Goal: Communication & Community: Answer question/provide support

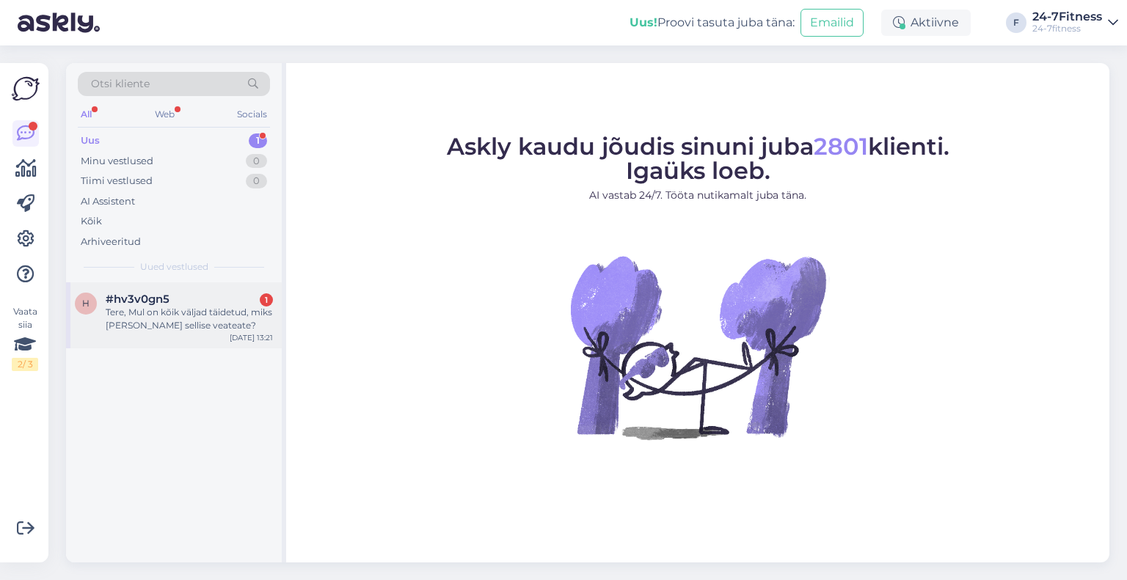
click at [173, 327] on div "Tere, Mul on kõik väljad täidetud, miks [PERSON_NAME] sellise veateate?" at bounding box center [189, 319] width 167 height 26
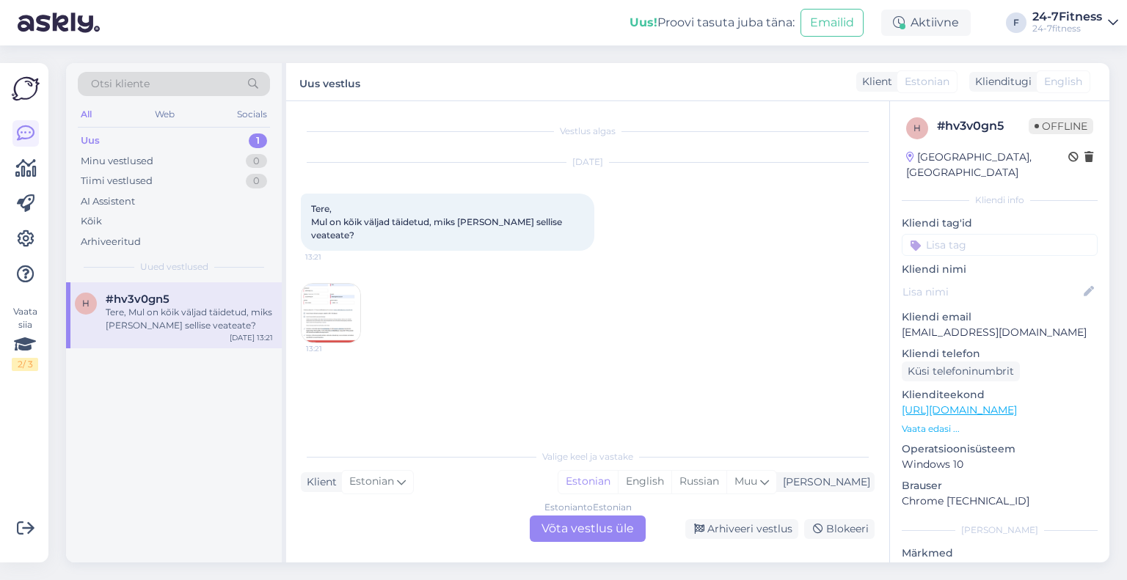
click at [335, 299] on img at bounding box center [331, 313] width 59 height 59
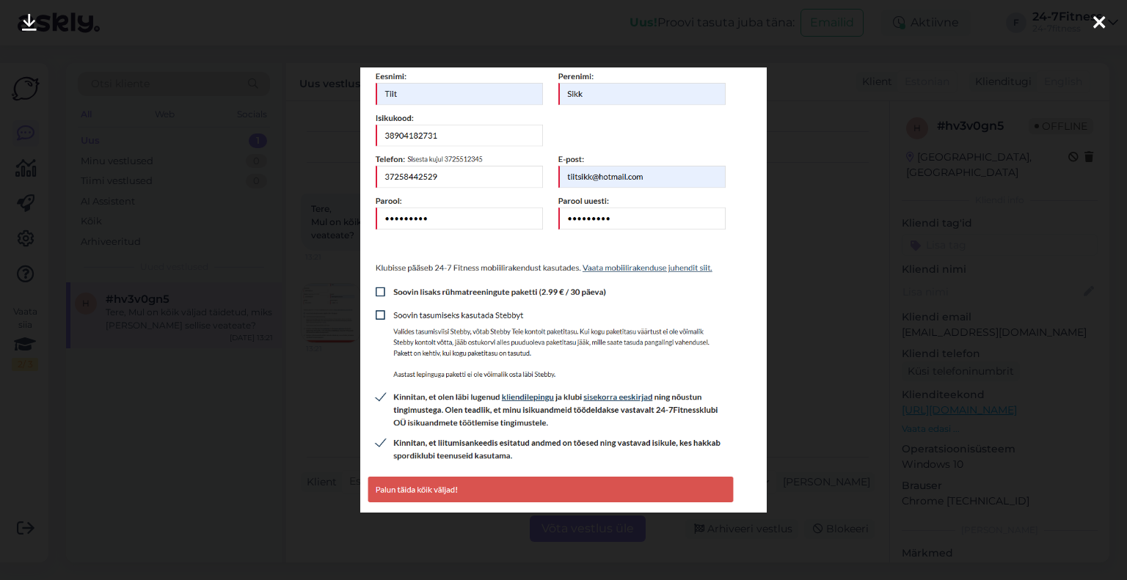
click at [1103, 21] on icon at bounding box center [1099, 23] width 12 height 19
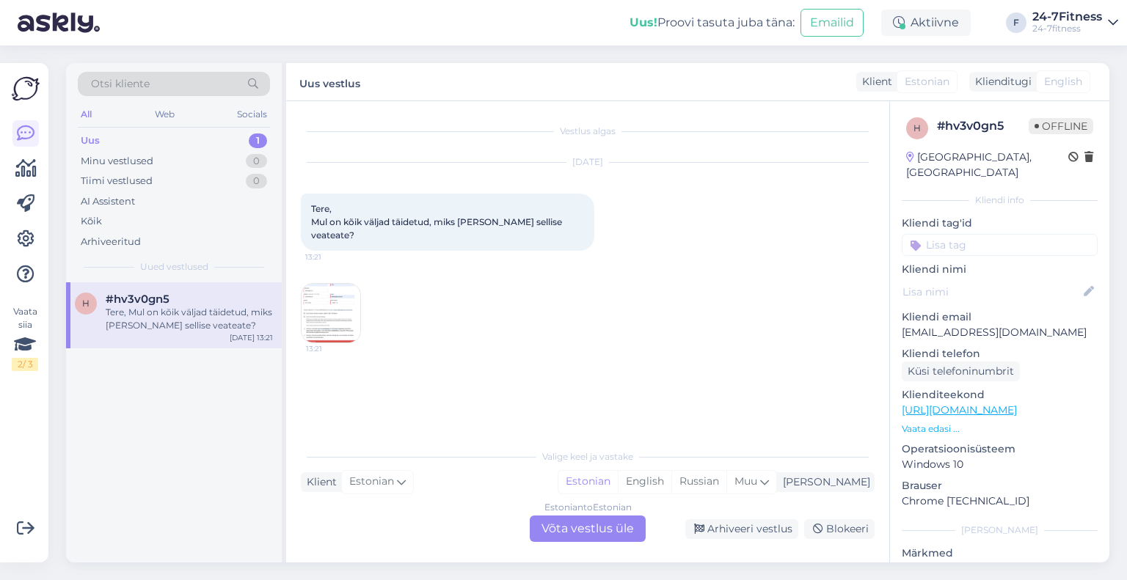
click at [354, 303] on img at bounding box center [331, 313] width 59 height 59
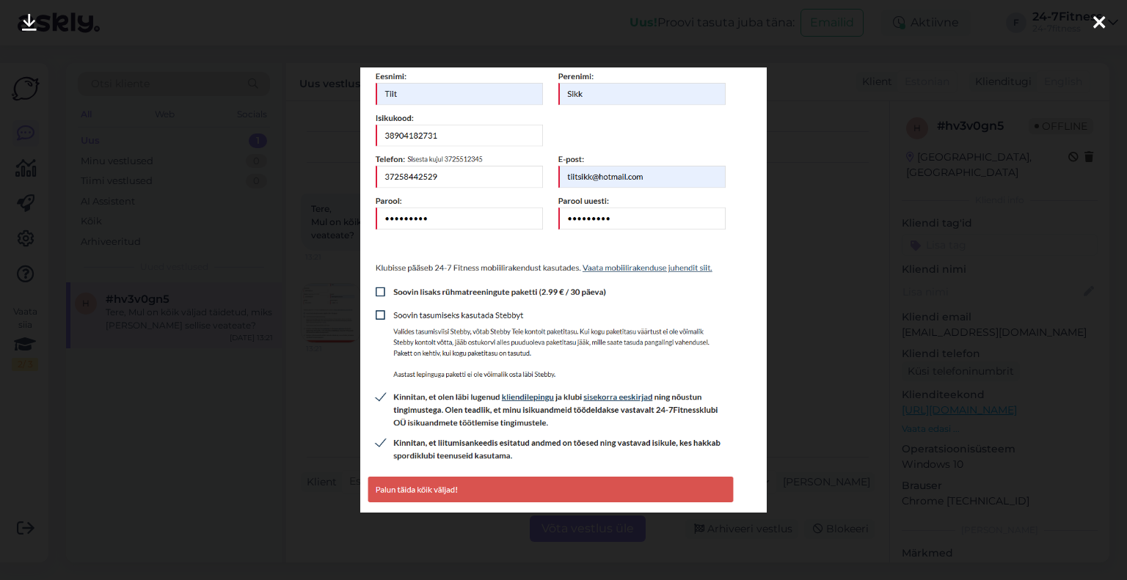
click at [1092, 11] on div at bounding box center [1098, 23] width 29 height 46
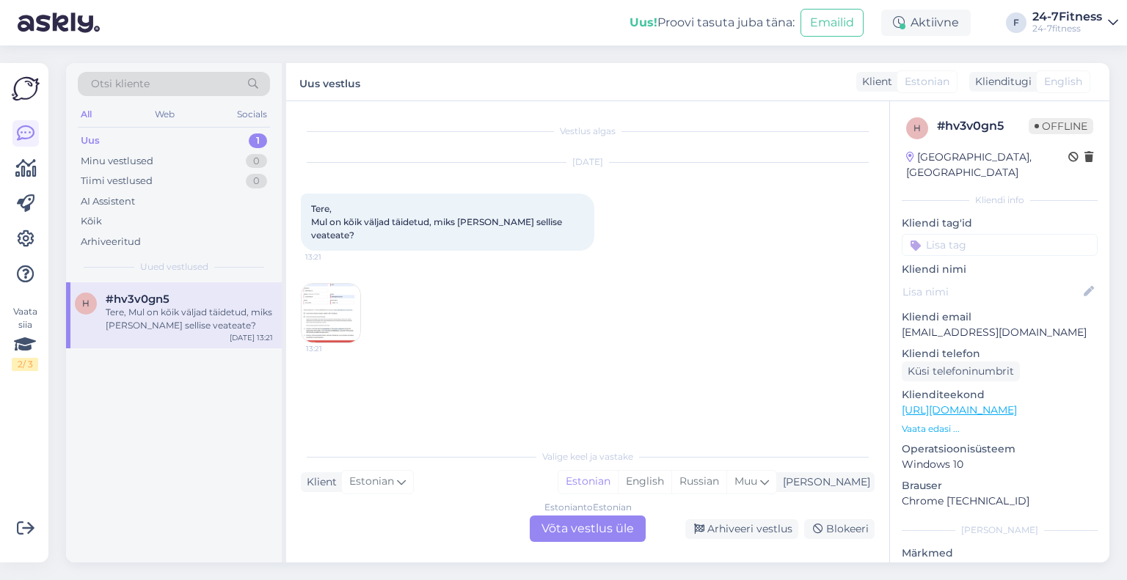
click at [561, 516] on div "Estonian to Estonian Võta vestlus üle" at bounding box center [588, 529] width 116 height 26
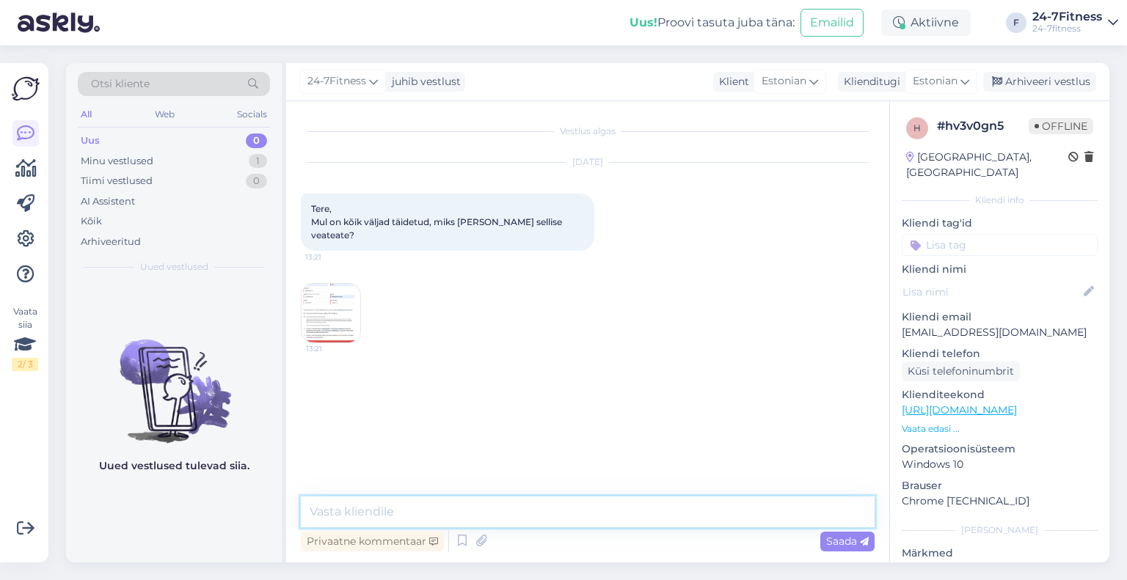
click at [443, 502] on textarea at bounding box center [588, 512] width 574 height 31
paste textarea "Andmete sisestamisel jälgige, et ei oleks tühikuid"
click at [657, 516] on textarea "Tere! Täname Teid pöördumise eest! Andmete sisestamisel jälgige, et ei oleks tü…" at bounding box center [588, 512] width 574 height 31
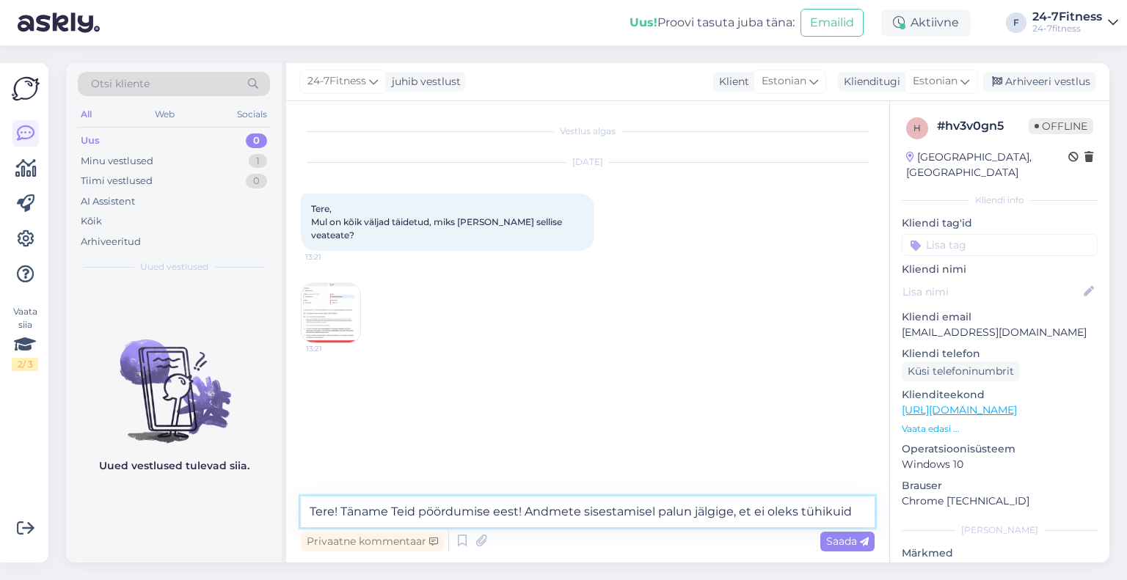
click at [753, 510] on textarea "Tere! Täname Teid pöördumise eest! Andmete sisestamisel palun jälgige, et ei ol…" at bounding box center [588, 512] width 574 height 31
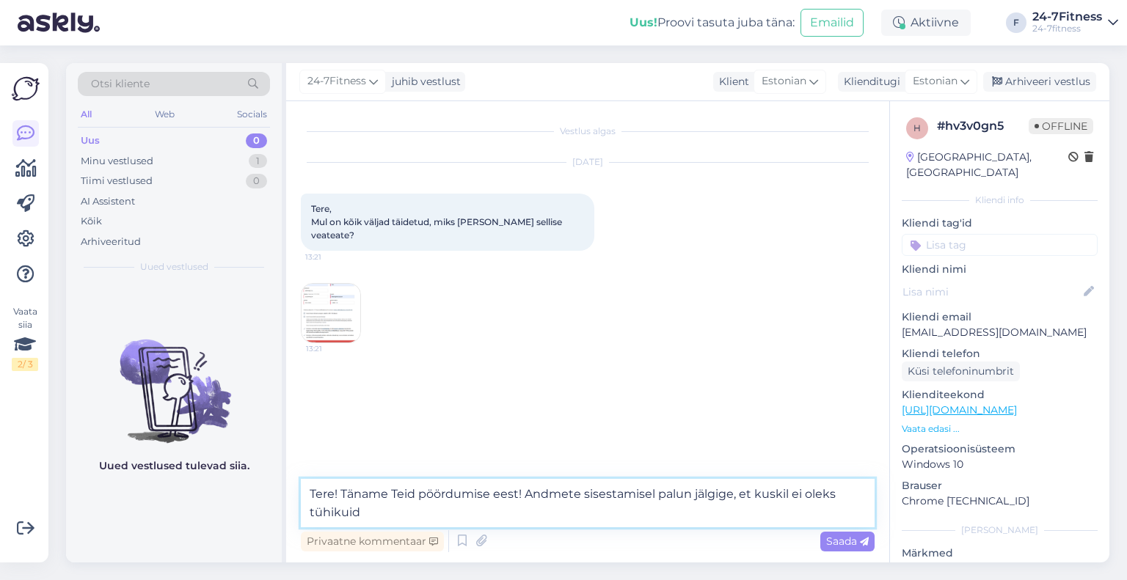
click at [391, 515] on textarea "Tere! Täname Teid pöördumise eest! Andmete sisestamisel palun jälgige, et kuski…" at bounding box center [588, 503] width 574 height 48
paste textarea "Palun proovige värskendada veebilehte või avada meie koduleht mõnes muus veebib…"
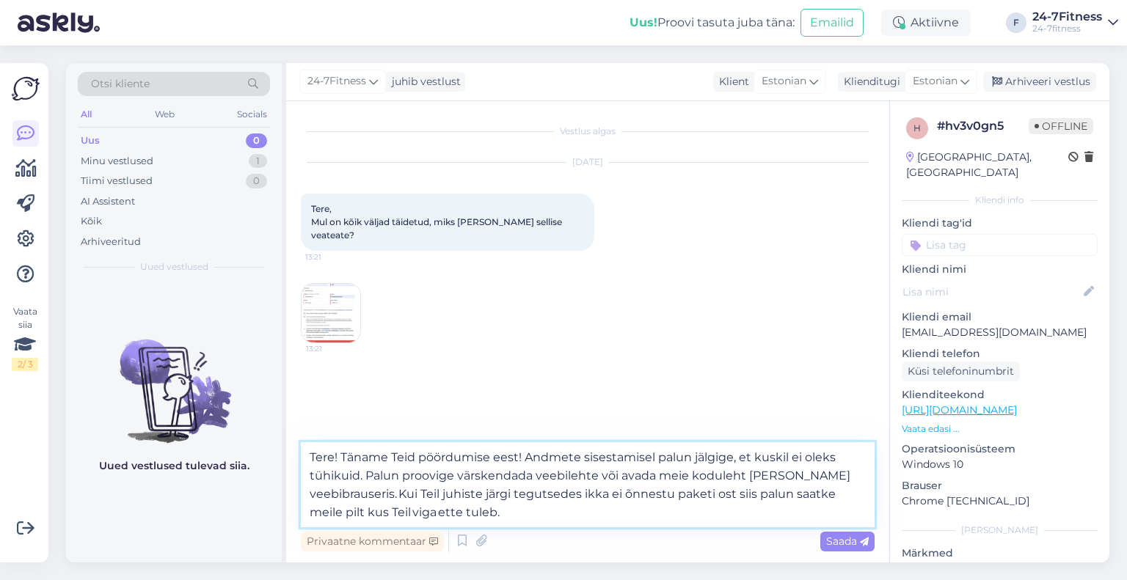
drag, startPoint x: 453, startPoint y: 473, endPoint x: 375, endPoint y: 472, distance: 77.8
click at [375, 472] on textarea "Tere! Täname Teid pöördumise eest! Andmete sisestamisel palun jälgige, et kuski…" at bounding box center [588, 484] width 574 height 85
click at [343, 511] on textarea "Tere! Täname Teid pöördumise eest! Andmete sisestamisel palun jälgige, et kuski…" at bounding box center [588, 484] width 574 height 85
paste textarea "[EMAIL_ADDRESS][DOMAIN_NAME]"
click at [502, 515] on textarea "Tere! Täname Teid pöördumise eest! Andmete sisestamisel palun jälgige, et kuski…" at bounding box center [588, 484] width 574 height 85
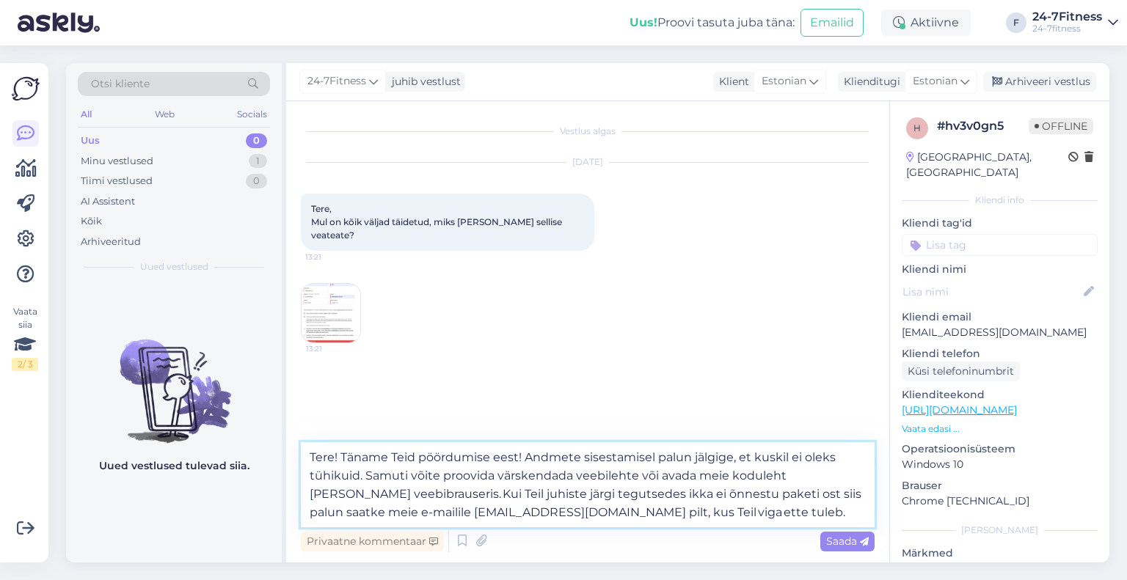
click at [651, 516] on textarea "Tere! Täname Teid pöördumise eest! Andmete sisestamisel palun jälgige, et kuski…" at bounding box center [588, 484] width 574 height 85
type textarea "Tere! Täname Teid pöördumise eest! Andmete sisestamisel palun jälgige, et kuski…"
click at [325, 292] on img at bounding box center [331, 313] width 59 height 59
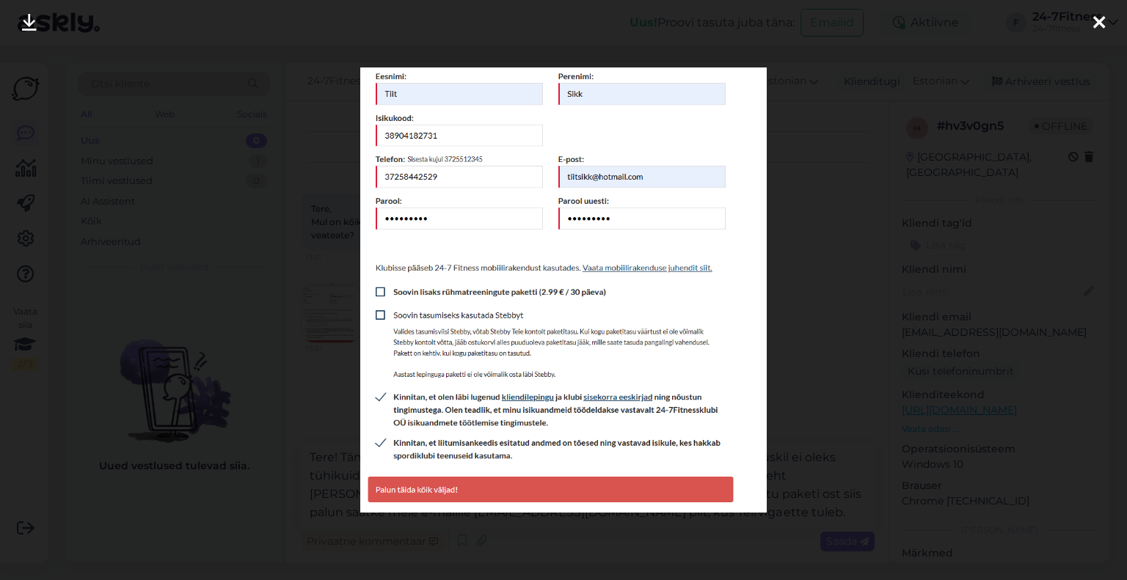
click at [1105, 18] on div at bounding box center [1098, 23] width 29 height 46
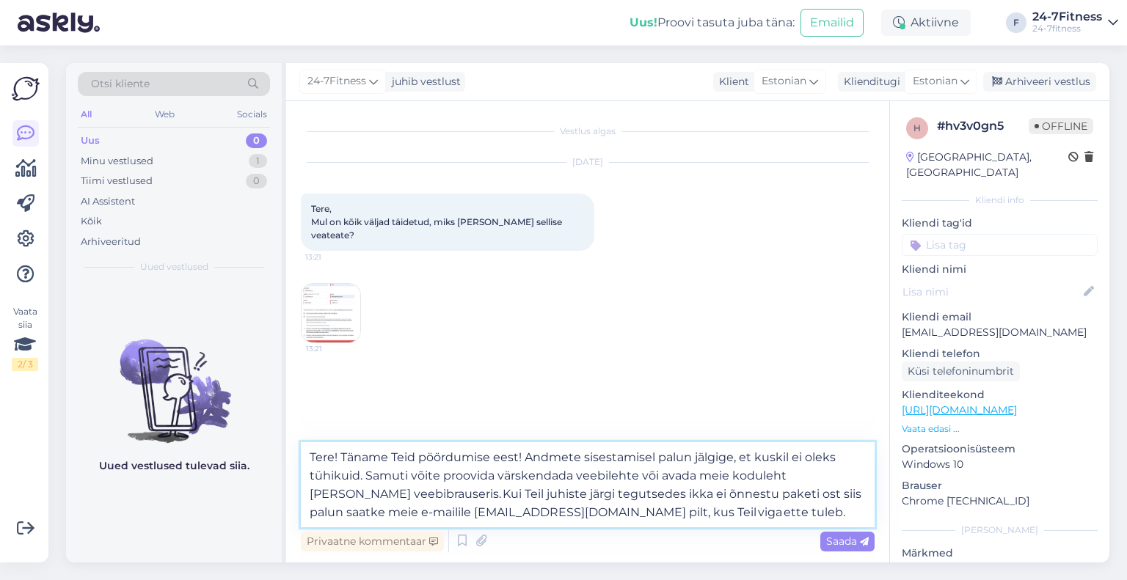
click at [684, 519] on textarea "Tere! Täname Teid pöördumise eest! Andmete sisestamisel palun jälgige, et kuski…" at bounding box center [588, 484] width 574 height 85
click at [340, 293] on img at bounding box center [331, 313] width 59 height 59
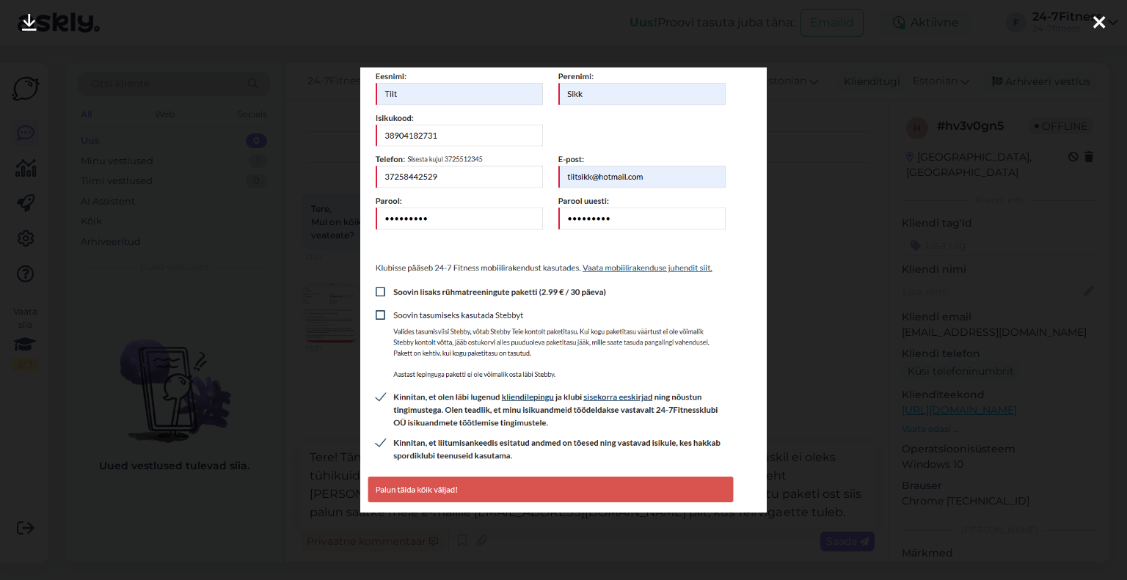
click at [1095, 24] on icon at bounding box center [1099, 23] width 12 height 19
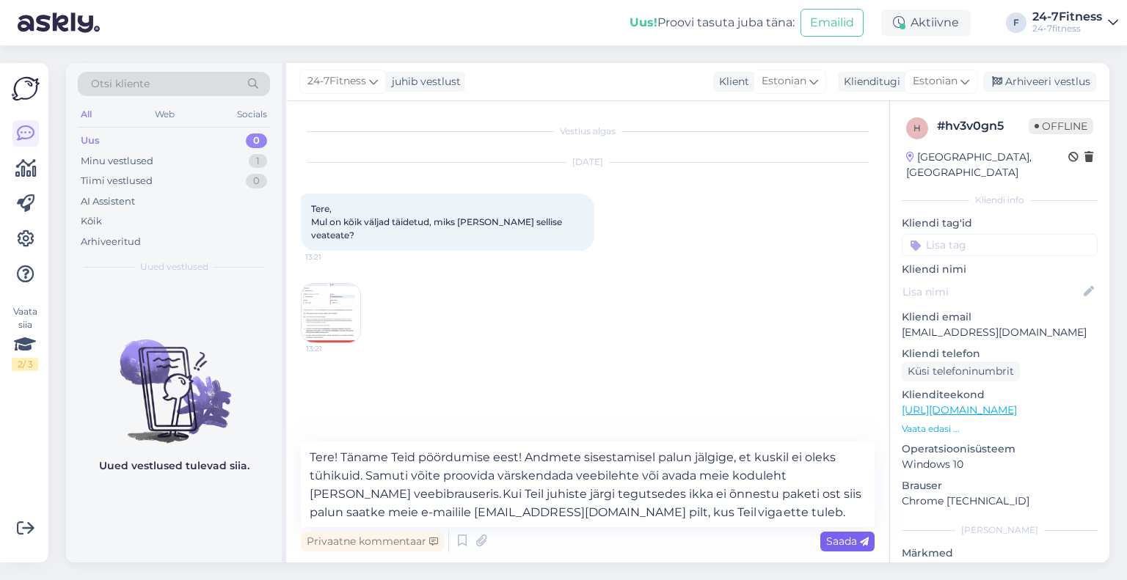
click at [830, 536] on span "Saada" at bounding box center [847, 541] width 43 height 13
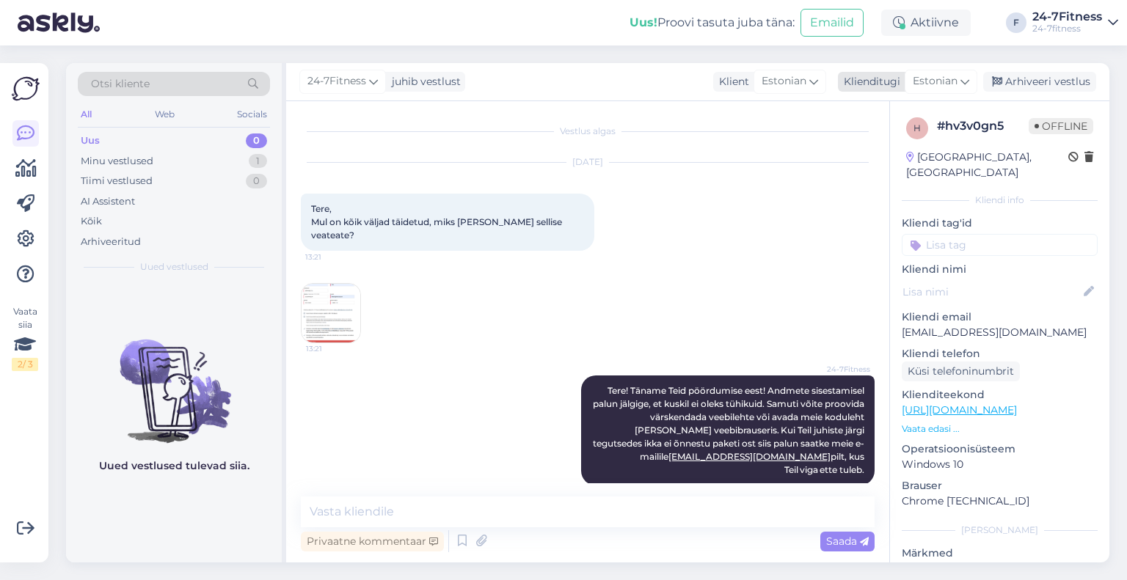
click at [1040, 81] on div "Arhiveeri vestlus" at bounding box center [1039, 82] width 113 height 20
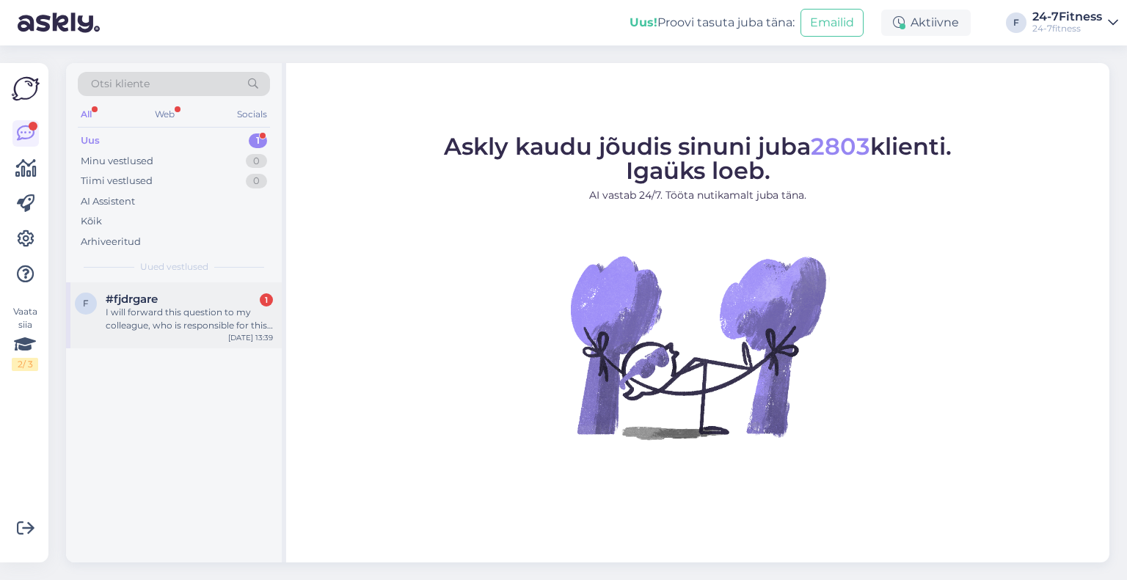
click at [183, 313] on div "I will forward this question to my colleague, who is responsible for this. The …" at bounding box center [189, 319] width 167 height 26
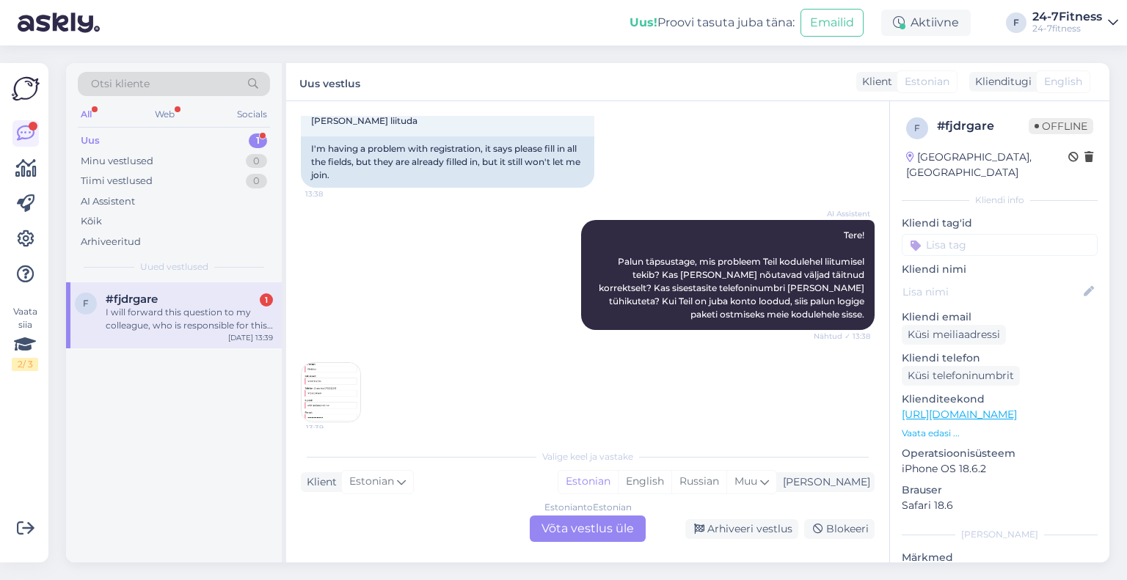
scroll to position [252, 0]
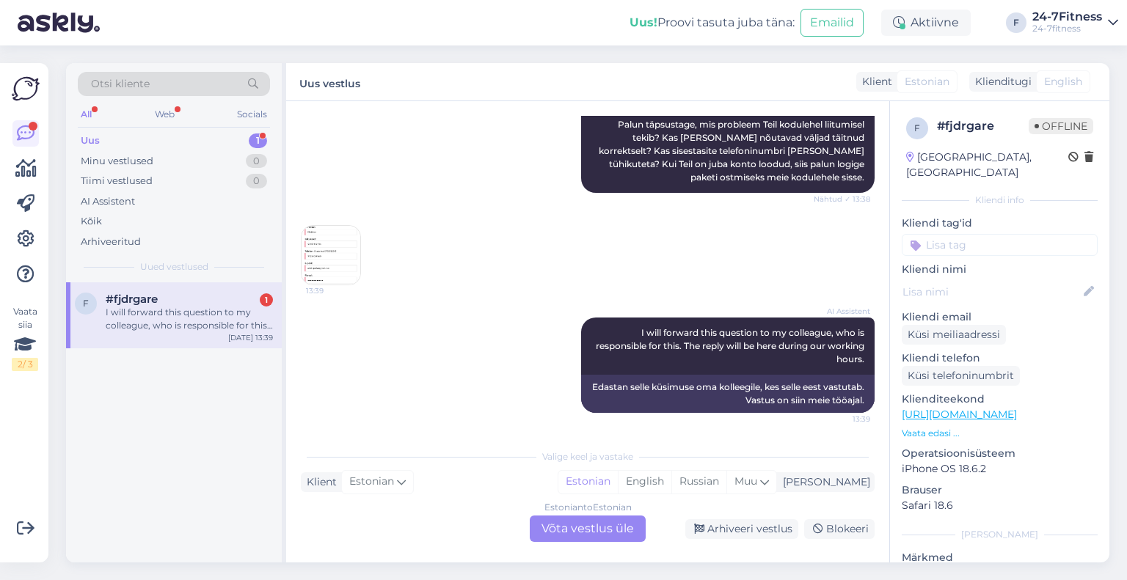
click at [332, 247] on img at bounding box center [331, 255] width 59 height 59
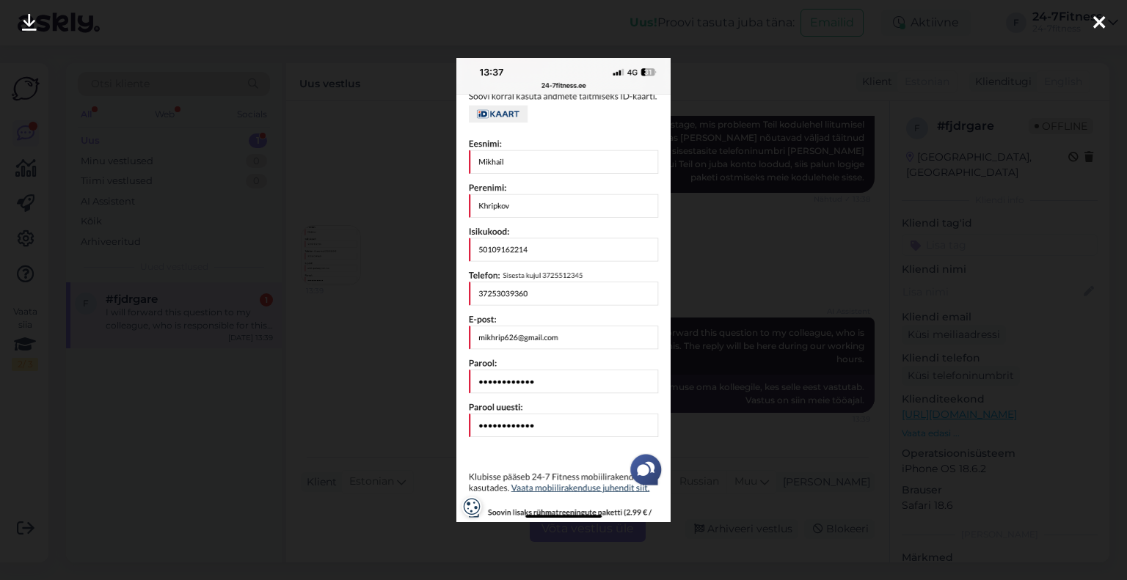
click at [1104, 17] on icon at bounding box center [1099, 23] width 12 height 19
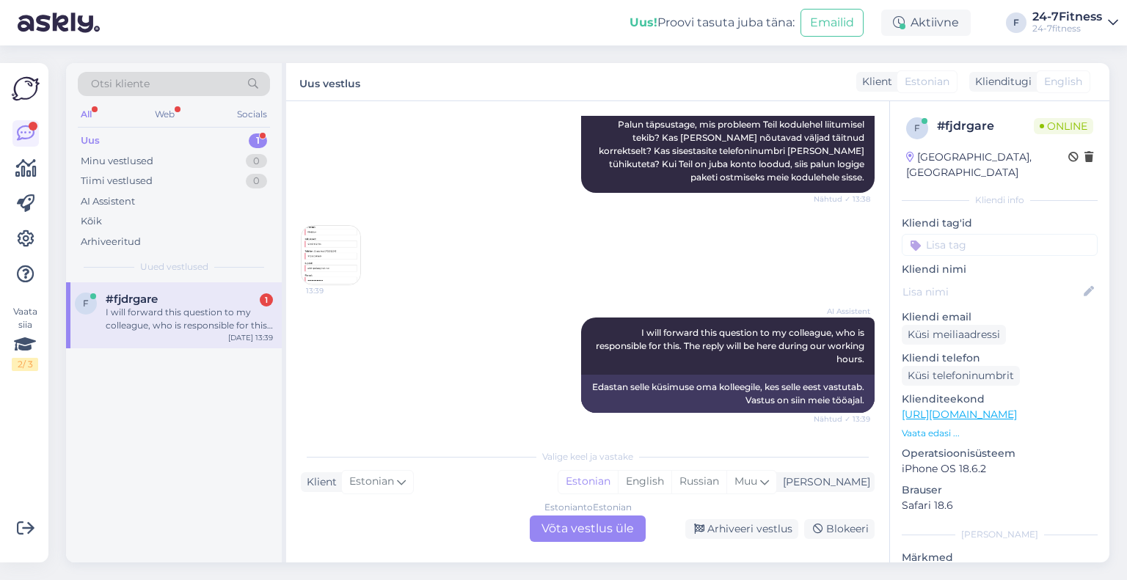
click at [334, 235] on img at bounding box center [331, 255] width 59 height 59
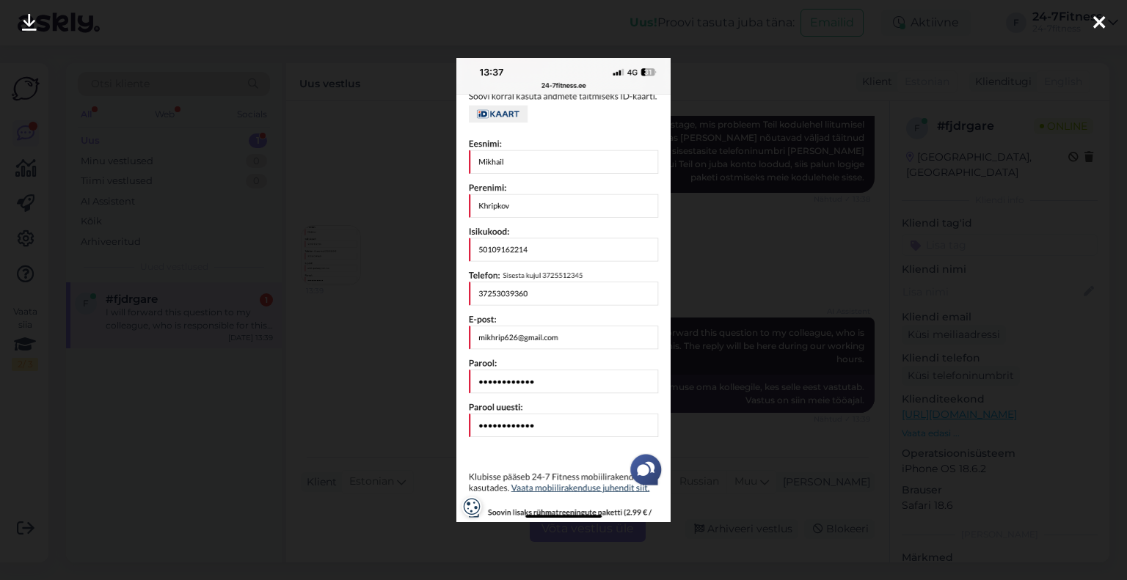
click at [1099, 18] on icon at bounding box center [1099, 23] width 12 height 19
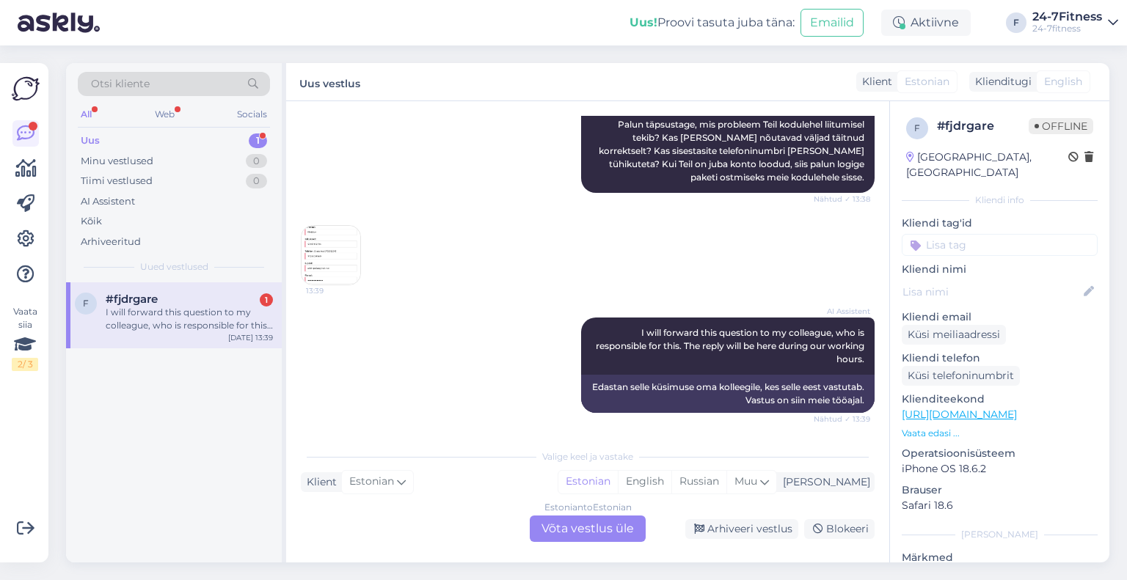
click at [346, 233] on img at bounding box center [331, 255] width 59 height 59
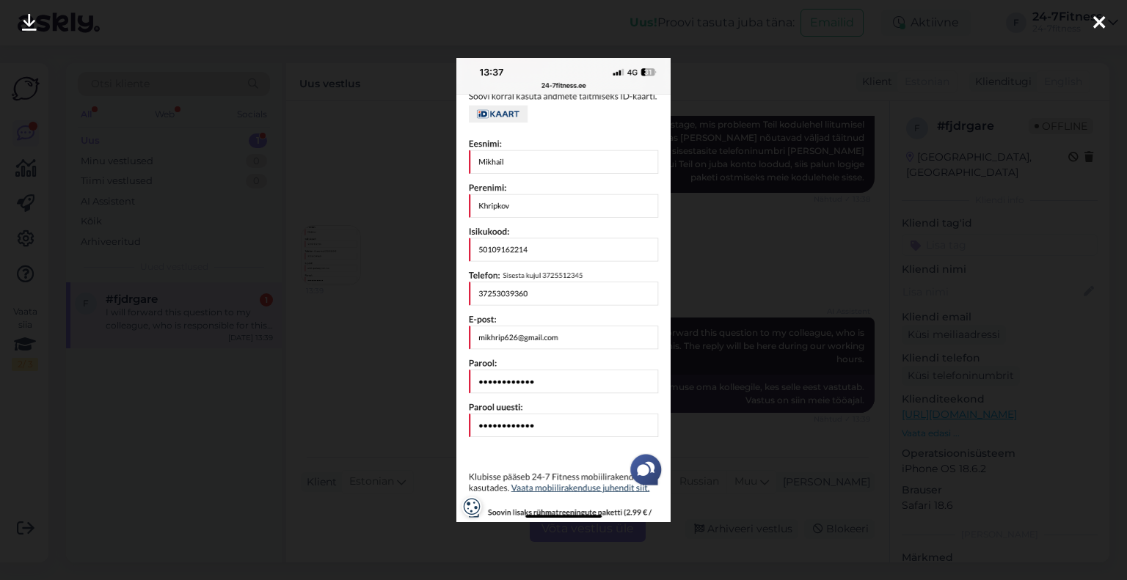
click at [1100, 20] on icon at bounding box center [1099, 23] width 12 height 19
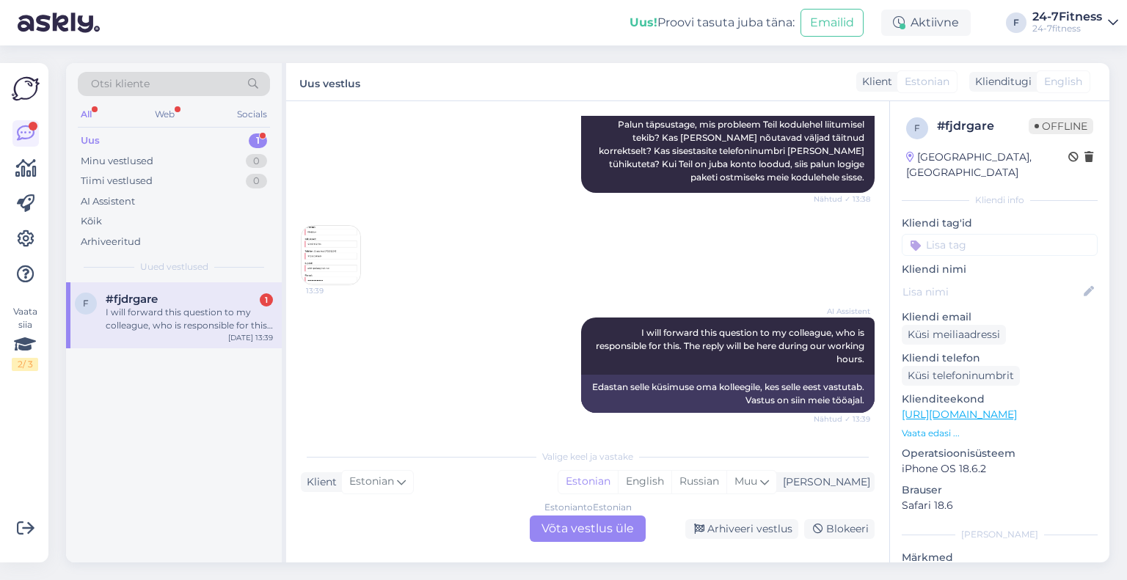
click at [346, 244] on img at bounding box center [331, 255] width 59 height 59
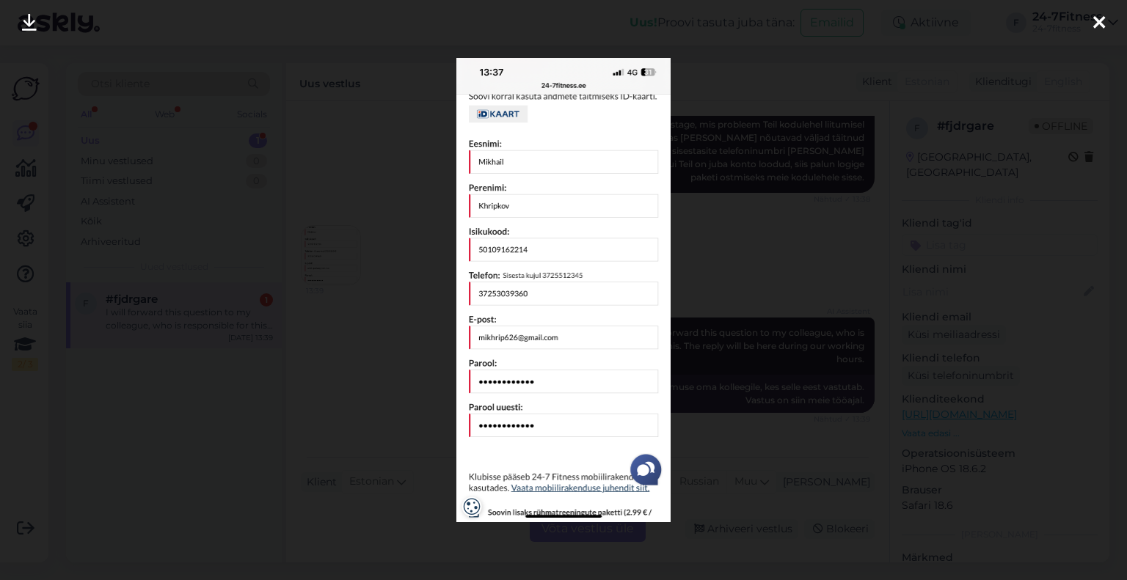
click at [1097, 22] on icon at bounding box center [1099, 23] width 12 height 19
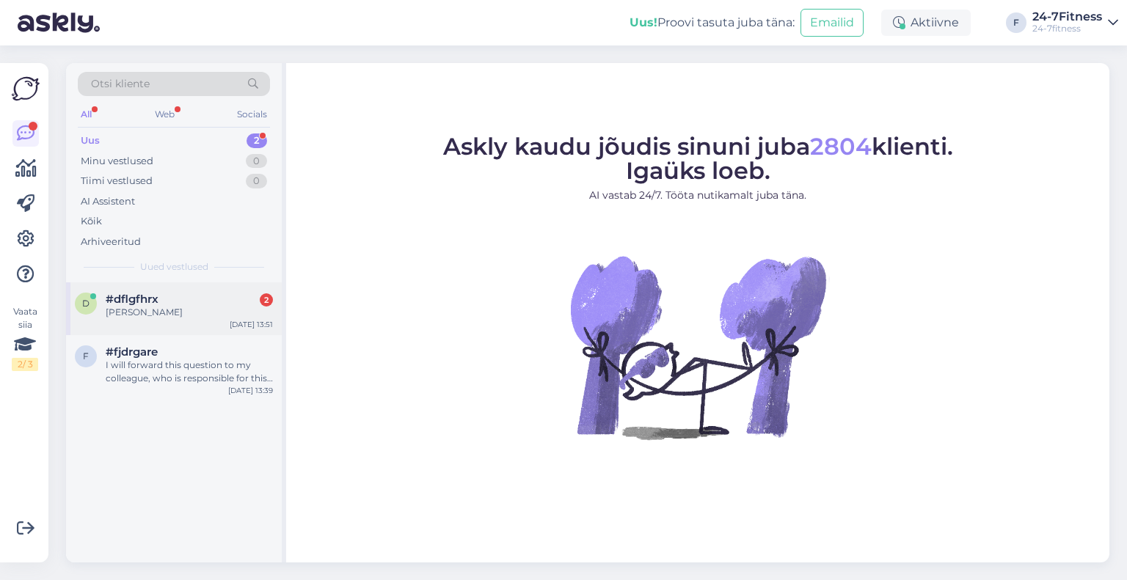
click at [178, 319] on div "d #dflgfhrx 2 [PERSON_NAME] [DATE] 13:51" at bounding box center [174, 308] width 216 height 53
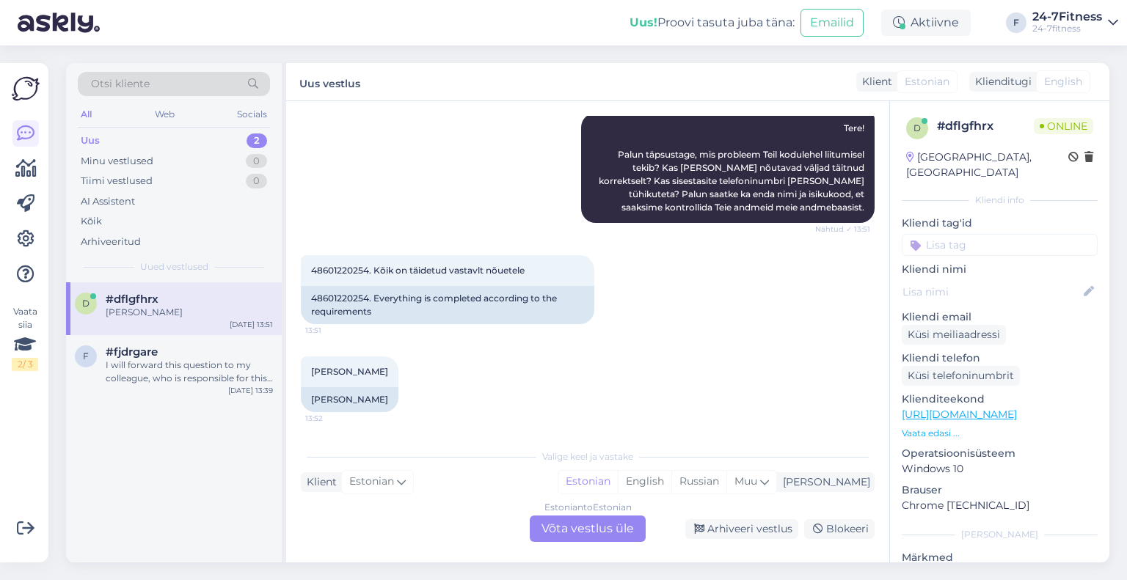
scroll to position [208, 0]
drag, startPoint x: 329, startPoint y: 268, endPoint x: 296, endPoint y: 267, distance: 32.3
click at [296, 267] on div "Vestlus algas [DATE] Tere, Ma es saa liituda teie klubiga. Kõik andmed on täide…" at bounding box center [587, 331] width 603 height 461
copy span "48601220254"
click at [156, 366] on div "I will forward this question to my colleague, who is responsible for this. The …" at bounding box center [189, 372] width 167 height 26
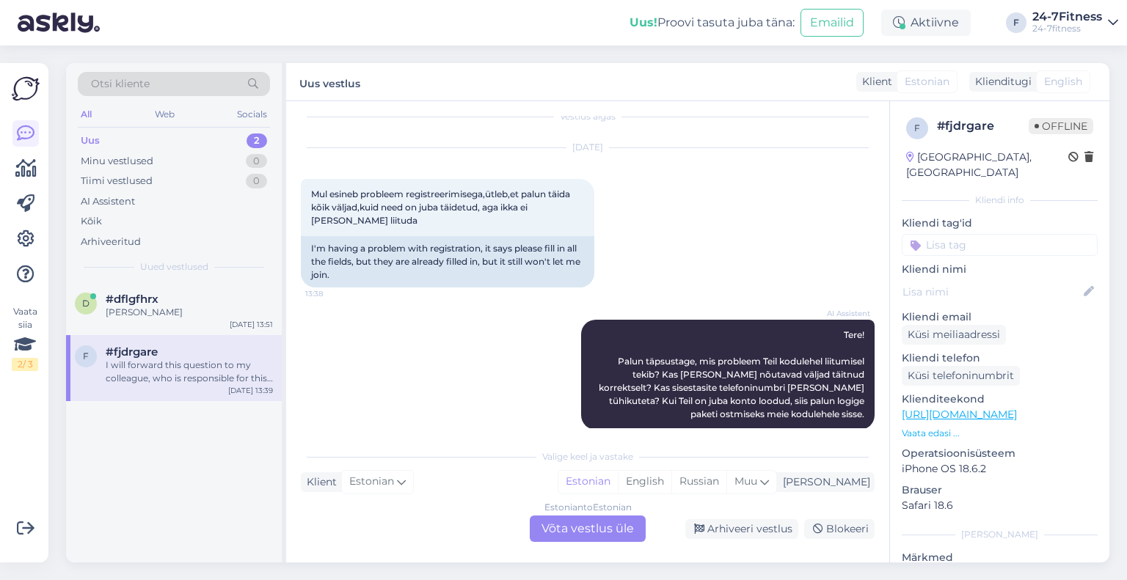
scroll to position [0, 0]
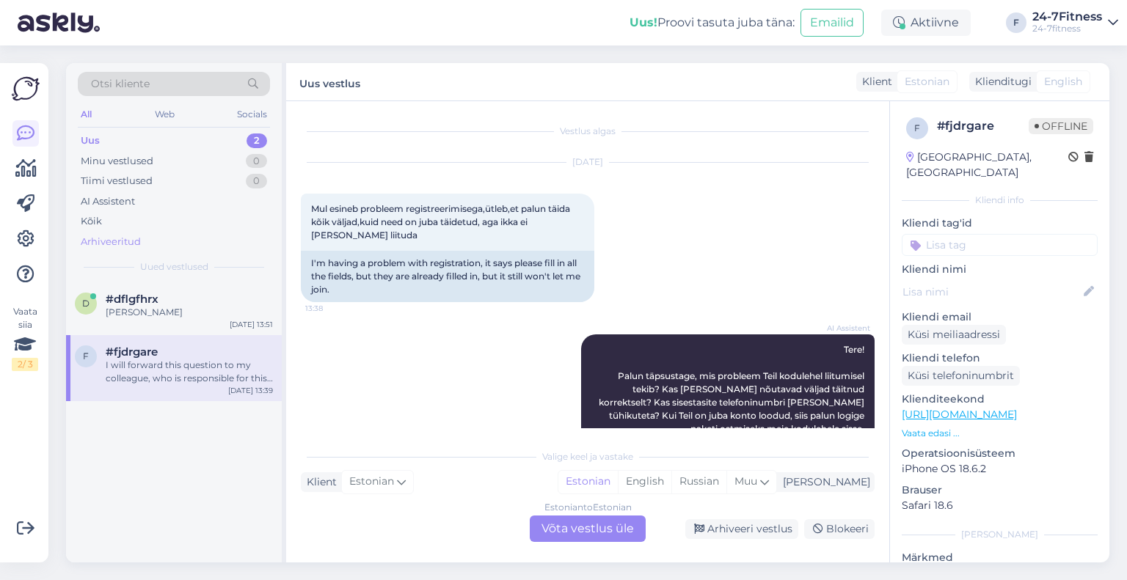
click at [127, 246] on div "Arhiveeritud" at bounding box center [111, 242] width 60 height 15
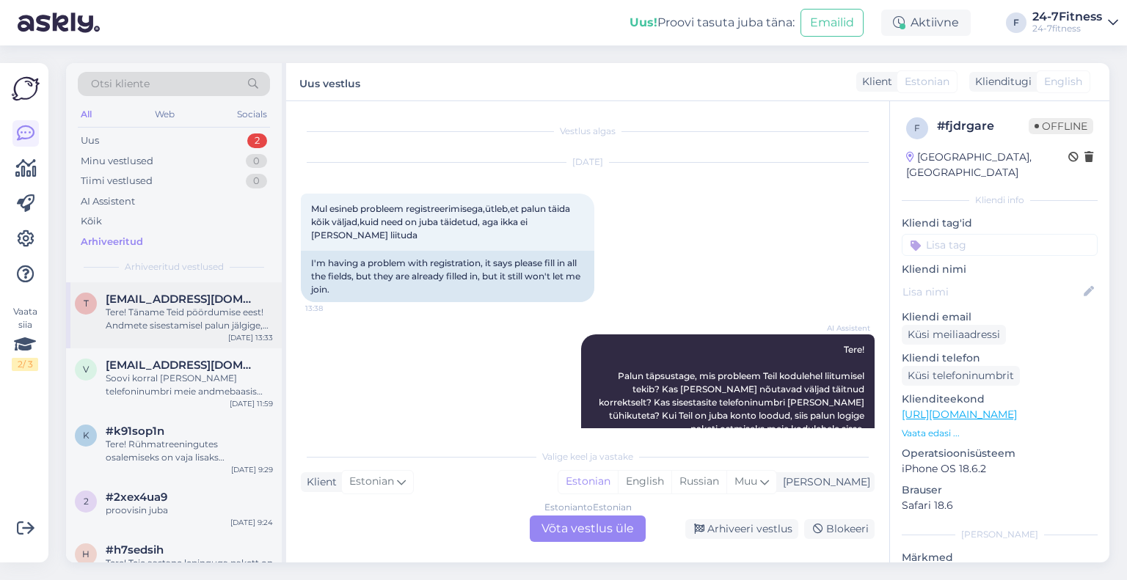
click at [173, 338] on div "t tiitsikk@hotmail.com Tere! Täname Teid pöördumise eest! Andmete sisestamisel …" at bounding box center [174, 315] width 216 height 66
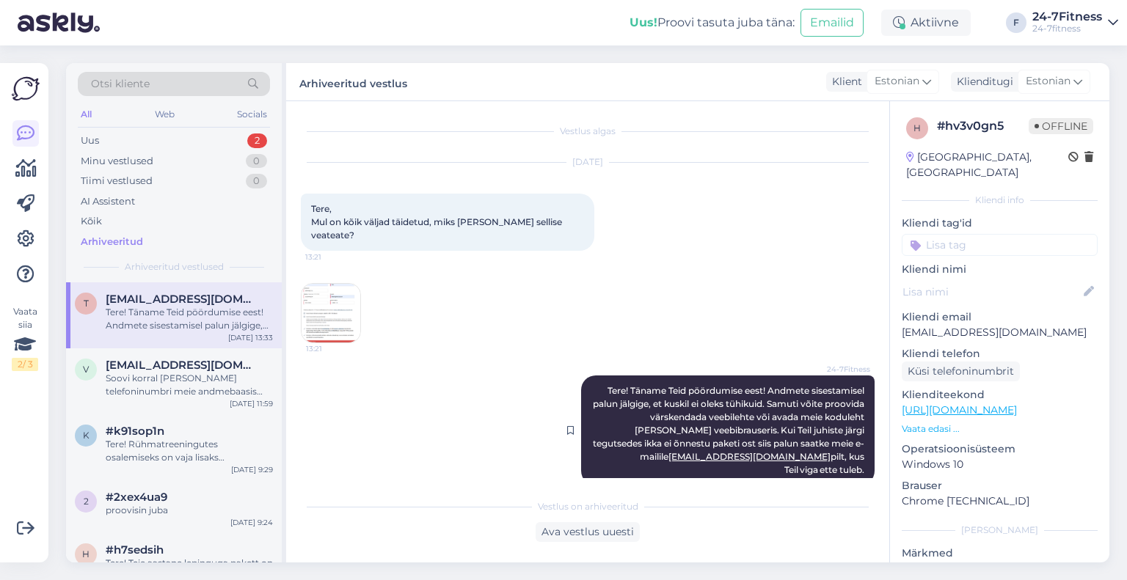
drag, startPoint x: 872, startPoint y: 445, endPoint x: 591, endPoint y: 376, distance: 289.5
click at [591, 376] on div "24-7Fitness Tere! Täname Teid pöördumise eest! Andmete sisestamisel palun jälgi…" at bounding box center [727, 431] width 293 height 110
copy span "Tere! Täname Teid pöördumise eest! Andmete sisestamisel palun jälgige, et kuski…"
click at [123, 143] on div "Uus 2" at bounding box center [174, 141] width 192 height 21
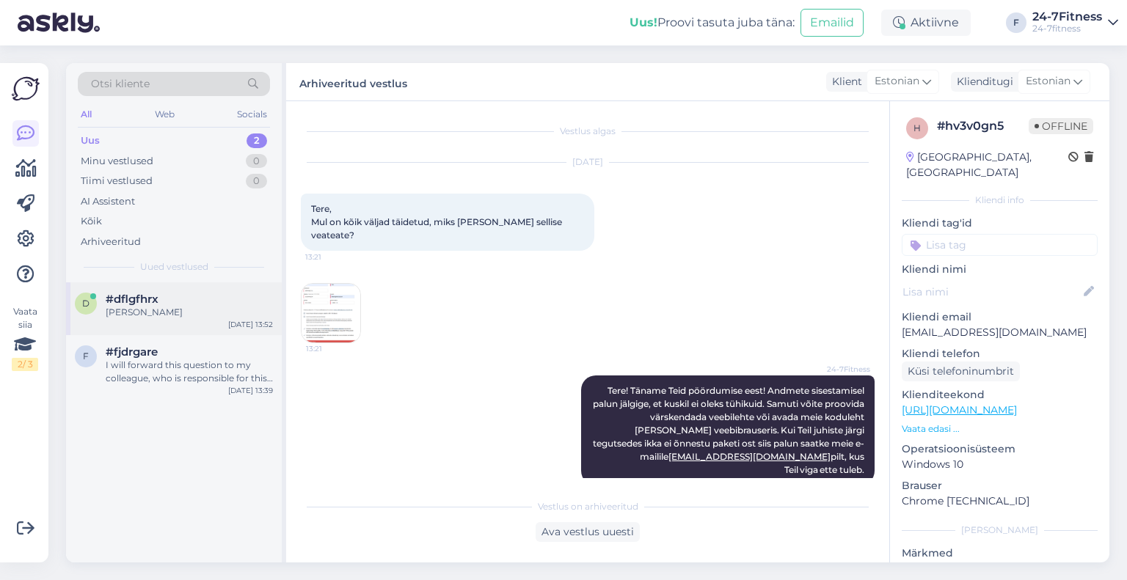
click at [167, 313] on div "Marina Kirejeva" at bounding box center [189, 312] width 167 height 13
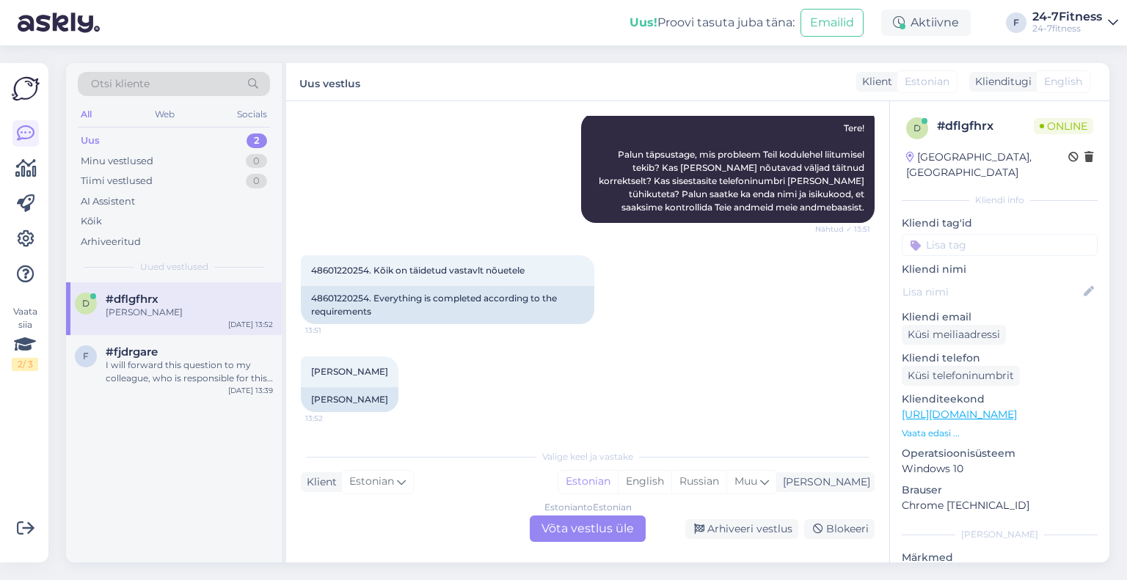
click at [569, 525] on div "Estonian to Estonian Võta vestlus üle" at bounding box center [588, 529] width 116 height 26
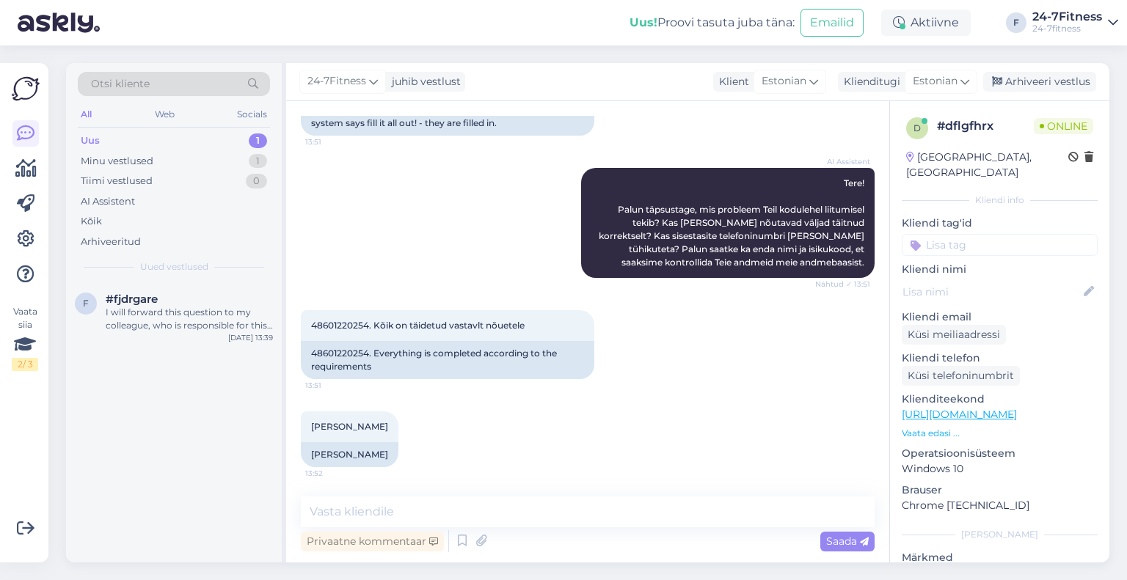
scroll to position [153, 0]
paste textarea "Tere! Täname Teid pöördumise eest! Andmete sisestamisel palun jälgige, et kuski…"
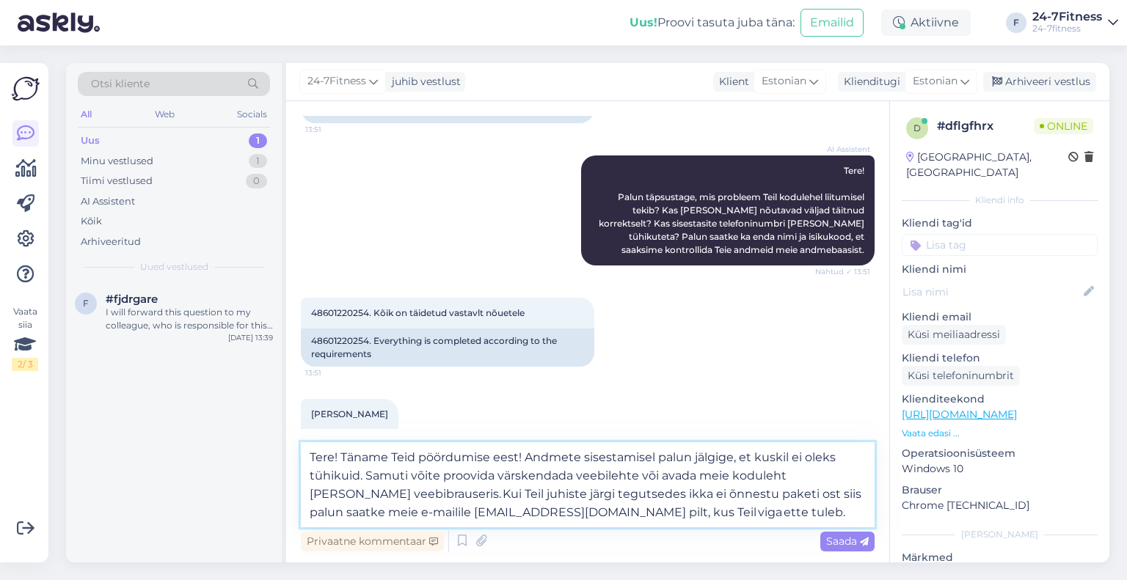
scroll to position [208, 0]
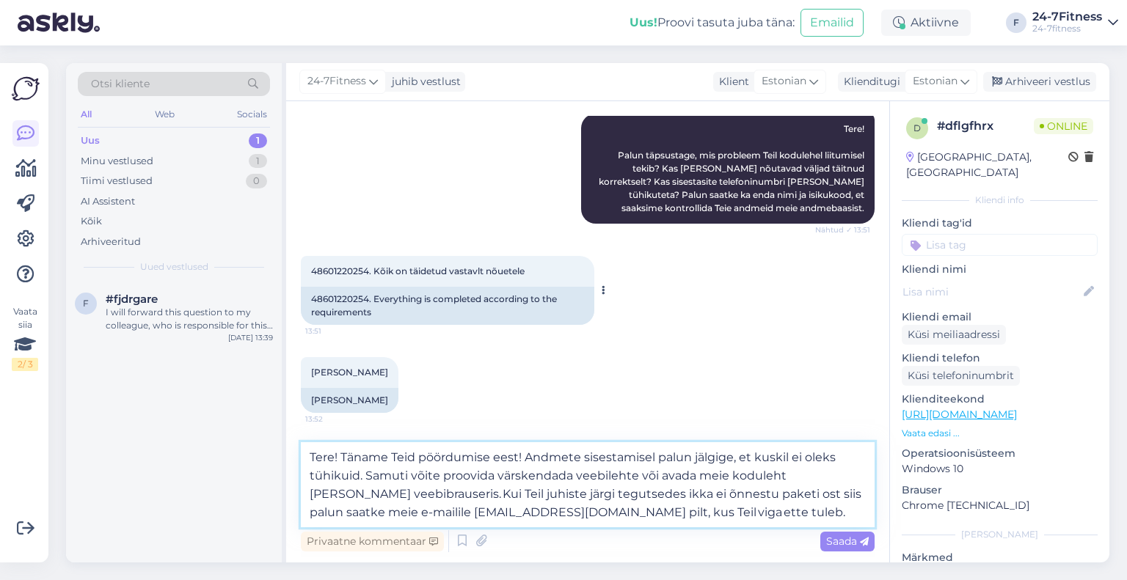
type textarea "Tere! Täname Teid pöördumise eest! Andmete sisestamisel palun jälgige, et kuski…"
drag, startPoint x: 368, startPoint y: 274, endPoint x: 307, endPoint y: 271, distance: 60.2
click at [307, 271] on div "48601220254. Kõik on täidetud vastavlt nõuetele 13:51" at bounding box center [447, 271] width 293 height 31
copy span "48601220254"
click at [653, 519] on textarea "Tere! Täname Teid pöördumise eest! Andmete sisestamisel palun jälgige, et kuski…" at bounding box center [588, 484] width 574 height 85
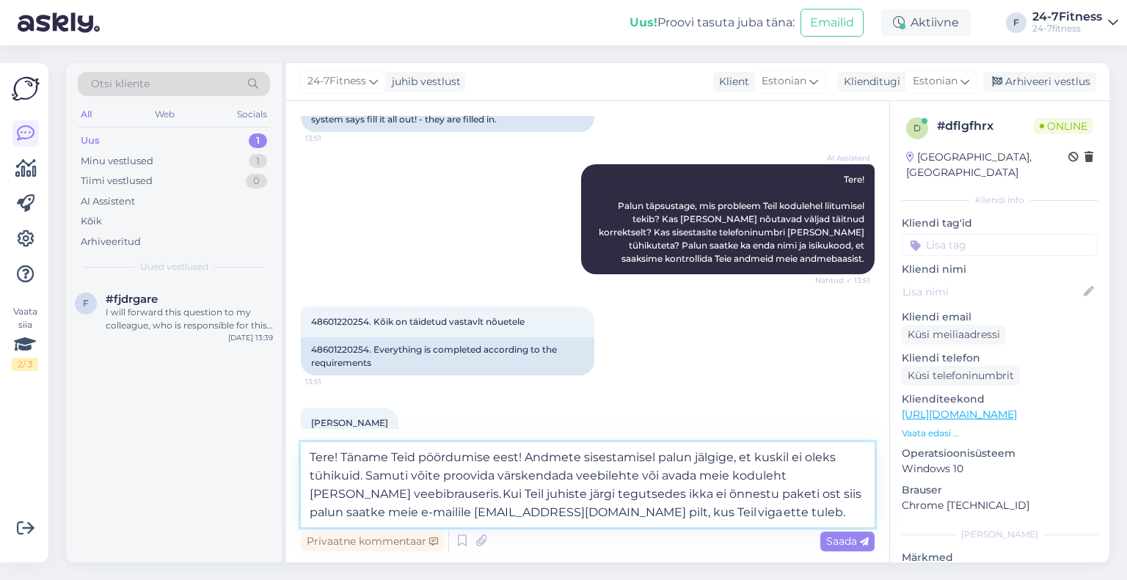
scroll to position [207, 0]
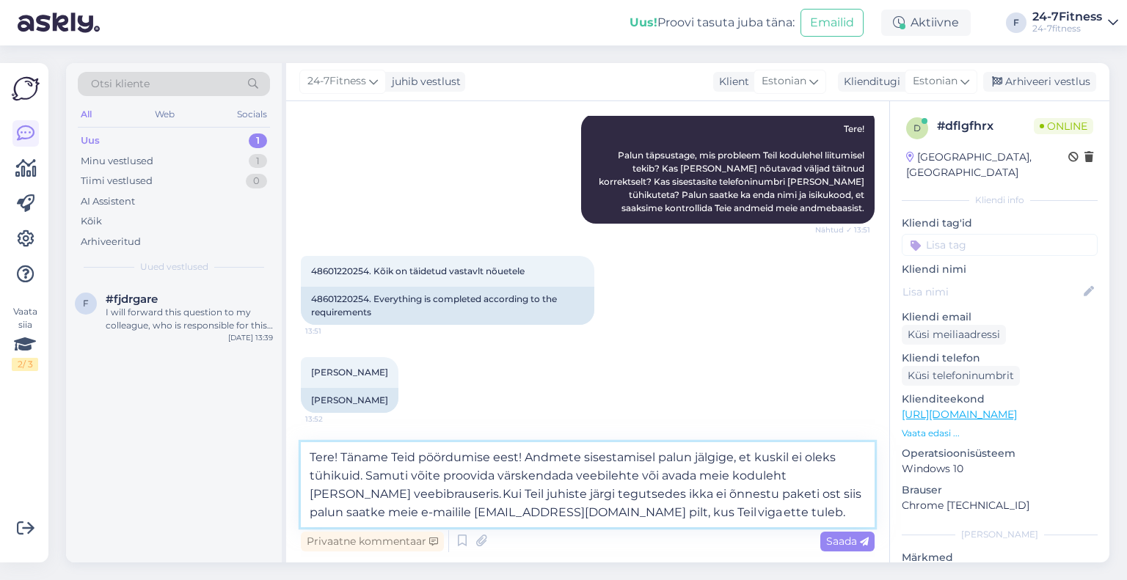
click at [647, 516] on textarea "Tere! Täname Teid pöördumise eest! Andmete sisestamisel palun jälgige, et kuski…" at bounding box center [588, 484] width 574 height 85
drag, startPoint x: 380, startPoint y: 373, endPoint x: 296, endPoint y: 371, distance: 84.4
click at [296, 371] on div "Vestlus algas Sep 29 2025 Tere, Ma es saa liituda teie klubiga. Kõik andmed on …" at bounding box center [587, 331] width 603 height 461
copy span "Marina Kirejeva"
click at [644, 518] on textarea "Tere! Täname Teid pöördumise eest! Andmete sisestamisel palun jälgige, et kuski…" at bounding box center [588, 484] width 574 height 85
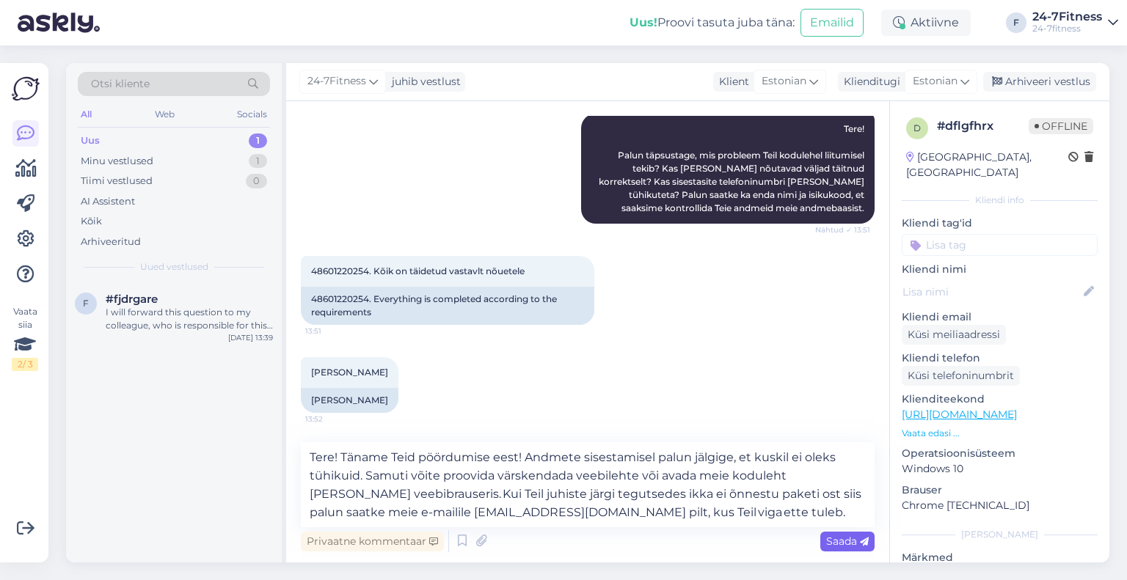
click at [837, 541] on span "Saada" at bounding box center [847, 541] width 43 height 13
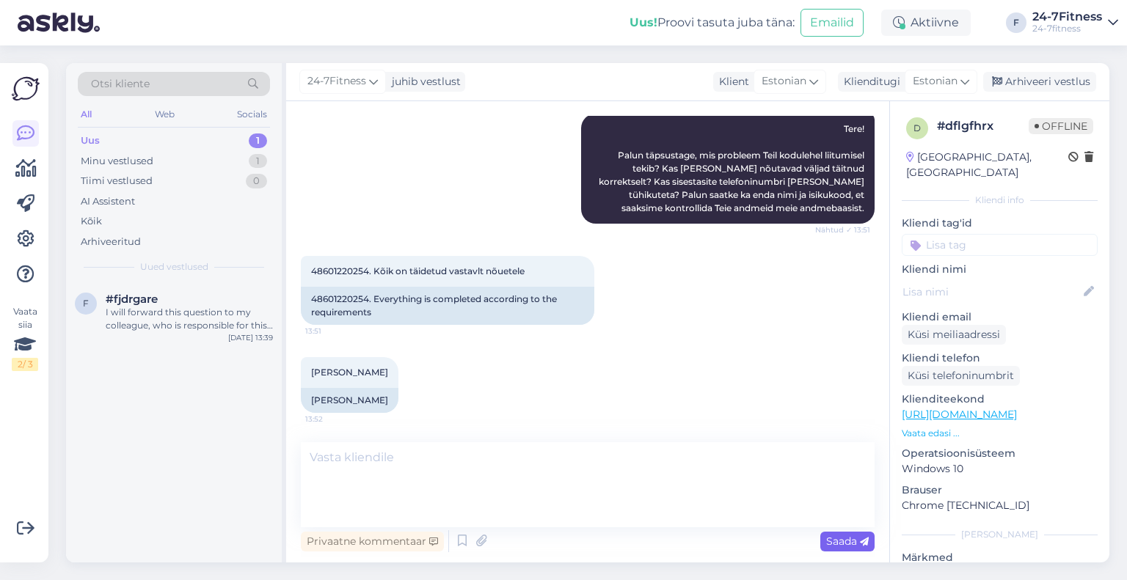
scroll to position [282, 0]
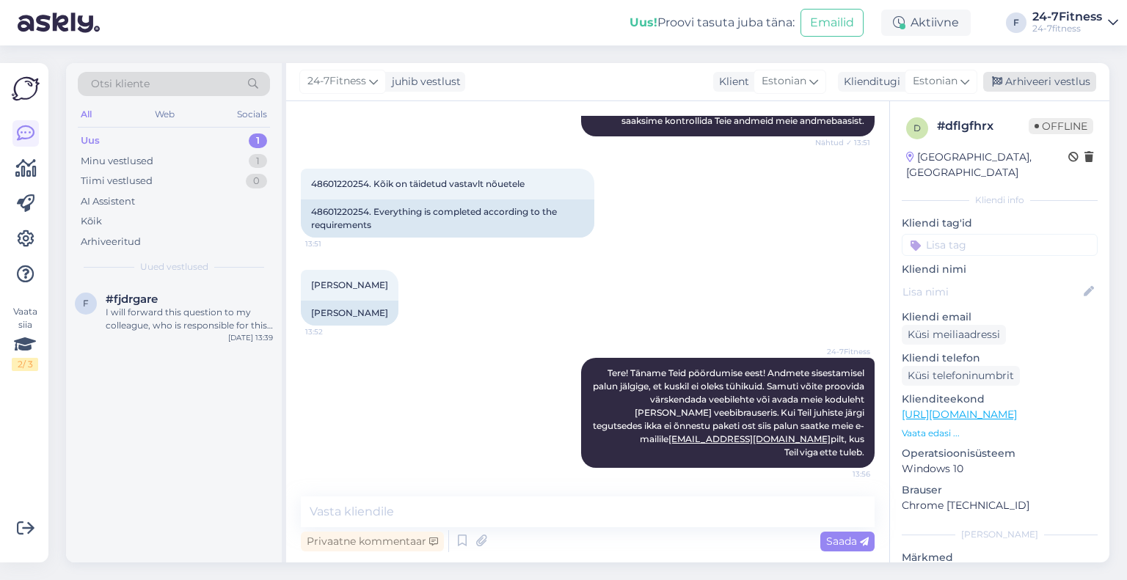
click at [1044, 88] on div "Arhiveeri vestlus" at bounding box center [1039, 82] width 113 height 20
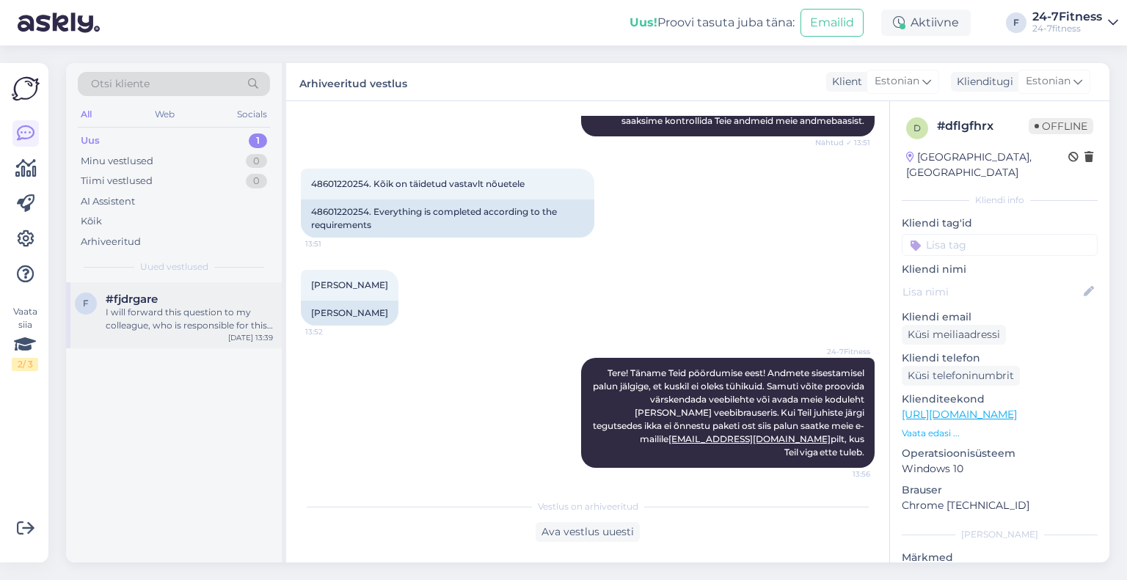
click at [178, 320] on div "I will forward this question to my colleague, who is responsible for this. The …" at bounding box center [189, 319] width 167 height 26
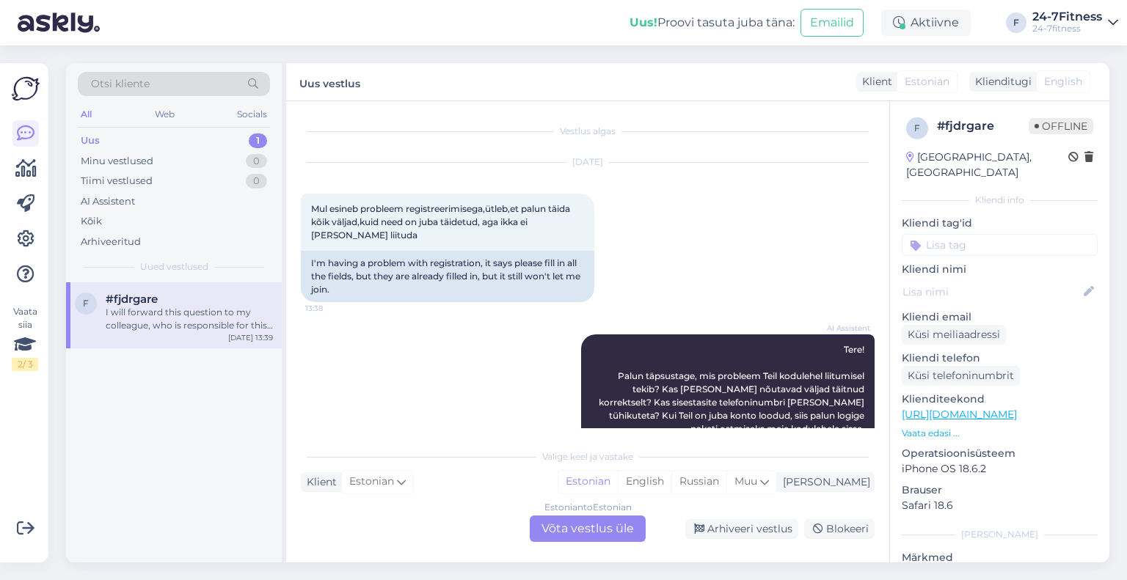
scroll to position [252, 0]
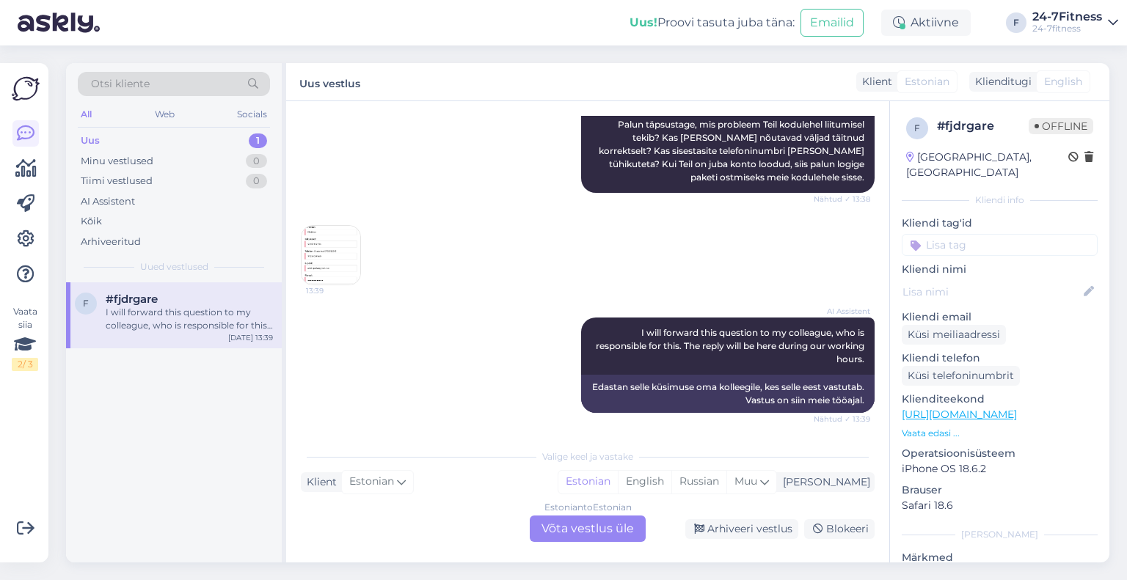
click at [547, 522] on div "Estonian to Estonian Võta vestlus üle" at bounding box center [588, 529] width 116 height 26
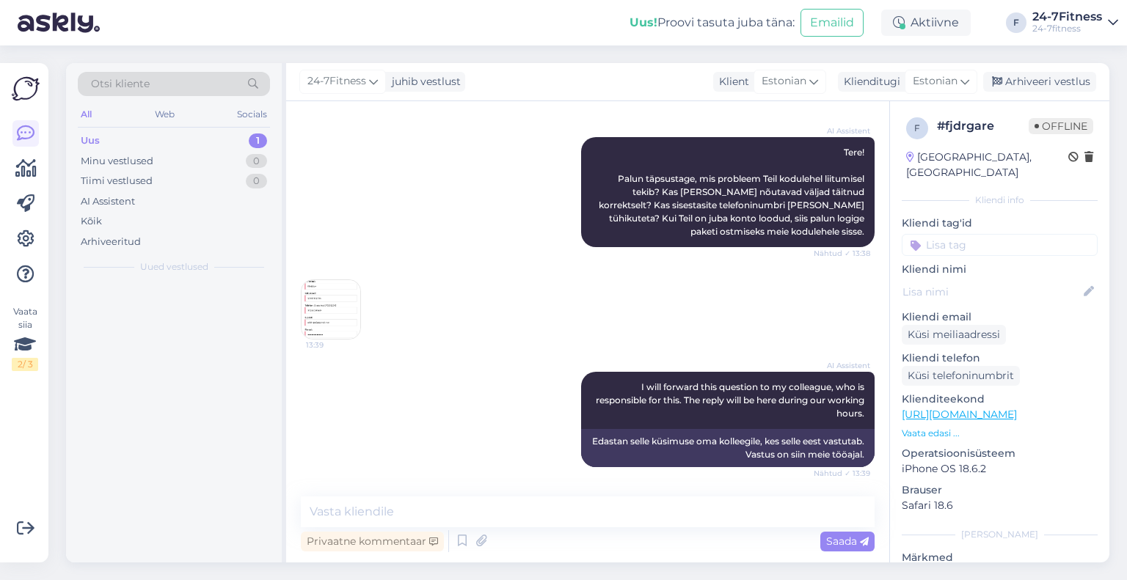
scroll to position [197, 0]
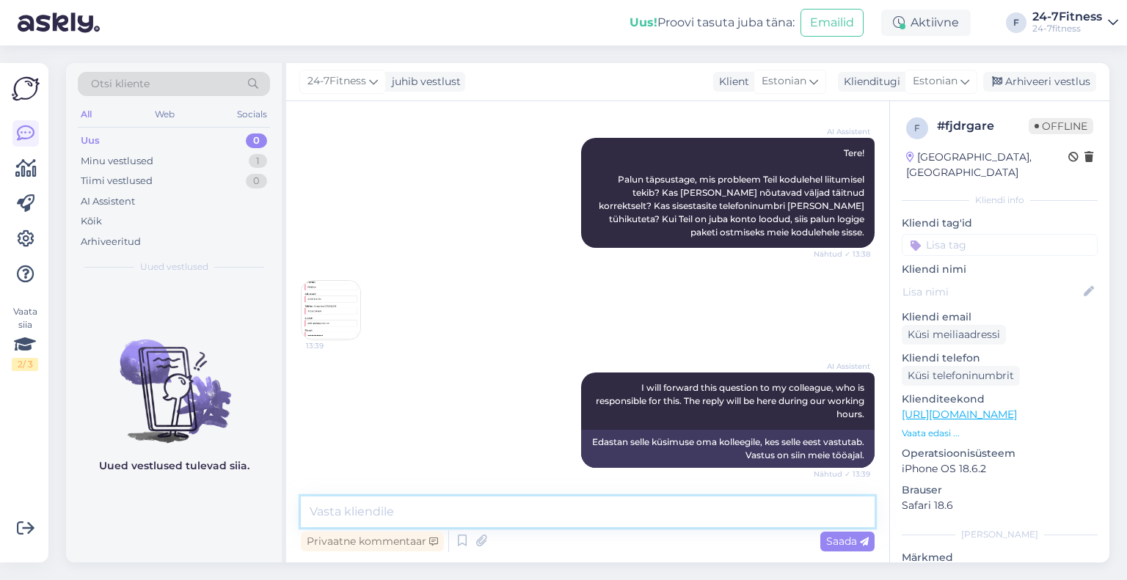
paste textarea "Marina Kirejeva"
type textarea "Marina Kirejeva"
drag, startPoint x: 426, startPoint y: 511, endPoint x: 285, endPoint y: 514, distance: 140.9
click at [285, 514] on div "Otsi kliente All Web Socials Uus 0 Minu vestlused 1 Tiimi vestlused 0 AI Assist…" at bounding box center [587, 313] width 1043 height 500
click at [141, 237] on div "Arhiveeritud" at bounding box center [174, 242] width 192 height 21
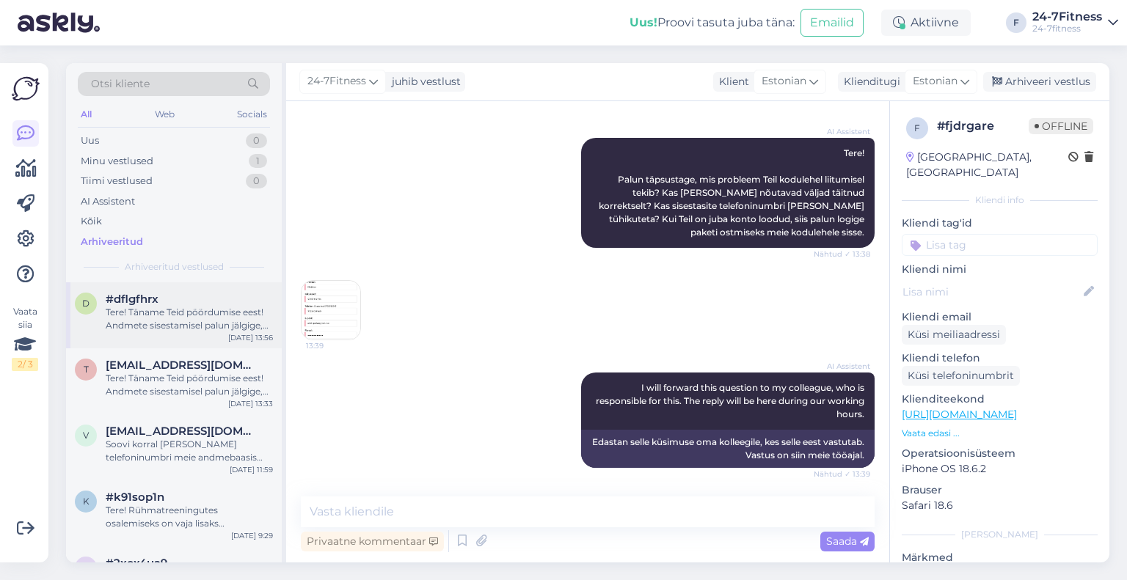
click at [164, 312] on div "Tere! Täname Teid pöördumise eest! Andmete sisestamisel palun jälgige, et kuski…" at bounding box center [189, 319] width 167 height 26
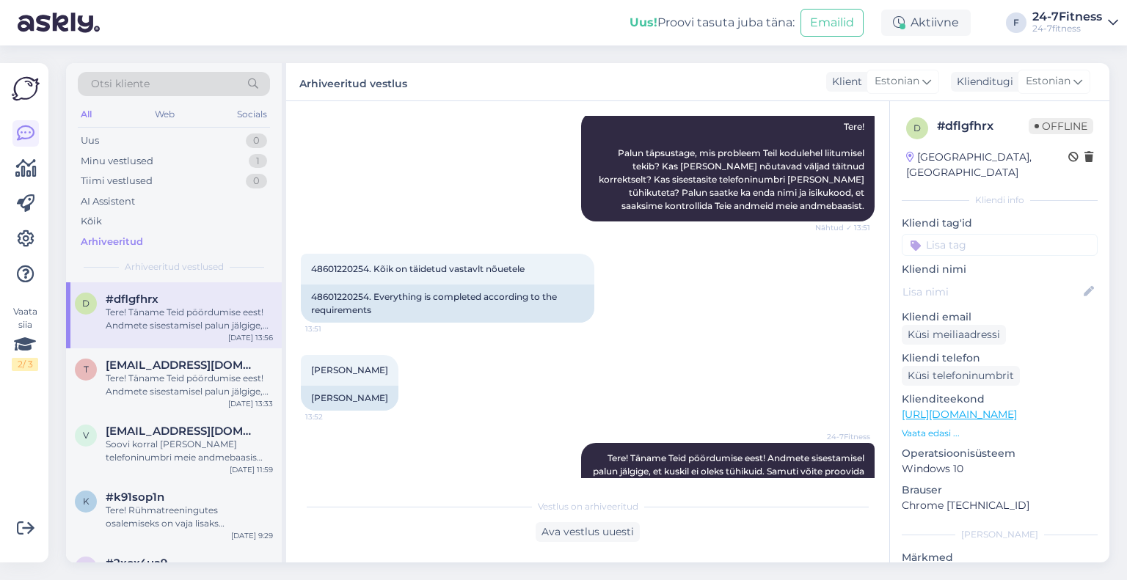
scroll to position [288, 0]
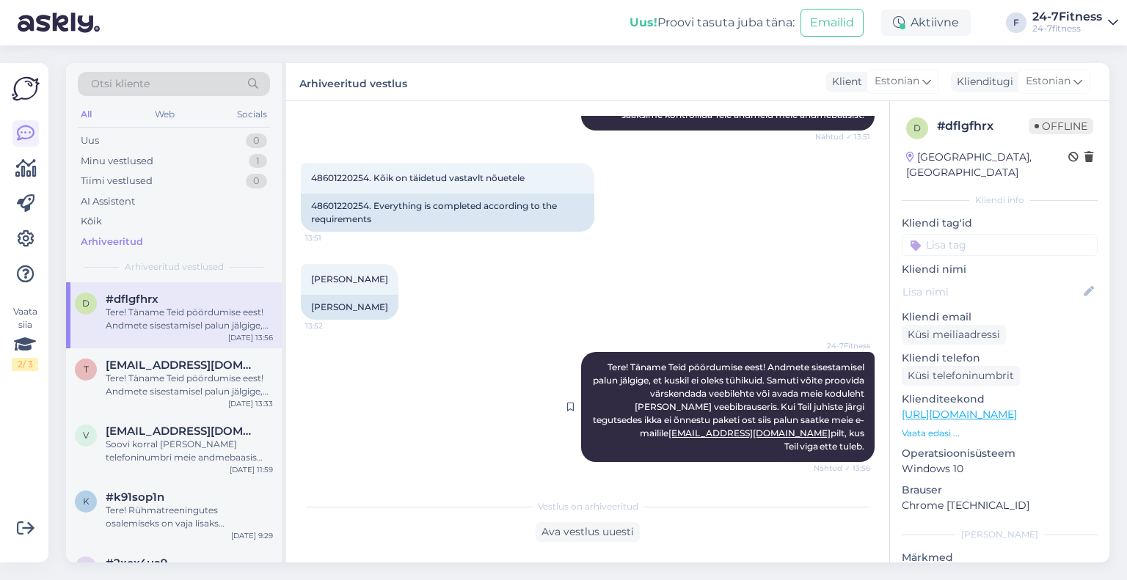
drag, startPoint x: 851, startPoint y: 445, endPoint x: 577, endPoint y: 377, distance: 282.7
click at [581, 377] on div "24-7Fitness Tere! Täname Teid pöördumise eest! Andmete sisestamisel palun jälgi…" at bounding box center [727, 407] width 293 height 110
copy span "Tere! Täname Teid pöördumise eest! Andmete sisestamisel palun jälgige, et kuski…"
click at [100, 144] on div "Uus 0" at bounding box center [174, 141] width 192 height 21
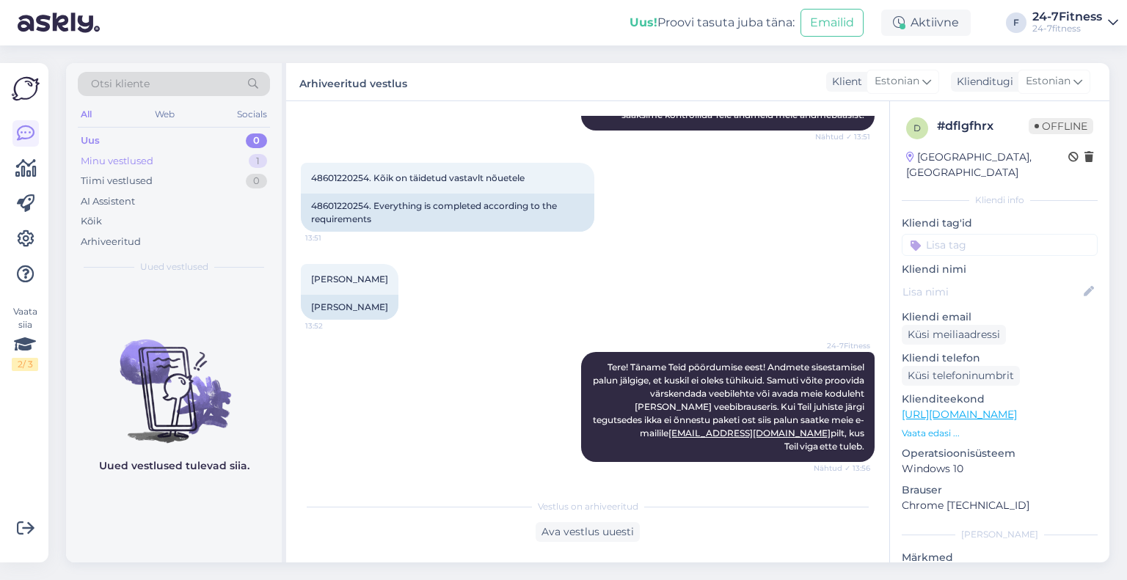
click at [125, 158] on div "Minu vestlused" at bounding box center [117, 161] width 73 height 15
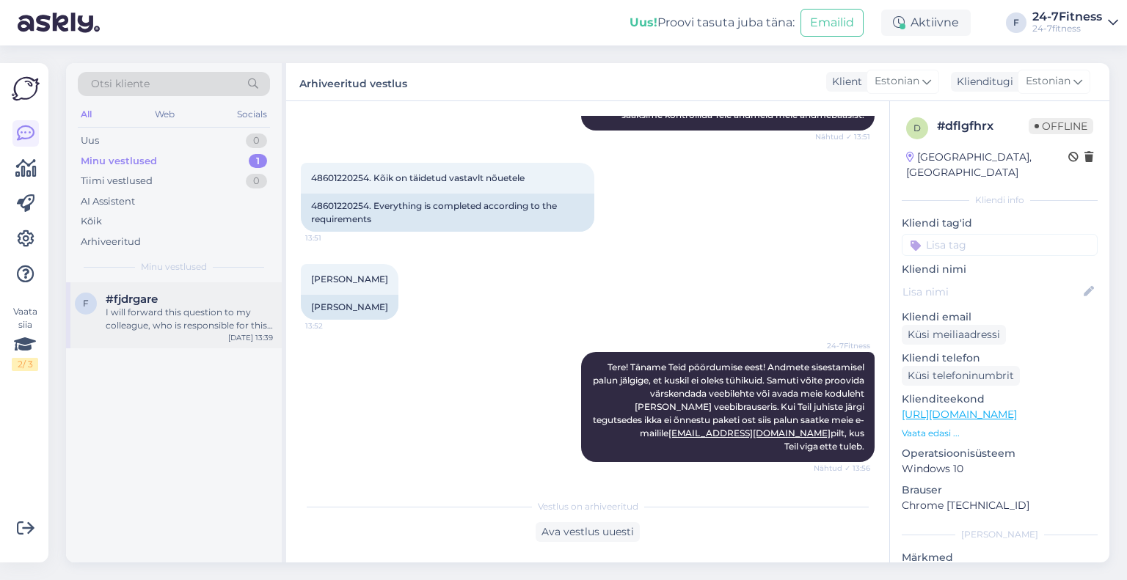
click at [147, 322] on div "I will forward this question to my colleague, who is responsible for this. The …" at bounding box center [189, 319] width 167 height 26
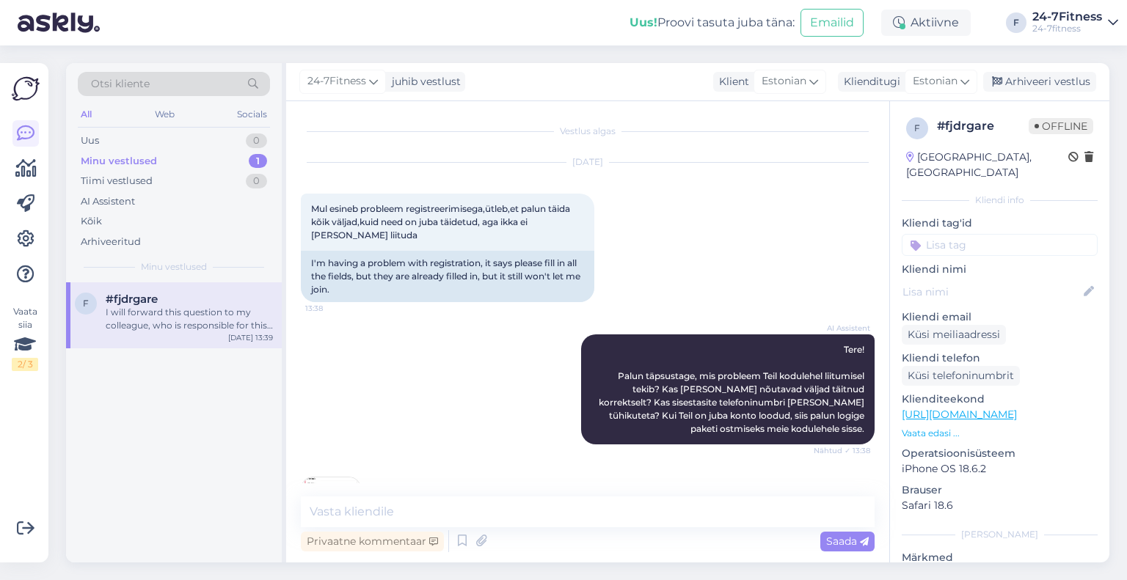
scroll to position [197, 0]
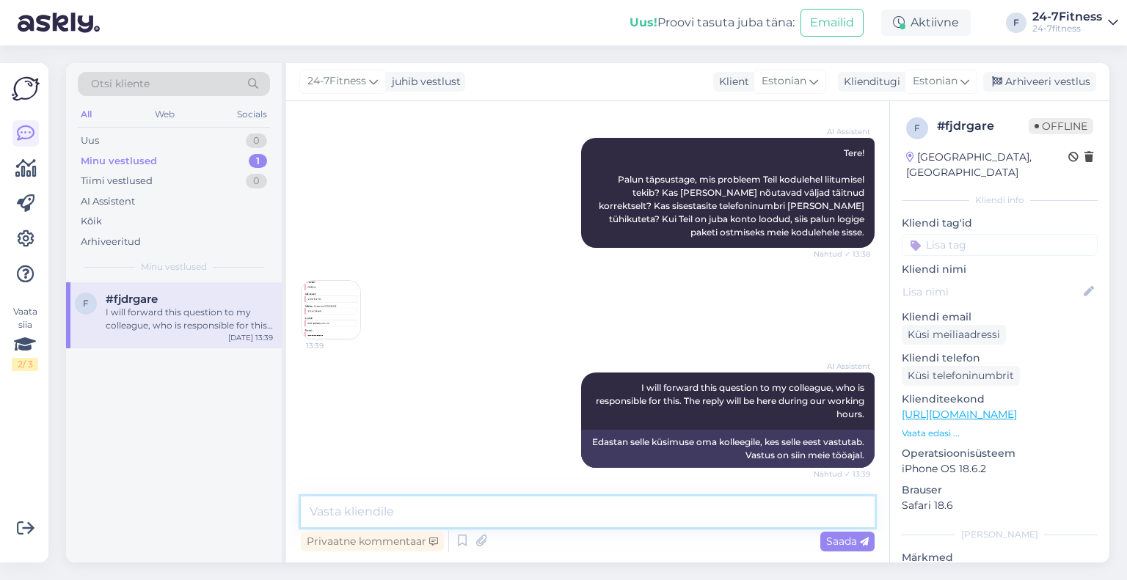
paste textarea "Tere! Täname Teid pöördumise eest! Andmete sisestamisel palun jälgige, et kuski…"
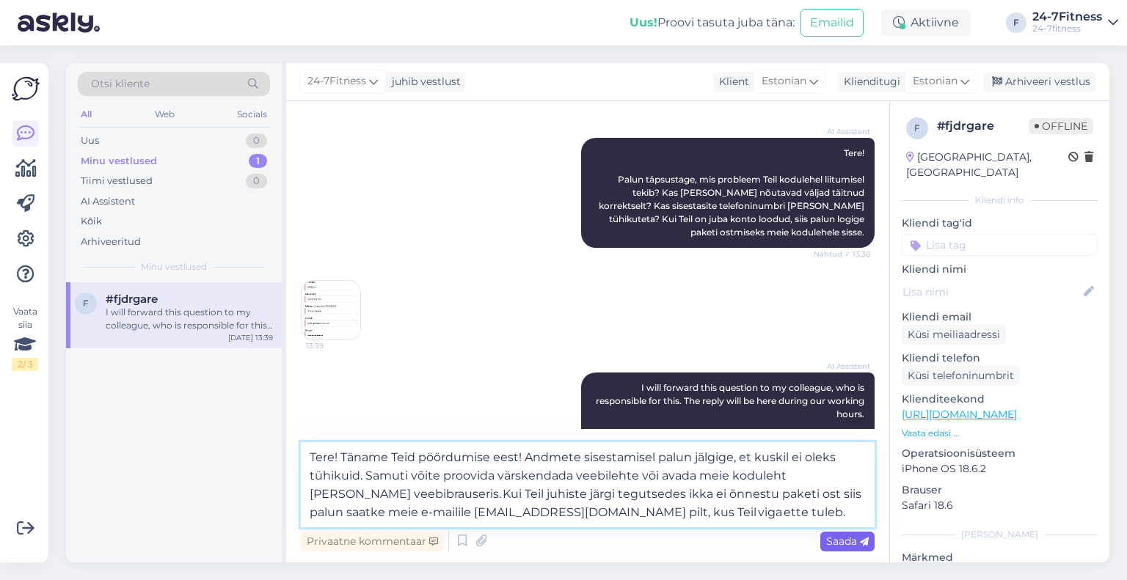
type textarea "Tere! Täname Teid pöördumise eest! Andmete sisestamisel palun jälgige, et kuski…"
click at [831, 547] on span "Saada" at bounding box center [847, 541] width 43 height 13
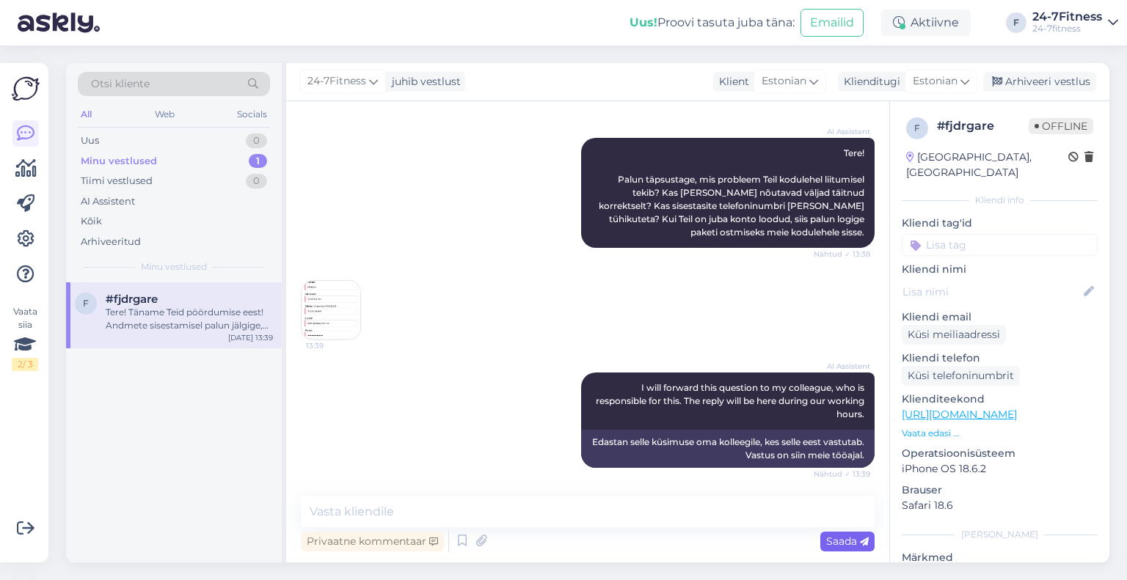
scroll to position [326, 0]
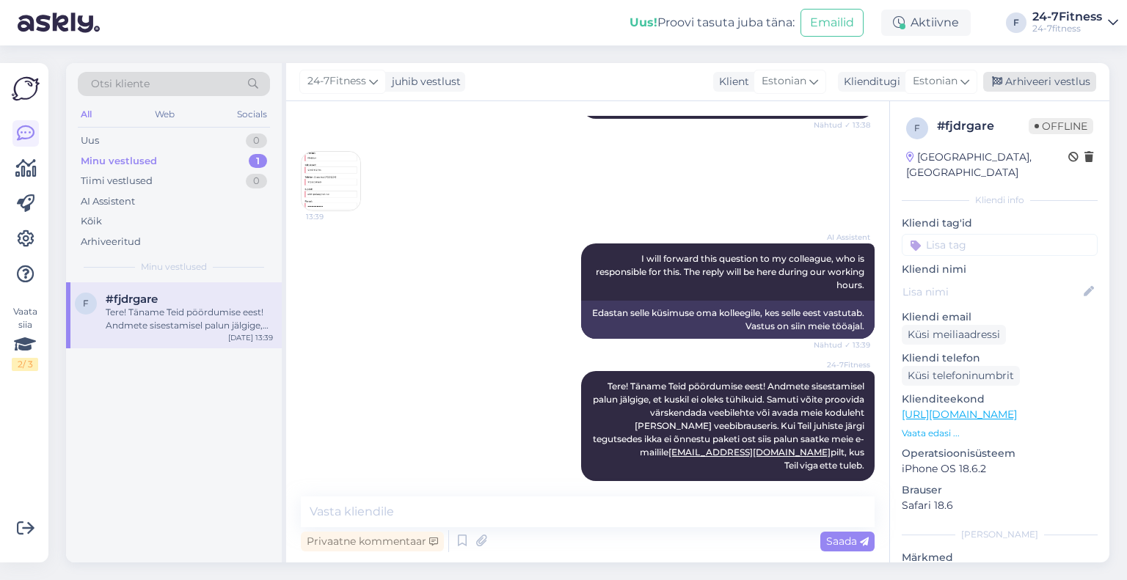
click at [1053, 76] on div "Arhiveeri vestlus" at bounding box center [1039, 82] width 113 height 20
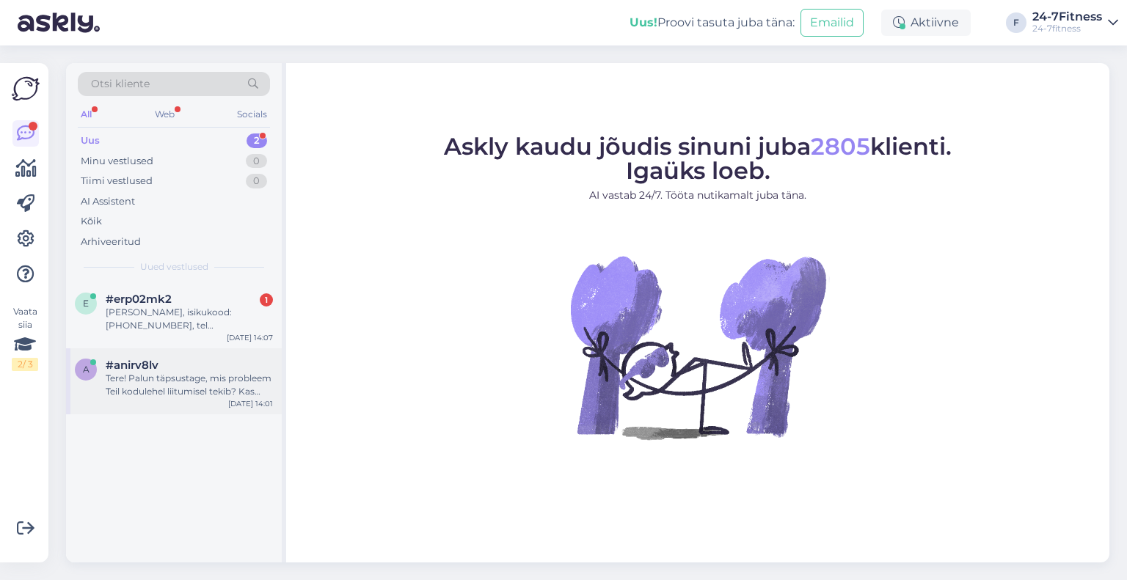
click at [164, 378] on div "Tere! Palun täpsustage, mis probleem Teil kodulehel liitumisel tekib? Kas olete…" at bounding box center [189, 385] width 167 height 26
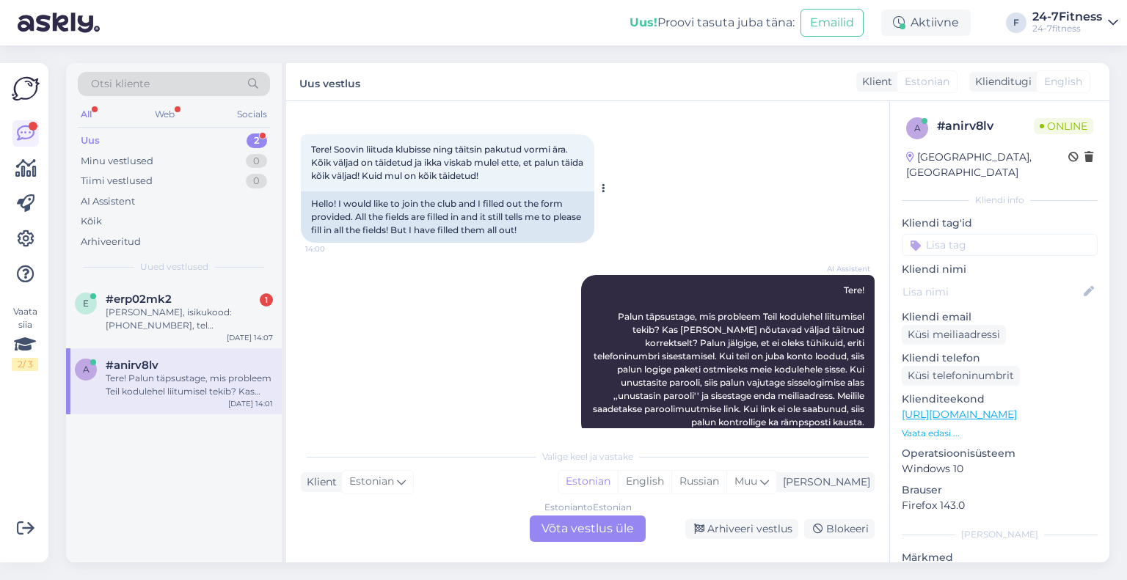
scroll to position [537, 0]
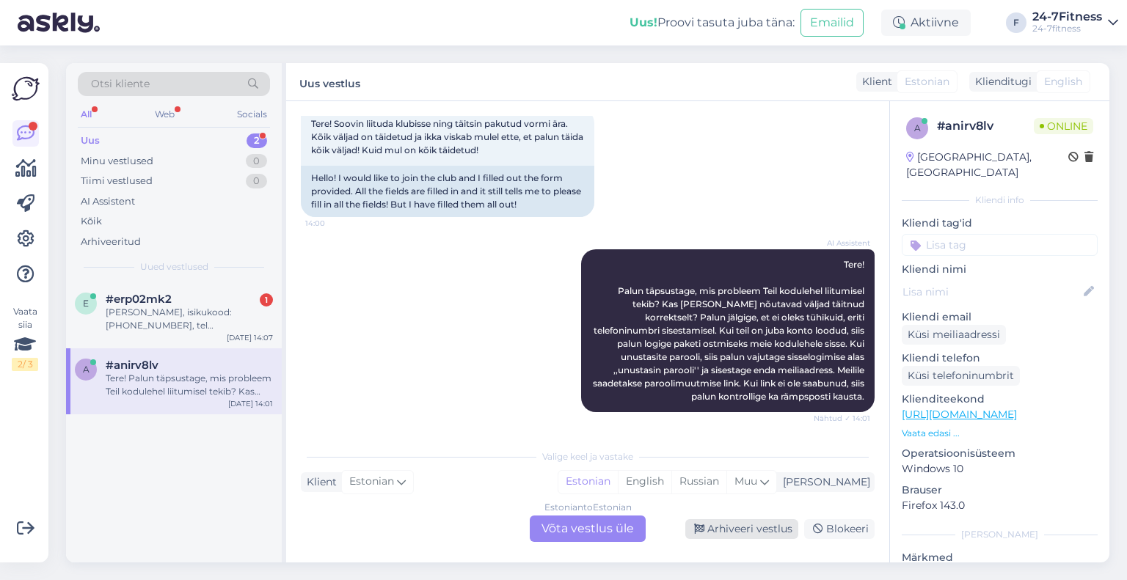
click at [751, 535] on div "Arhiveeri vestlus" at bounding box center [741, 529] width 113 height 20
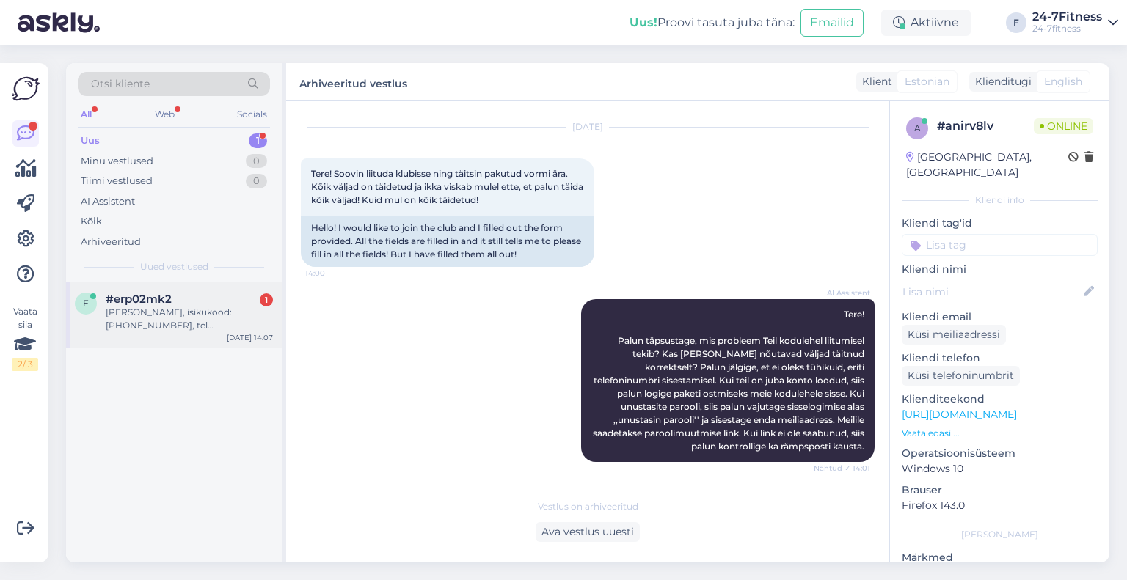
click at [157, 306] on div "Triin Meldo, isikukood: 48511180258, tel 37253483563" at bounding box center [189, 319] width 167 height 26
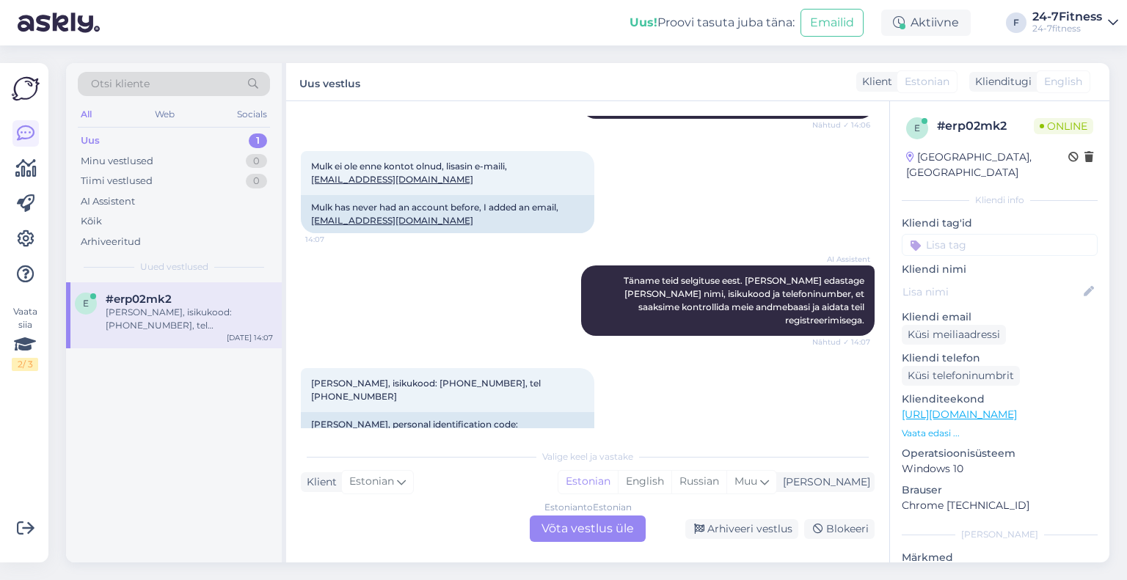
scroll to position [399, 0]
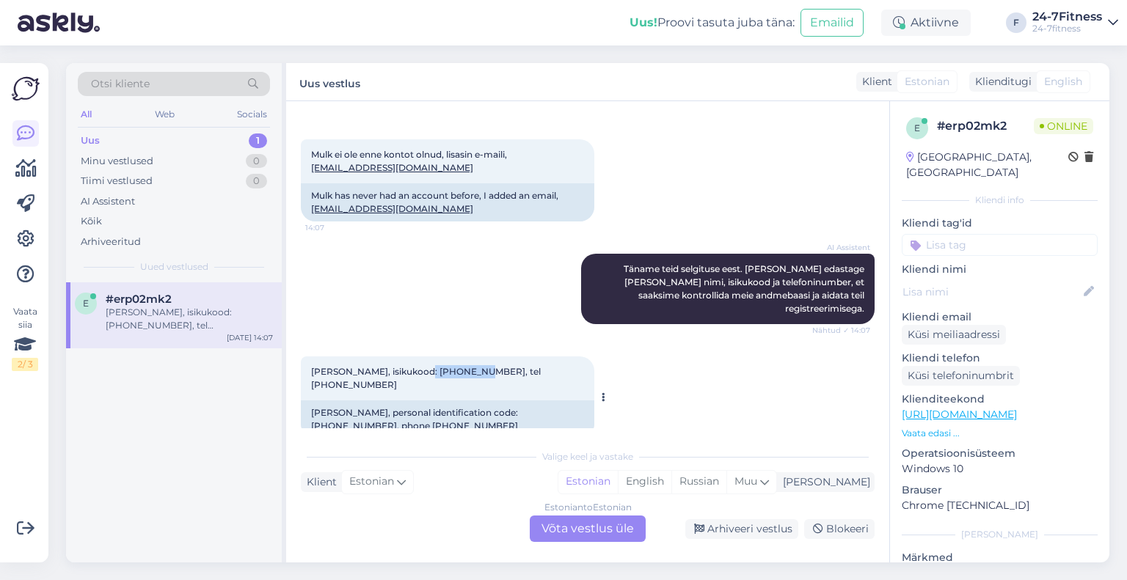
drag, startPoint x: 465, startPoint y: 357, endPoint x: 414, endPoint y: 360, distance: 51.5
click at [414, 366] on span "Triin Meldo, isikukood: 48511180258, tel 37253483563" at bounding box center [427, 378] width 232 height 24
copy span "48511180258"
click at [139, 240] on div "Arhiveeritud" at bounding box center [111, 242] width 60 height 15
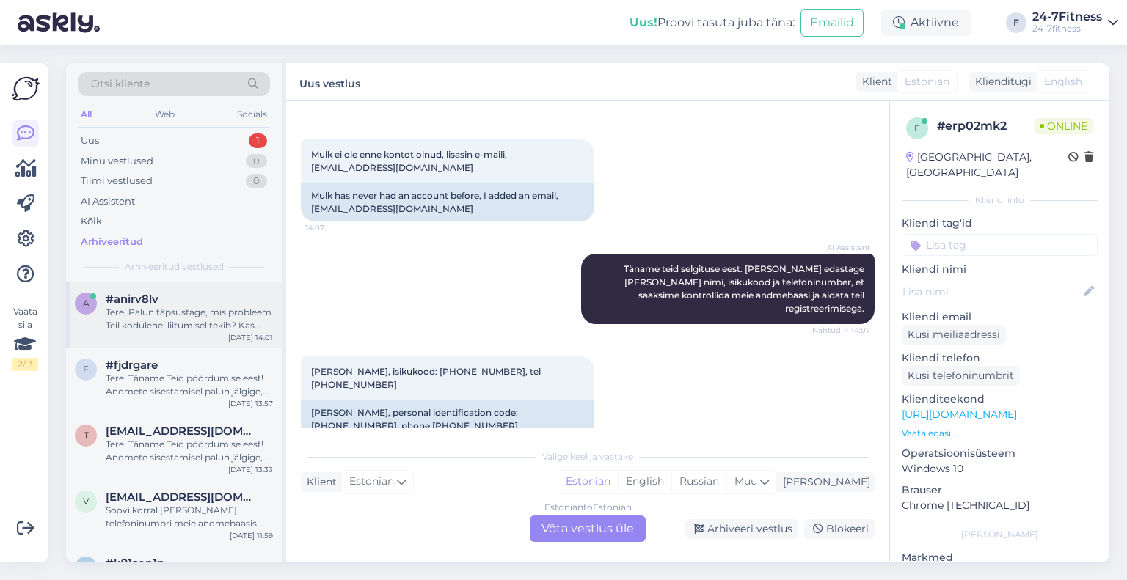
click at [164, 332] on div "a #anirv8lv Tere! Palun täpsustage, mis probleem Teil kodulehel liitumisel teki…" at bounding box center [174, 315] width 216 height 66
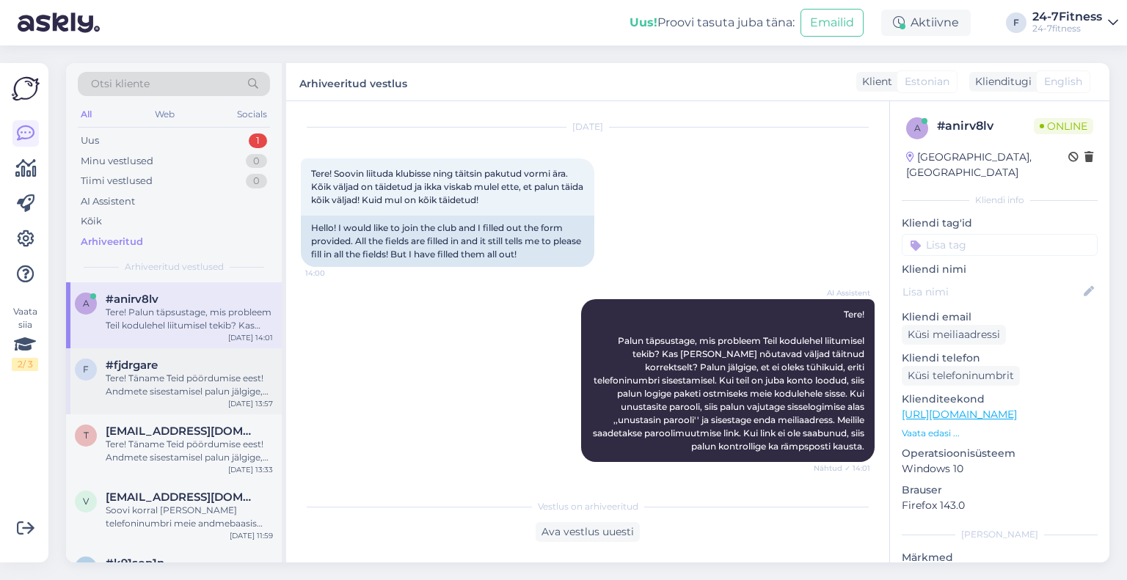
click at [161, 373] on div "Tere! Täname Teid pöördumise eest! Andmete sisestamisel palun jälgige, et kuski…" at bounding box center [189, 385] width 167 height 26
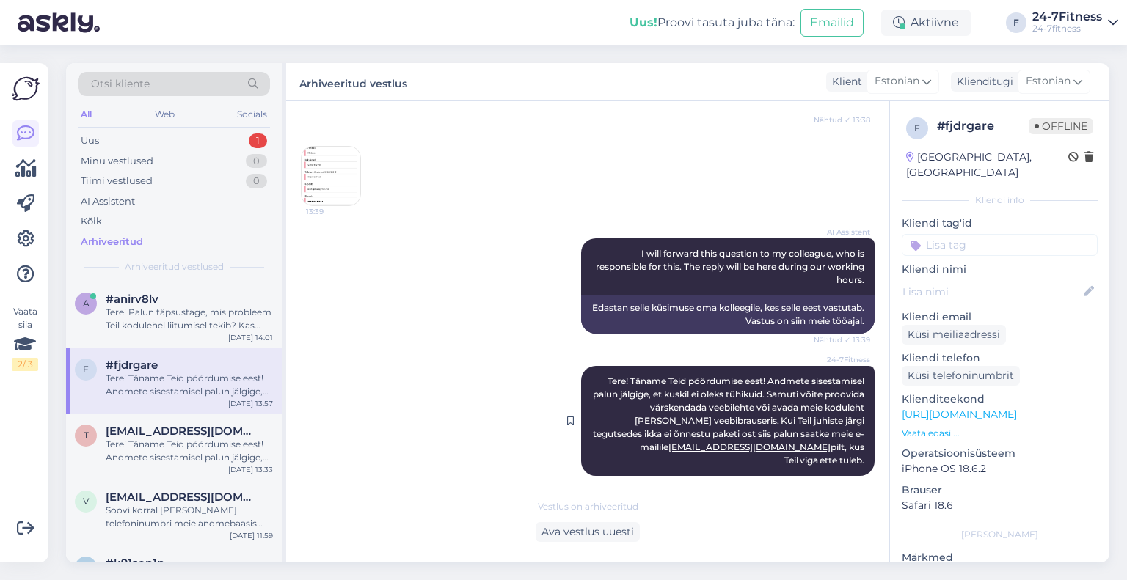
drag, startPoint x: 852, startPoint y: 448, endPoint x: 575, endPoint y: 384, distance: 284.6
click at [581, 384] on div "24-7Fitness Tere! Täname Teid pöördumise eest! Andmete sisestamisel palun jälgi…" at bounding box center [727, 421] width 293 height 110
copy span "Tere! Täname Teid pöördumise eest! Andmete sisestamisel palun jälgige, et kuski…"
click at [133, 149] on div "Uus 1" at bounding box center [174, 141] width 192 height 21
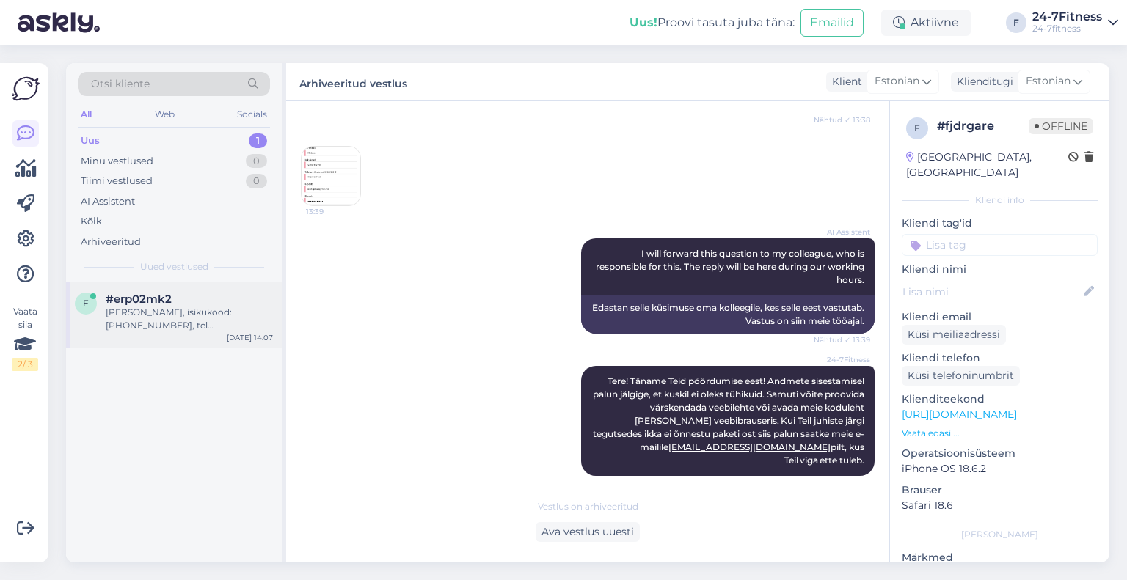
click at [156, 310] on div "Triin Meldo, isikukood: 48511180258, tel 37253483563" at bounding box center [189, 319] width 167 height 26
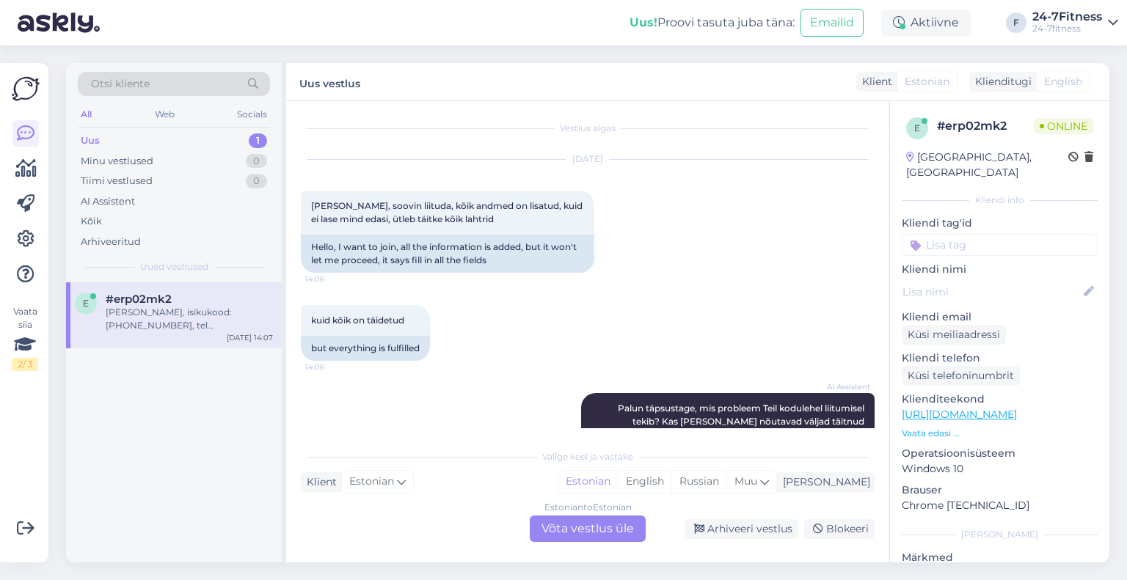
scroll to position [0, 0]
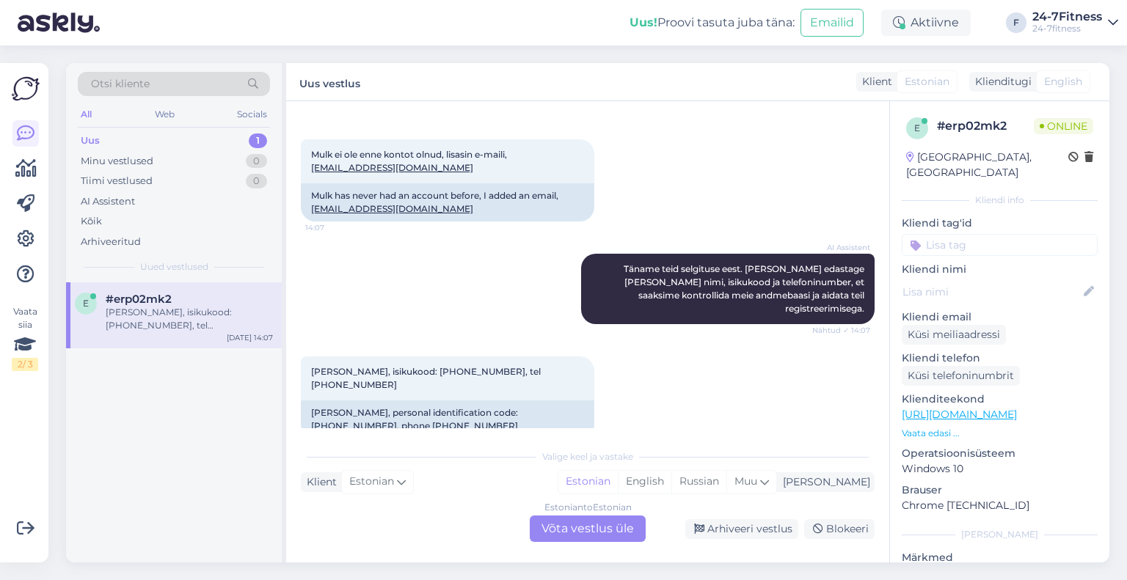
click at [571, 540] on div "Estonian to Estonian Võta vestlus üle" at bounding box center [588, 529] width 116 height 26
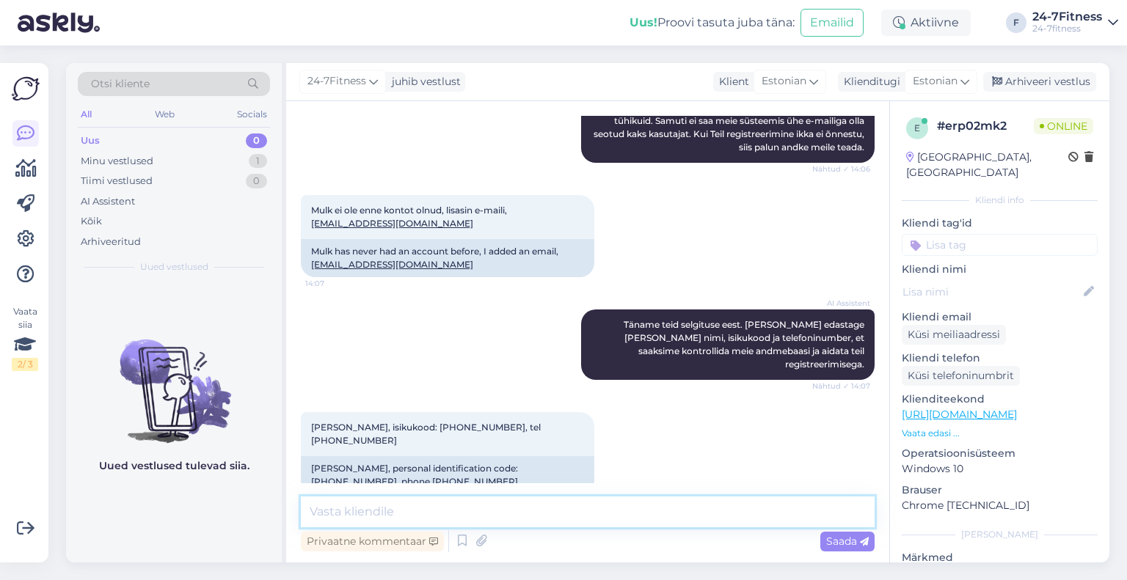
paste textarea "Tere! Täname Teid pöördumise eest! Andmete sisestamisel palun jälgige, et kuski…"
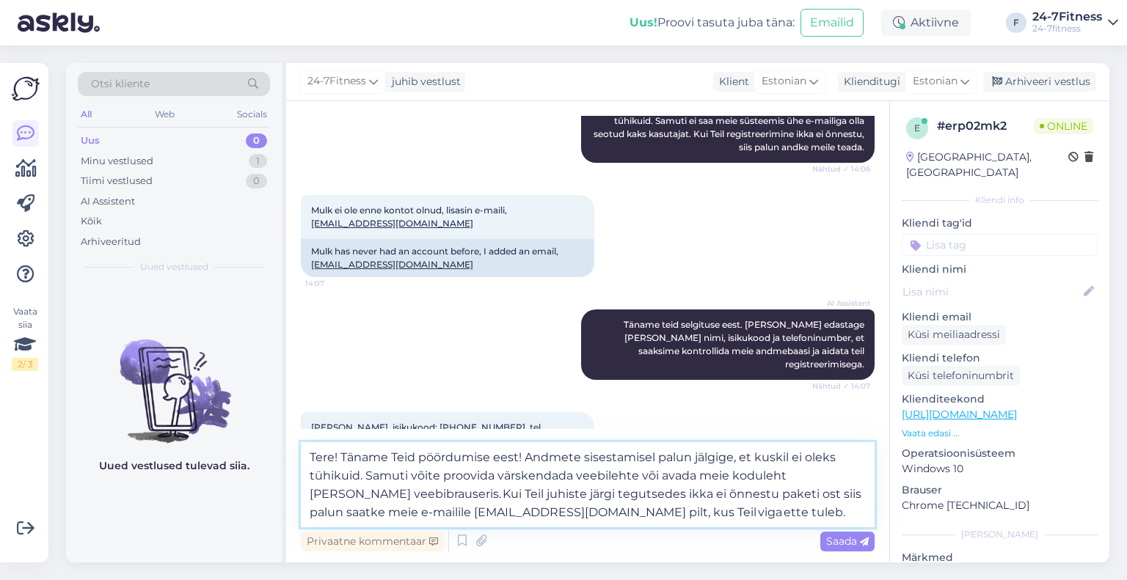
scroll to position [398, 0]
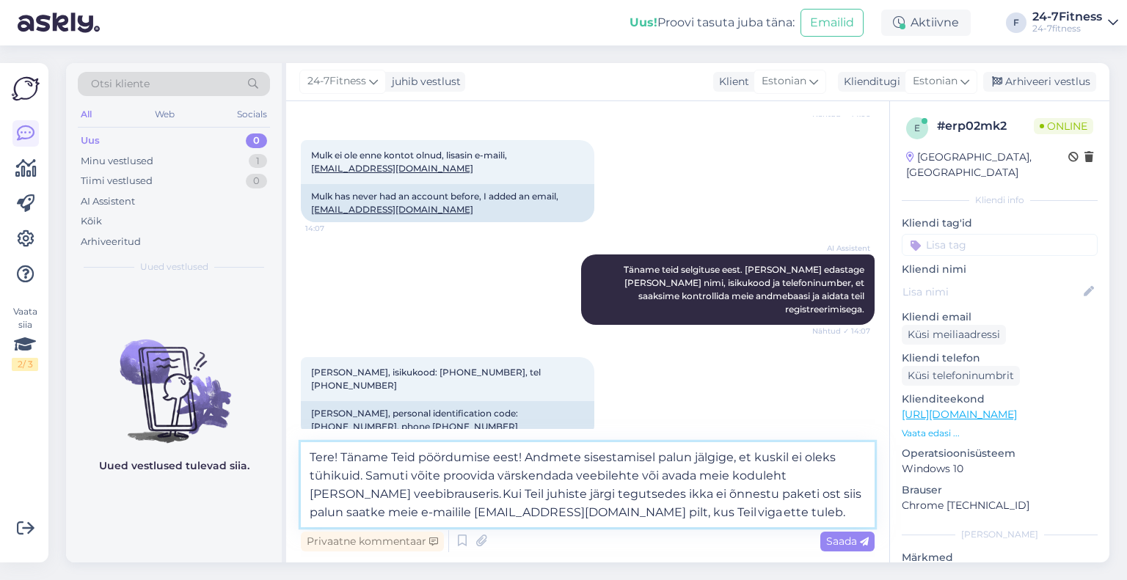
click at [679, 510] on textarea "Tere! Täname Teid pöördumise eest! Andmete sisestamisel palun jälgige, et kuski…" at bounding box center [588, 484] width 574 height 85
type textarea "Tere! Täname Teid pöördumise eest! Andmete sisestamisel palun jälgige, et kuski…"
click at [830, 537] on span "Saada" at bounding box center [847, 541] width 43 height 13
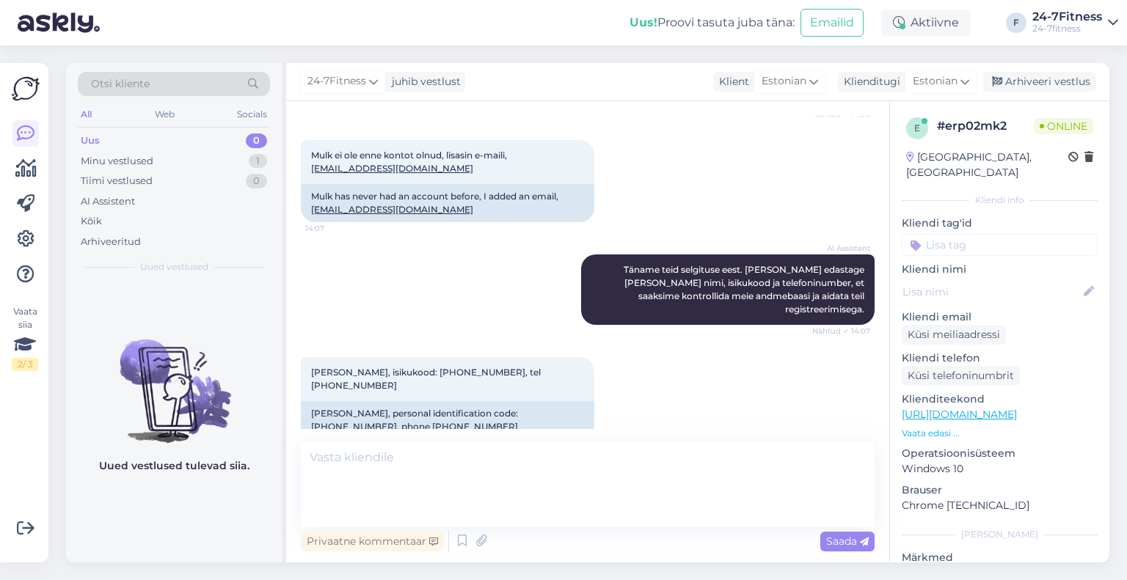
scroll to position [472, 0]
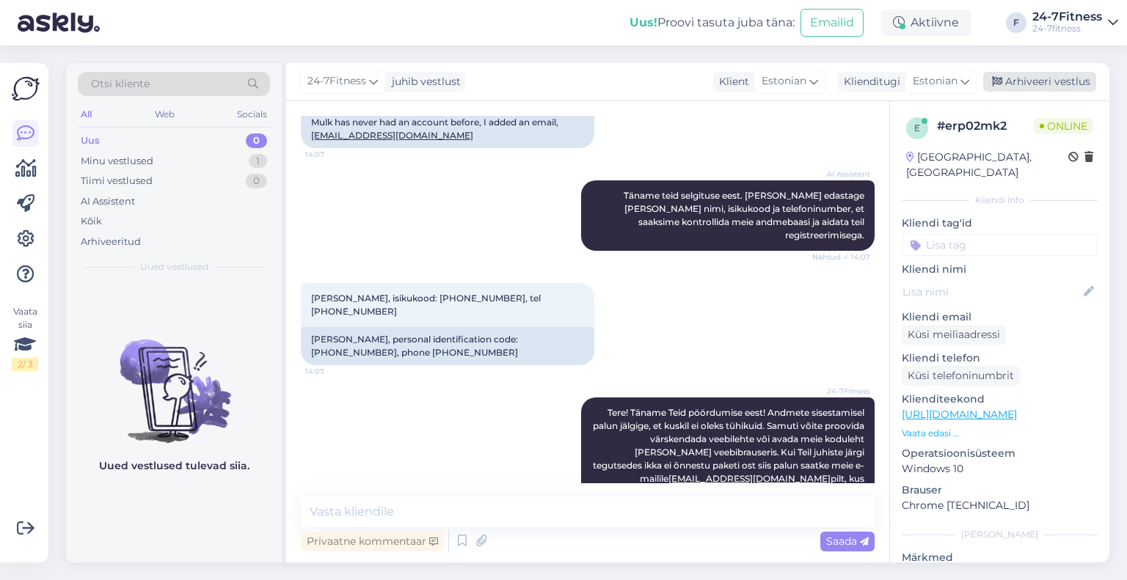
click at [1031, 82] on div "Arhiveeri vestlus" at bounding box center [1039, 82] width 113 height 20
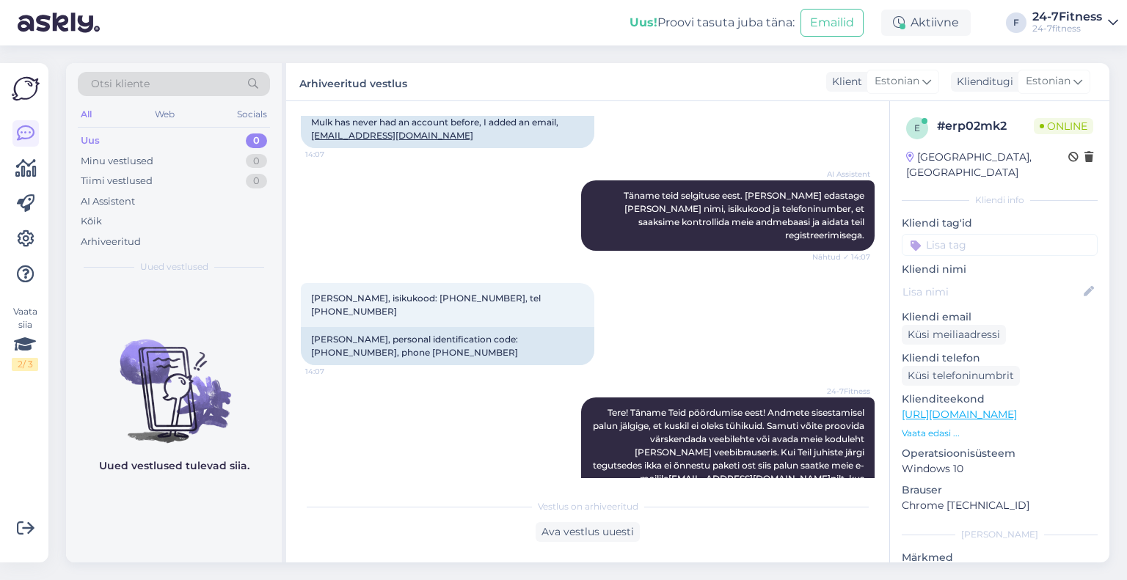
scroll to position [478, 0]
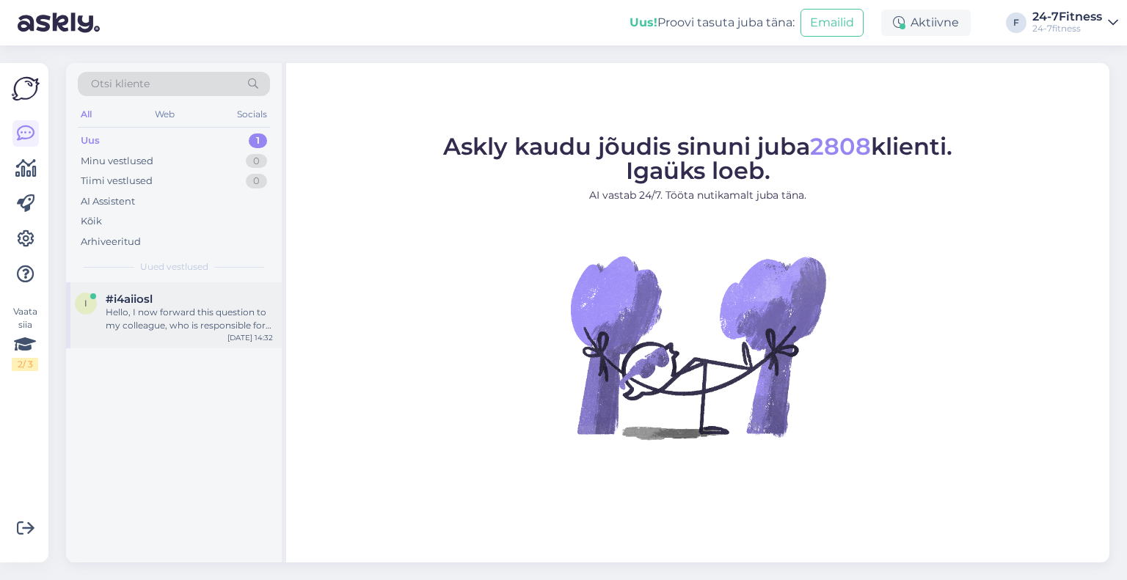
click at [163, 330] on div "Hello, I now forward this question to my colleague, who is responsible for this…" at bounding box center [189, 319] width 167 height 26
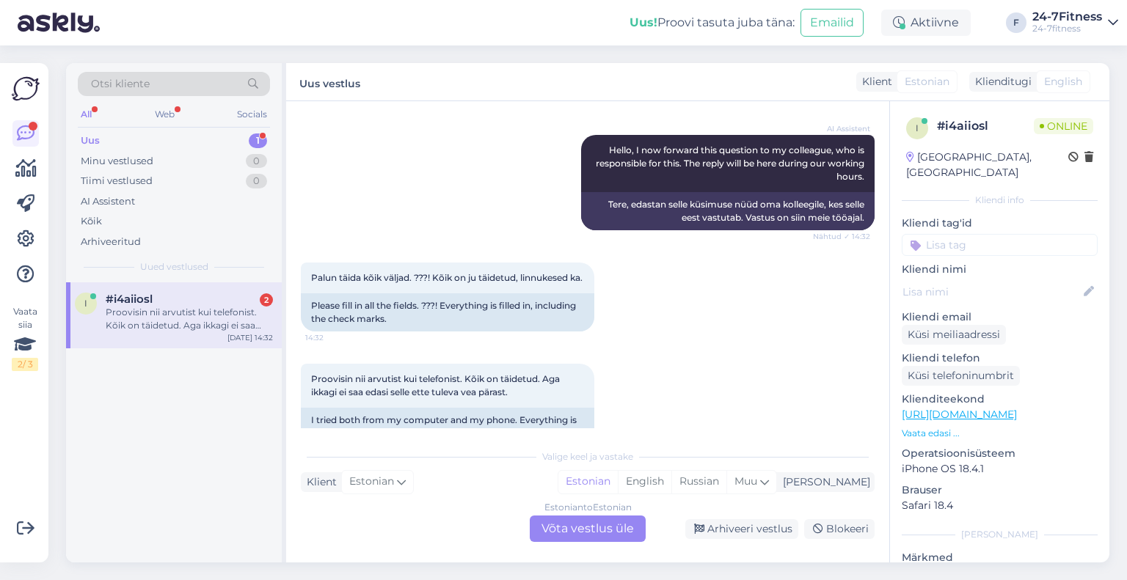
scroll to position [194, 0]
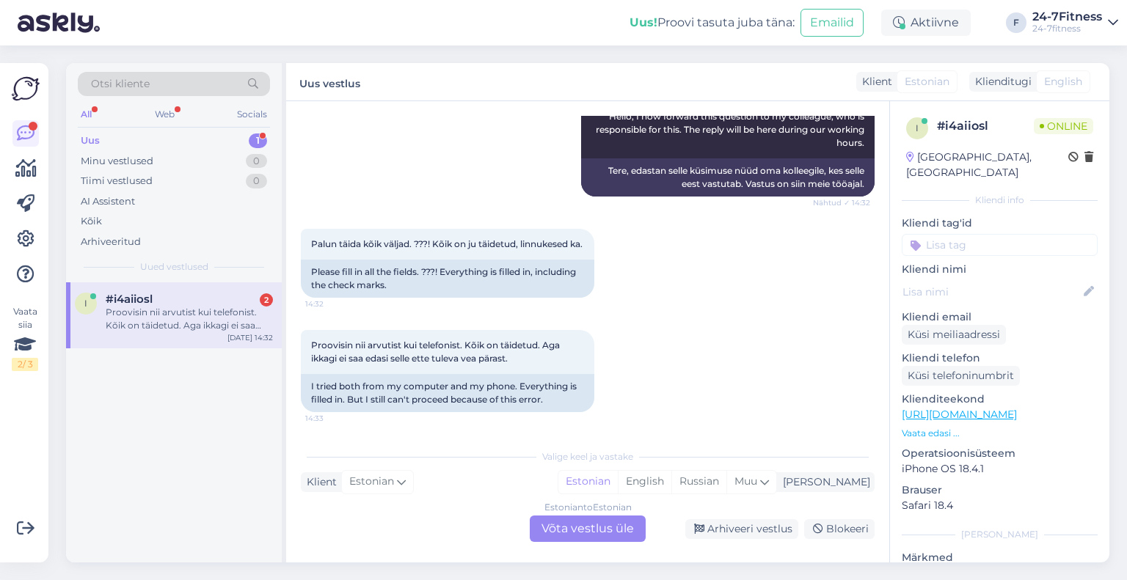
click at [573, 534] on div "Estonian to Estonian Võta vestlus üle" at bounding box center [588, 529] width 116 height 26
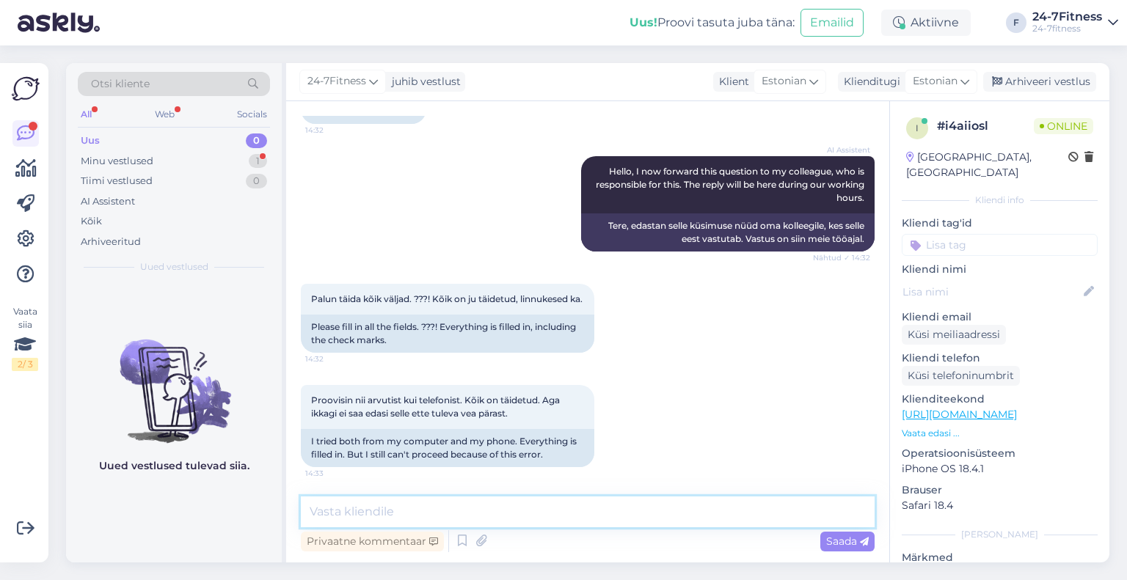
paste textarea "Tere! Täname Teid kirja eest! Hetkel esineb meie kodulehel tehniline tõrge, mil…"
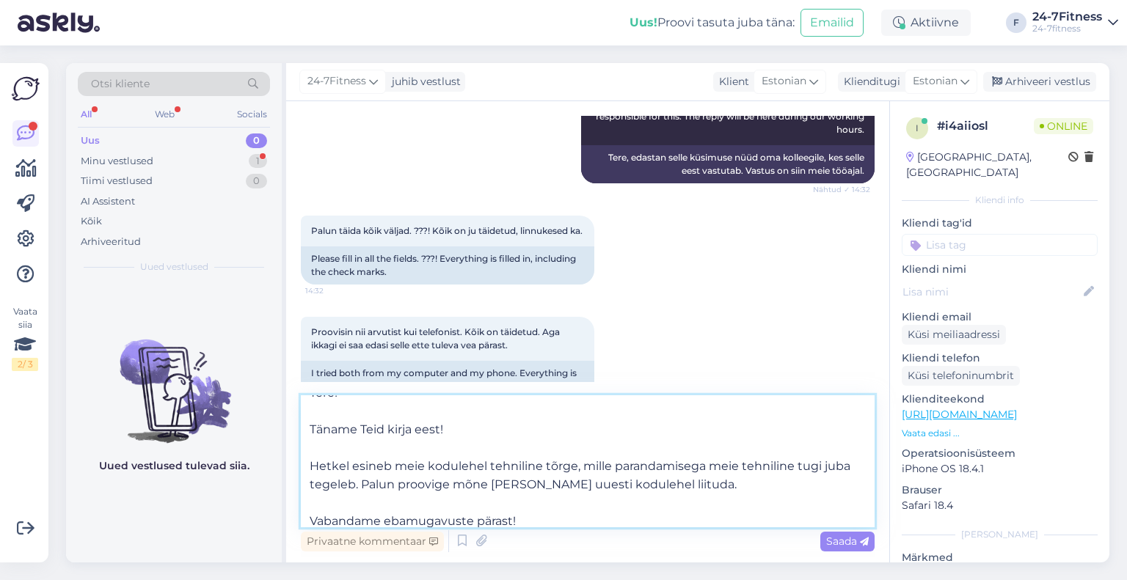
drag, startPoint x: 491, startPoint y: 430, endPoint x: 383, endPoint y: 432, distance: 107.9
click at [383, 432] on textarea "Tere! Täname Teid kirja eest! Hetkel esineb meie kodulehel tehniline tõrge, mil…" at bounding box center [588, 461] width 574 height 132
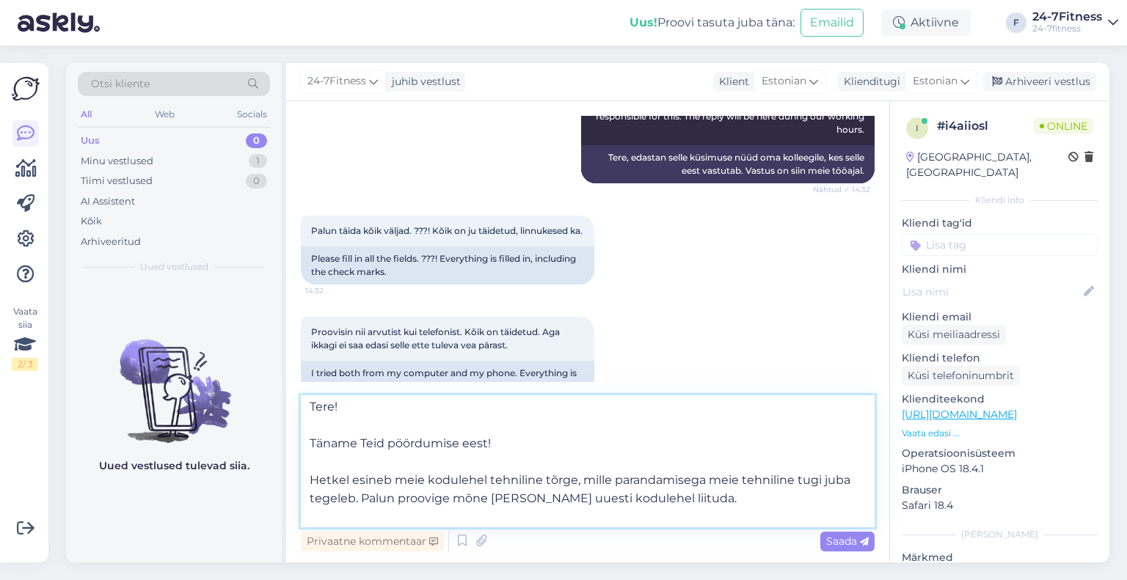
scroll to position [0, 0]
click at [304, 439] on textarea "Tere! Täname Teid pöördumise eest! Hetkel esineb meie kodulehel tehniline tõrge…" at bounding box center [588, 461] width 574 height 132
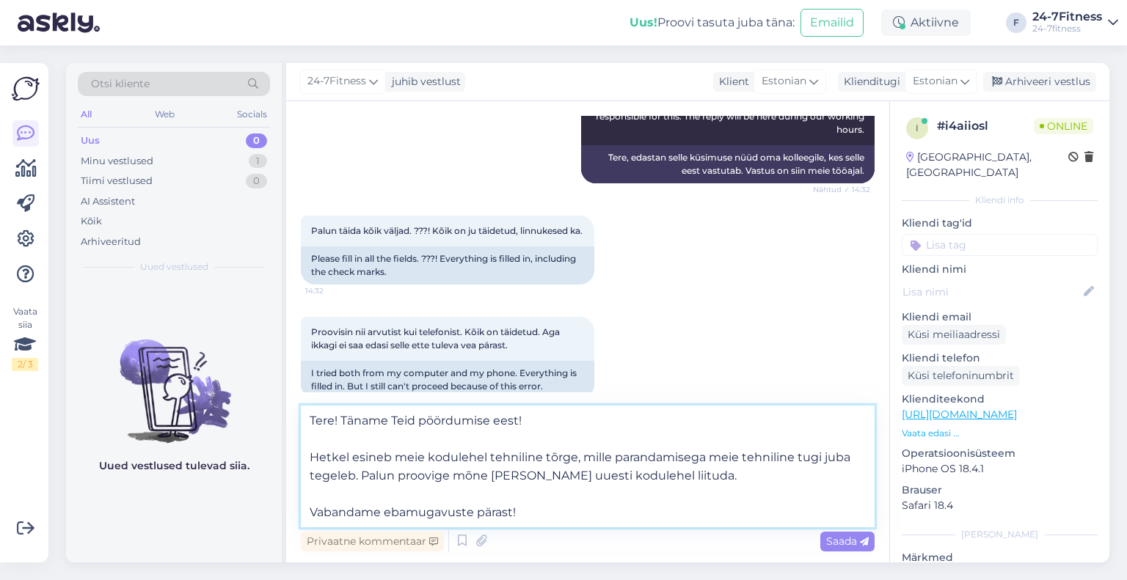
click at [311, 460] on textarea "Tere! Täname Teid pöördumise eest! Hetkel esineb meie kodulehel tehniline tõrge…" at bounding box center [588, 467] width 574 height 122
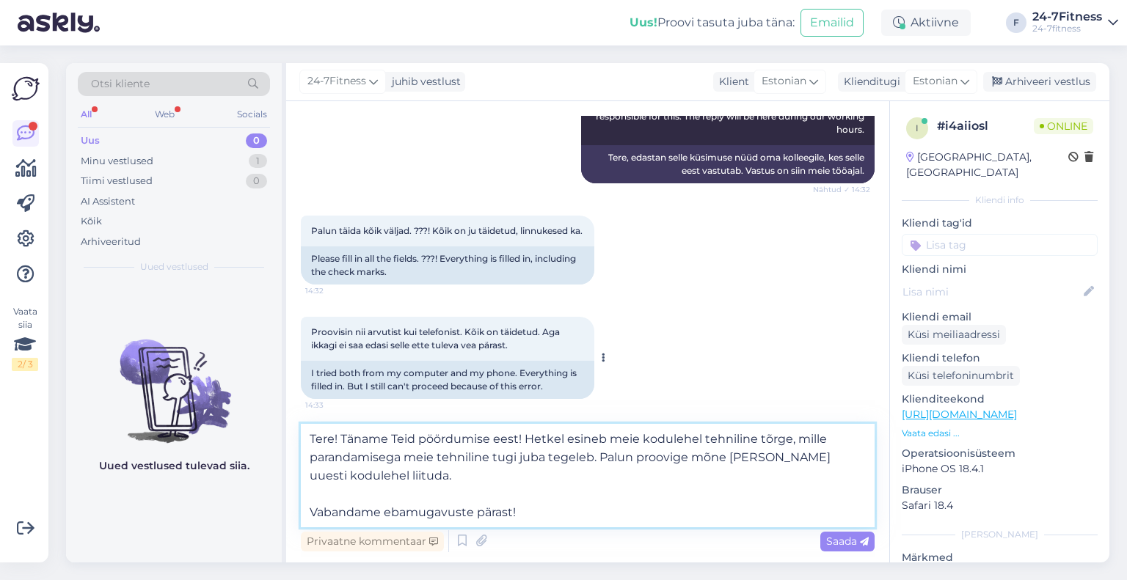
scroll to position [211, 0]
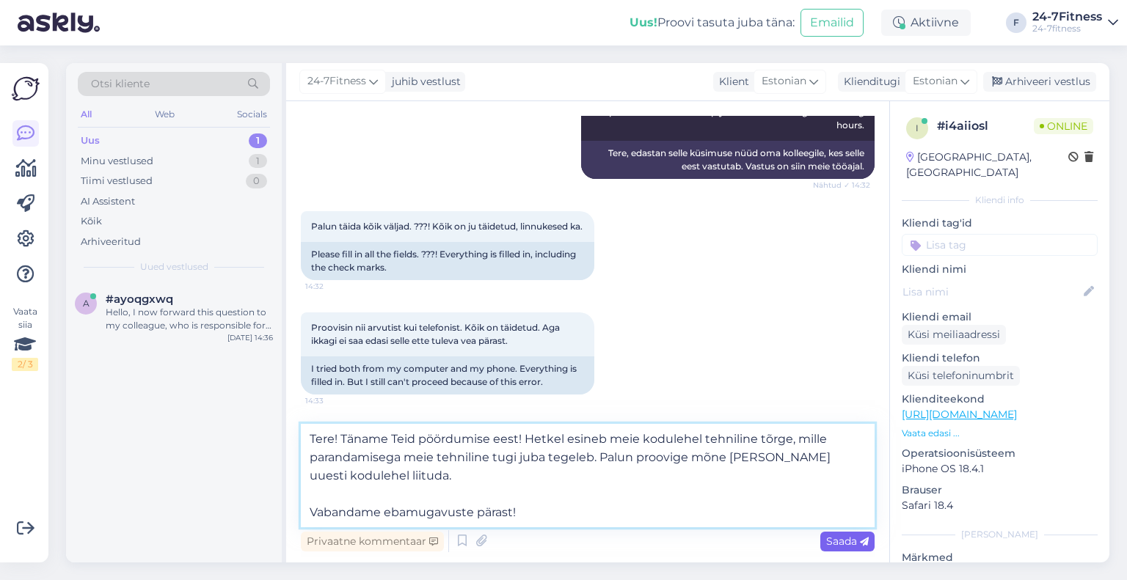
type textarea "Tere! Täname Teid pöördumise eest! Hetkel esineb meie kodulehel tehniline tõrge…"
click at [833, 545] on span "Saada" at bounding box center [847, 541] width 43 height 13
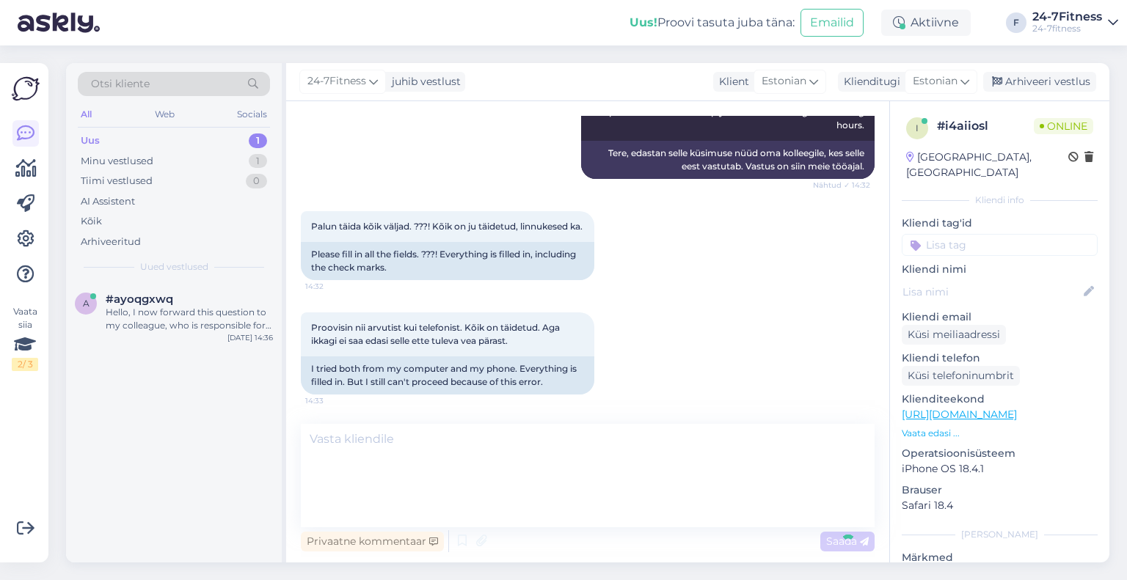
scroll to position [267, 0]
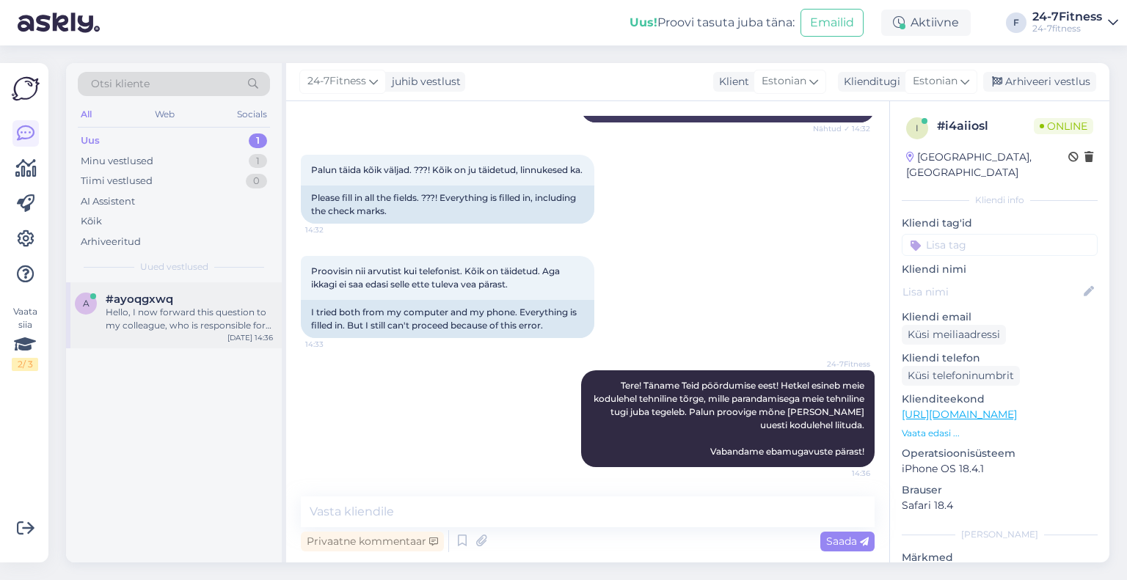
click at [170, 332] on div "a #ayoqgxwq Hello, I now forward this question to my colleague, who is responsi…" at bounding box center [174, 315] width 216 height 66
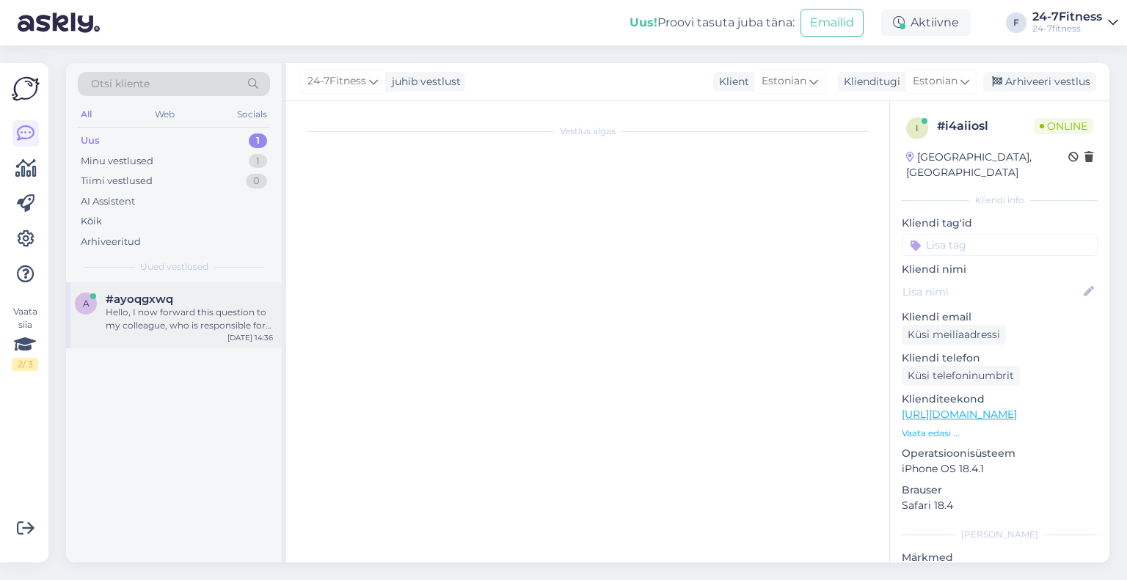
scroll to position [0, 0]
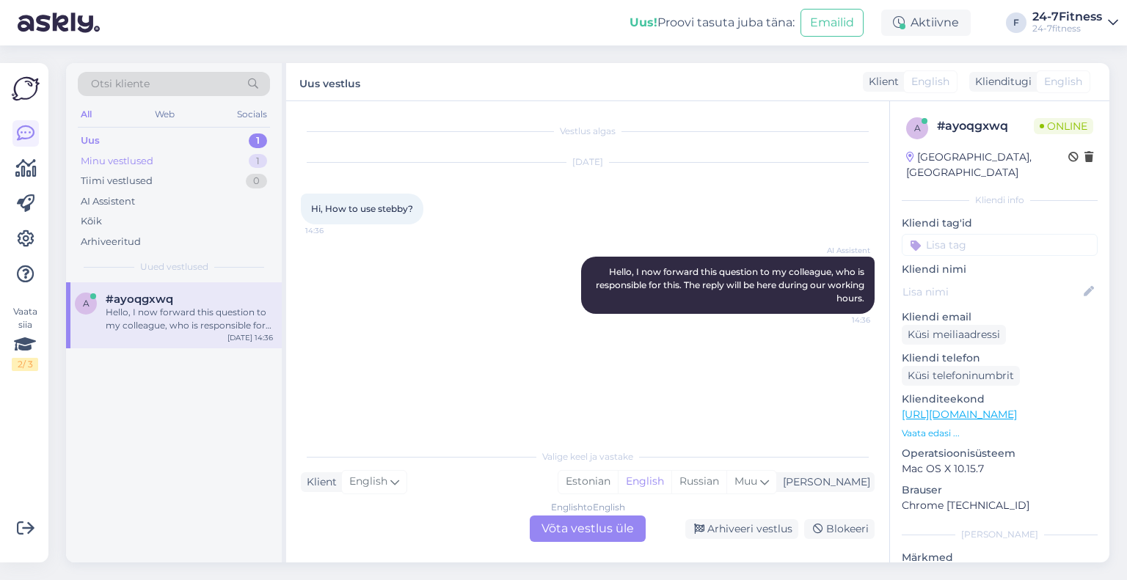
click at [120, 159] on div "Minu vestlused" at bounding box center [117, 161] width 73 height 15
click at [186, 328] on div "Tere! Täname Teid pöördumise eest! Hetkel esineb meie kodulehel tehniline tõrge…" at bounding box center [189, 319] width 167 height 26
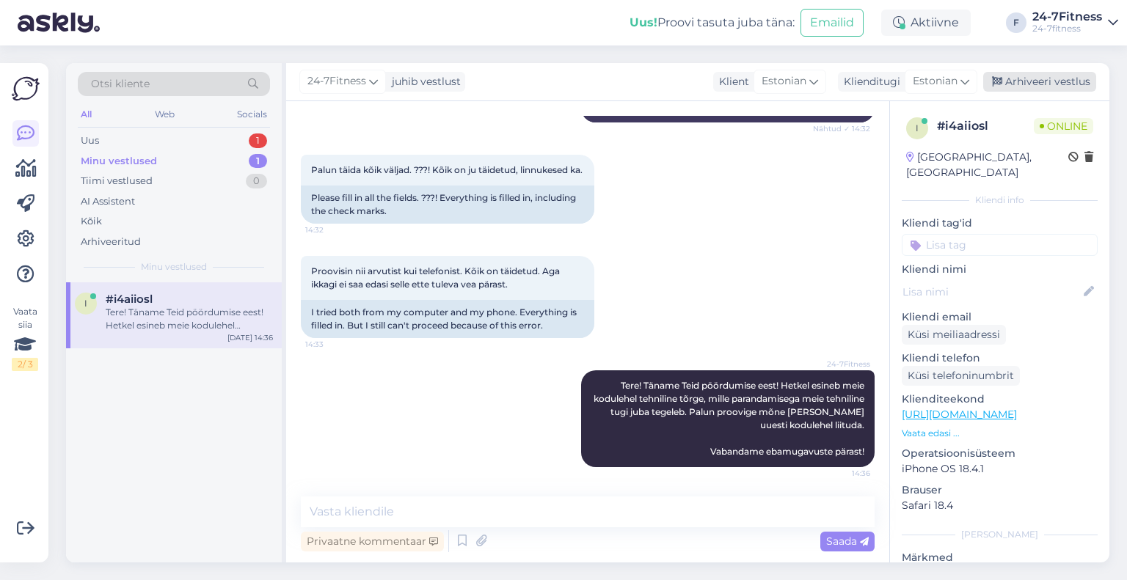
click at [1023, 84] on div "Arhiveeri vestlus" at bounding box center [1039, 82] width 113 height 20
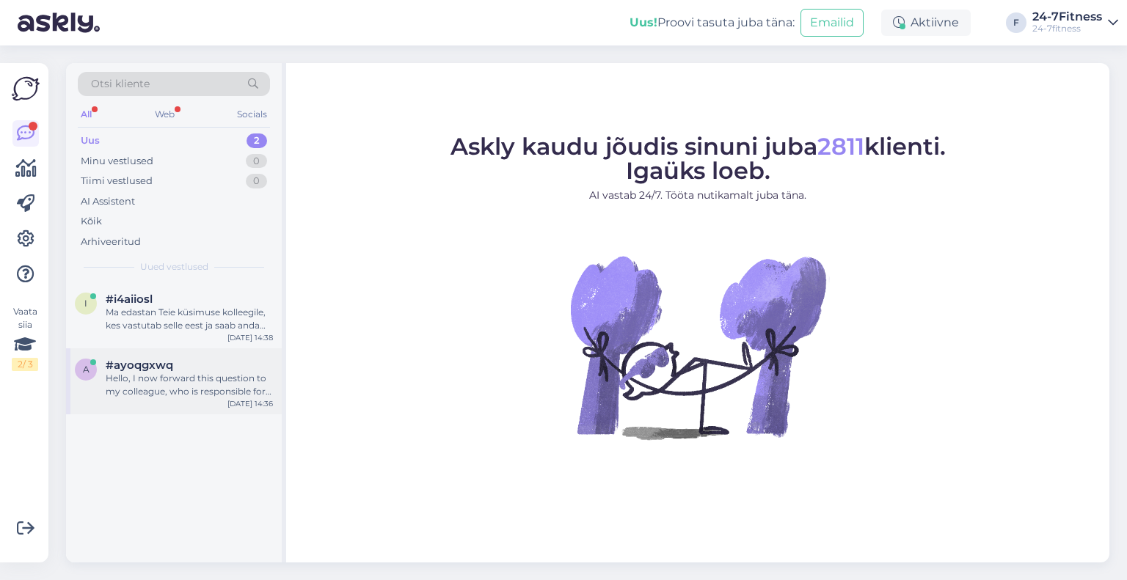
click at [160, 398] on div "Hello, I now forward this question to my colleague, who is responsible for this…" at bounding box center [189, 385] width 167 height 26
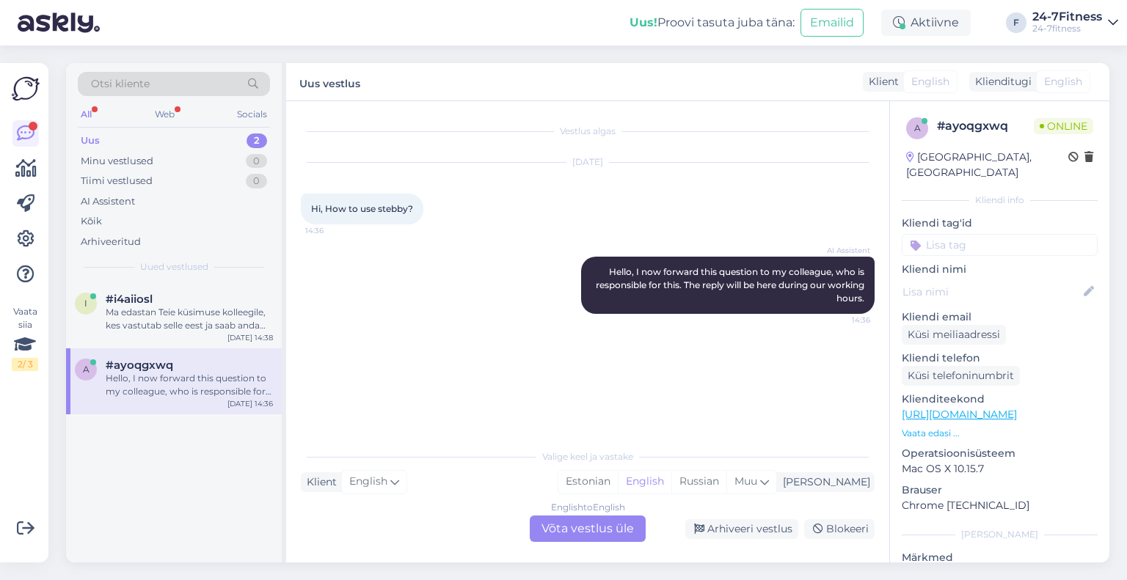
click at [607, 536] on div "English to English Võta vestlus üle" at bounding box center [588, 529] width 116 height 26
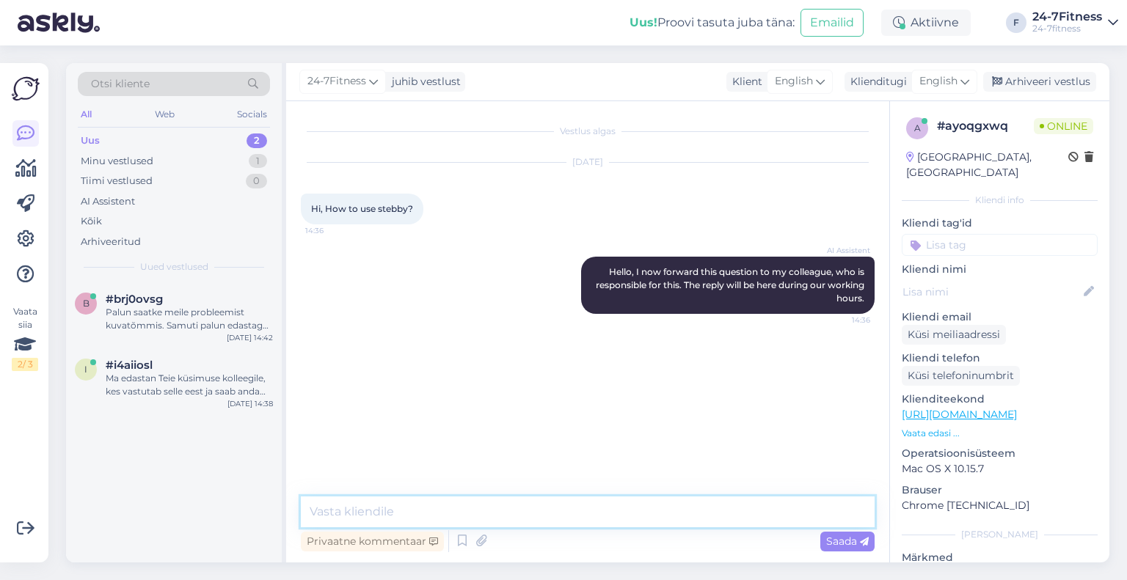
paste textarea "Tere! Täname Teid kirja eest! Kui soovite paketi ostmiseks kasutada Stebby kred…"
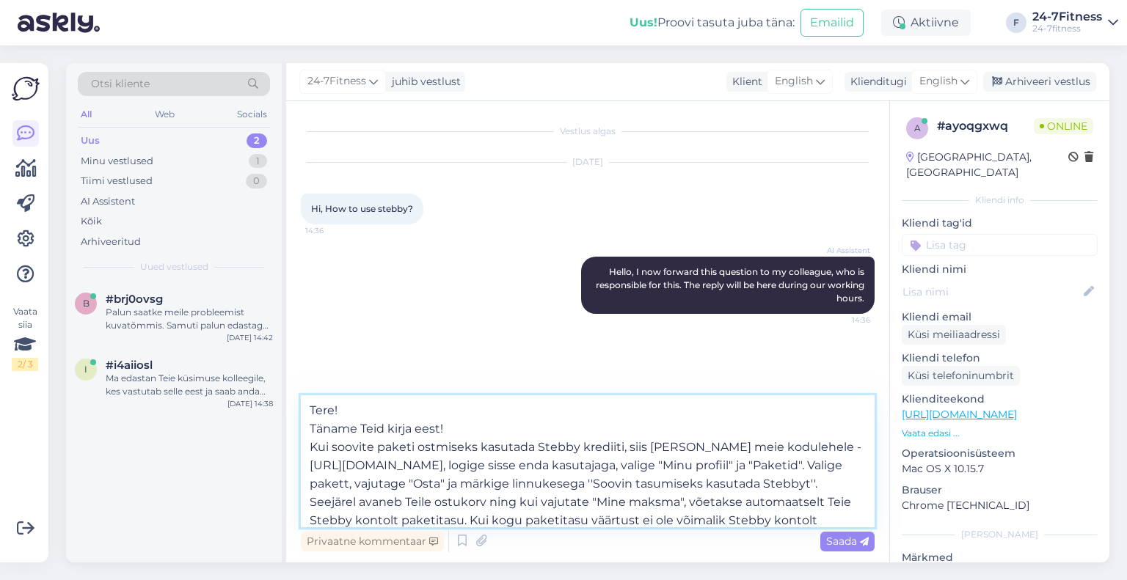
drag, startPoint x: 470, startPoint y: 425, endPoint x: 393, endPoint y: 425, distance: 76.3
click at [393, 425] on textarea "Tere! Täname Teid kirja eest! Kui soovite paketi ostmiseks kasutada Stebby kred…" at bounding box center [588, 461] width 574 height 132
click at [313, 433] on textarea "Tere! Täname Teid pöördumise eest! Kui soovite paketi ostmiseks kasutada Stebby…" at bounding box center [588, 461] width 574 height 132
click at [311, 431] on textarea "Tere! Täname Teid pöördumise eest! Kui soovite paketi ostmiseks kasutada Stebby…" at bounding box center [588, 461] width 574 height 132
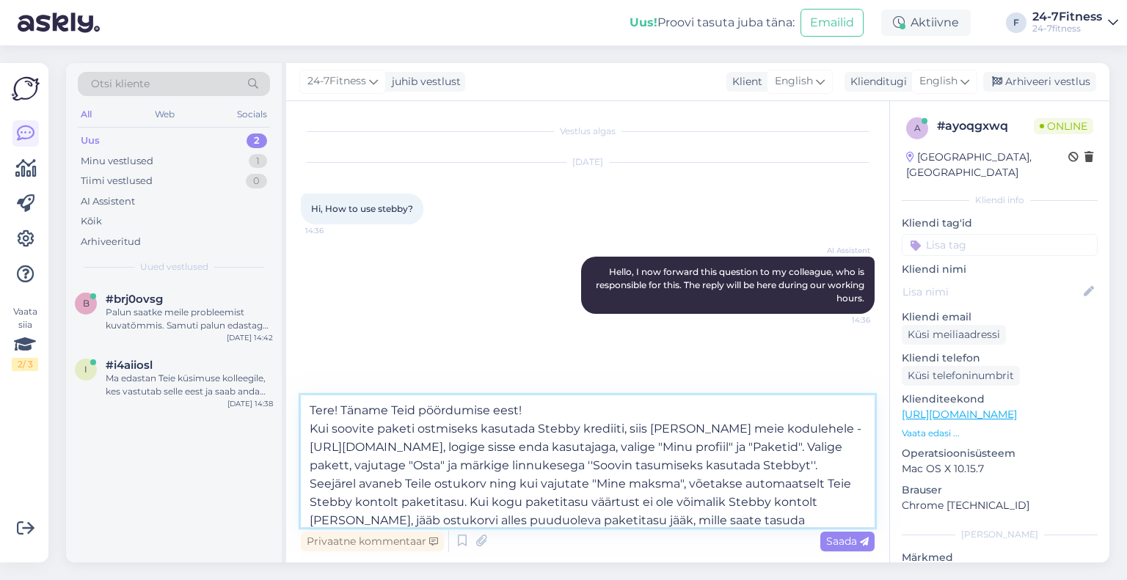
click at [310, 432] on textarea "Tere! Täname Teid pöördumise eest! Kui soovite paketi ostmiseks kasutada Stebby…" at bounding box center [588, 461] width 574 height 132
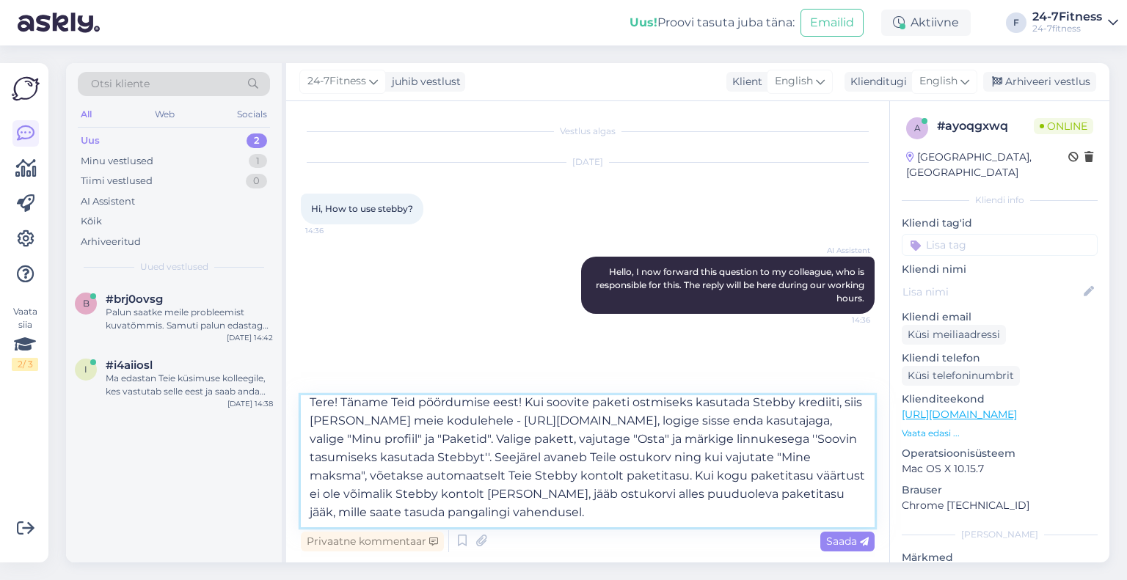
scroll to position [26, 0]
click at [591, 493] on textarea "Tere! Täname Teid pöördumise eest! Kui soovite paketi ostmiseks kasutada Stebby…" at bounding box center [588, 461] width 574 height 132
type textarea "Tere! Täname Teid pöördumise eest! Kui soovite paketi ostmiseks kasutada Stebby…"
click at [838, 541] on span "Saada" at bounding box center [847, 541] width 43 height 13
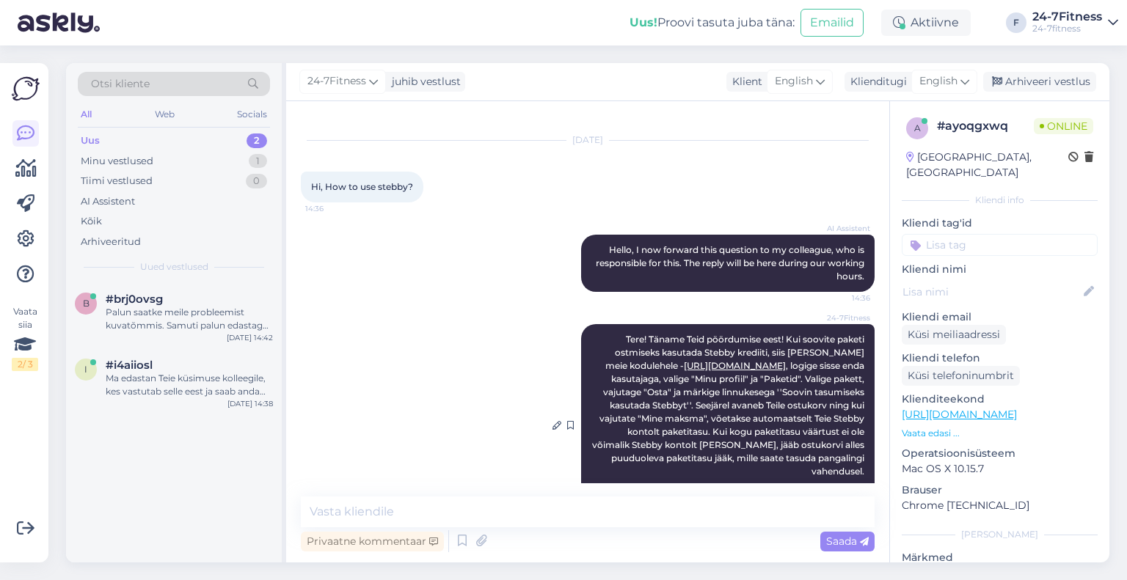
scroll to position [0, 0]
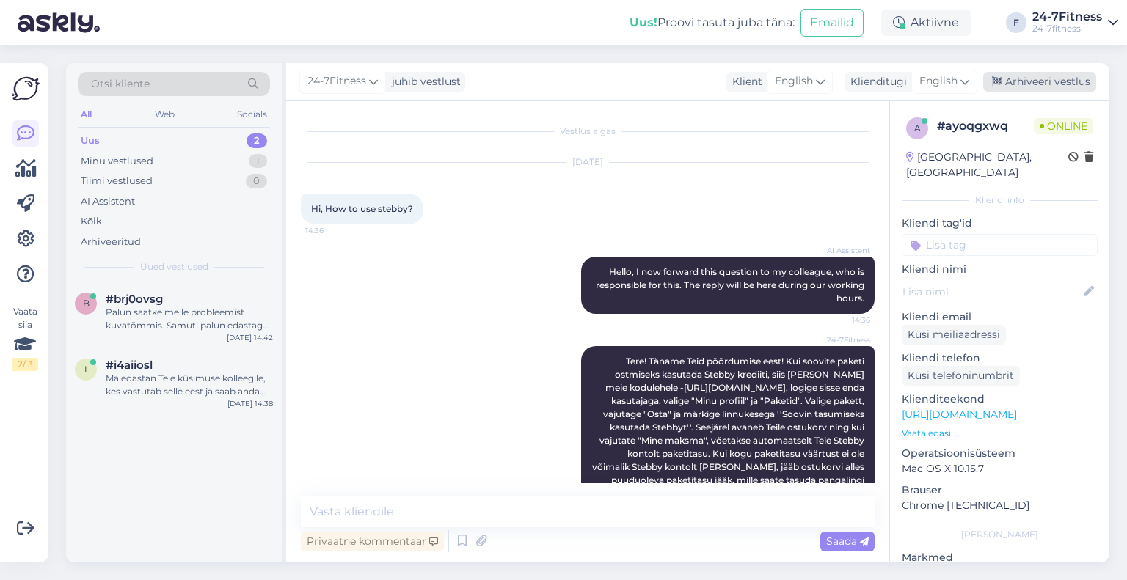
click at [1040, 79] on div "Arhiveeri vestlus" at bounding box center [1039, 82] width 113 height 20
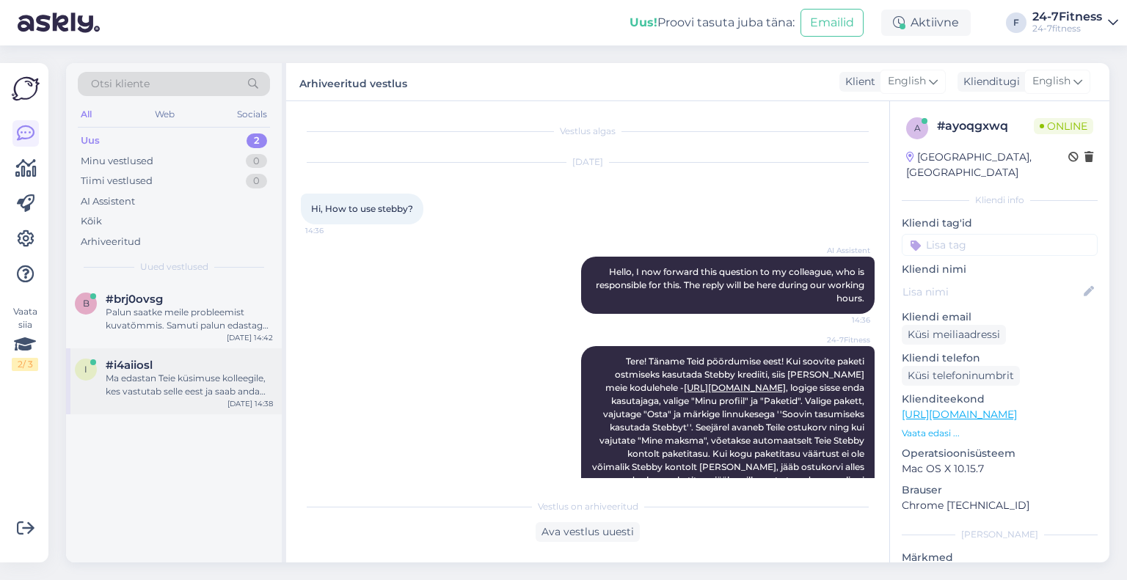
click at [178, 395] on div "Ma edastan Teie küsimuse kolleegile, kes vastutab selle eest ja saab anda täpse…" at bounding box center [189, 385] width 167 height 26
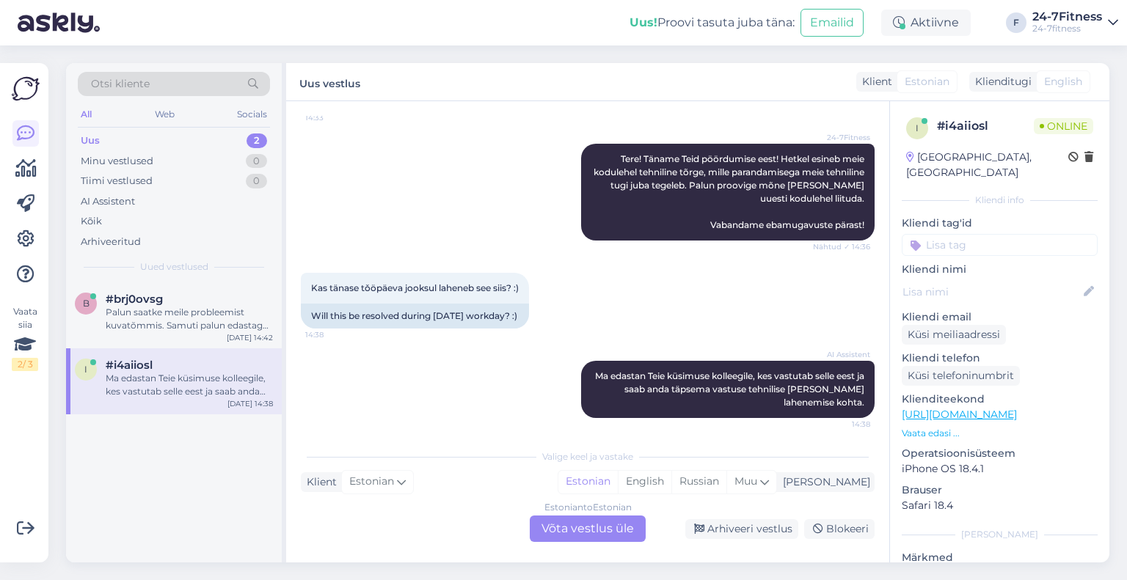
scroll to position [500, 0]
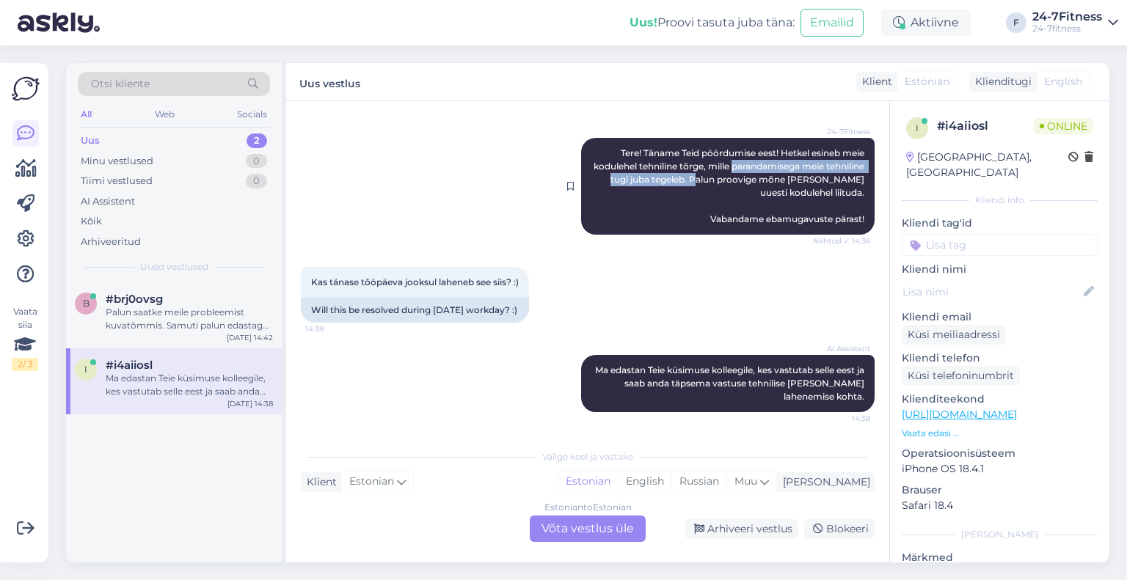
drag, startPoint x: 715, startPoint y: 184, endPoint x: 757, endPoint y: 166, distance: 45.7
click at [757, 166] on span "Tere! Täname Teid pöördumise eest! Hetkel esineb meie kodulehel tehniline tõrge…" at bounding box center [730, 185] width 273 height 77
click at [713, 186] on div "24-7Fitness Tere! Täname Teid pöördumise eest! Hetkel esineb meie kodulehel teh…" at bounding box center [727, 186] width 293 height 97
click at [585, 524] on div "Estonian to Estonian Võta vestlus üle" at bounding box center [588, 529] width 116 height 26
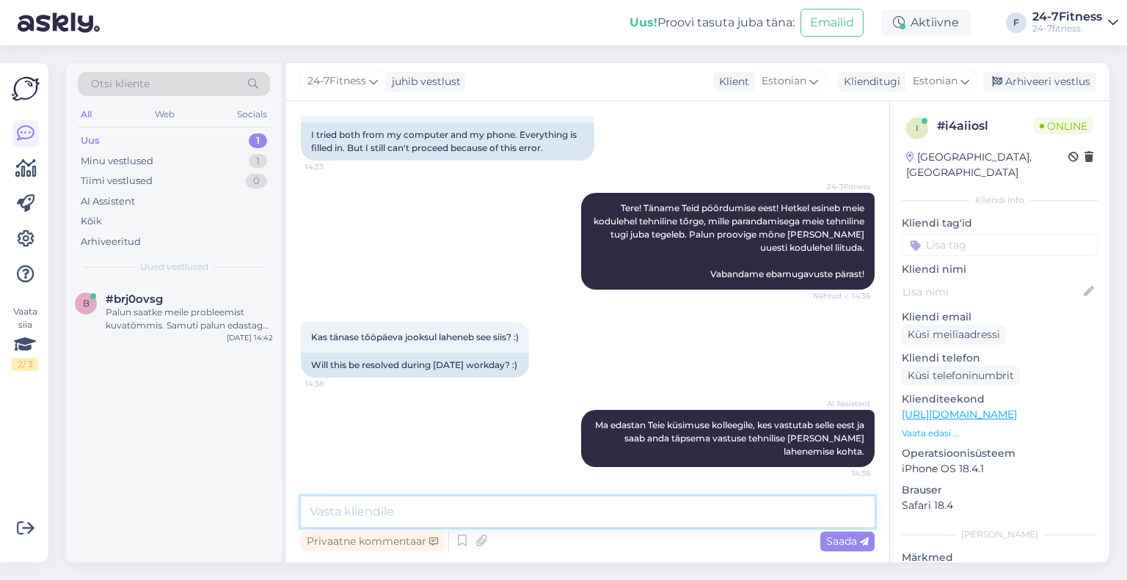
click at [590, 522] on textarea at bounding box center [588, 512] width 574 height 31
paste textarea "Tere! Täname Teid kirja eest! Kui soovite paketi ostmiseks kasutada Stebby kred…"
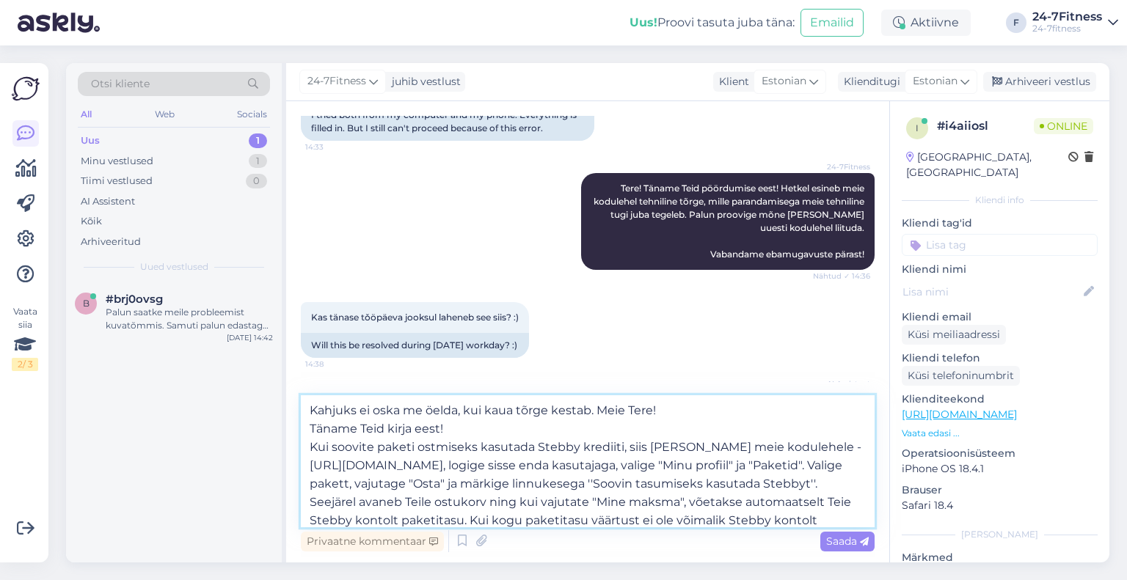
scroll to position [426, 0]
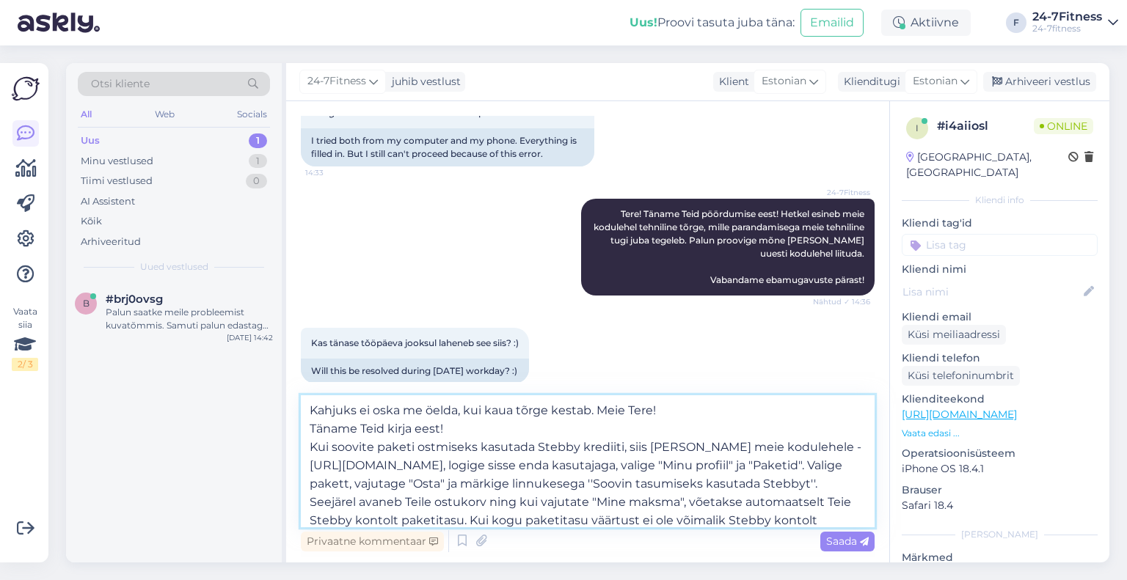
drag, startPoint x: 844, startPoint y: 505, endPoint x: 629, endPoint y: 414, distance: 233.0
click at [629, 414] on textarea "Kahjuks ei oska me öelda, kui kaua tõrge kestab. Meie Tere! Täname Teid kirja e…" at bounding box center [588, 461] width 574 height 132
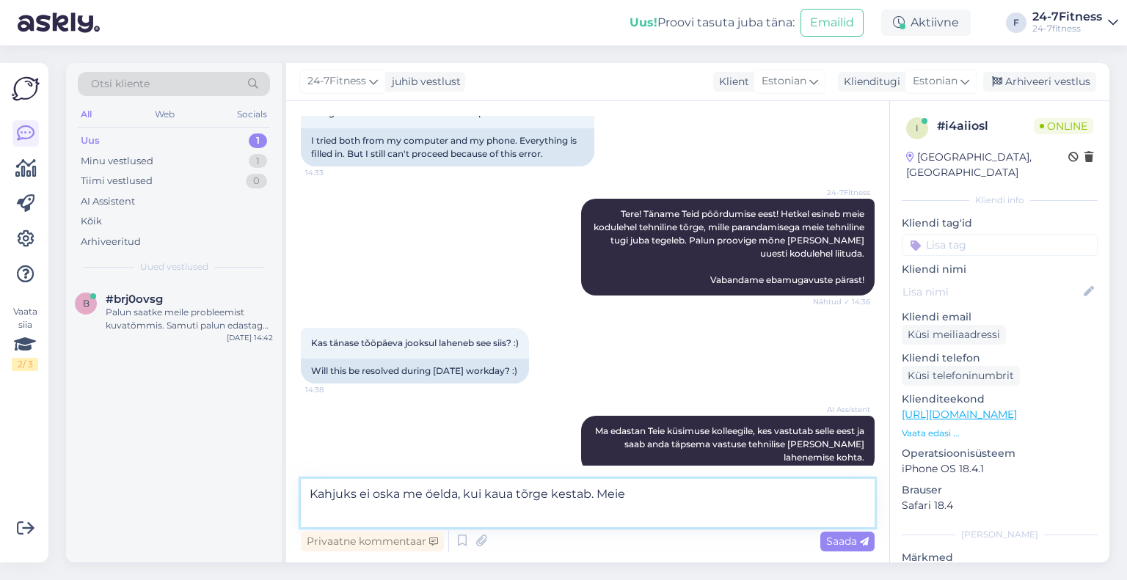
scroll to position [462, 0]
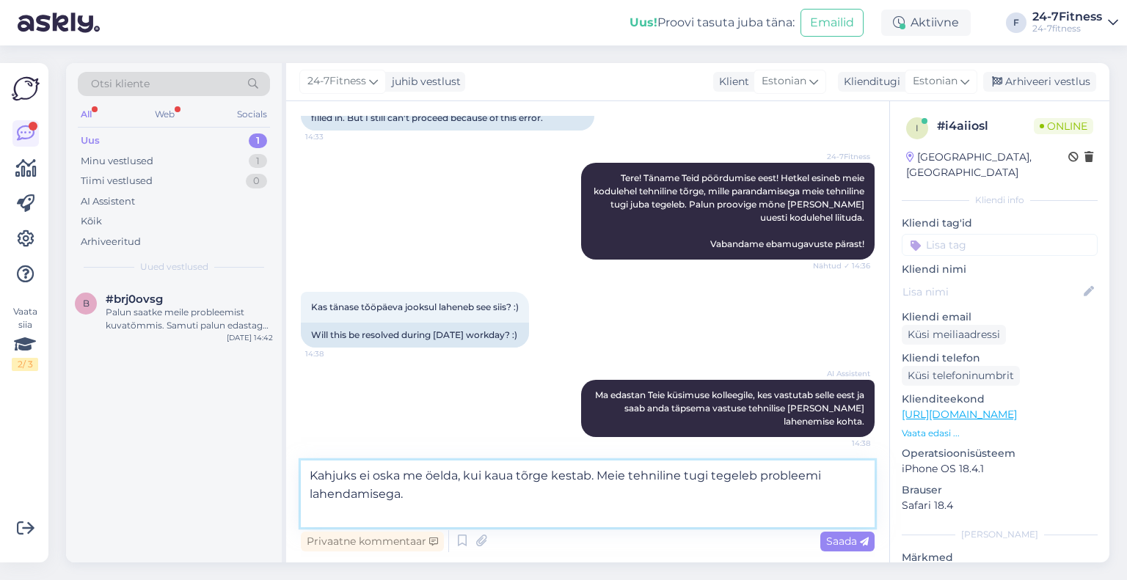
click at [469, 522] on textarea "Kahjuks ei oska me öelda, kui kaua tõrge kestab. Meie tehniline tugi tegeleb pr…" at bounding box center [588, 494] width 574 height 67
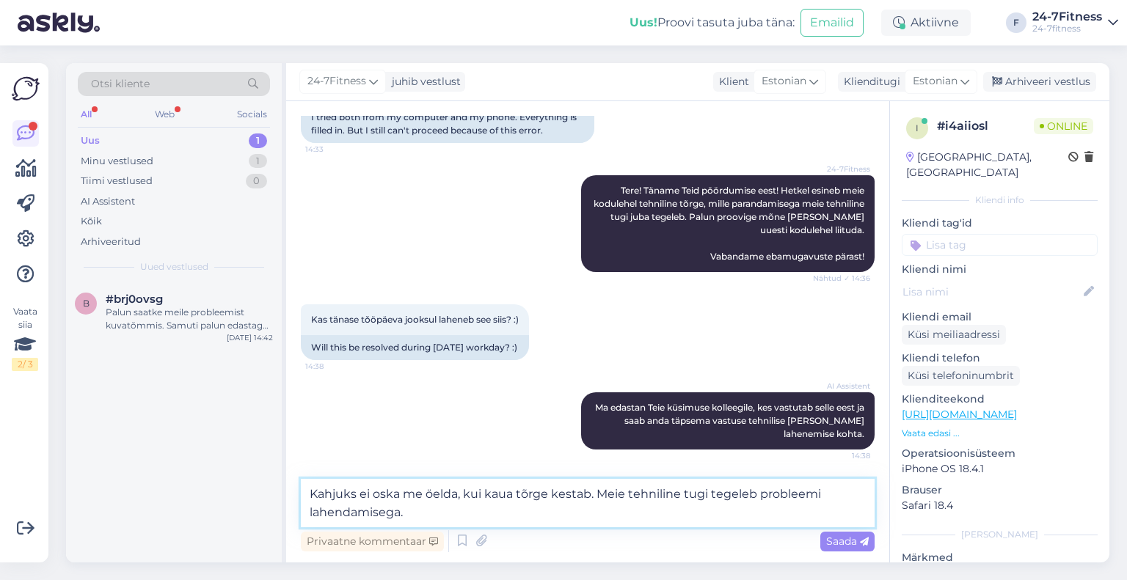
click at [486, 516] on textarea "Kahjuks ei oska me öelda, kui kaua tõrge kestab. Meie tehniline tugi tegeleb pr…" at bounding box center [588, 503] width 574 height 48
drag, startPoint x: 690, startPoint y: 519, endPoint x: 411, endPoint y: 517, distance: 278.8
click at [411, 517] on textarea "Kahjuks ei oska me öelda, kui kaua tõrge kestab. Meie tehniline tugi tegeleb pr…" at bounding box center [588, 503] width 574 height 48
click at [499, 522] on textarea "Kahjuks ei oska me öelda, kui kaua tõrge kestab. Meie tehniline tugi tegeleb pr…" at bounding box center [588, 503] width 574 height 48
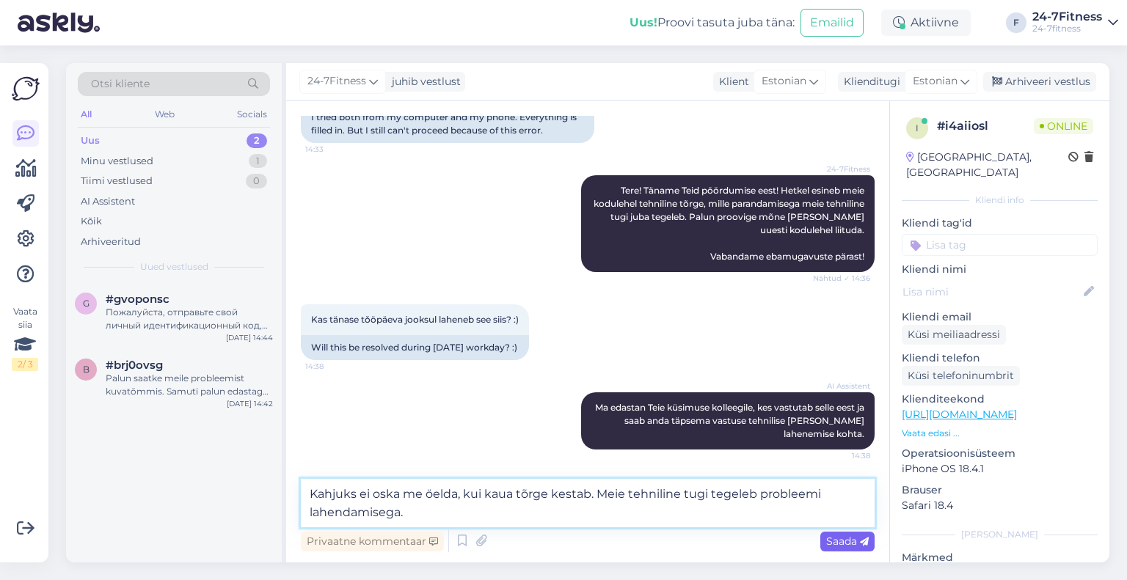
type textarea "Kahjuks ei oska me öelda, kui kaua tõrge kestab. Meie tehniline tugi tegeleb pr…"
click at [832, 544] on span "Saada" at bounding box center [847, 541] width 43 height 13
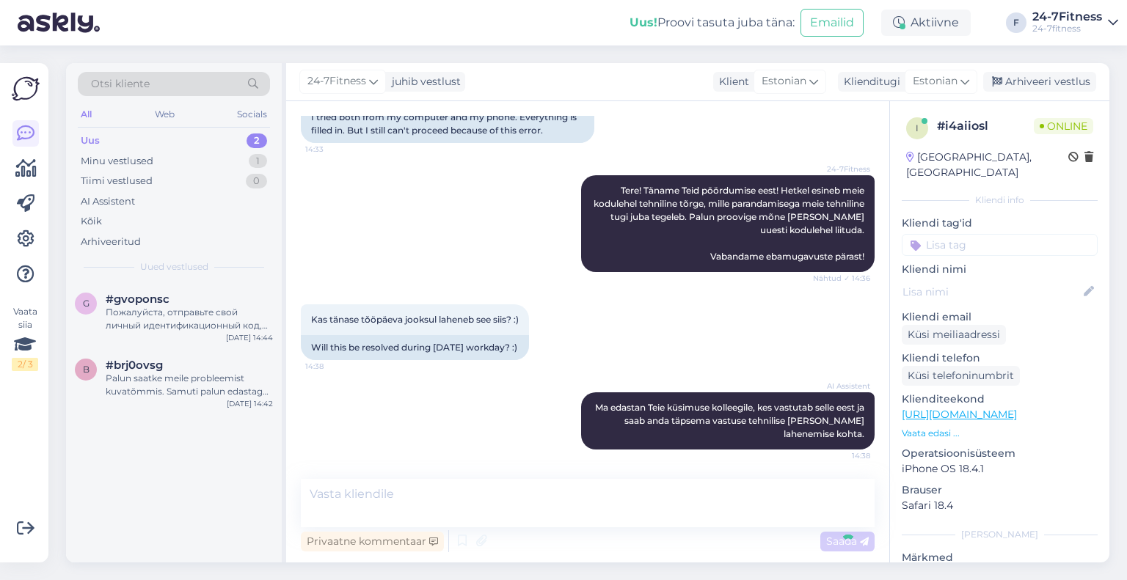
scroll to position [521, 0]
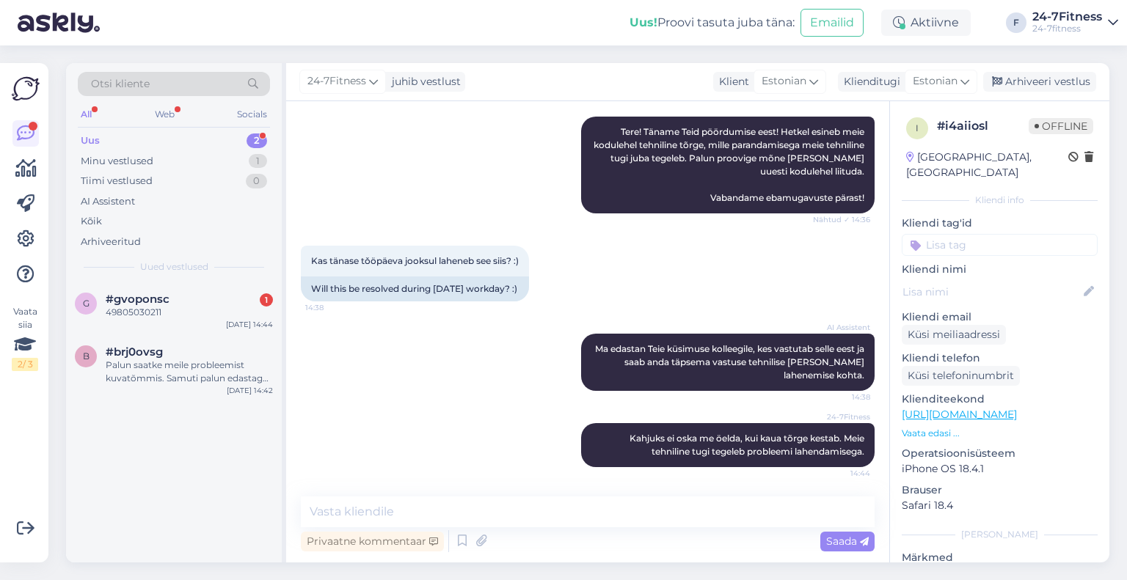
click at [214, 442] on div "g #gvoponsc 1 49805030211 Sep 29 14:44 b #brj0ovsg Palun saatke meile probleemi…" at bounding box center [174, 422] width 216 height 280
click at [1048, 82] on div "Arhiveeri vestlus" at bounding box center [1039, 82] width 113 height 20
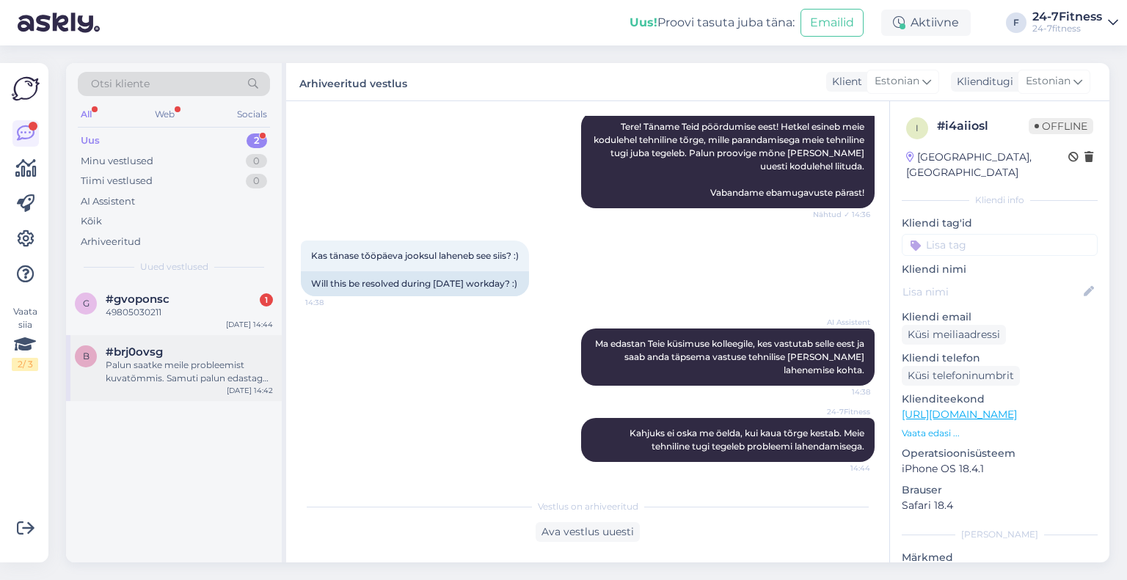
click at [187, 372] on div "Palun saatke meile probleemist kuvatõmmis. Samuti palun edastage meile oma nimi…" at bounding box center [189, 372] width 167 height 26
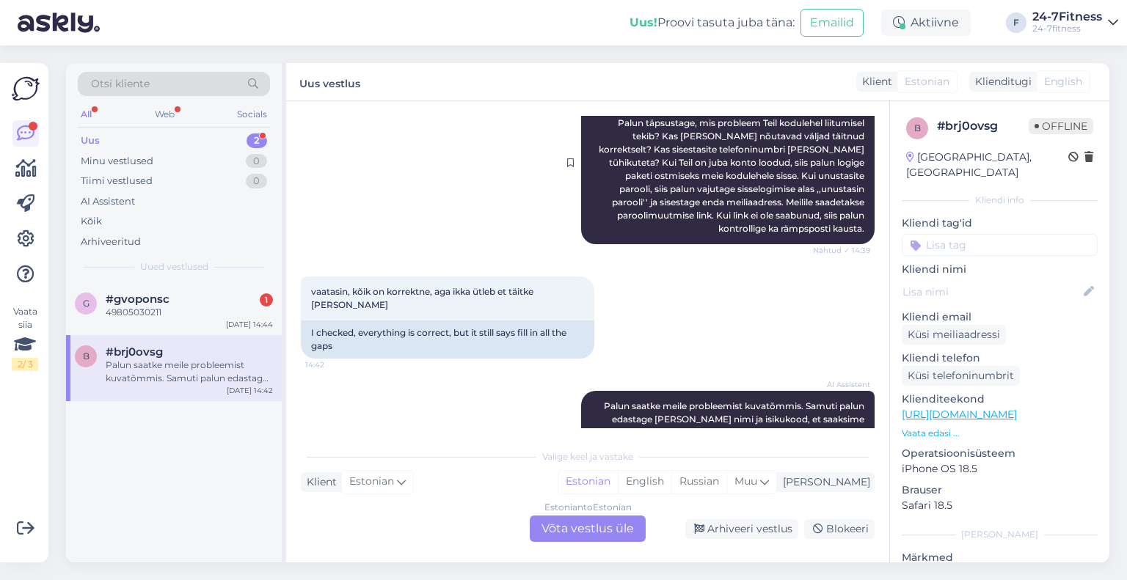
scroll to position [288, 0]
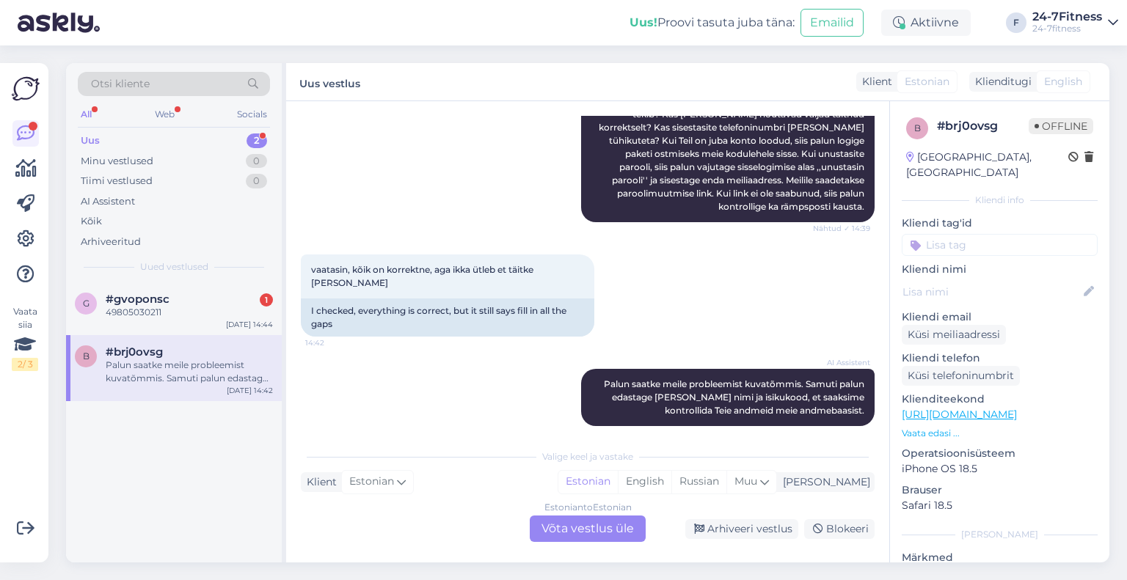
click at [569, 530] on div "Estonian to Estonian Võta vestlus üle" at bounding box center [588, 529] width 116 height 26
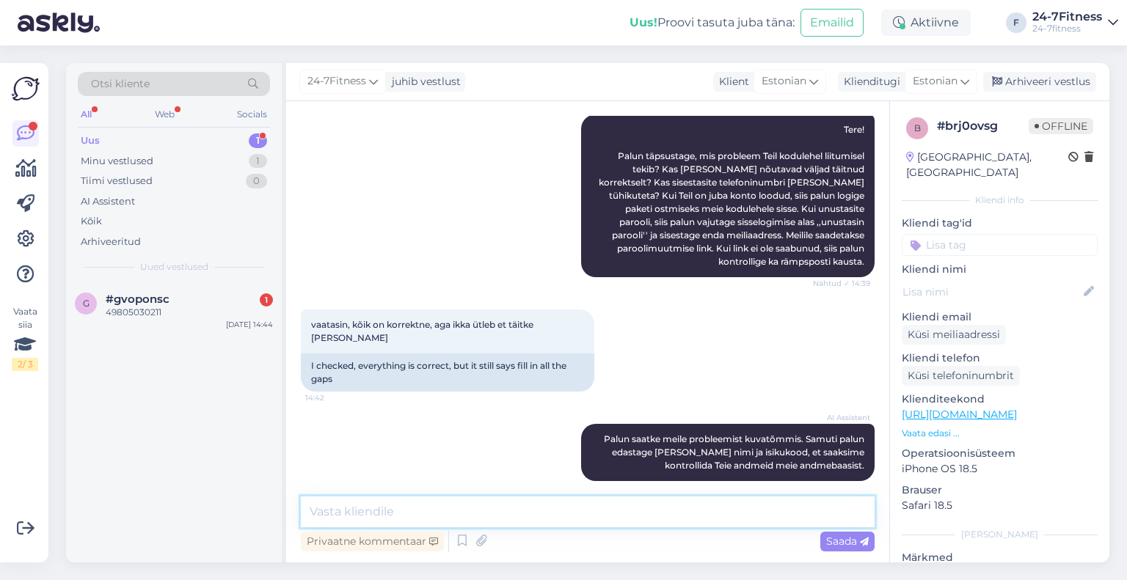
drag, startPoint x: 472, startPoint y: 498, endPoint x: 397, endPoint y: 510, distance: 75.7
paste textarea "Tere! Täname Teid kirja eest! Hetkel esineb meie kodulehel tehniline tõrge, mil…"
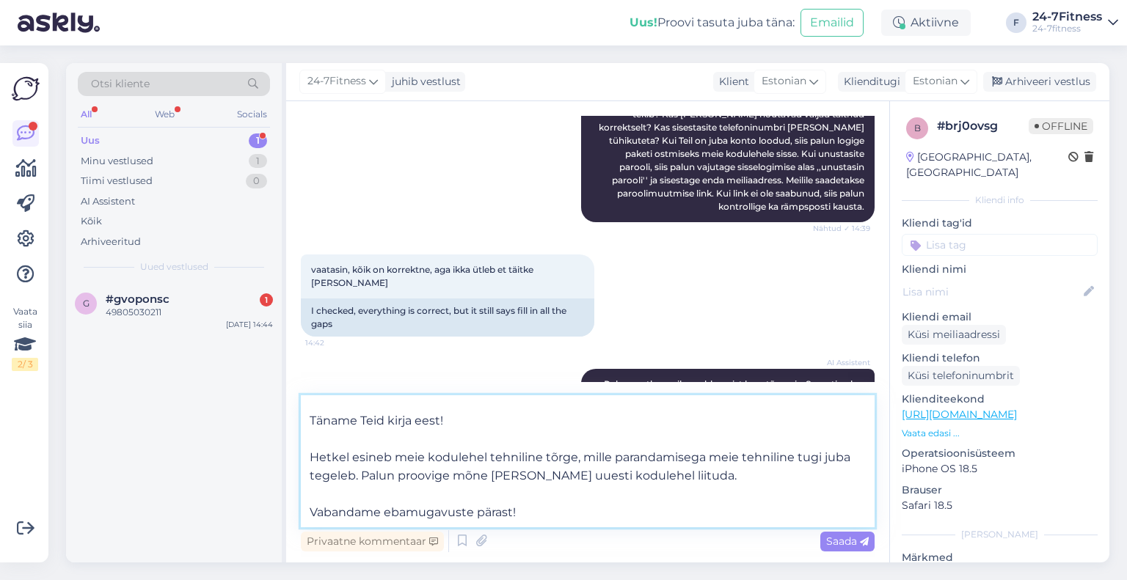
drag, startPoint x: 465, startPoint y: 413, endPoint x: 399, endPoint y: 411, distance: 66.1
click at [399, 411] on textarea "Tere! Täname Teid kirja eest! Hetkel esineb meie kodulehel tehniline tõrge, mil…" at bounding box center [588, 461] width 574 height 132
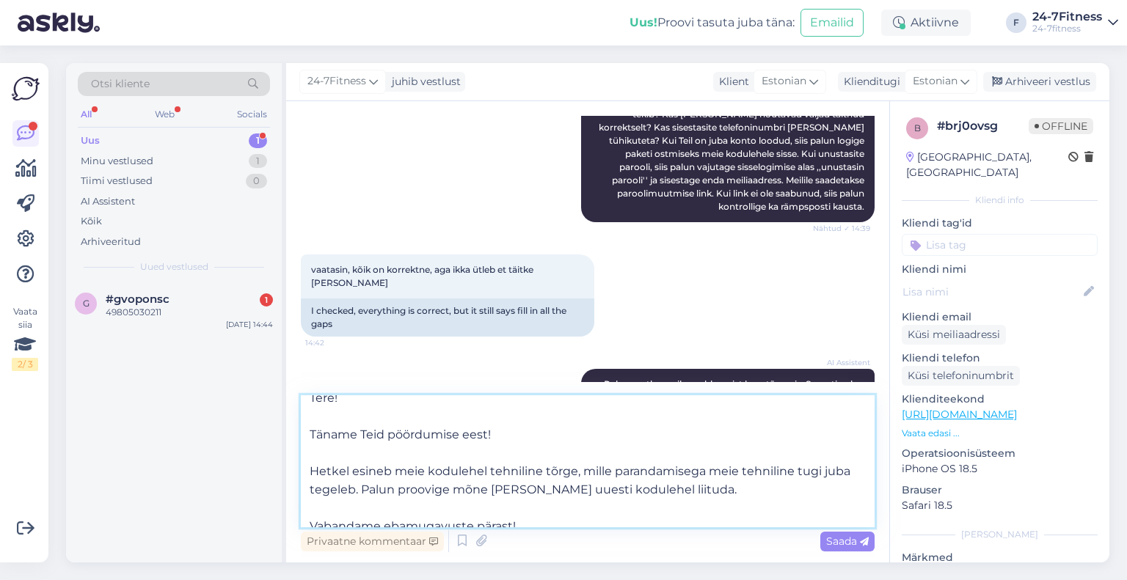
scroll to position [0, 0]
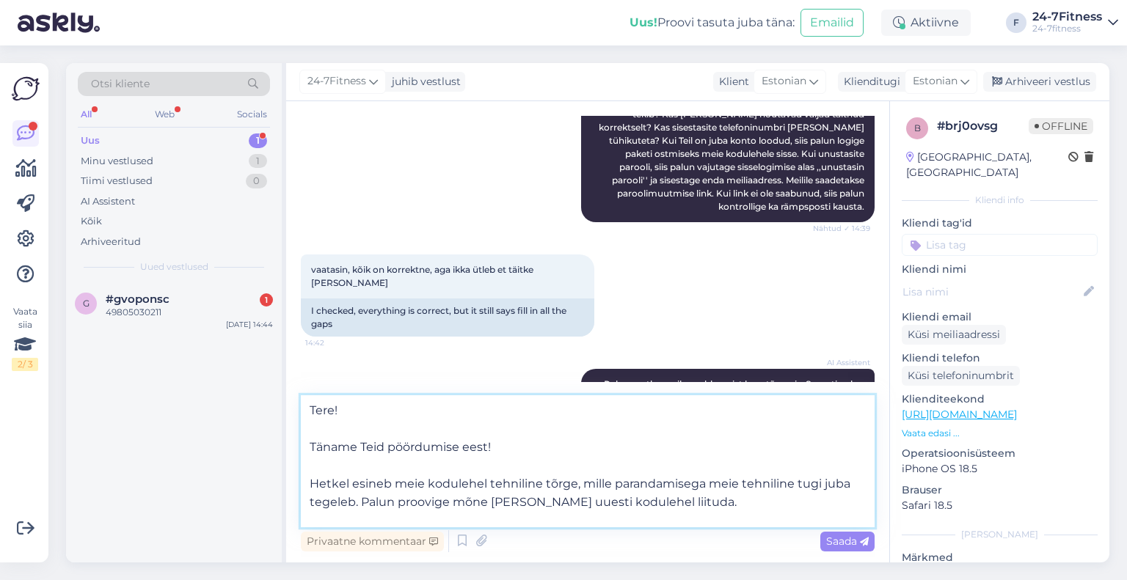
click at [312, 448] on textarea "Tere! Täname Teid pöördumise eest! Hetkel esineb meie kodulehel tehniline tõrge…" at bounding box center [588, 461] width 574 height 132
click at [315, 452] on textarea "Tere! Täname Teid pöördumise eest! Hetkel esineb meie kodulehel tehniline tõrge…" at bounding box center [588, 461] width 574 height 132
click at [309, 448] on textarea "Tere! Täname Teid pöördumise eest! Hetkel esineb meie kodulehel tehniline tõrge…" at bounding box center [588, 461] width 574 height 132
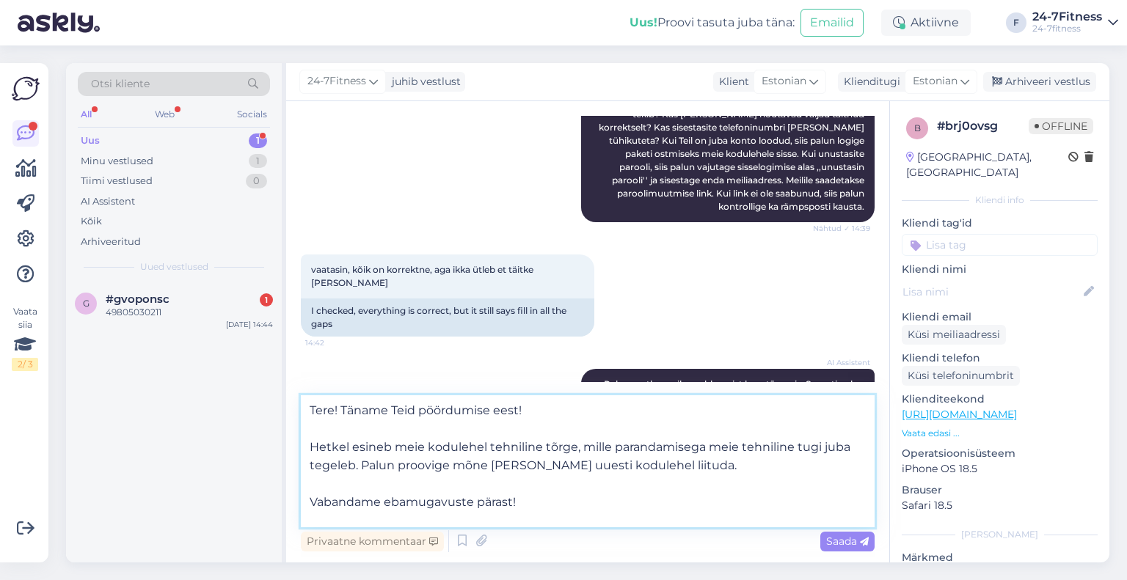
click at [311, 444] on textarea "Tere! Täname Teid pöördumise eest! Hetkel esineb meie kodulehel tehniline tõrge…" at bounding box center [588, 461] width 574 height 132
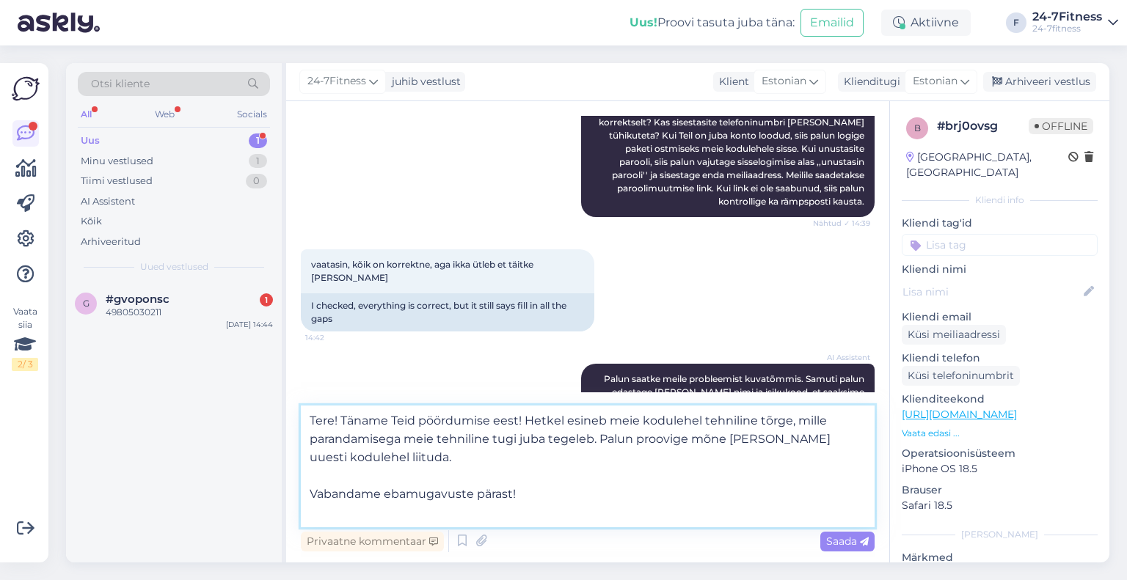
scroll to position [324, 0]
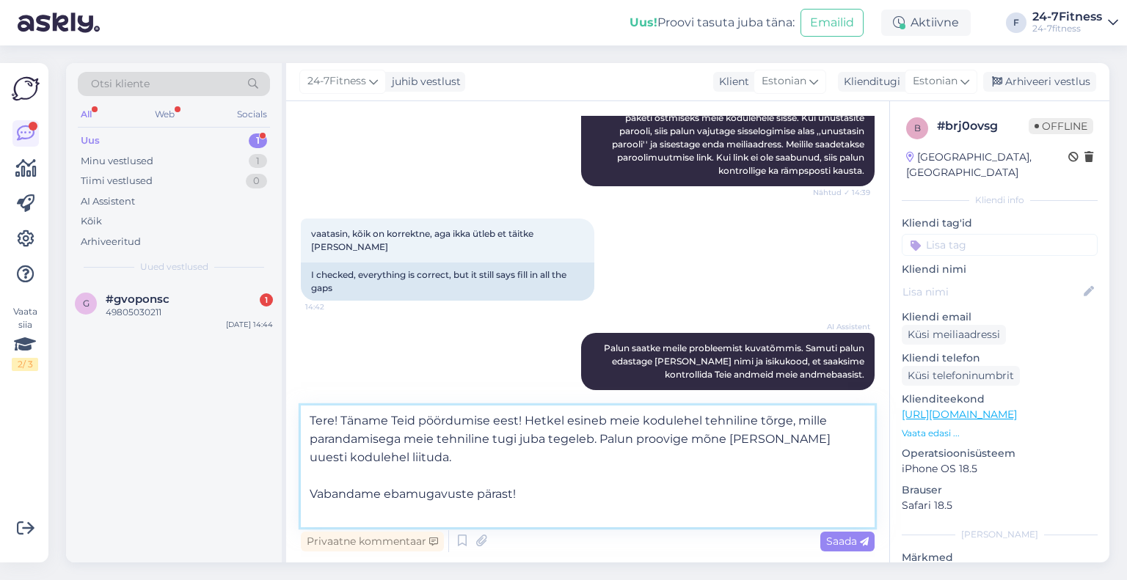
click at [578, 484] on textarea "Tere! Täname Teid pöördumise eest! Hetkel esineb meie kodulehel tehniline tõrge…" at bounding box center [588, 467] width 574 height 122
type textarea "Tere! Täname Teid pöördumise eest! Hetkel esineb meie kodulehel tehniline tõrge…"
click at [833, 549] on div "Saada" at bounding box center [847, 542] width 54 height 20
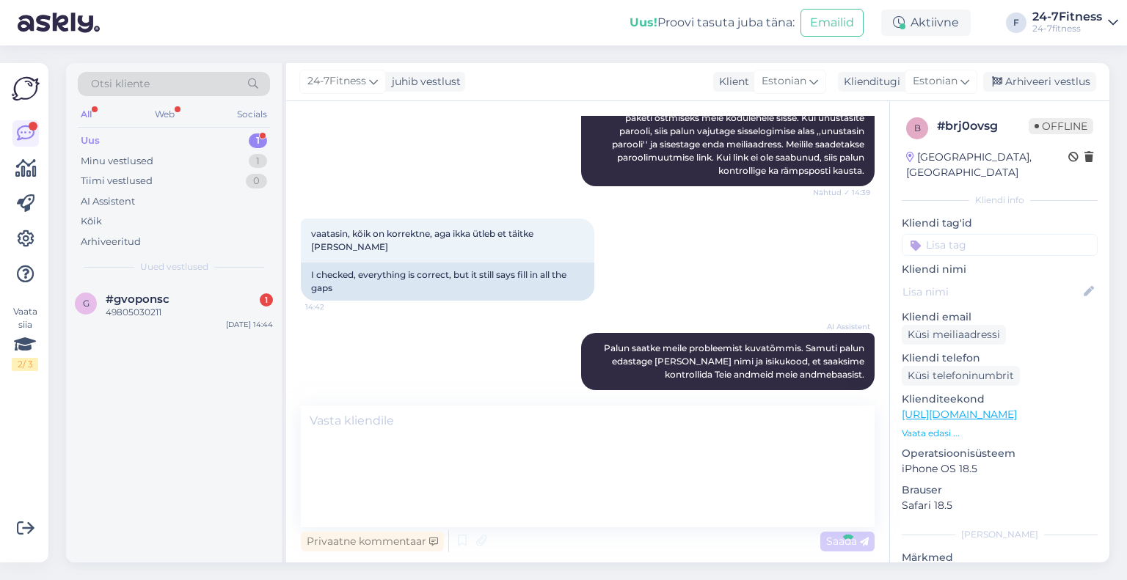
scroll to position [362, 0]
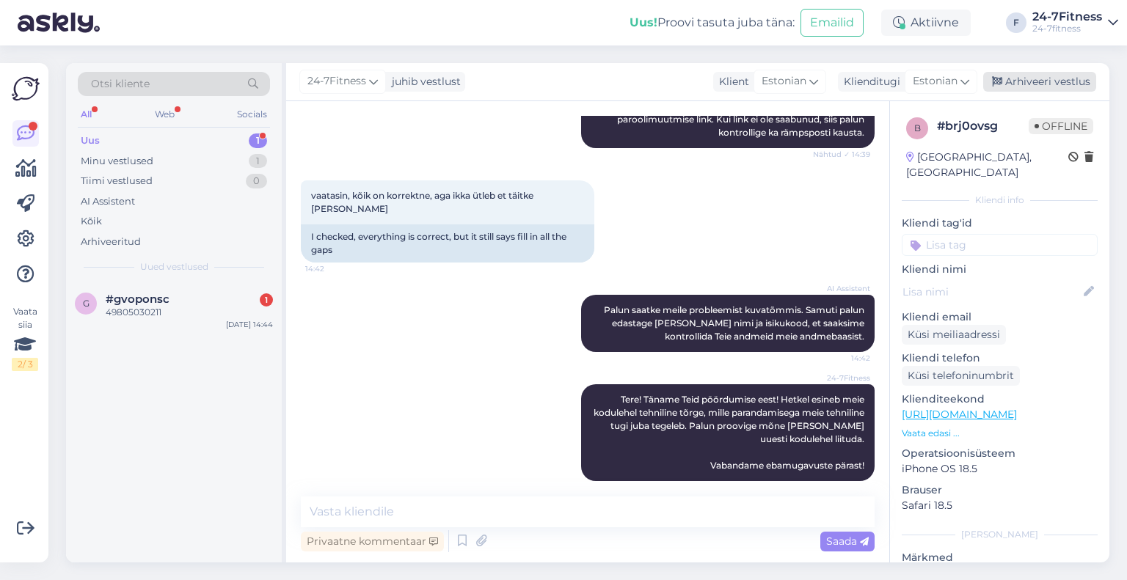
click at [1030, 78] on div "Arhiveeri vestlus" at bounding box center [1039, 82] width 113 height 20
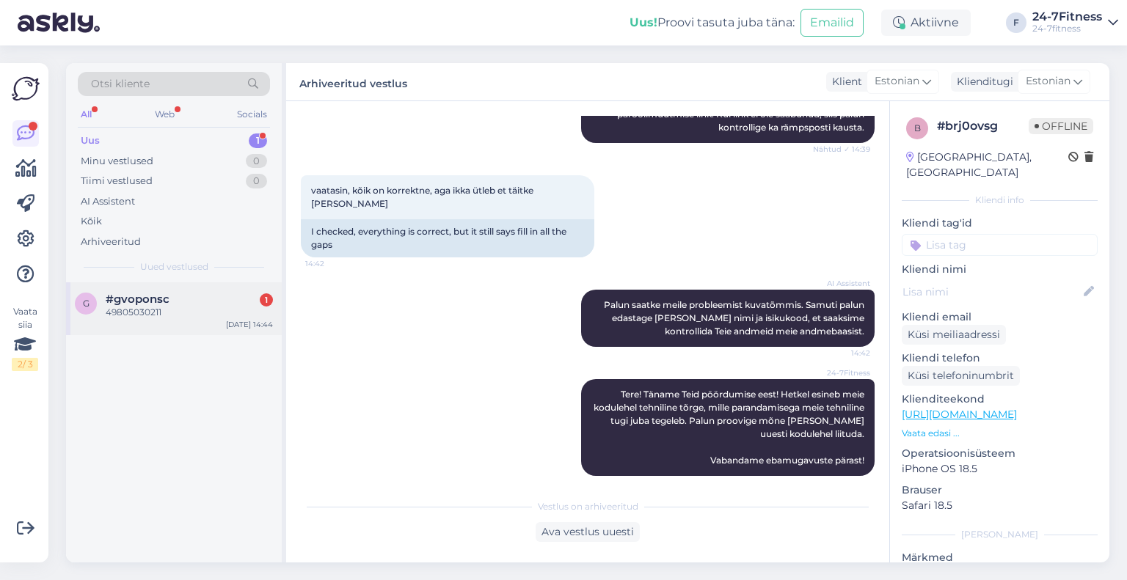
click at [188, 318] on div "49805030211" at bounding box center [189, 312] width 167 height 13
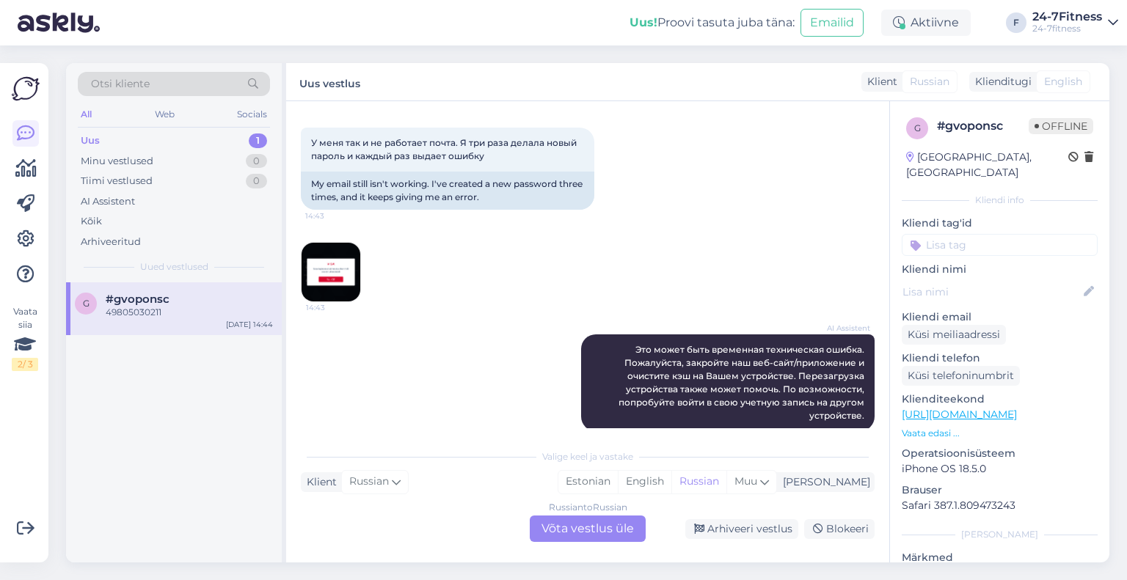
scroll to position [1467, 0]
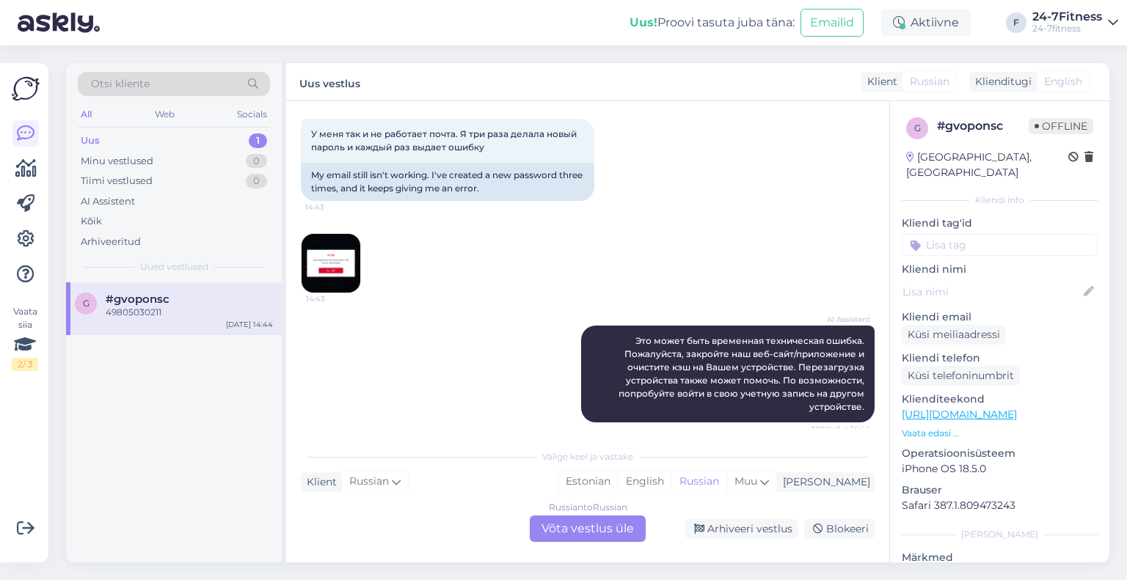
click at [348, 284] on img at bounding box center [331, 263] width 59 height 59
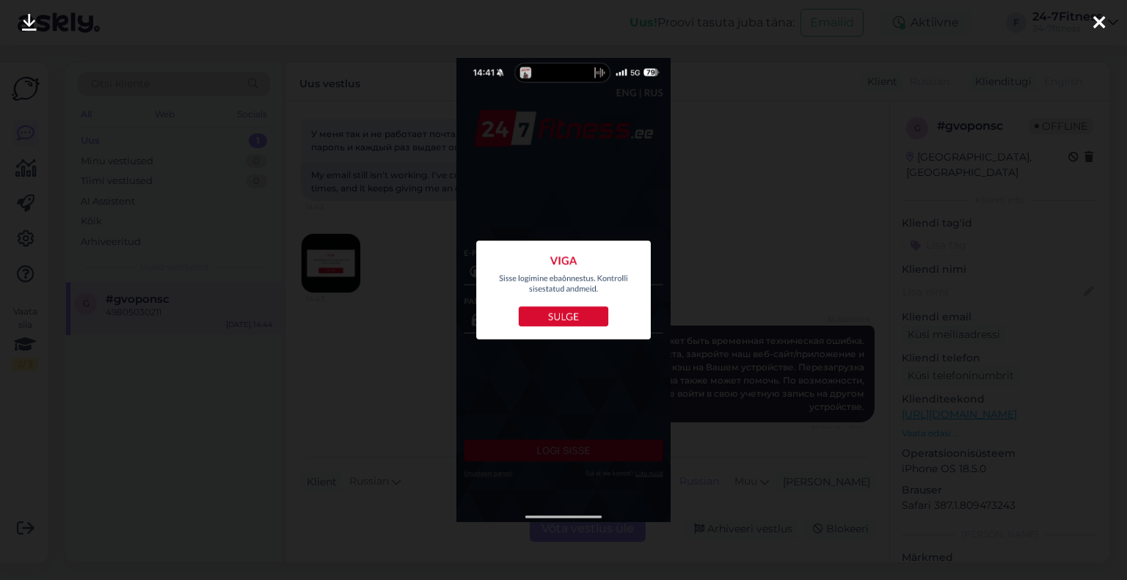
click at [1097, 14] on icon at bounding box center [1099, 23] width 12 height 19
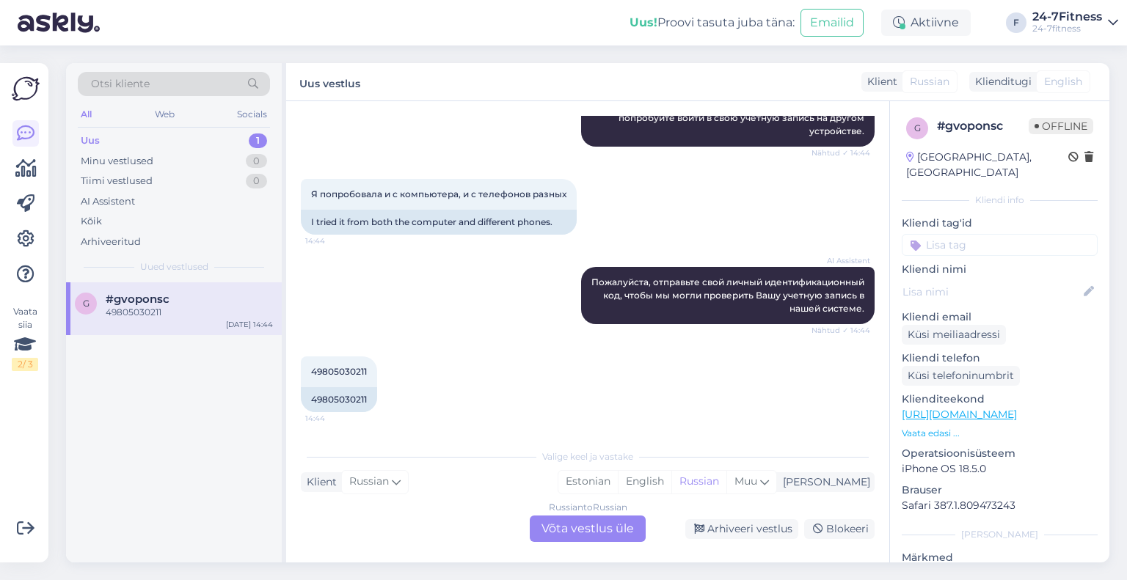
scroll to position [1769, 0]
drag, startPoint x: 376, startPoint y: 371, endPoint x: 293, endPoint y: 373, distance: 82.2
click at [293, 373] on div "Vestlus algas Sep 29 2025 Здравствуйте. Я когда-то регистрировалась, но не помн…" at bounding box center [587, 331] width 603 height 461
copy span "49805030211"
click at [610, 530] on div "Russian to Russian Võta vestlus üle" at bounding box center [588, 529] width 116 height 26
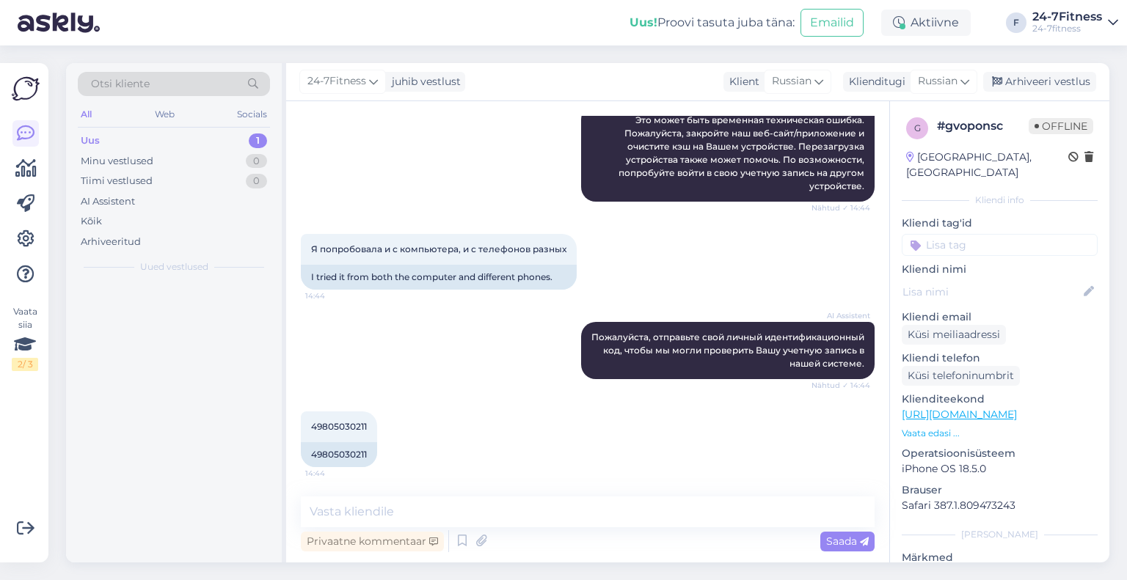
scroll to position [1714, 0]
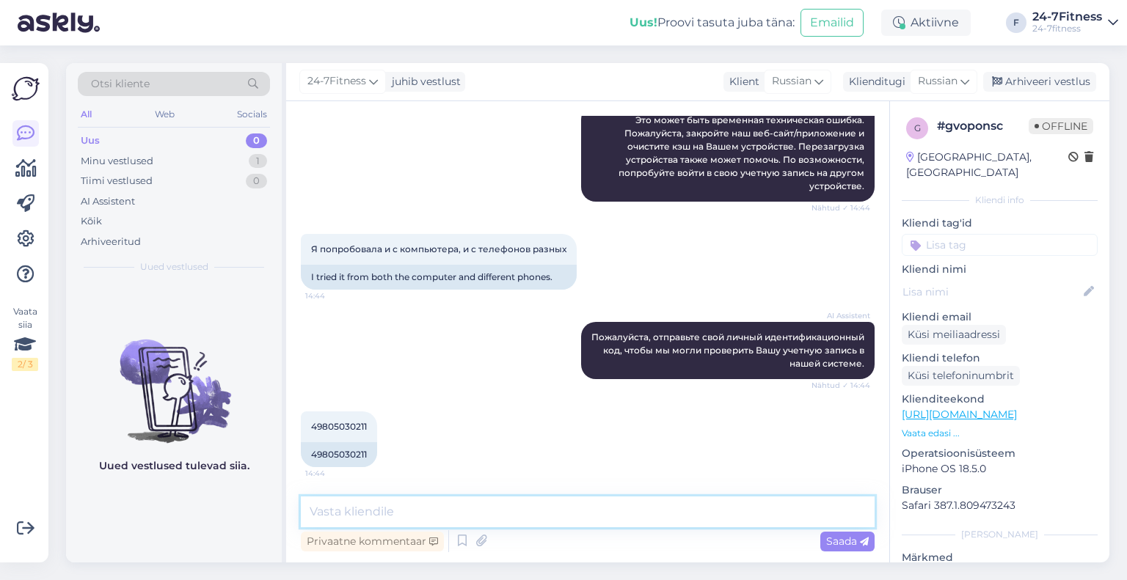
click at [566, 525] on textarea at bounding box center [588, 512] width 574 height 31
paste textarea "[EMAIL_ADDRESS][DOMAIN_NAME]"
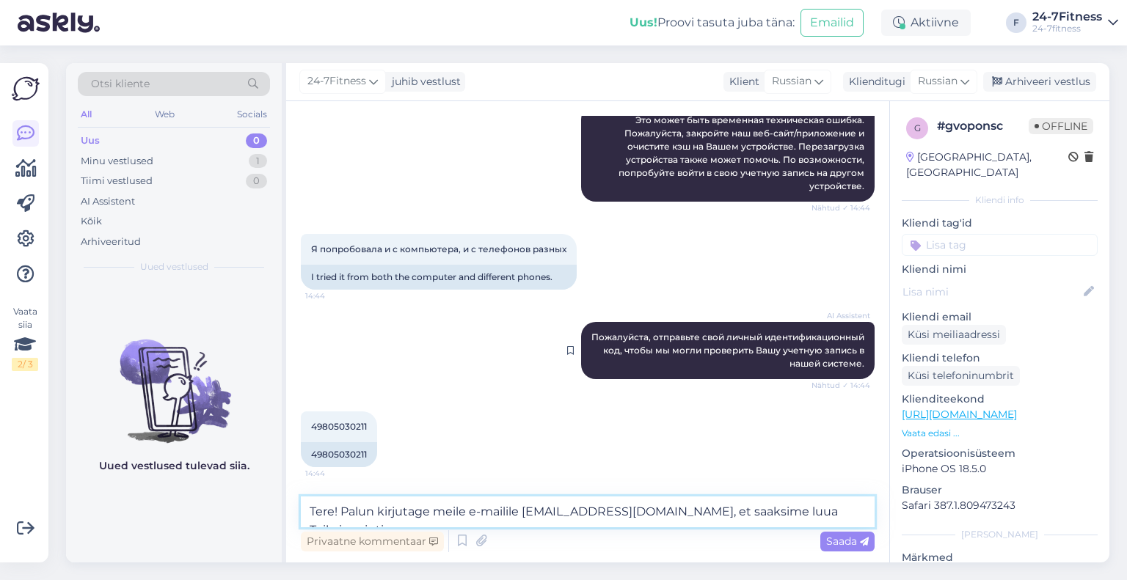
scroll to position [1731, 0]
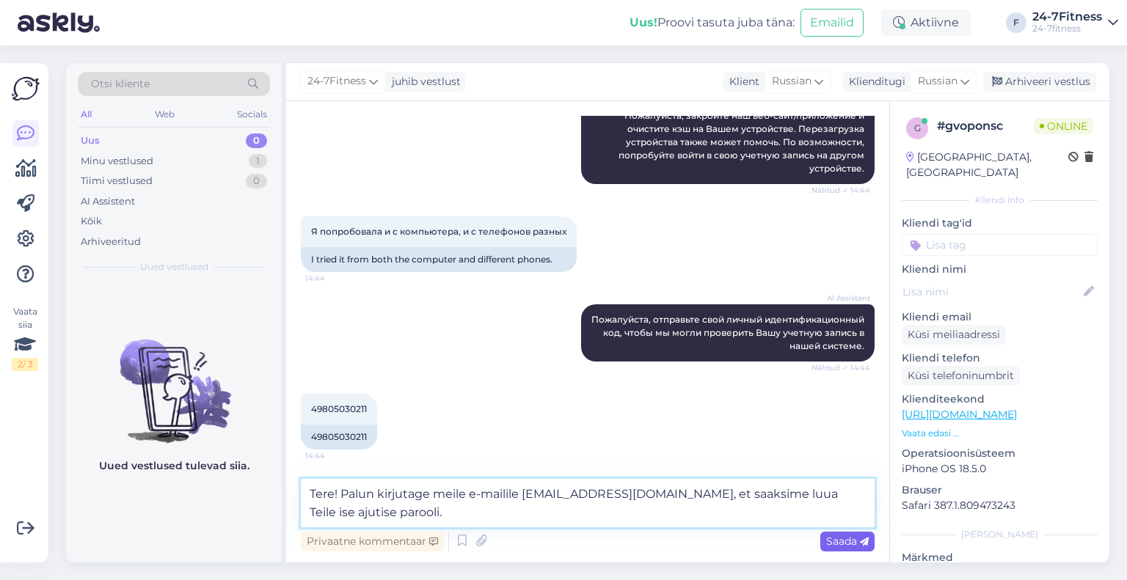
type textarea "Tere! Palun kirjutage meile e-mailile info@24-7fitness.ee, et saaksime luua Tei…"
click at [845, 541] on span "Saada" at bounding box center [847, 541] width 43 height 13
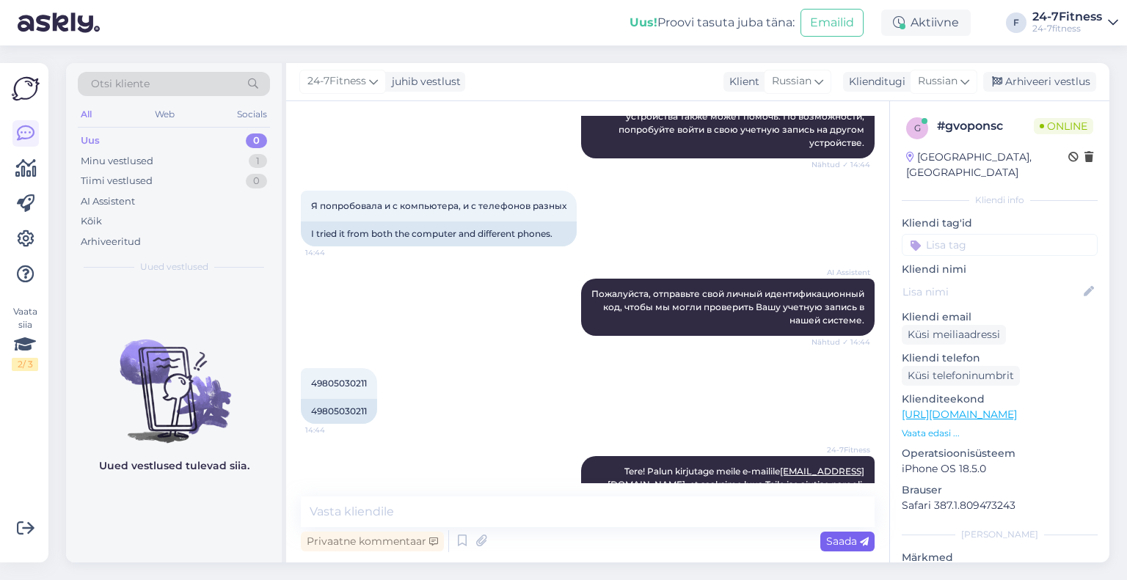
scroll to position [1790, 0]
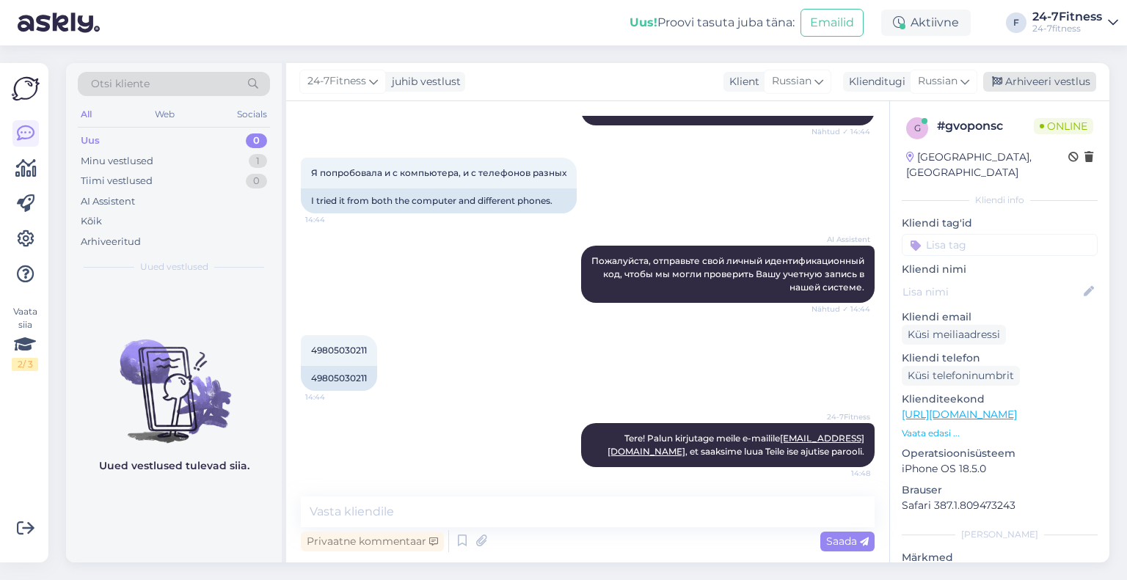
click at [1024, 82] on div "Arhiveeri vestlus" at bounding box center [1039, 82] width 113 height 20
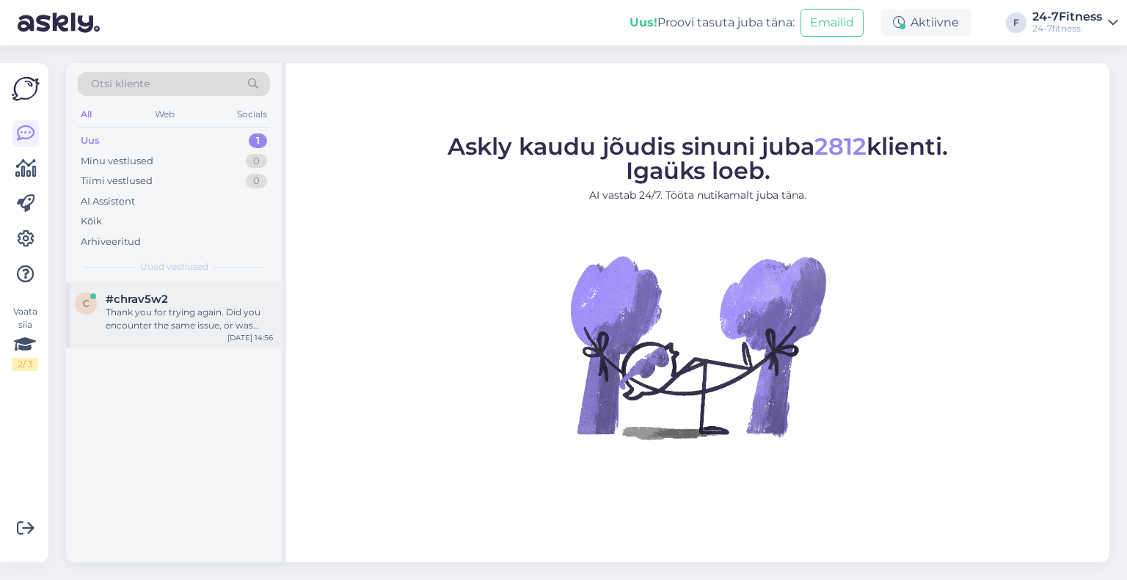
click at [176, 336] on div "c #chrav5w2 Thank you for trying again. Did you encounter the same issue, or wa…" at bounding box center [174, 315] width 216 height 66
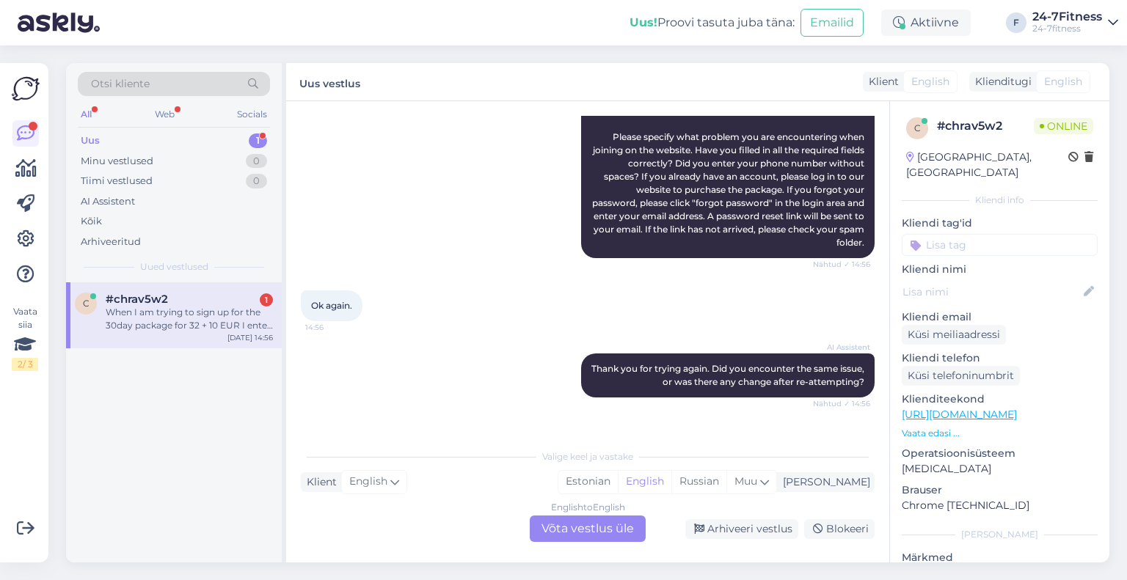
scroll to position [262, 0]
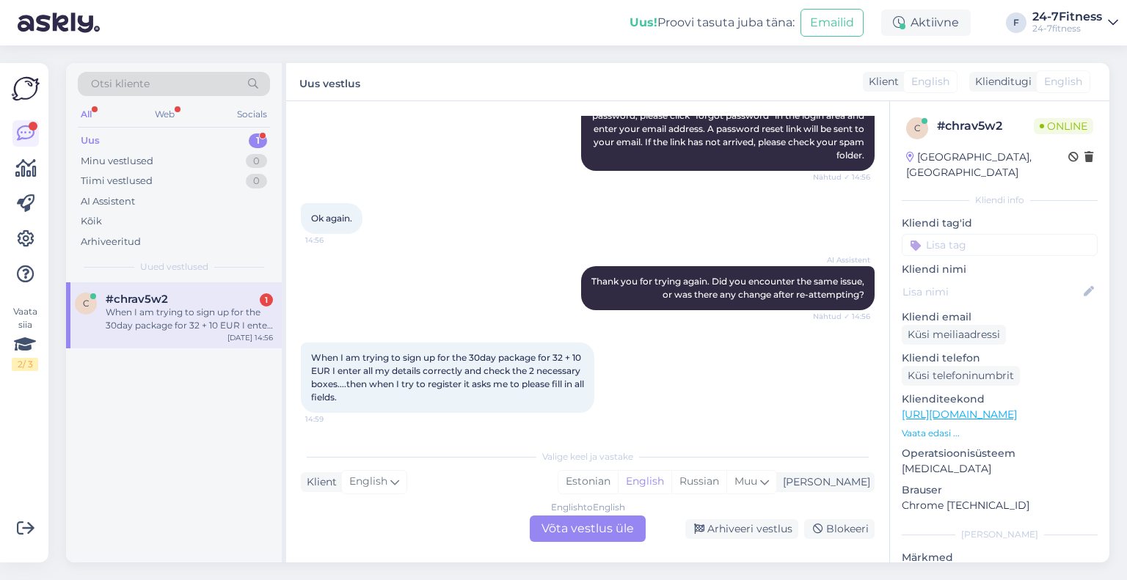
click at [564, 521] on div "English to English Võta vestlus üle" at bounding box center [588, 529] width 116 height 26
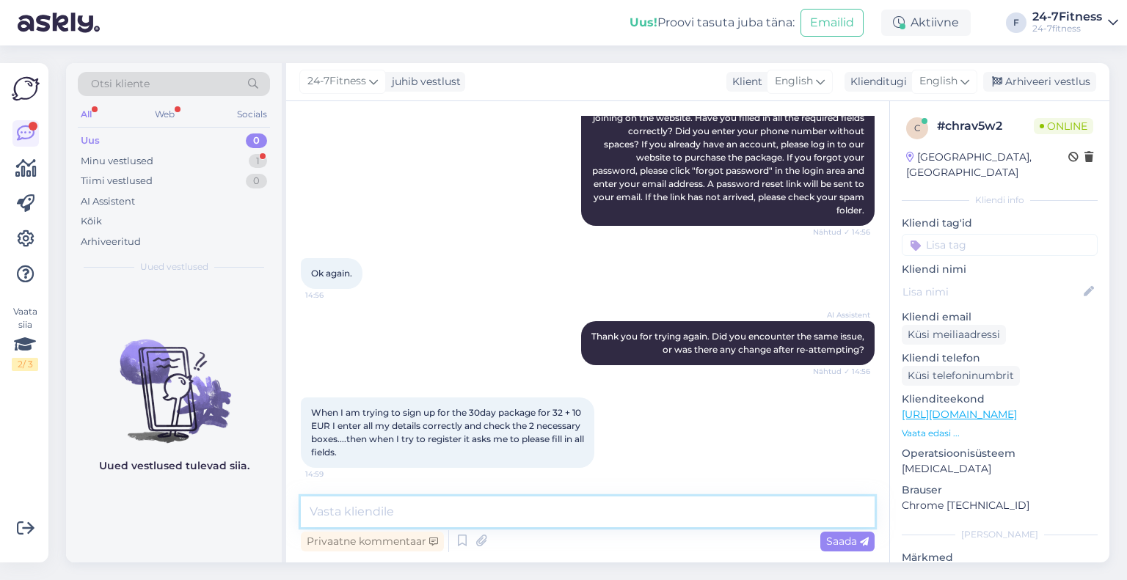
paste textarea "Tere! Täname Teid kirja eest! Hetkel esineb meie kodulehel tehniline tõrge, mil…"
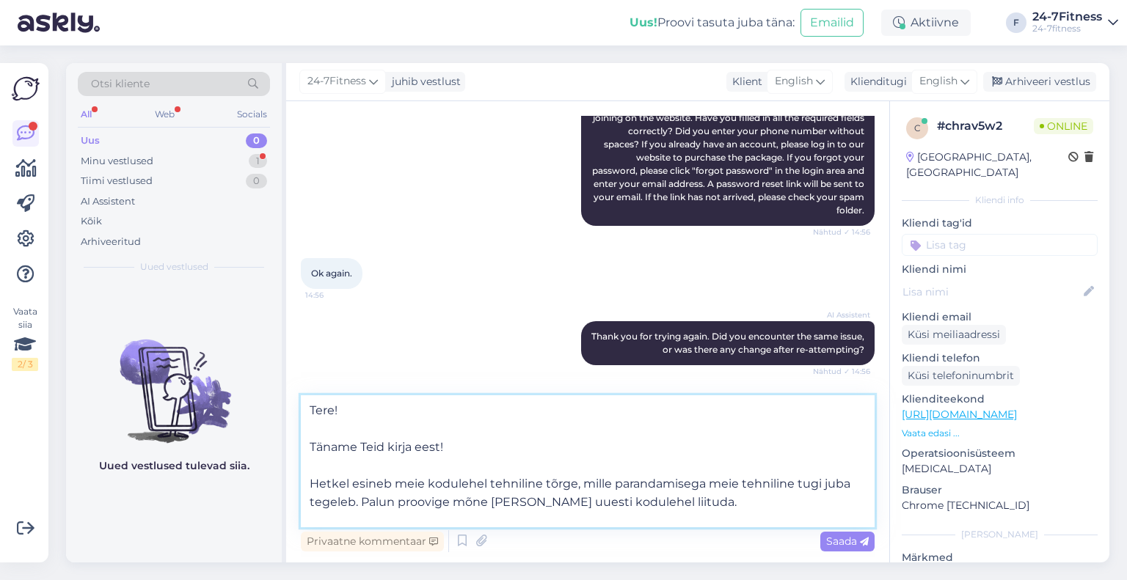
scroll to position [277, 0]
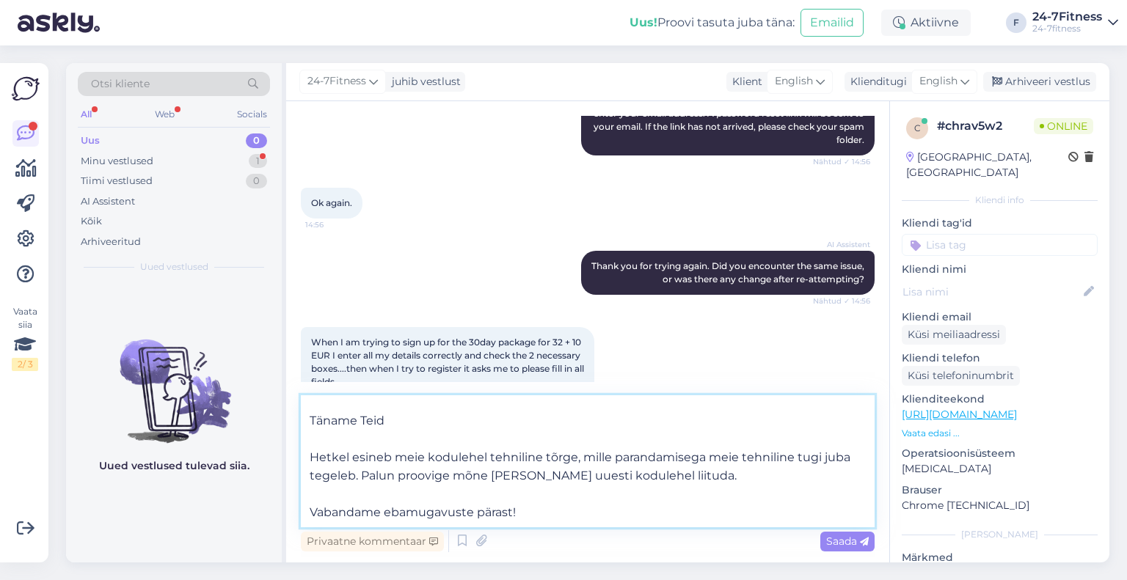
drag, startPoint x: 496, startPoint y: 410, endPoint x: 389, endPoint y: 417, distance: 107.4
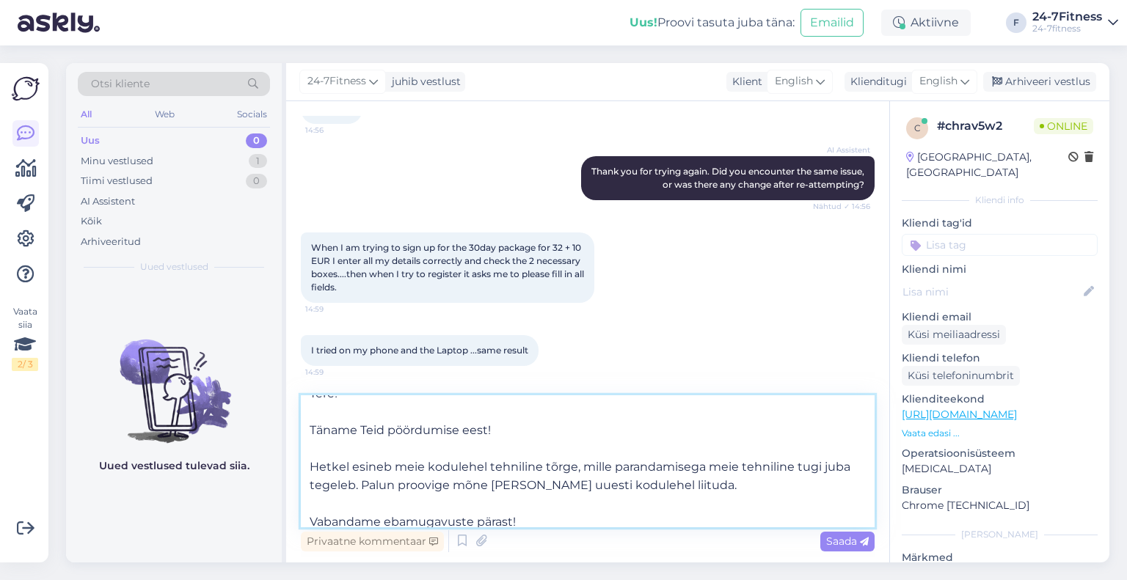
scroll to position [0, 0]
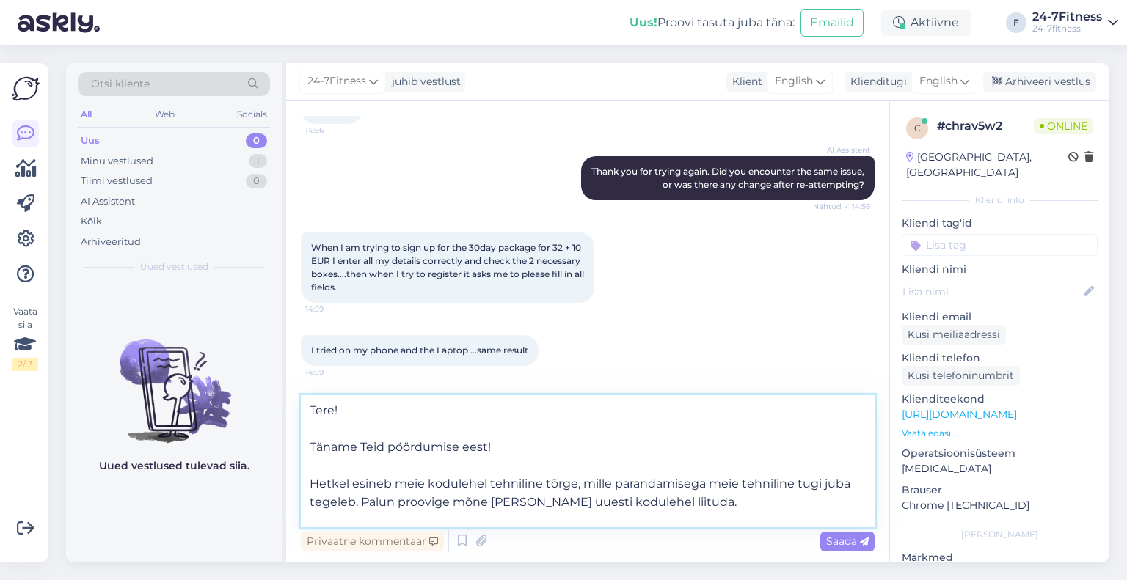
click at [308, 448] on textarea "Tere! Täname Teid pöördumise eest! Hetkel esineb meie kodulehel tehniline tõrge…" at bounding box center [588, 461] width 574 height 132
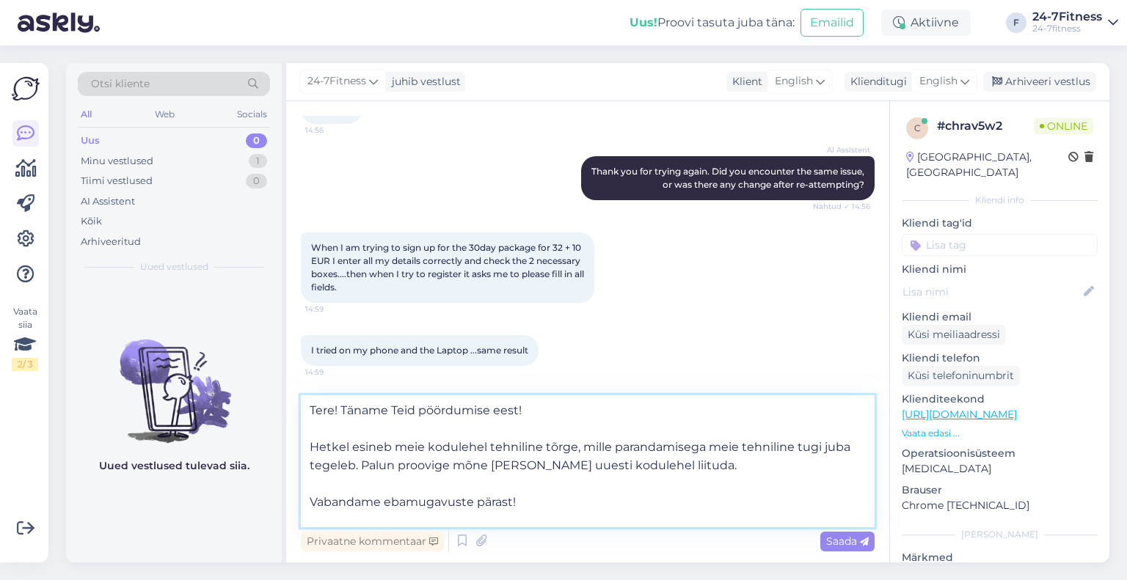
click at [310, 450] on textarea "Tere! Täname Teid pöördumise eest! Hetkel esineb meie kodulehel tehniline tõrge…" at bounding box center [588, 461] width 574 height 132
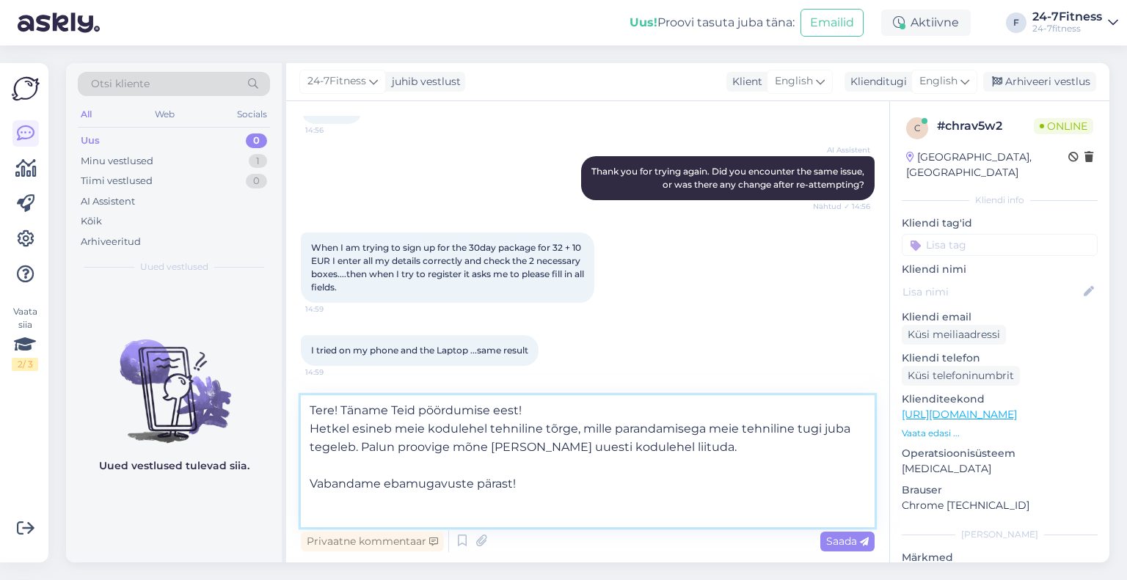
scroll to position [361, 0]
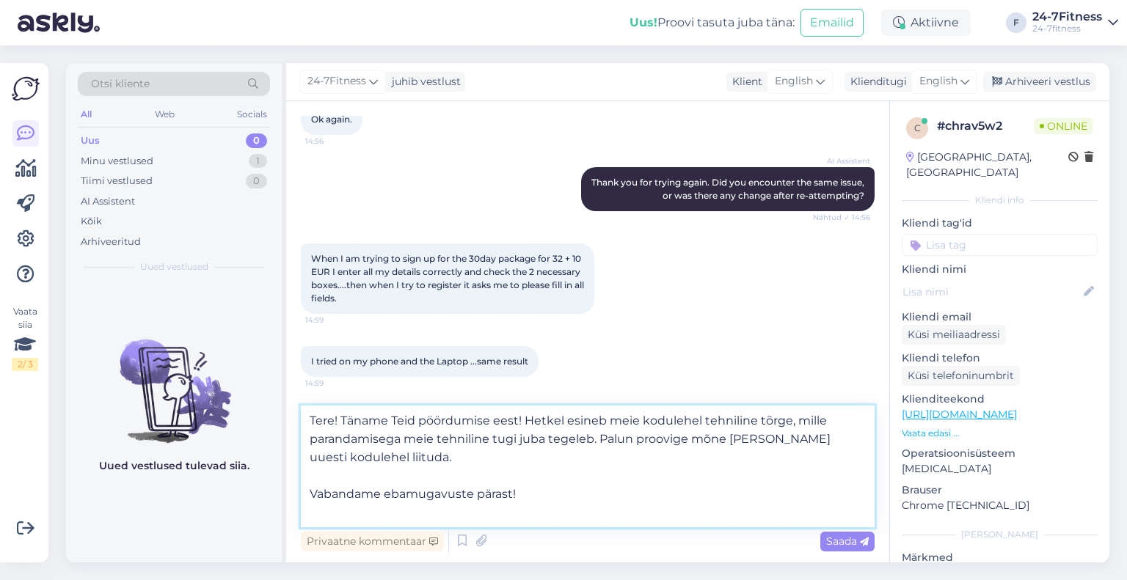
click at [571, 485] on textarea "Tere! Täname Teid pöördumise eest! Hetkel esineb meie kodulehel tehniline tõrge…" at bounding box center [588, 467] width 574 height 122
type textarea "Tere! Täname Teid pöördumise eest! Hetkel esineb meie kodulehel tehniline tõrge…"
click at [846, 547] on span "Saada" at bounding box center [847, 541] width 43 height 13
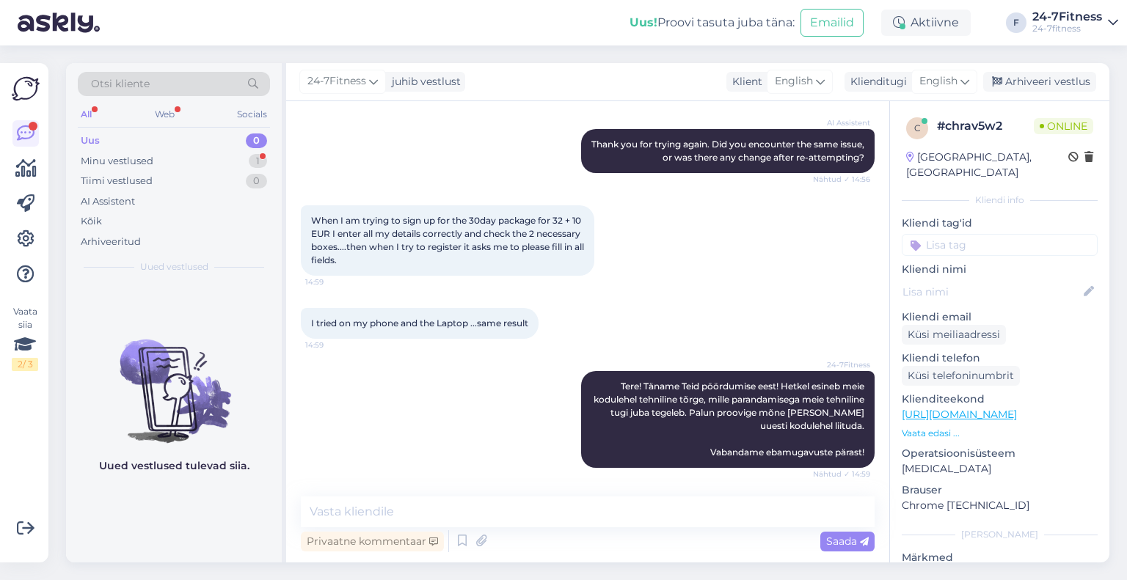
scroll to position [462, 0]
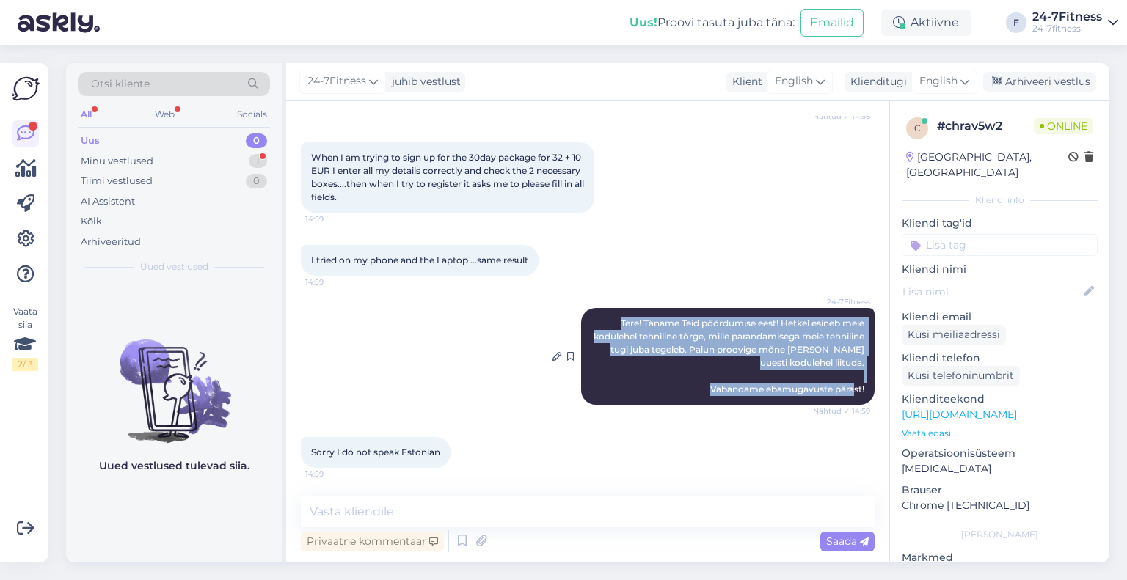
drag, startPoint x: 855, startPoint y: 387, endPoint x: 610, endPoint y: 322, distance: 253.6
click at [581, 316] on div "24-7Fitness Tere! Täname Teid pöördumise eest! Hetkel esineb meie kodulehel teh…" at bounding box center [727, 356] width 293 height 97
copy span "Tere! Täname Teid pöördumise eest! Hetkel esineb meie kodulehel tehniline tõrge…"
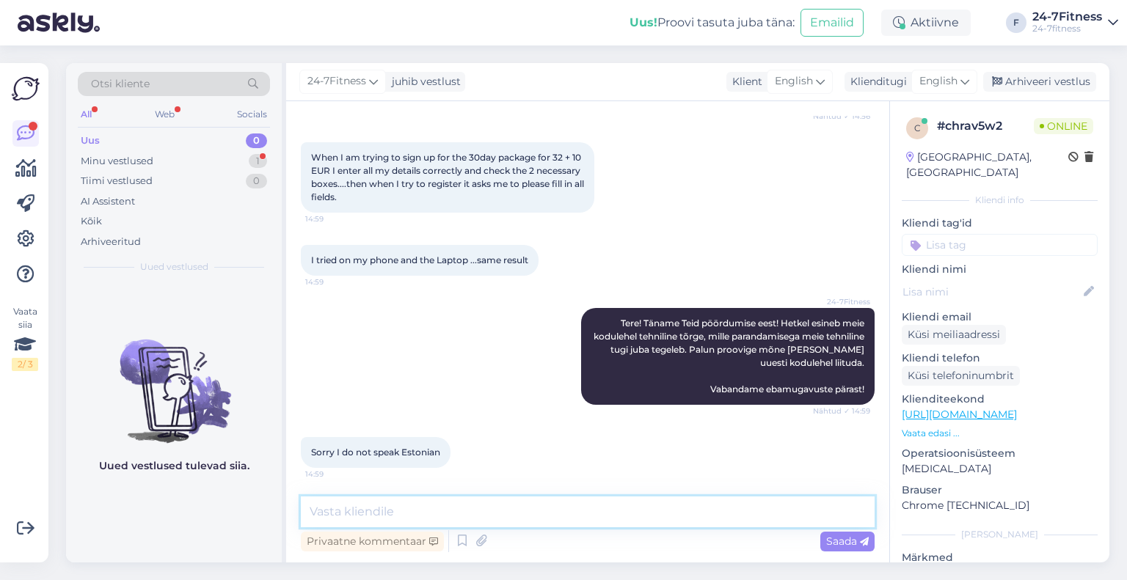
click at [522, 511] on textarea at bounding box center [588, 512] width 574 height 31
click at [957, 85] on span "English" at bounding box center [938, 81] width 38 height 16
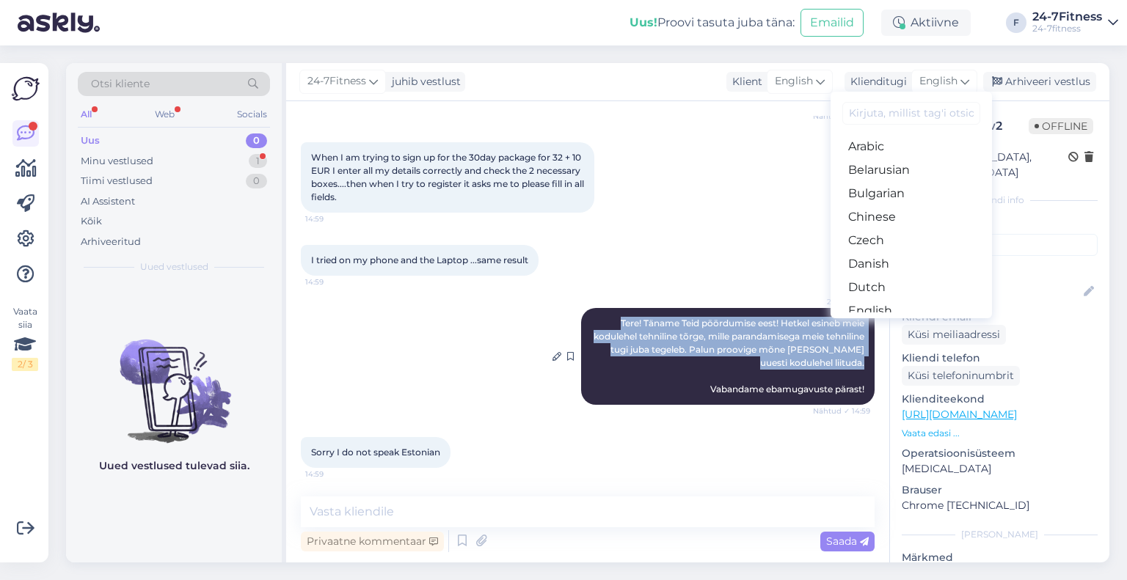
drag, startPoint x: 853, startPoint y: 382, endPoint x: 581, endPoint y: 320, distance: 279.2
click at [581, 320] on div "24-7Fitness Tere! Täname Teid pöördumise eest! Hetkel esineb meie kodulehel teh…" at bounding box center [727, 356] width 293 height 97
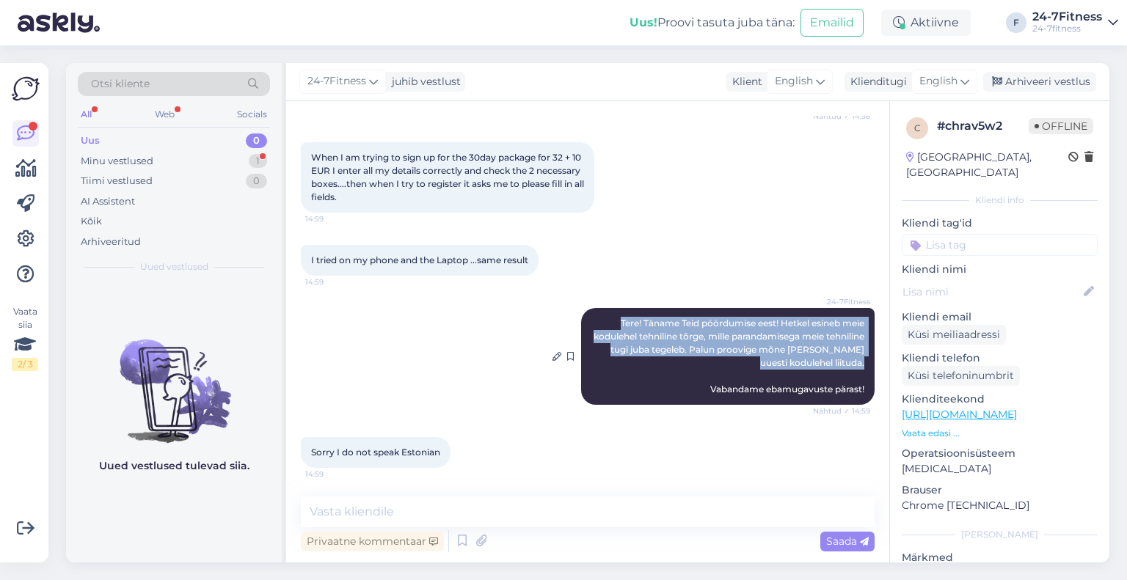
click at [742, 354] on span "Tere! Täname Teid pöördumise eest! Hetkel esineb meie kodulehel tehniline tõrge…" at bounding box center [730, 356] width 273 height 77
drag, startPoint x: 854, startPoint y: 390, endPoint x: 616, endPoint y: 326, distance: 246.1
click at [591, 323] on div "24-7Fitness Tere! Täname Teid pöördumise eest! Hetkel esineb meie kodulehel teh…" at bounding box center [727, 356] width 293 height 97
copy span "Tere! Täname Teid pöördumise eest! Hetkel esineb meie kodulehel tehniline tõrge…"
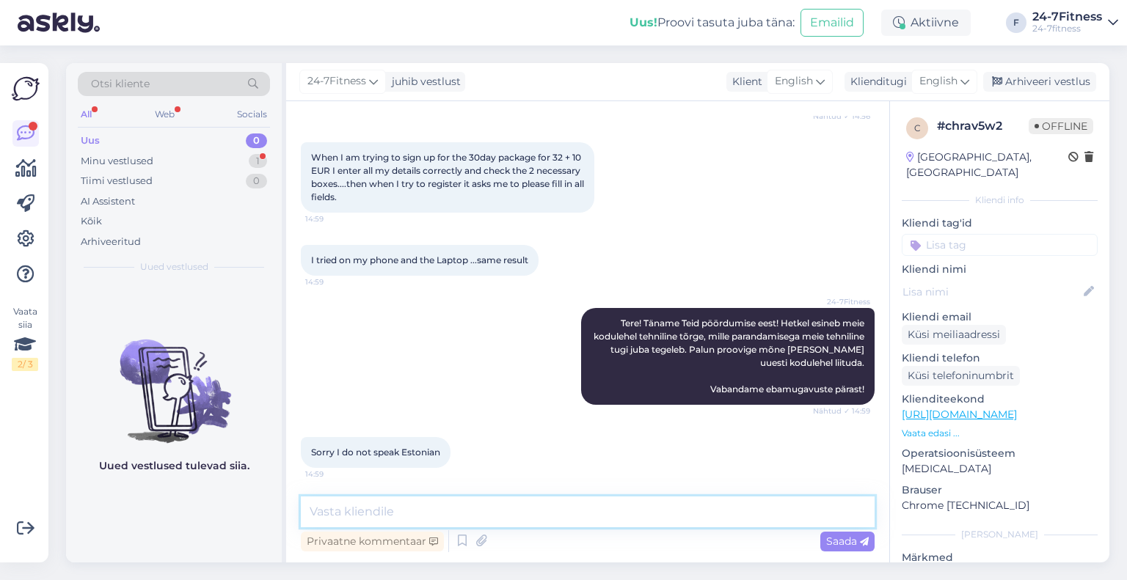
paste textarea "Hello! Thank you for contacting us! We are currently experiencing a technical e…"
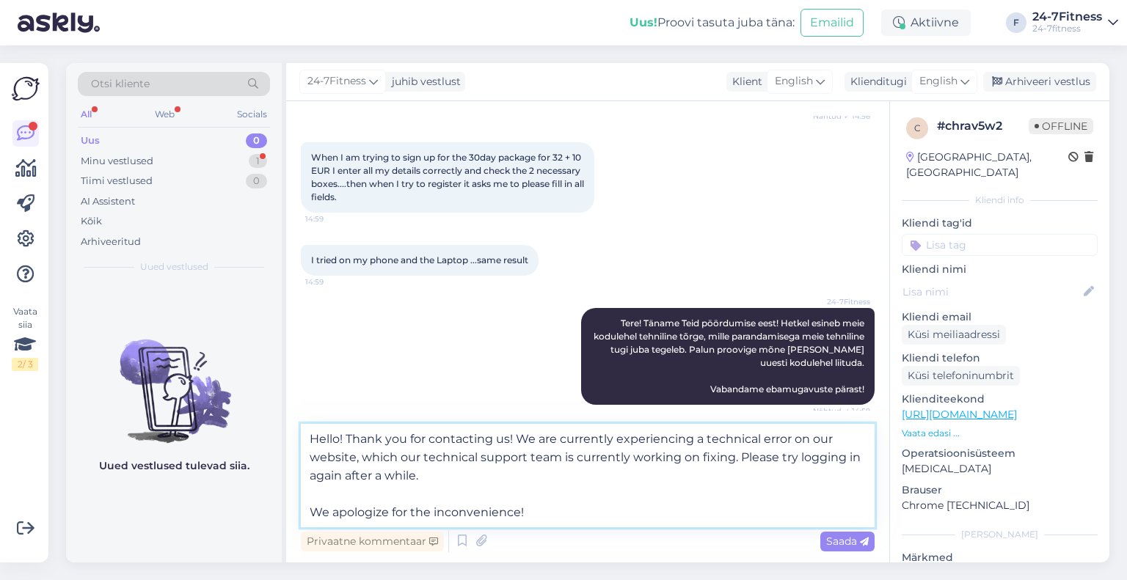
scroll to position [490, 0]
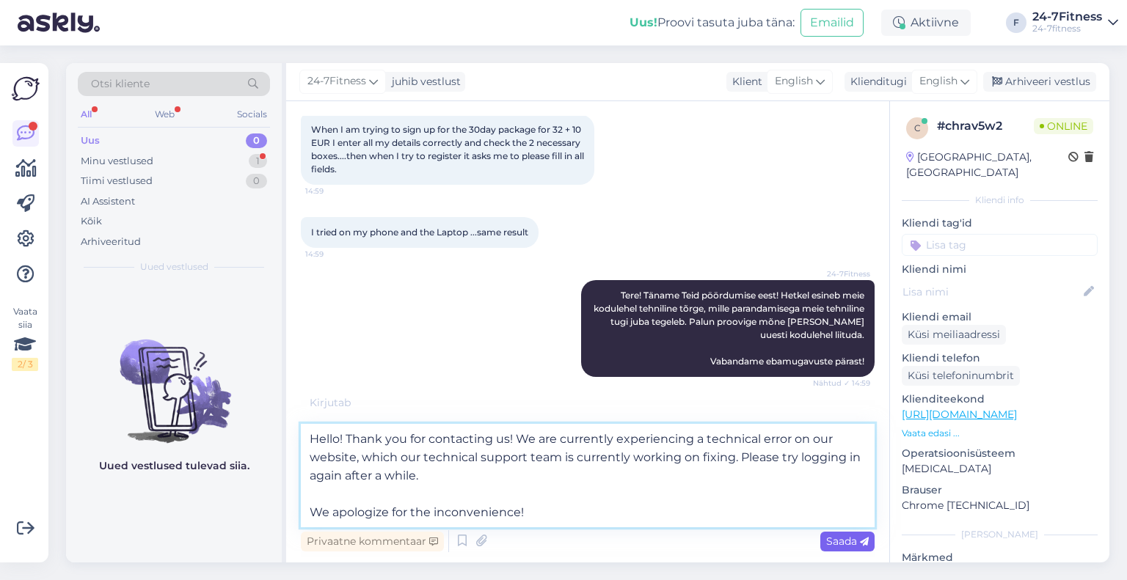
type textarea "Hello! Thank you for contacting us! We are currently experiencing a technical e…"
click at [855, 538] on span "Saada" at bounding box center [847, 541] width 43 height 13
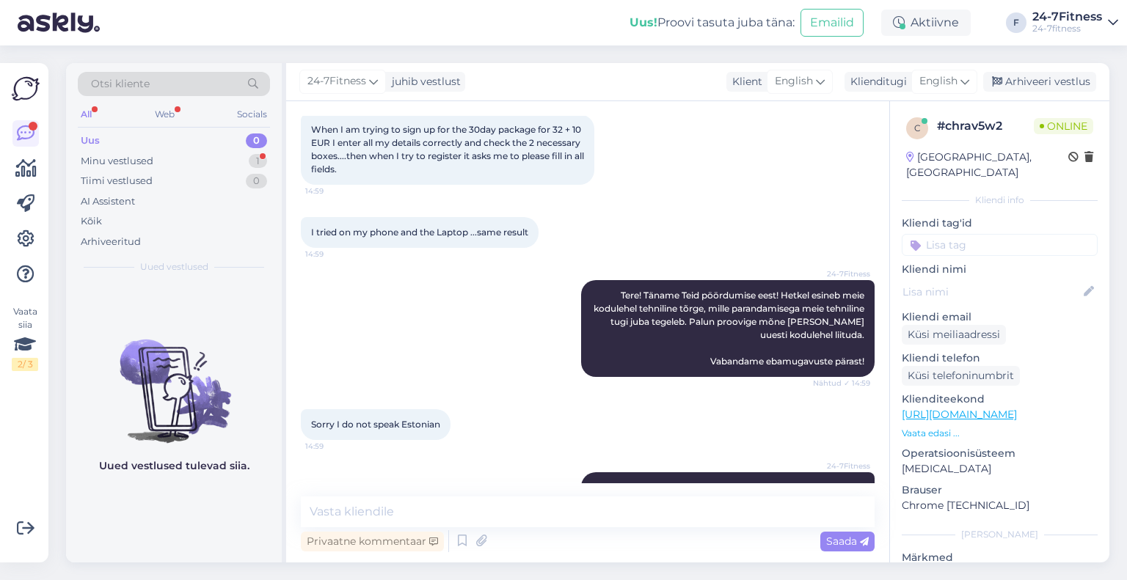
scroll to position [591, 0]
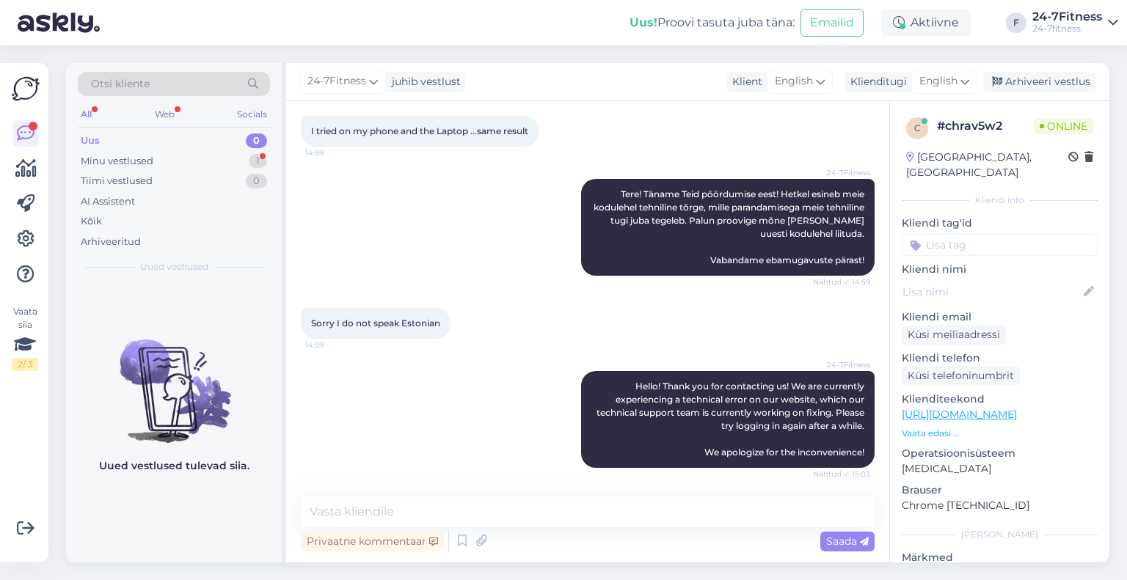
click at [205, 527] on div "Uued vestlused tulevad siia." at bounding box center [174, 422] width 216 height 280
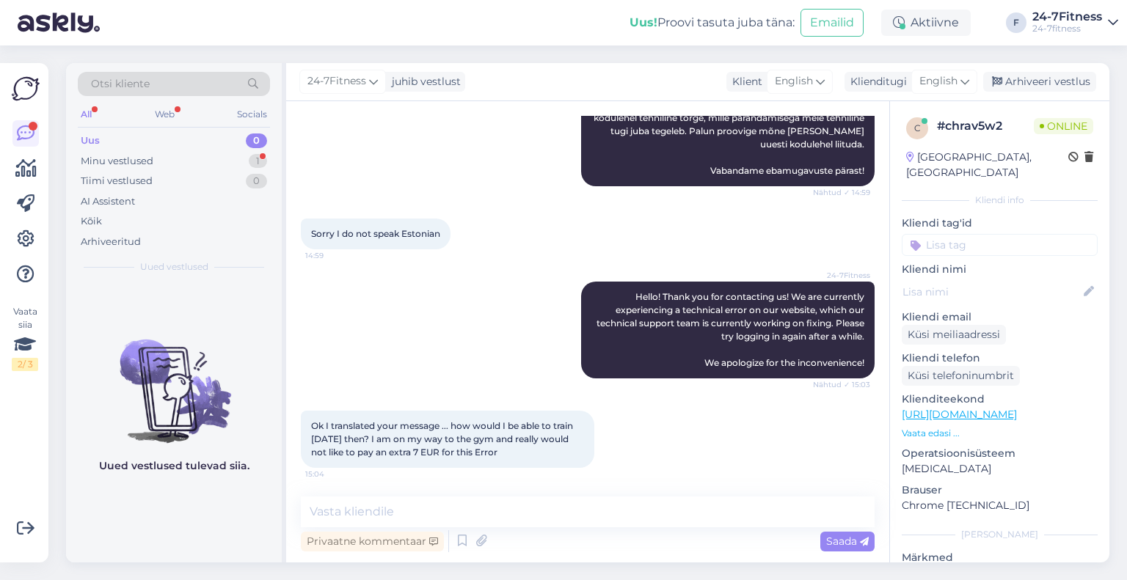
scroll to position [757, 0]
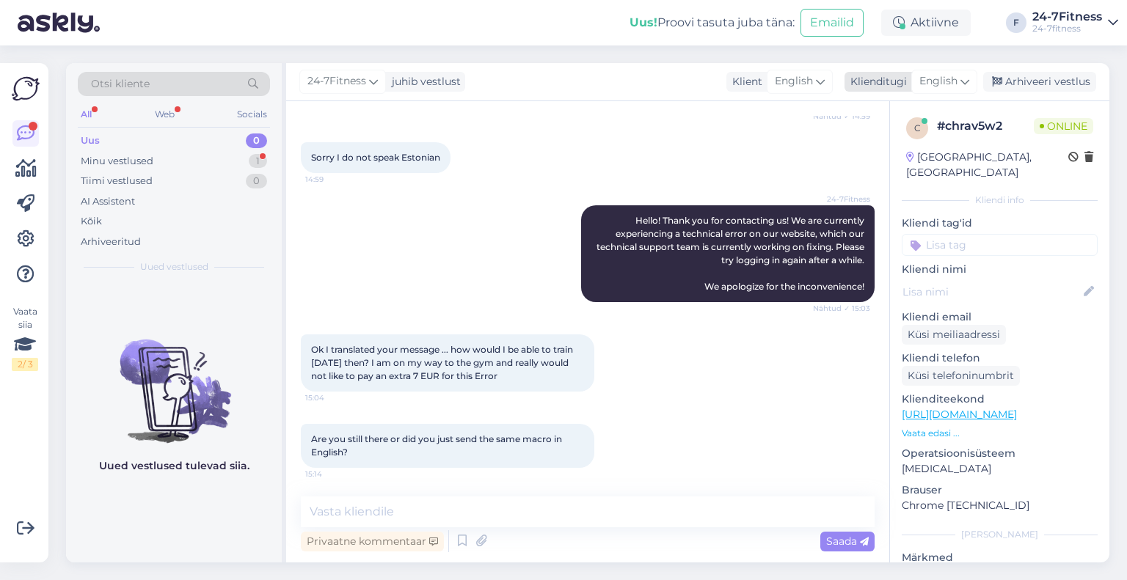
click at [933, 74] on span "English" at bounding box center [938, 81] width 38 height 16
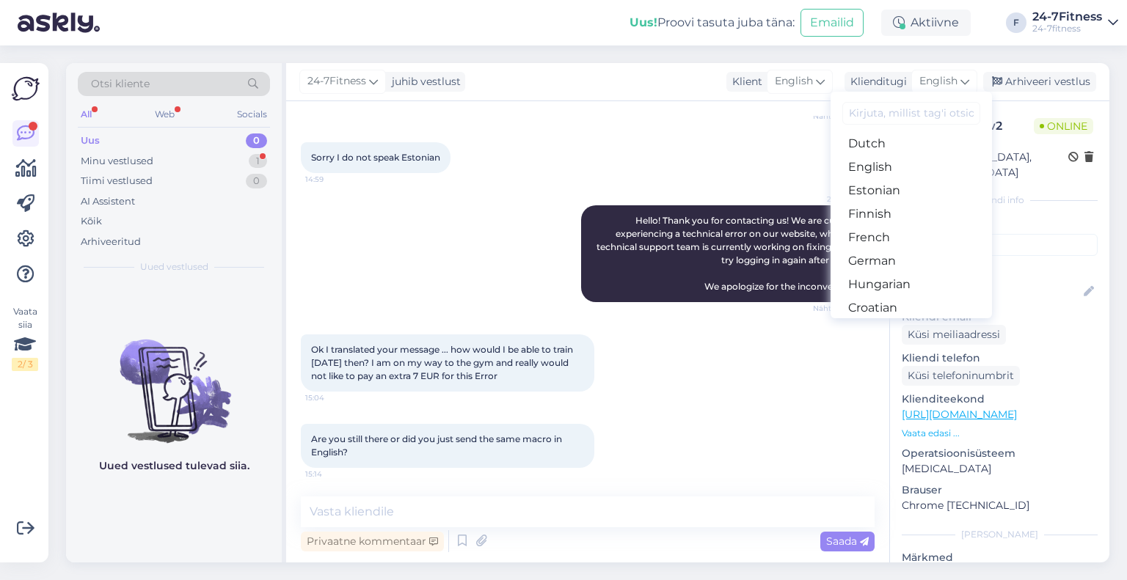
scroll to position [147, 0]
click at [895, 190] on link "Estonian" at bounding box center [910, 187] width 161 height 23
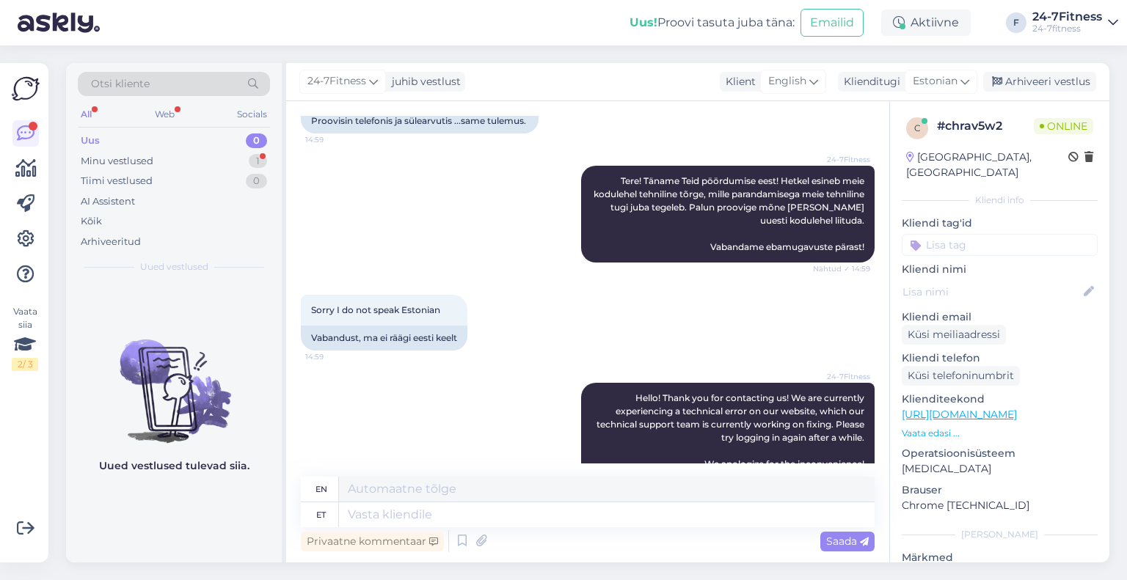
scroll to position [910, 0]
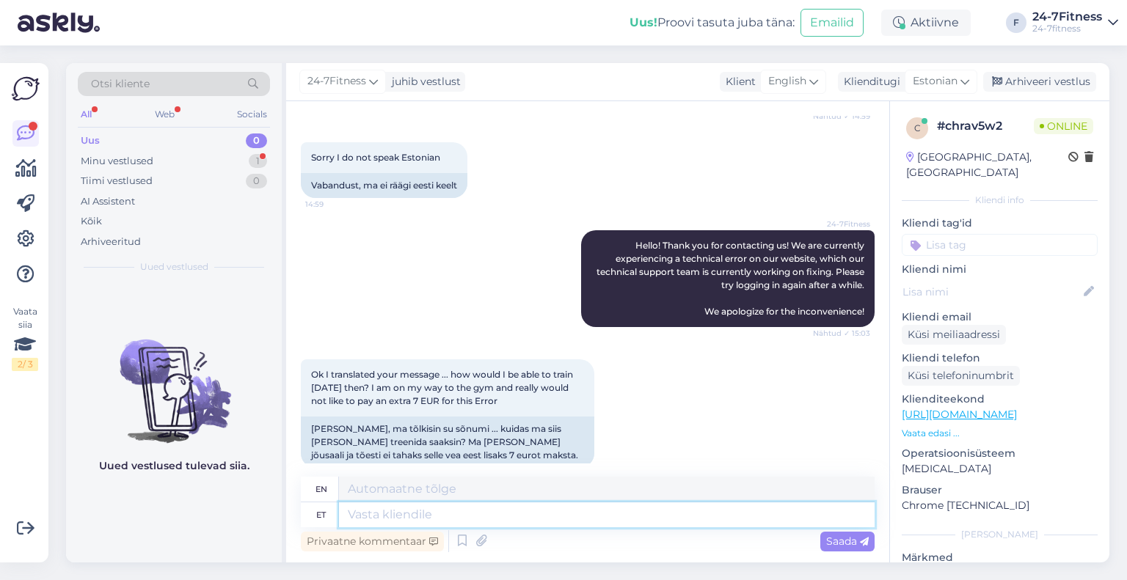
click at [514, 515] on textarea at bounding box center [607, 515] width 536 height 25
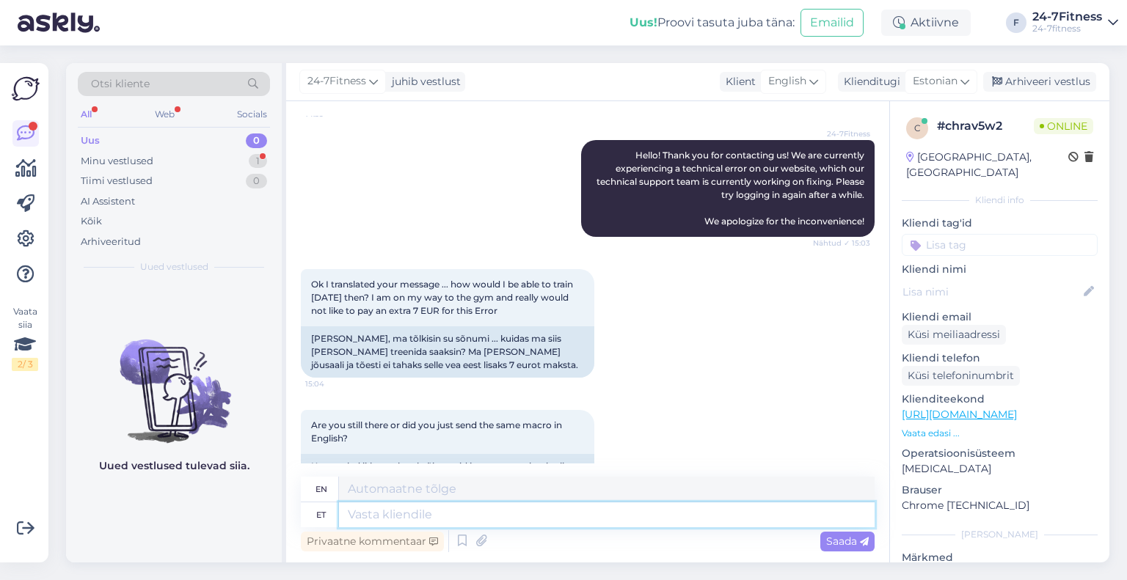
scroll to position [1044, 0]
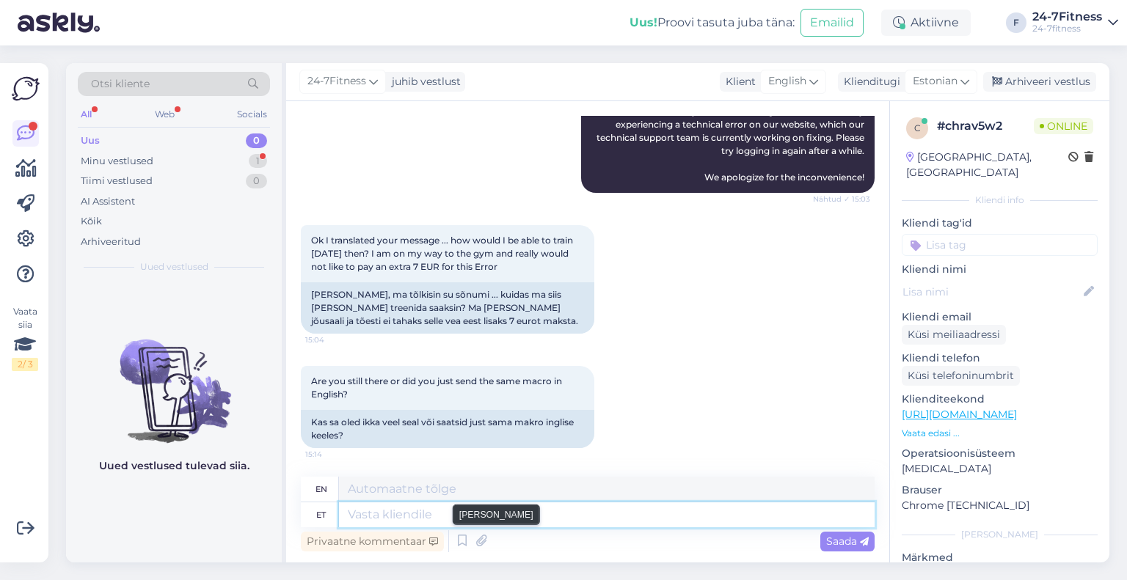
click at [473, 527] on textarea at bounding box center [607, 515] width 536 height 25
click at [455, 519] on textarea at bounding box center [607, 515] width 536 height 25
type textarea "Tere!"
type textarea "Hello!"
type textarea "Tere! Meie t"
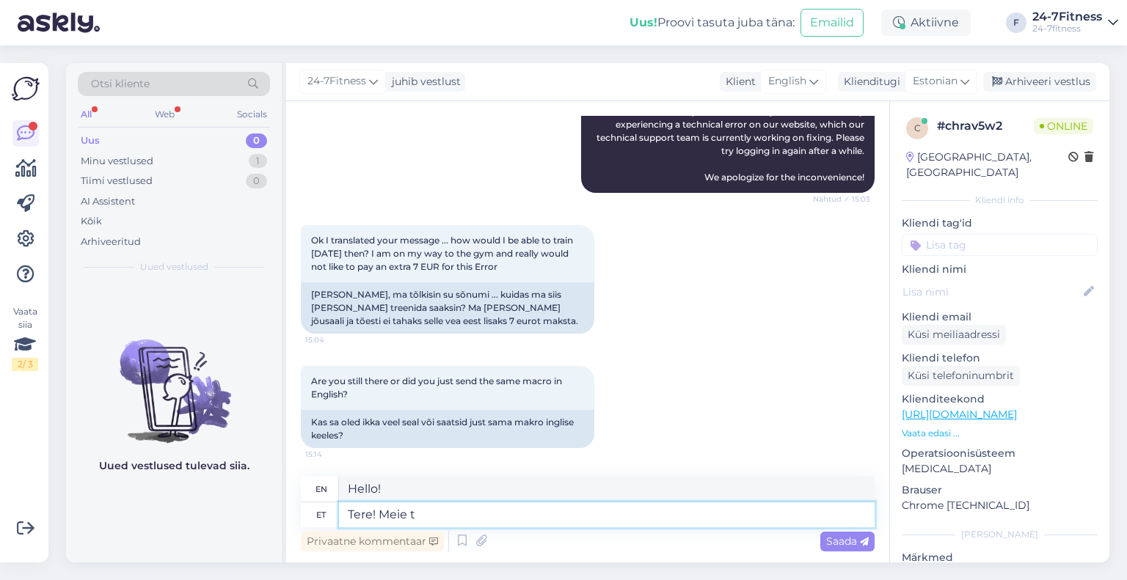
type textarea "Hello! We"
type textarea "Tere! Meie tehniline tug"
type textarea "Hello! Our technical"
type textarea "Tere! Meie tehniline tugi"
type textarea "Hello! Our technical support"
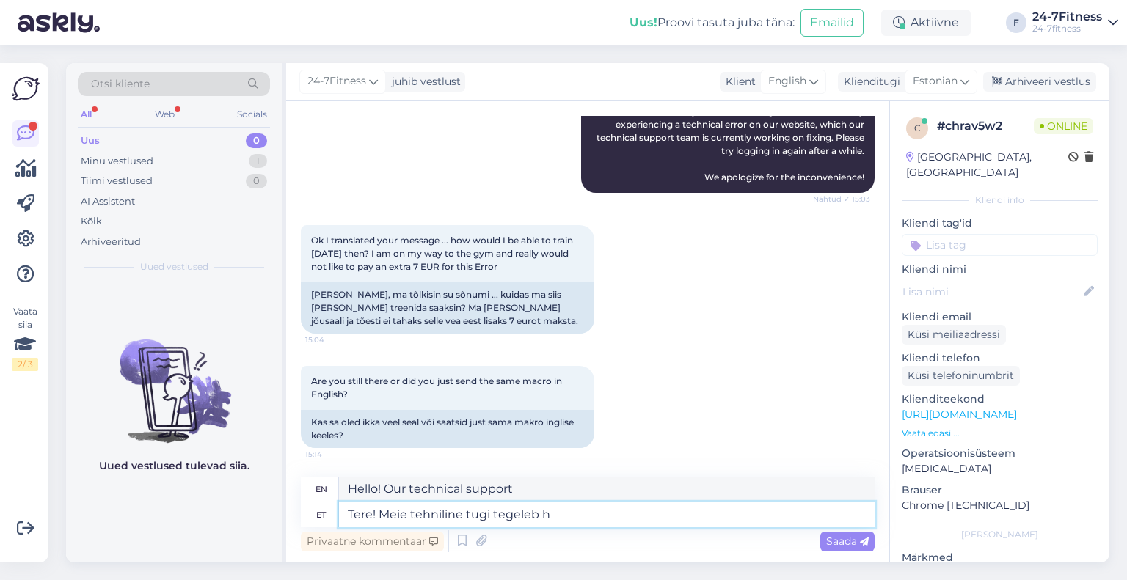
type textarea "Tere! Meie tehniline tugi tegeleb he"
type textarea "Hello! Our technical support is working on"
type textarea "Tere! Meie tehniline tugi tegeleb hetkel"
type textarea "Hello! Our technical support is currently working on"
type textarea "Tere! Meie tehniline tugi tegeleb hetkel probleemi le"
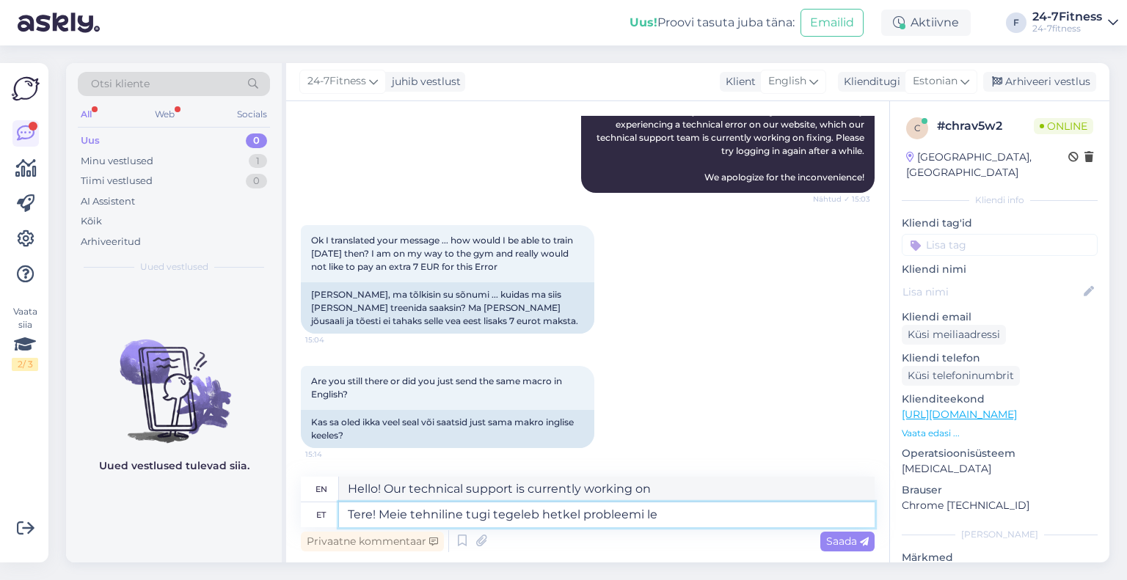
type textarea "Hello! Our technical support is currently working on the issue."
type textarea "Tere! Meie tehniline tugi tegeleb hetkel probleemi lahendamisega."
type textarea "Hello! Our technical support is currently working on resolving the issue."
click at [769, 518] on textarea "Tere! Meie tehniline tugi tegeleb hetkel probleemi lahendamisega." at bounding box center [607, 515] width 536 height 25
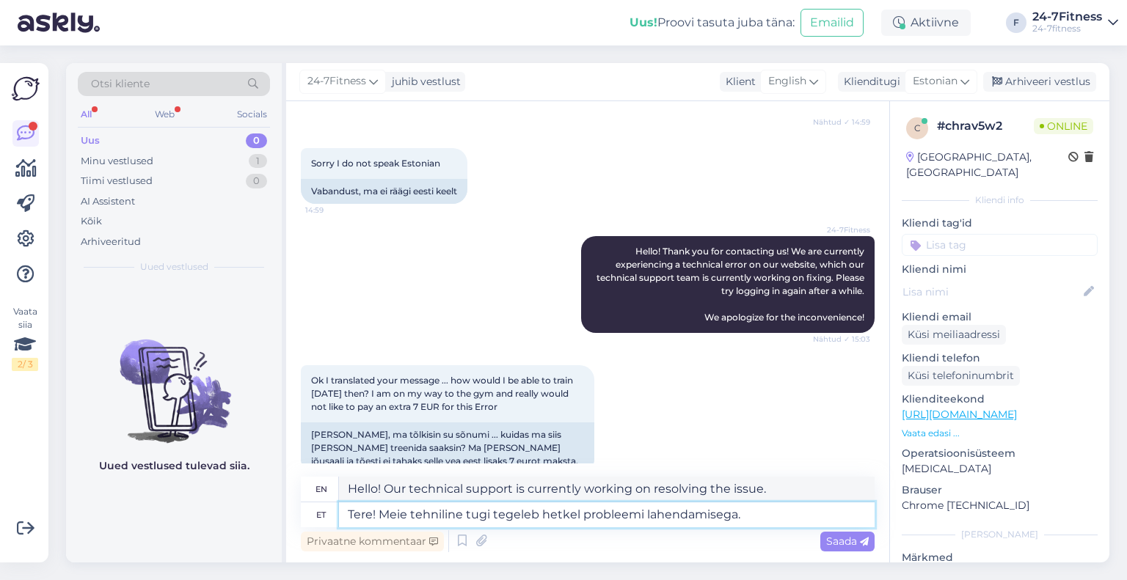
scroll to position [751, 0]
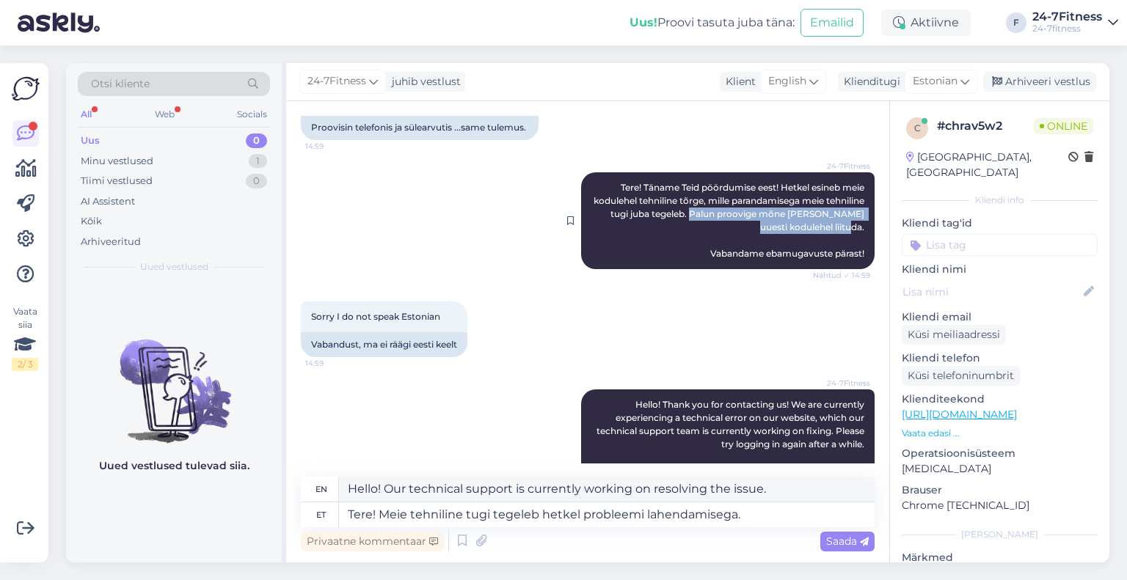
drag, startPoint x: 856, startPoint y: 230, endPoint x: 710, endPoint y: 216, distance: 146.6
click at [710, 216] on div "24-7Fitness Tere! Täname Teid pöördumise eest! Hetkel esineb meie kodulehel teh…" at bounding box center [727, 220] width 293 height 97
drag, startPoint x: 719, startPoint y: 215, endPoint x: 737, endPoint y: 232, distance: 24.4
click at [737, 232] on div "24-7Fitness Tere! Täname Teid pöördumise eest! Hetkel esineb meie kodulehel teh…" at bounding box center [727, 220] width 293 height 97
copy span "Palun proovige mõne aja pärast uuesti kodulehel liituda."
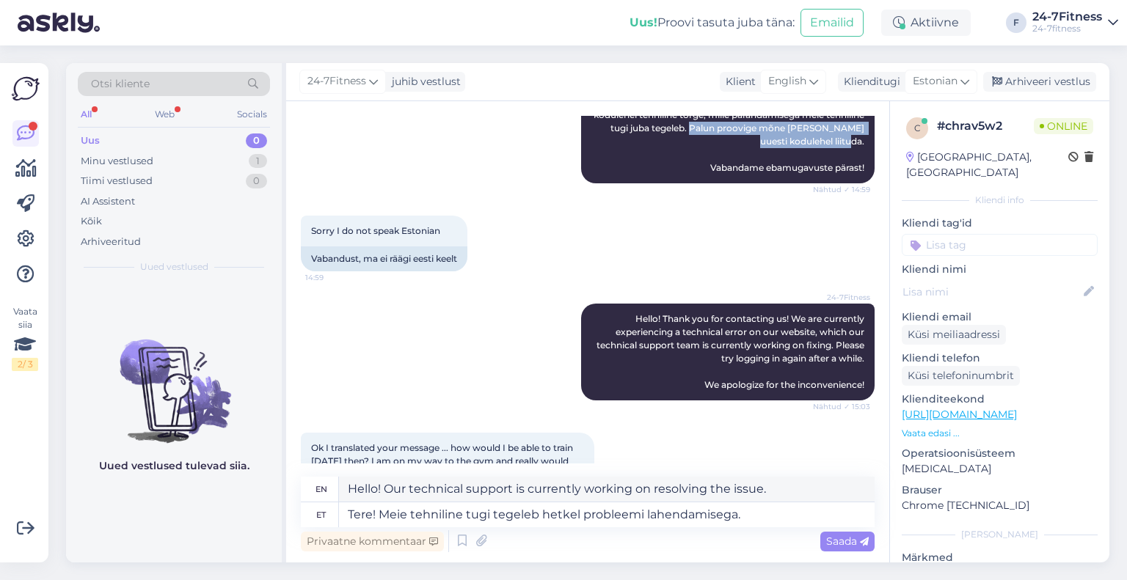
scroll to position [1044, 0]
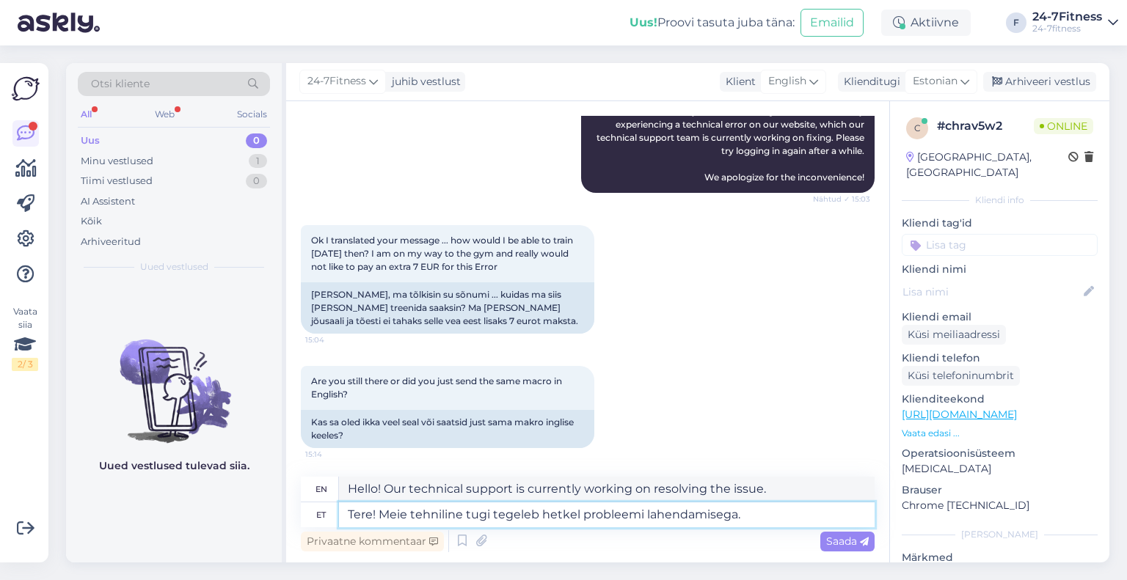
click at [757, 504] on textarea "Tere! Meie tehniline tugi tegeleb hetkel probleemi lahendamisega." at bounding box center [607, 515] width 536 height 25
type textarea "Tere! Meie tehniline tugi tegeleb hetkel probleemi lahendamisega. Loodetavasti …"
type textarea "Hello! Our technical support is currently working on resolving the issue. Hopef…"
type textarea "Tere! Meie tehniline tugi tegeleb hetkel probleemi lahendamisega. Loodetavasti …"
type textarea "Hello! Our technical support is currently working on resolving the issue. Hopef…"
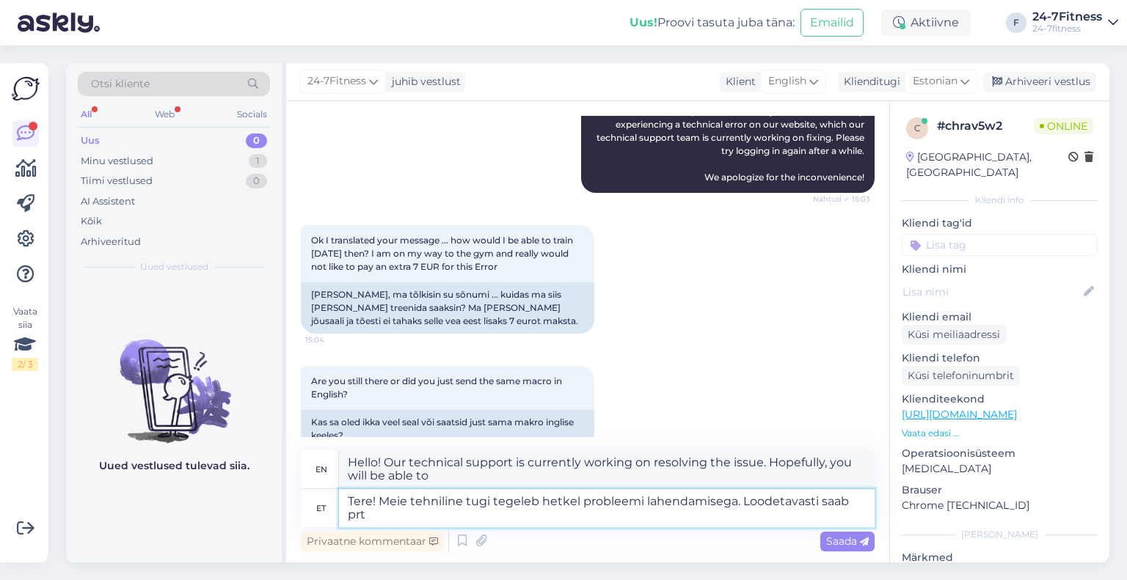
type textarea "Tere! Meie tehniline tugi tegeleb hetkel probleemi lahendamisega. Loodetavasti …"
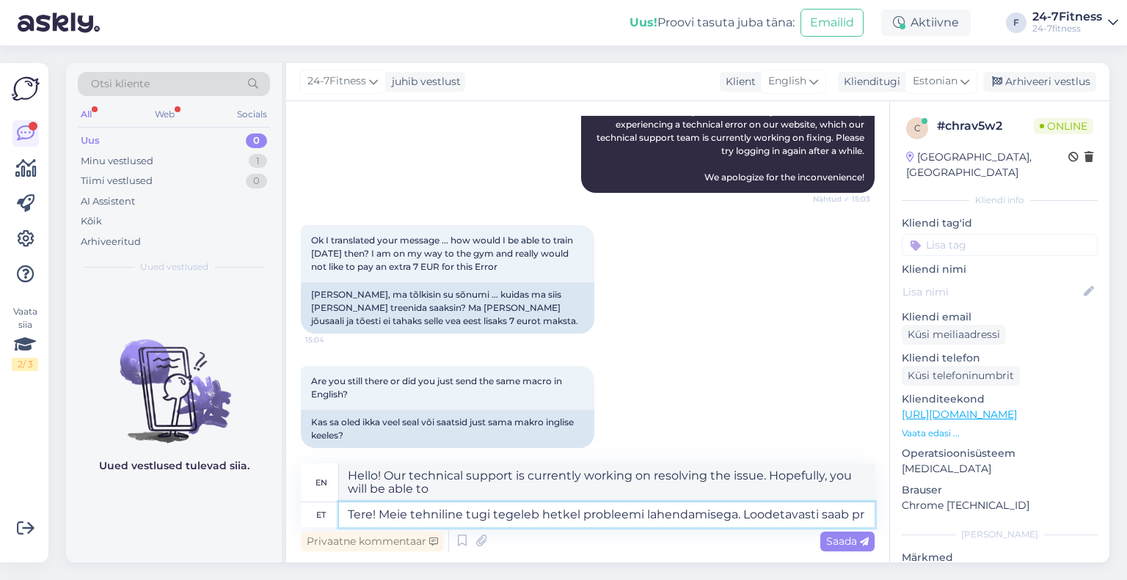
type textarea "Hello! Our technical support is currently working on resolving the issue. Hopef…"
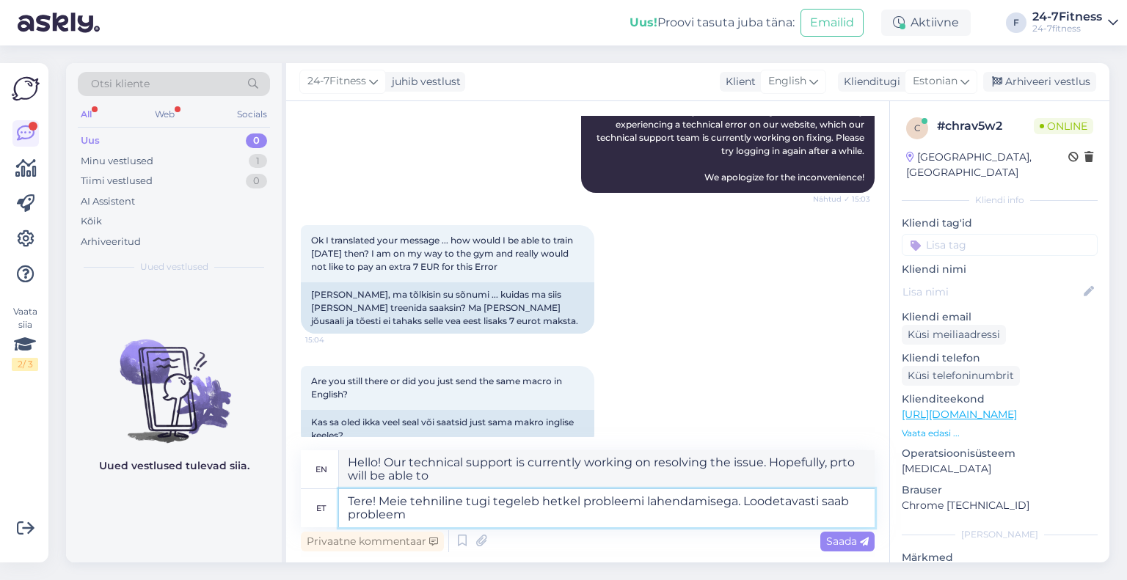
type textarea "Tere! Meie tehniline tugi tegeleb hetkel probleemi lahendamisega. Loodetavasti …"
type textarea "Hello! Our technical support is currently working on resolving the issue. Hopef…"
type textarea "Tere! Meie tehniline tugi tegeleb hetkel probleemi lahendamisega. Loodetavasti …"
type textarea "Hello! Our technical support is currently working on resolving the issue. Hopef…"
click at [577, 528] on div "Privaatne kommentaar Saada" at bounding box center [588, 541] width 574 height 28
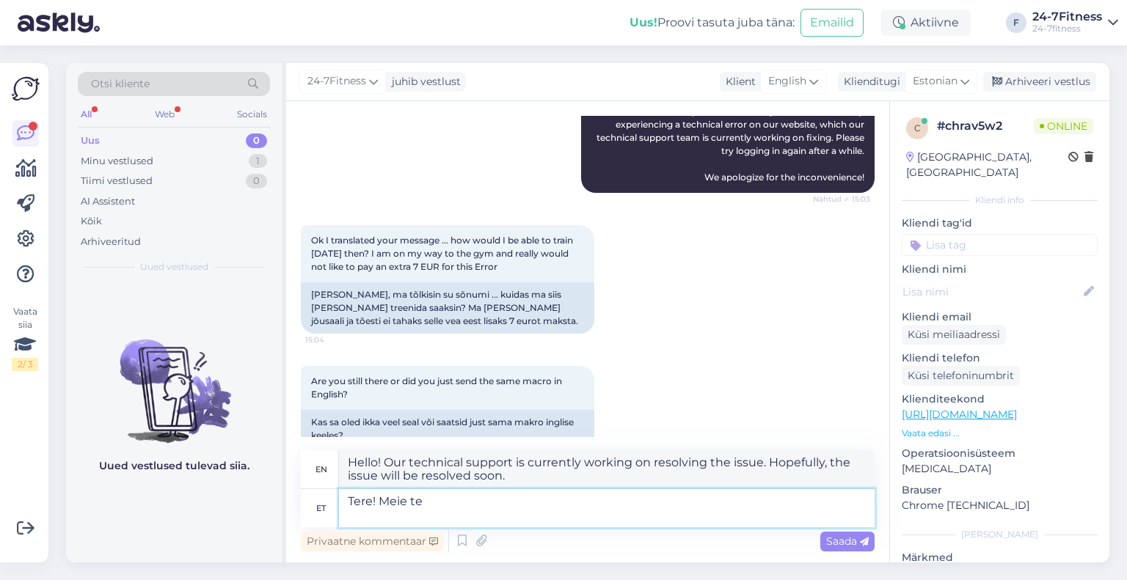
drag, startPoint x: 446, startPoint y: 516, endPoint x: 420, endPoint y: 507, distance: 28.1
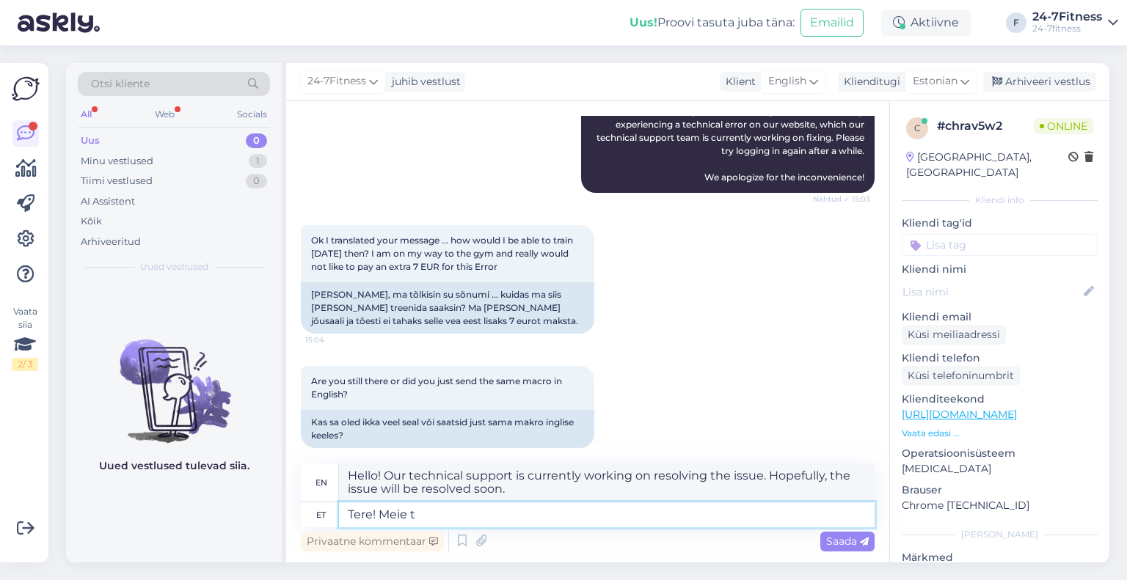
type textarea "Tere! Meie"
type textarea "Hello! We"
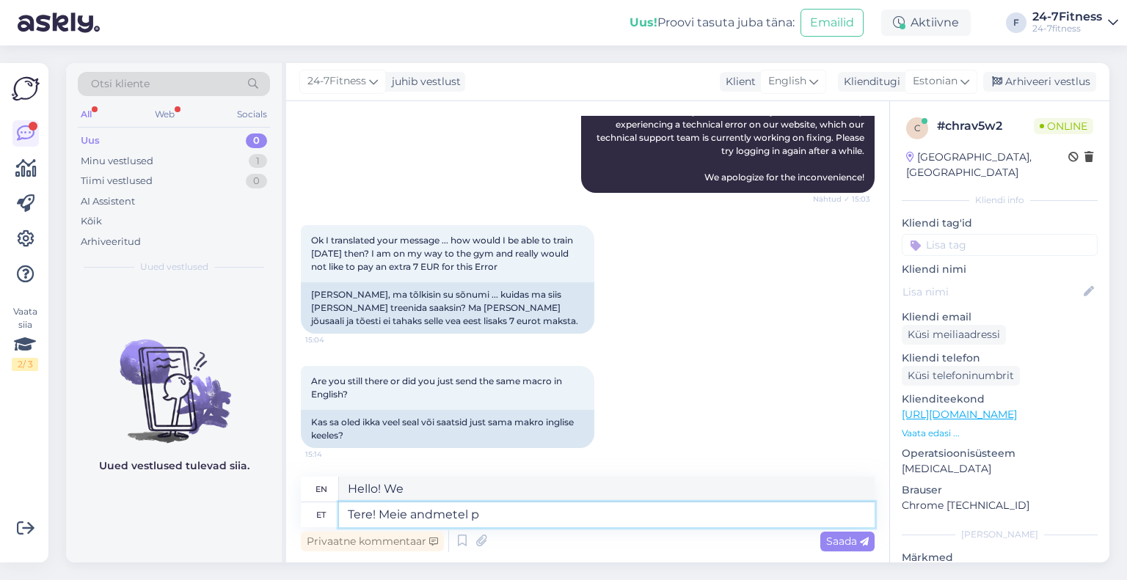
type textarea "Tere! Meie andmetel pe"
type textarea "Hello! According to our data"
type textarea "Tere! Meie andmetel peaks o"
type textarea "Hello! According to our data, it should"
type textarea "Tere! Meie andmetel peaks olema pro"
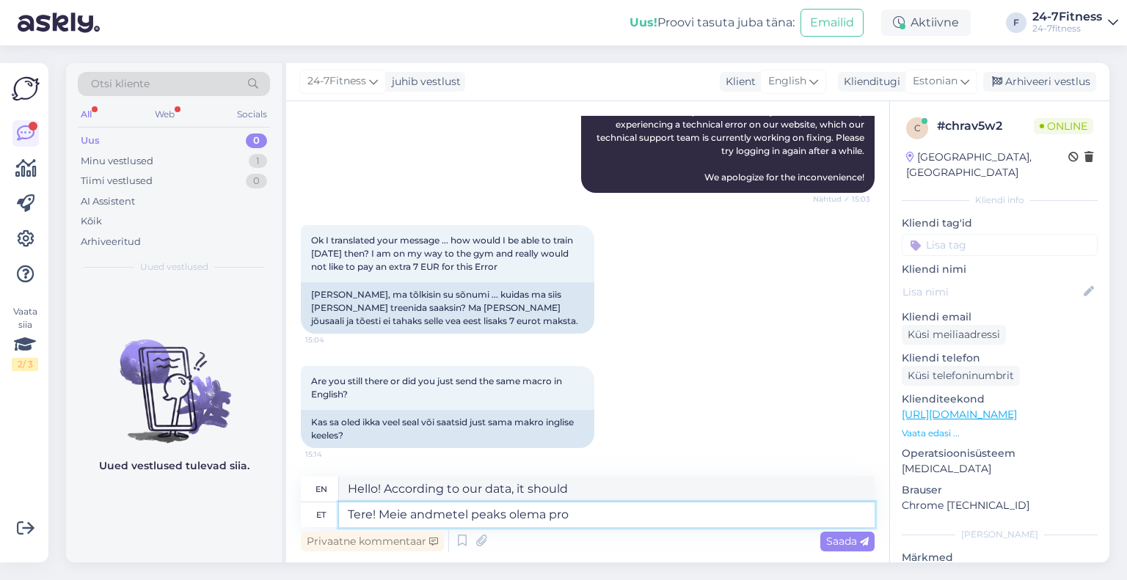
type textarea "Hello! According to our data, it should be"
type textarea "Tere! Meie andmetel peaks olema probleem n"
type textarea "Hello! According to our data, there should be a problem."
type textarea "Tere! Meie andmetel peaks olema probleem nüüdseks la"
type textarea "Hello! According to our data, there should be a problem by now."
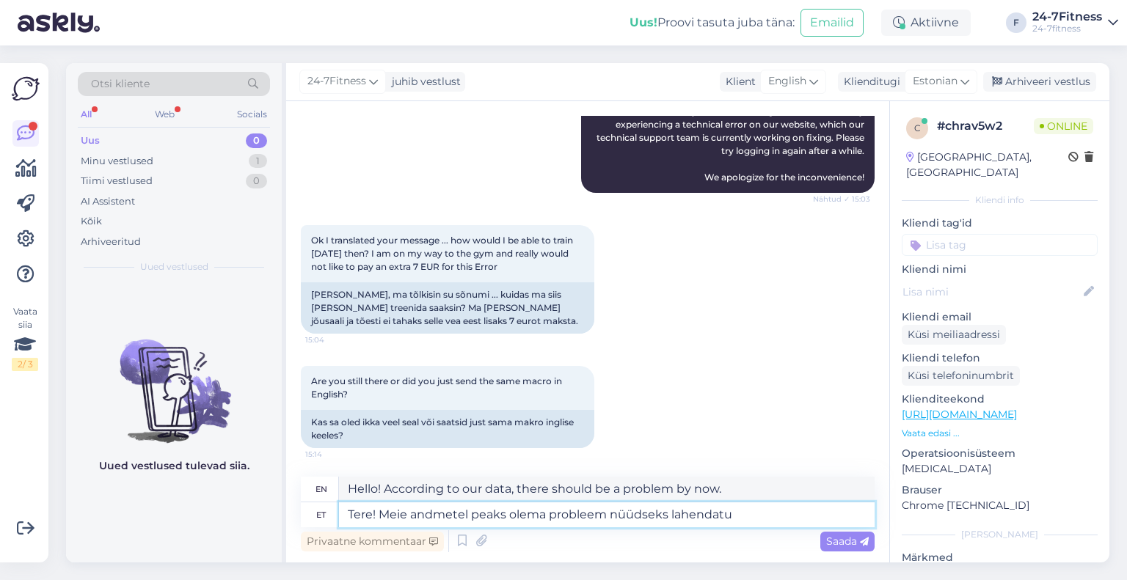
type textarea "Tere! Meie andmetel peaks olema probleem nüüdseks lahendatud"
type textarea "Hello! According to our information, the problem should be resolved by now."
drag, startPoint x: 380, startPoint y: 513, endPoint x: 314, endPoint y: 508, distance: 66.2
click at [314, 508] on div "et Tere! Meie andmetel peaks olema probleem nüüdseks lahendatud." at bounding box center [588, 515] width 574 height 25
click at [748, 516] on textarea "Meie andmetel peaks olema probleem nüüdseks lahendatud." at bounding box center [607, 515] width 536 height 25
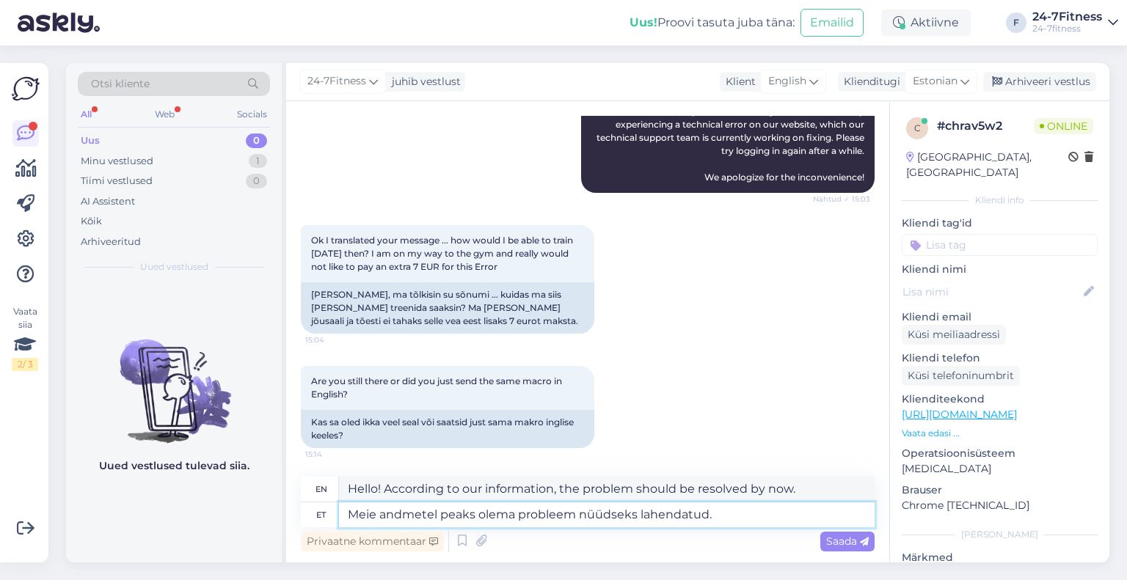
type textarea "Meie andmetel peaks olema probleem nüüdseks lahendatud."
type textarea "According to our information, the problem should be resolved by now."
type textarea "Meie andmetel peaks olema probleem nüüdseks lahendatud. Palun pr"
type textarea "According to our information, the problem should be resolved by now. Please"
type textarea "Meie andmetel peaks olema probleem nüüdseks lahendatud. Palun proovige"
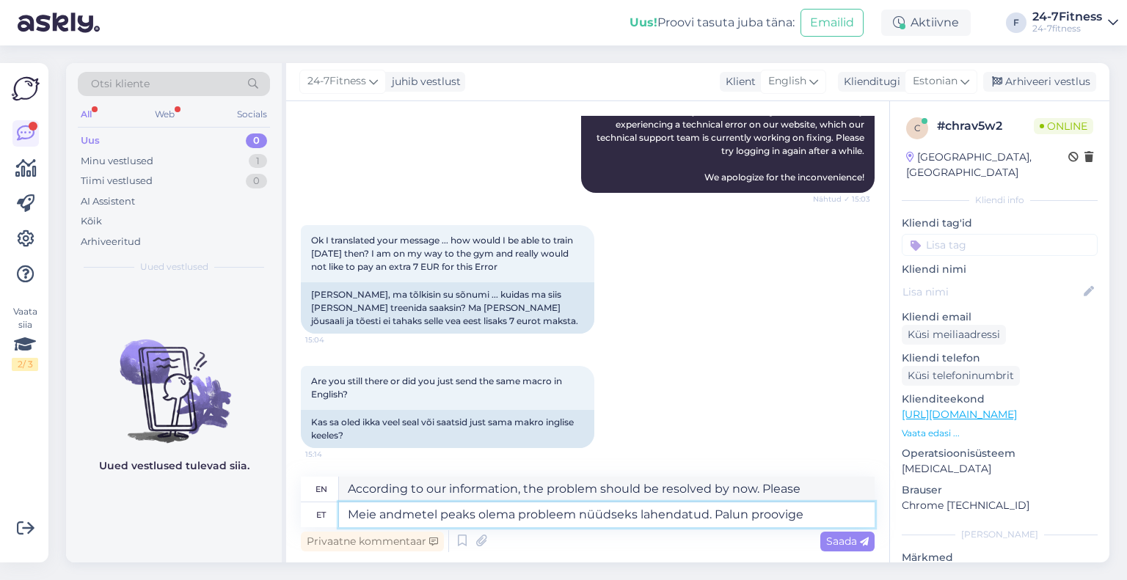
type textarea "We believe the issue should be resolved by now. Please try again."
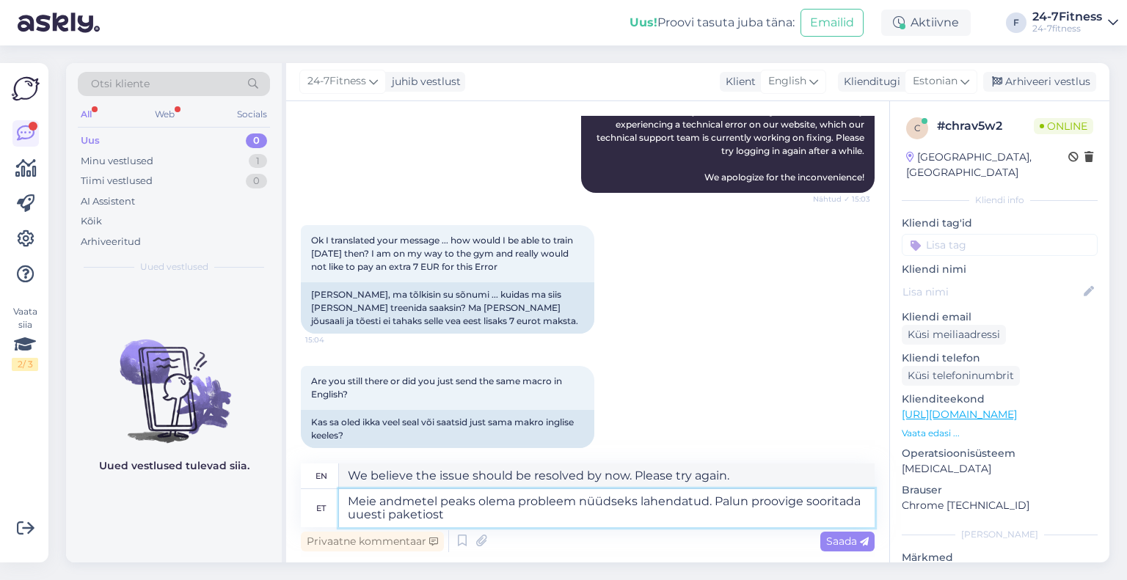
type textarea "Meie andmetel peaks olema probleem nüüdseks lahendatud. Palun proovige sooritad…"
type textarea "We believe the issue should be resolved by now. Please try purchasing the packa…"
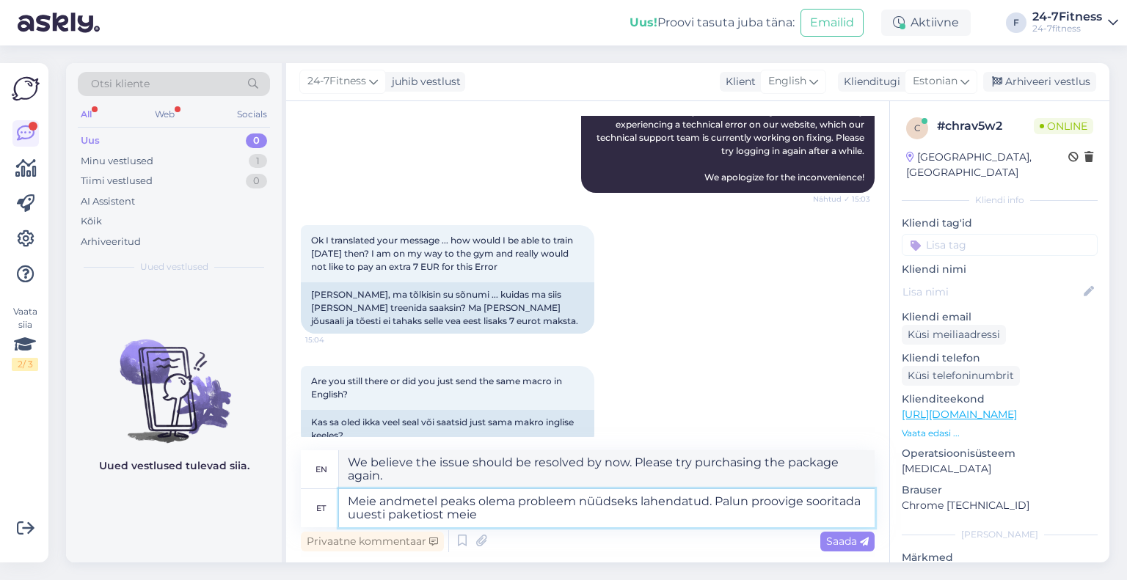
type textarea "Meie andmetel peaks olema probleem nüüdseks lahendatud. Palun proovige sooritad…"
type textarea "According to our information, the issue should be resolved by now. Please try p…"
type textarea "Meie andmetel peaks olema probleem nüüdseks lahendatud. Palun proovige sooritad…"
type textarea "According to our information, the issue should be resolved by now. Please try p…"
type textarea "Meie andmetel peaks olema probleem nüüdseks lahendatud. Palun proovige sooritad…"
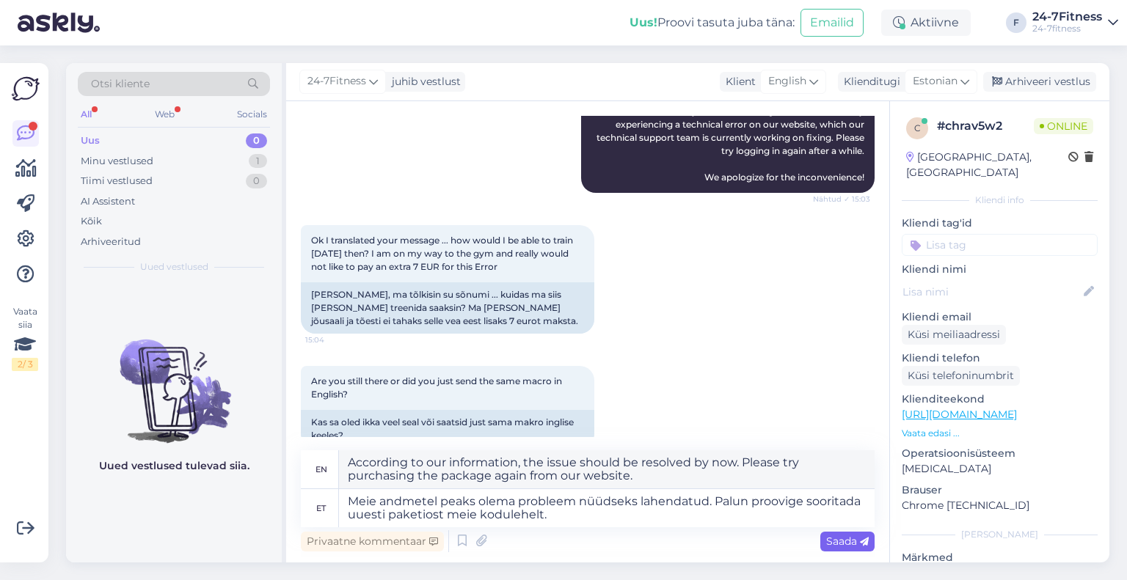
click at [830, 545] on span "Saada" at bounding box center [847, 541] width 43 height 13
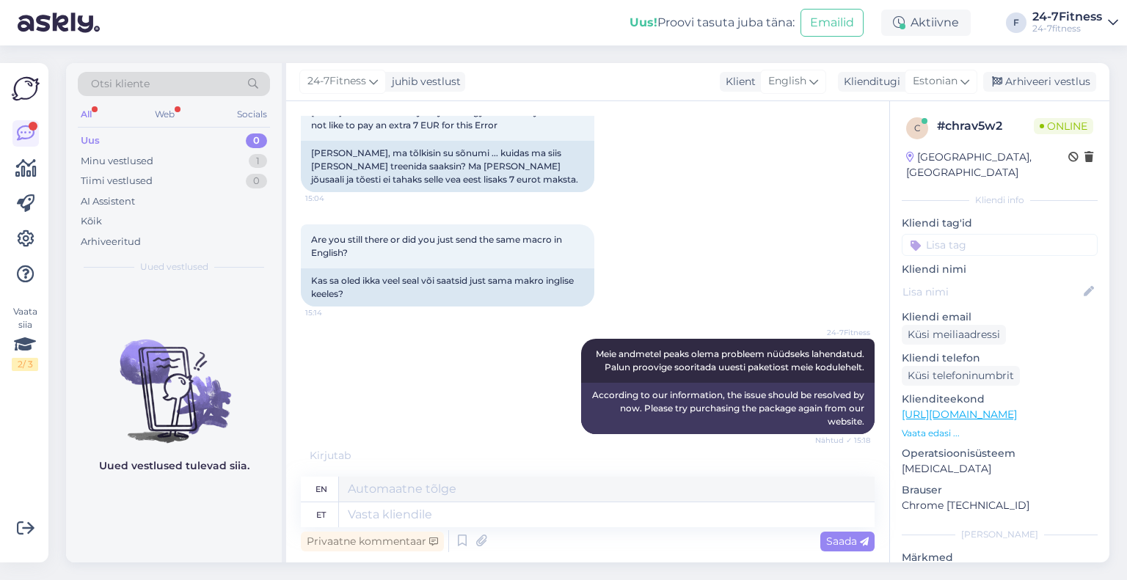
scroll to position [1200, 0]
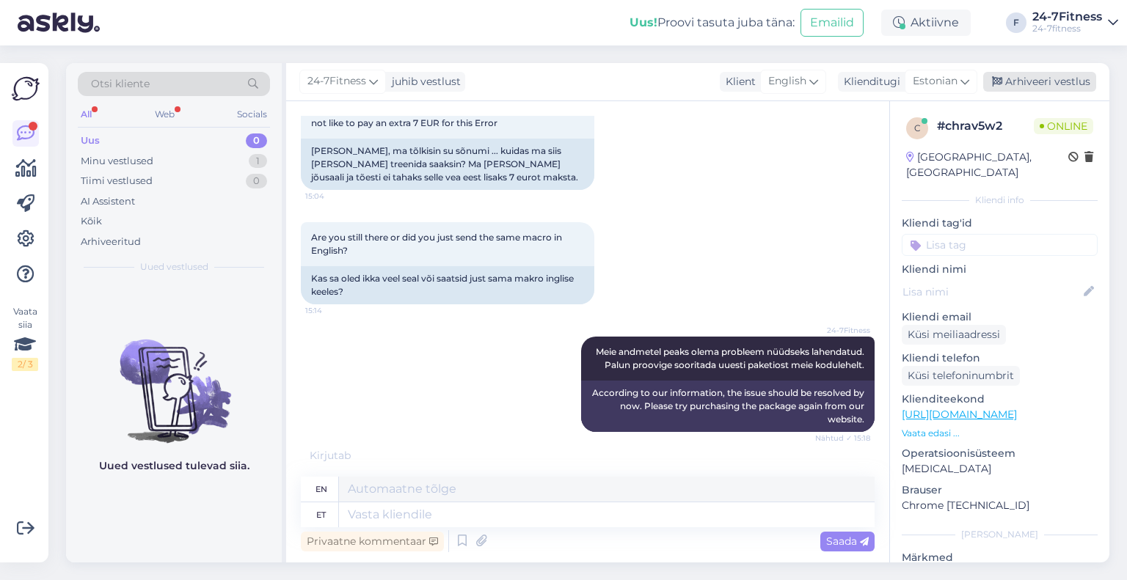
click at [1029, 85] on div "Arhiveeri vestlus" at bounding box center [1039, 82] width 113 height 20
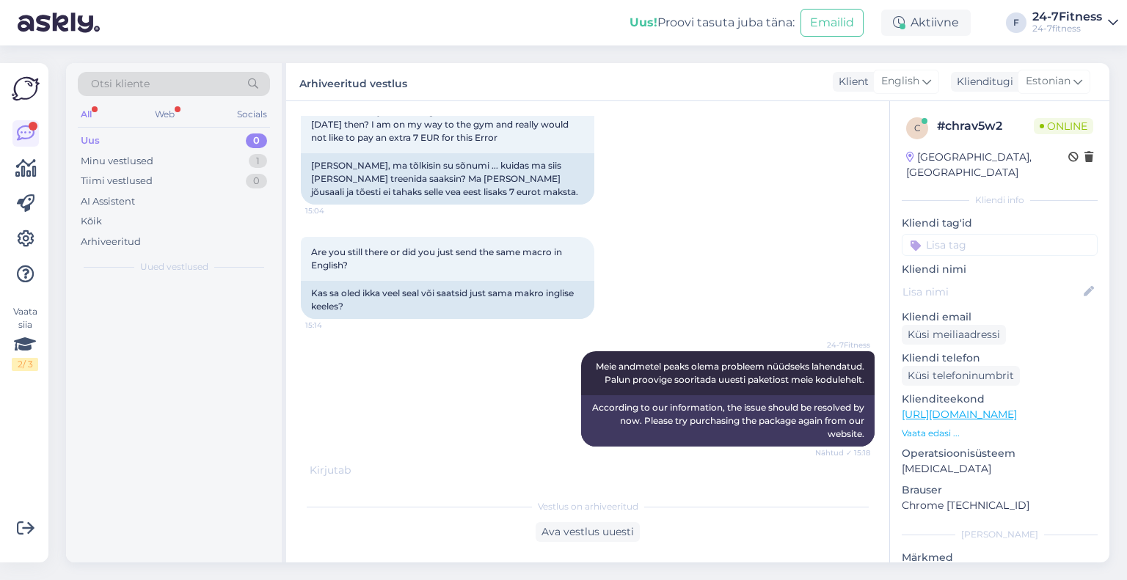
scroll to position [1186, 0]
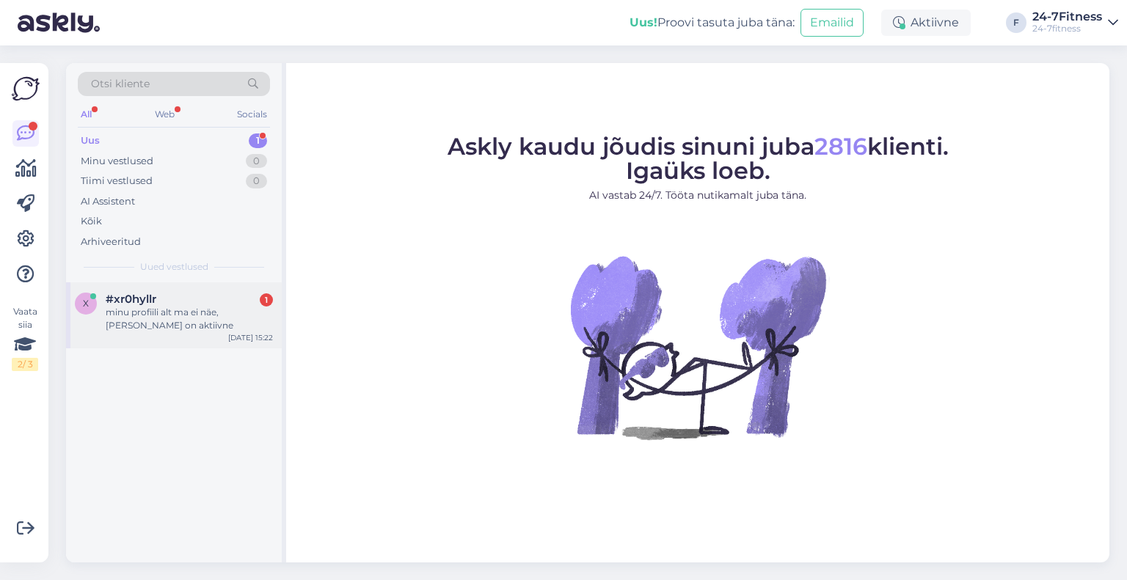
click at [183, 337] on div "x #xr0hyllr 1 minu profiili alt ma ei näe,[PERSON_NAME] on aktiivne [DATE] 15:22" at bounding box center [174, 315] width 216 height 66
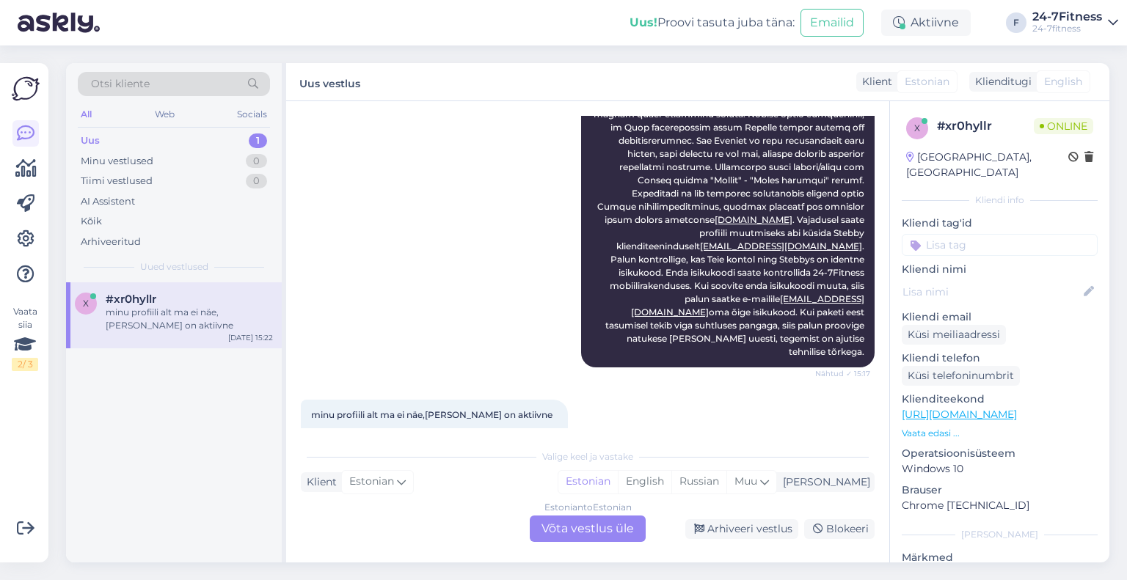
scroll to position [549, 0]
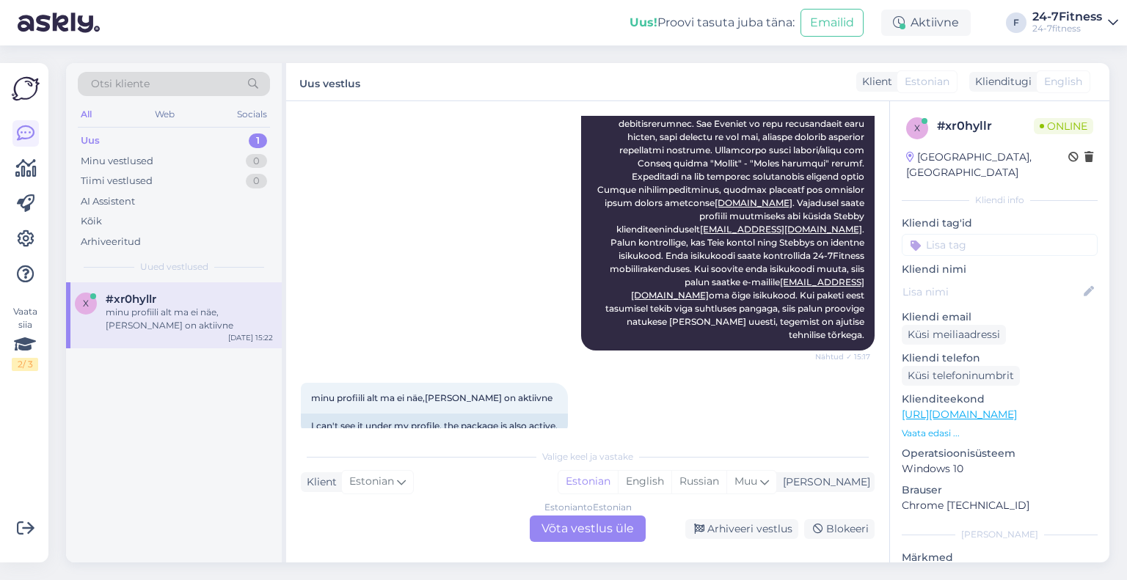
click at [605, 530] on div "Estonian to Estonian Võta vestlus üle" at bounding box center [588, 529] width 116 height 26
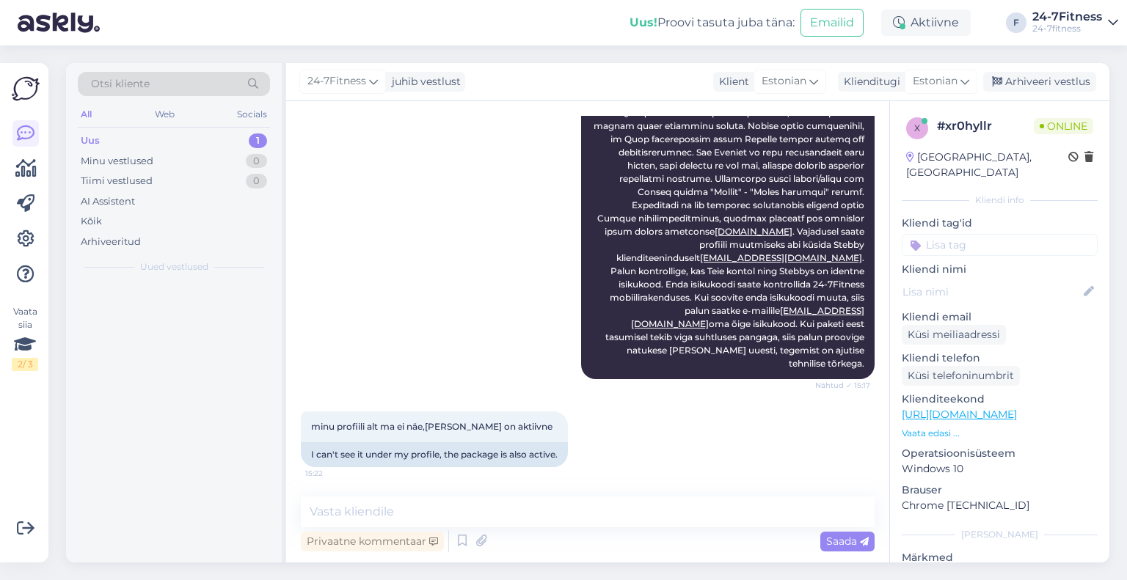
scroll to position [493, 0]
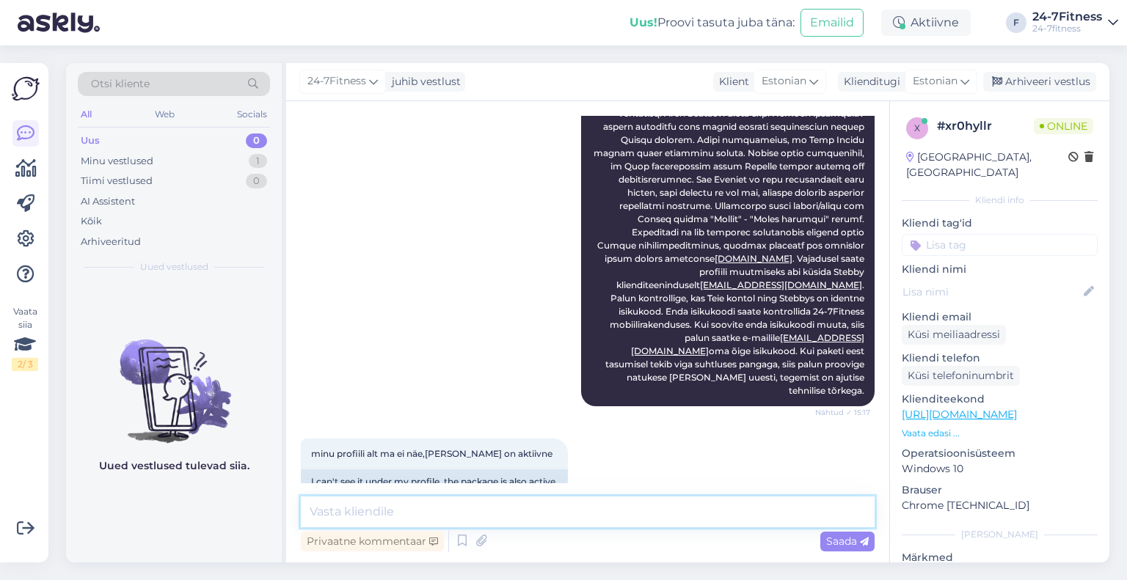
click at [540, 510] on textarea at bounding box center [588, 512] width 574 height 31
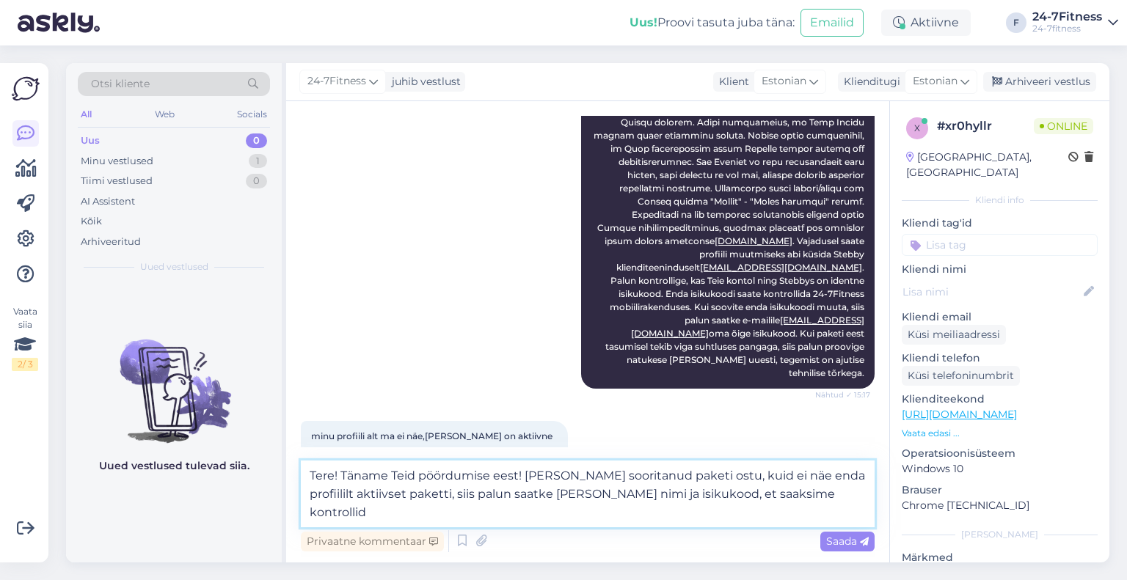
scroll to position [530, 0]
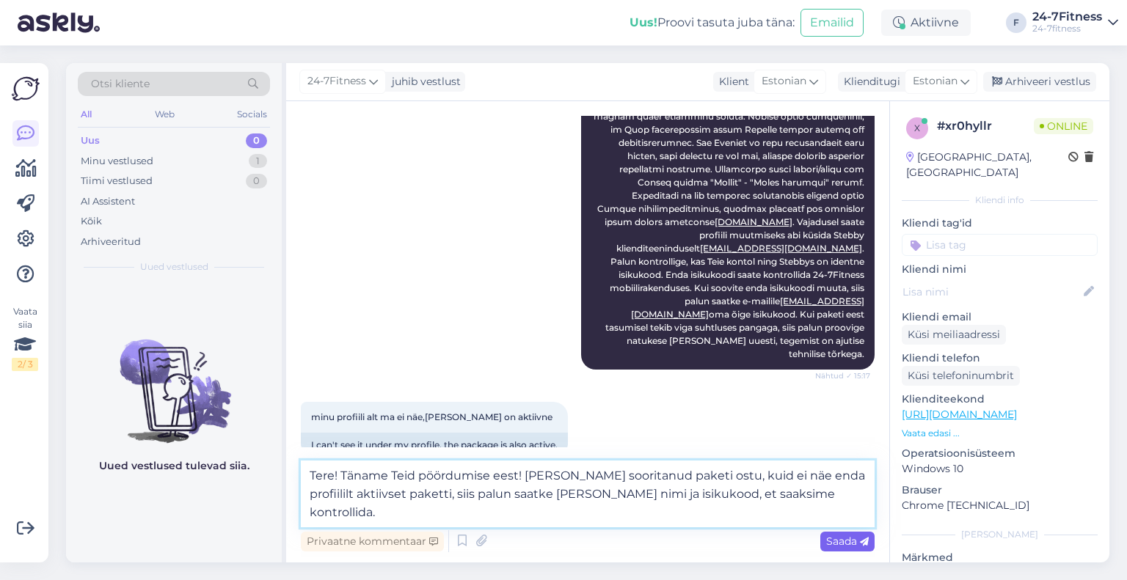
type textarea "Tere! Täname Teid pöördumise eest! [PERSON_NAME] sooritanud paketi ostu, kuid e…"
click at [839, 534] on div "Saada" at bounding box center [847, 542] width 54 height 20
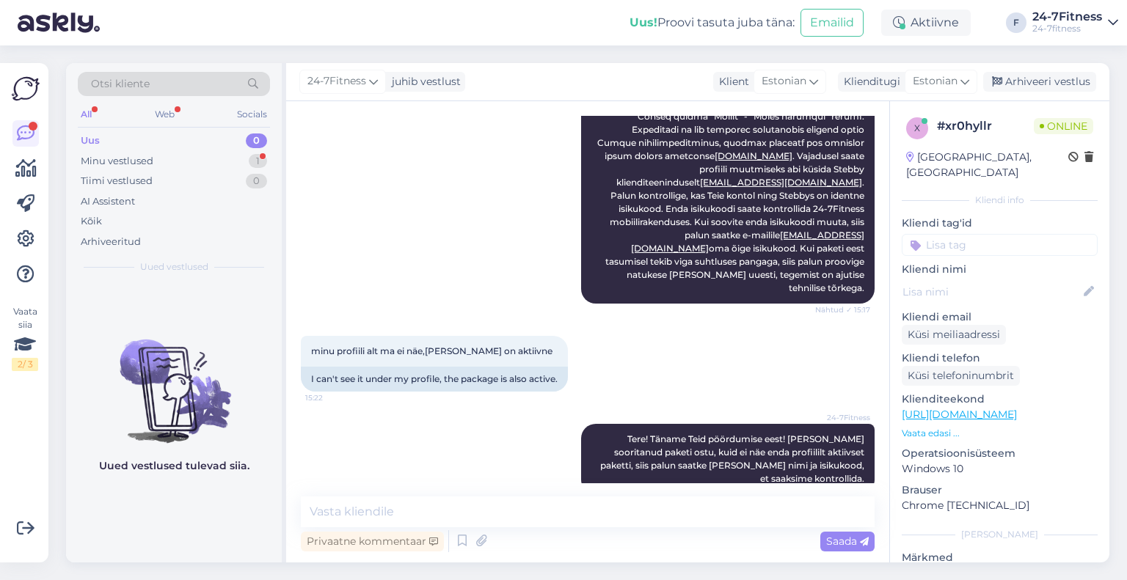
scroll to position [659, 0]
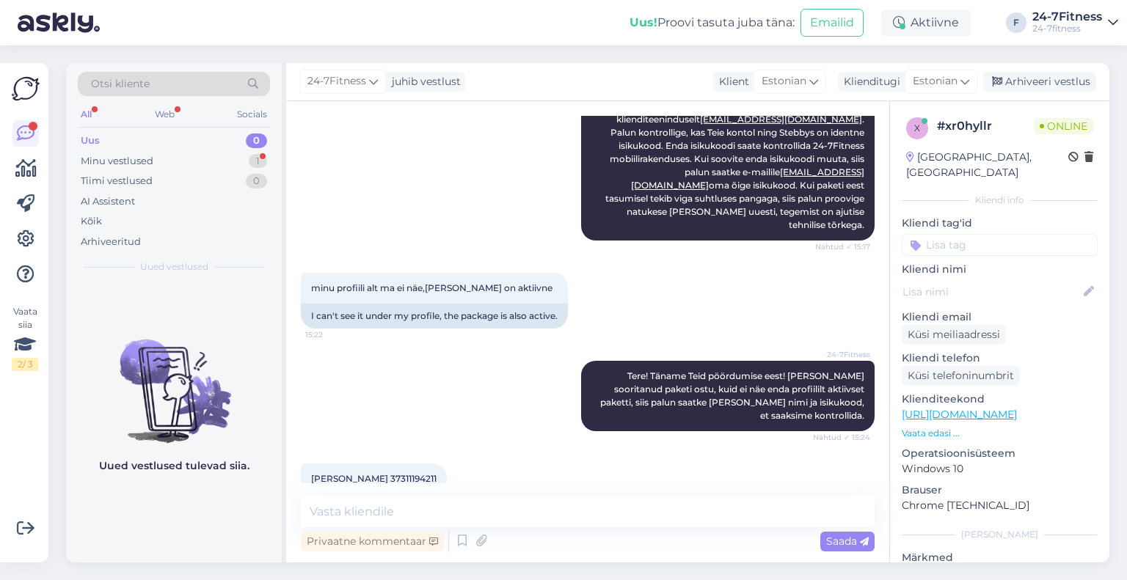
drag, startPoint x: 470, startPoint y: 452, endPoint x: 420, endPoint y: 450, distance: 49.9
click at [420, 464] on div "Aleksandr Konstantinov 37311194211 15:25" at bounding box center [374, 479] width 146 height 31
copy span "37311194211"
click at [540, 515] on textarea at bounding box center [588, 512] width 574 height 31
paste textarea "Kui soovite paketi ostmiseks kasutada Stebby krediiti, siis palun minge meie ko…"
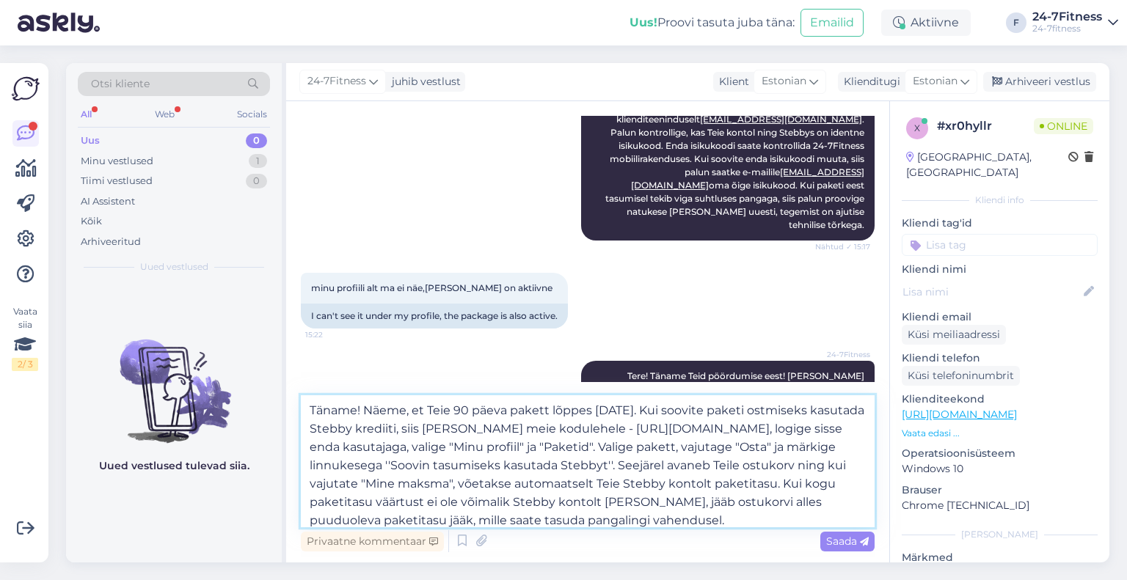
click at [660, 409] on textarea "Täname! Näeme, et Teie 90 päeva pakett lõppes 21.09.2025. Kui soovite paketi os…" at bounding box center [588, 461] width 574 height 132
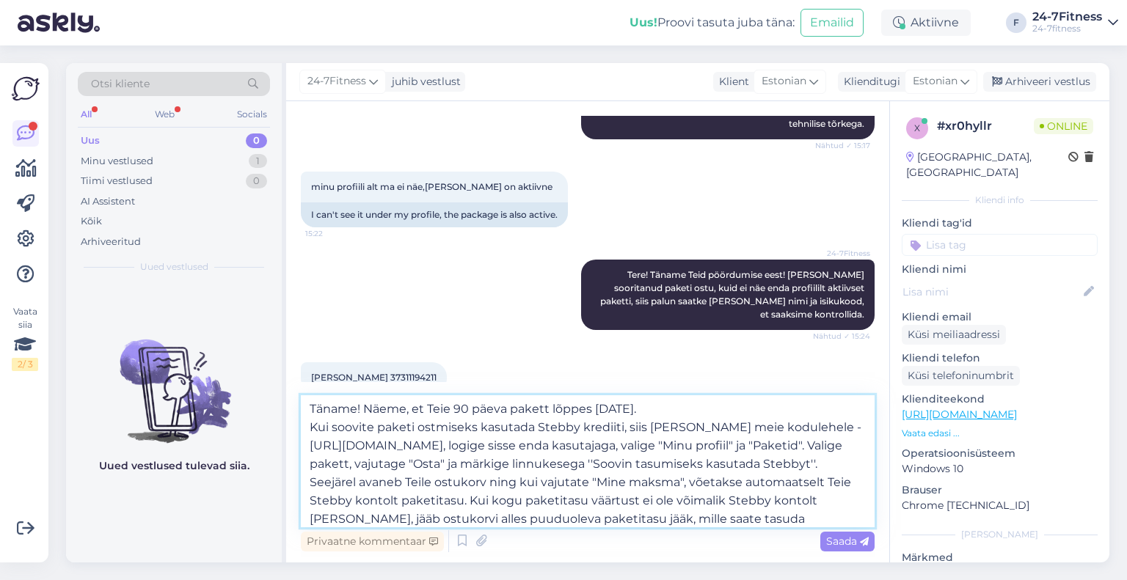
scroll to position [0, 0]
type textarea "Täname! Näeme, et Teie 90 päeva pakett lõppes 21.09.2025. Kui soovite paketi os…"
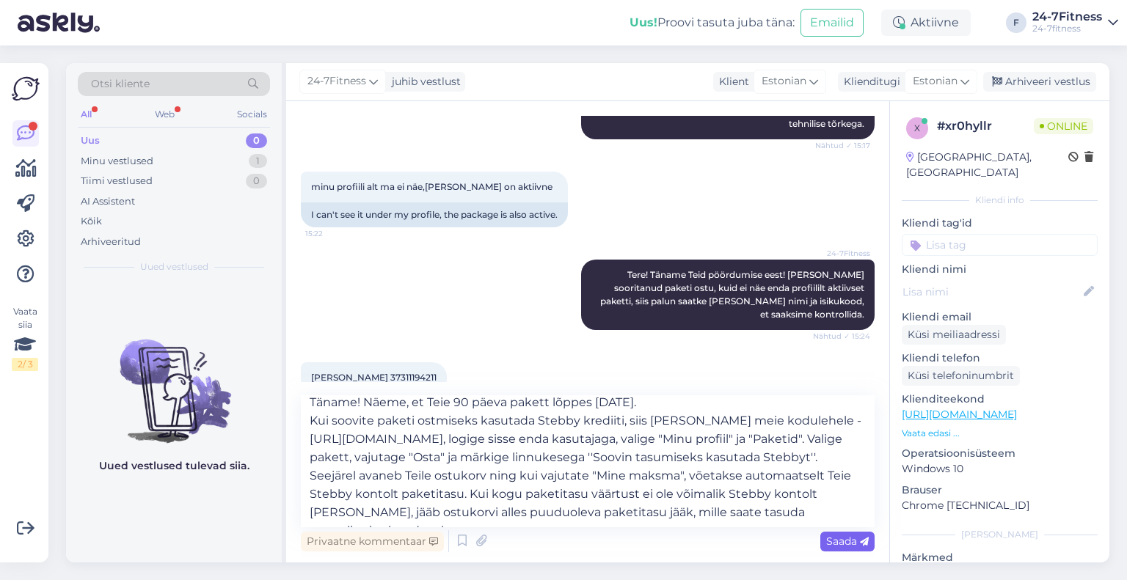
click at [830, 540] on span "Saada" at bounding box center [847, 541] width 43 height 13
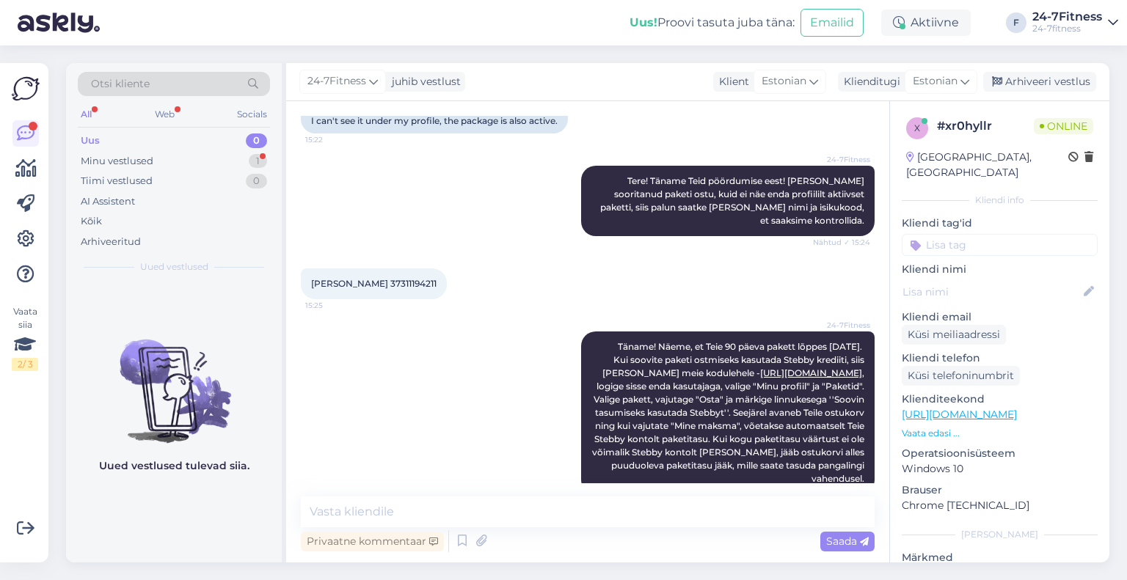
scroll to position [946, 0]
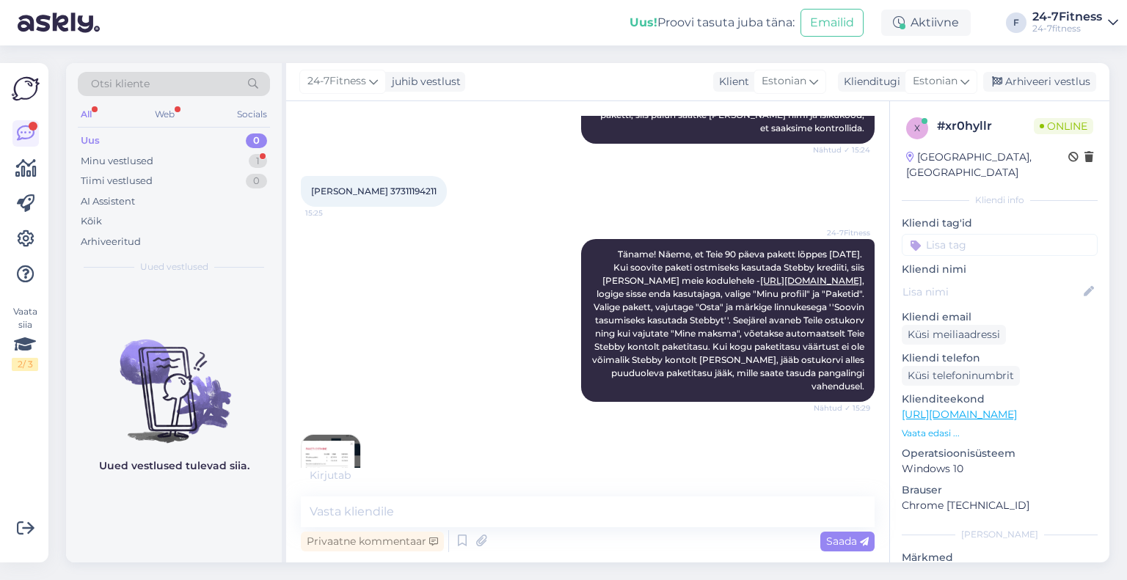
click at [335, 435] on img at bounding box center [331, 464] width 59 height 59
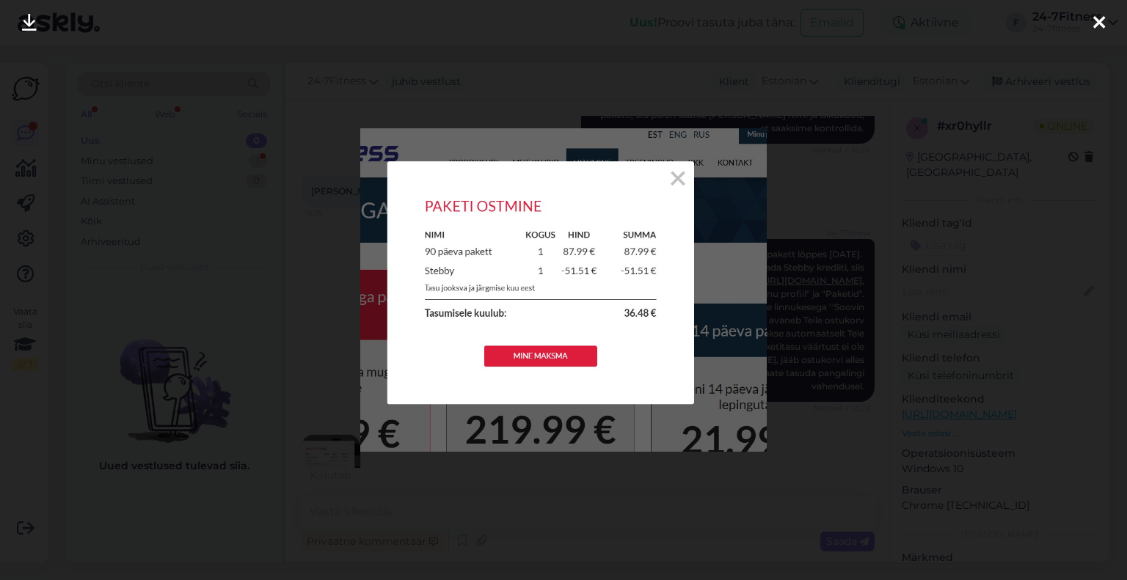
click at [1098, 26] on icon at bounding box center [1099, 23] width 12 height 19
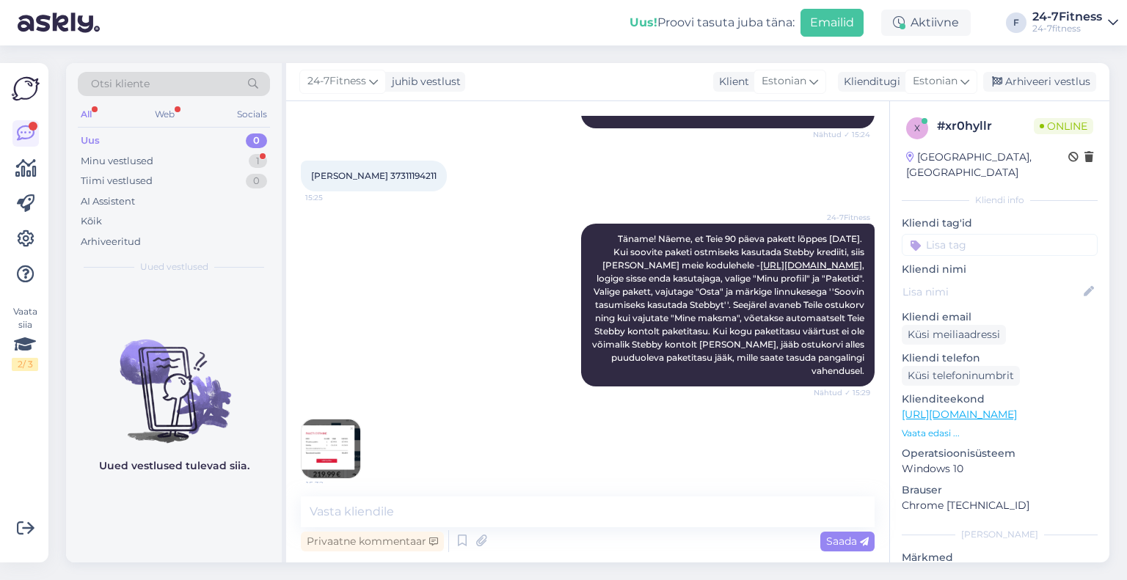
scroll to position [1009, 0]
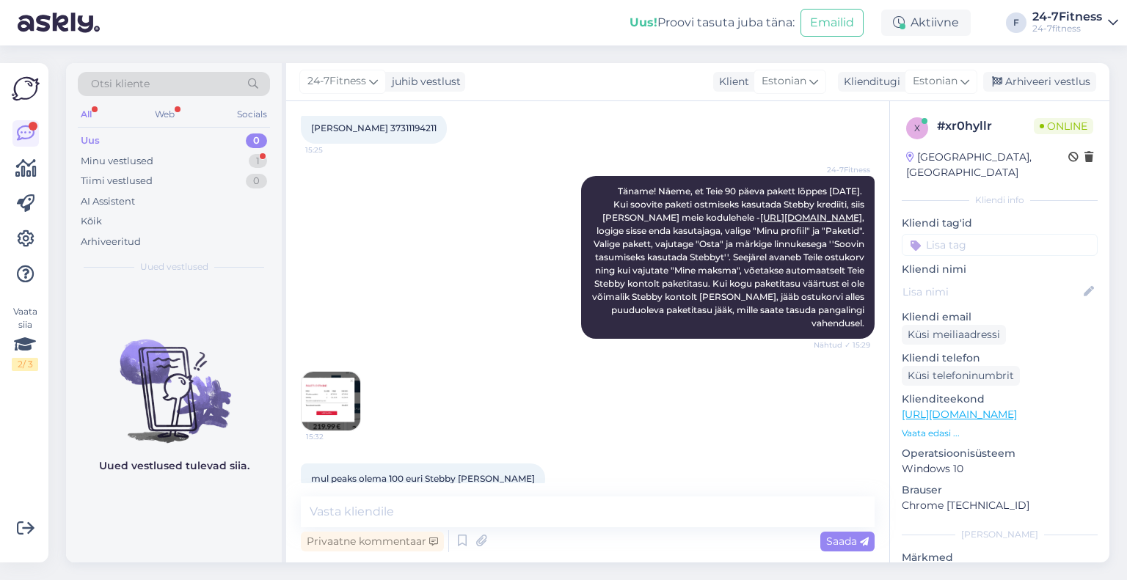
click at [339, 378] on img at bounding box center [331, 401] width 59 height 59
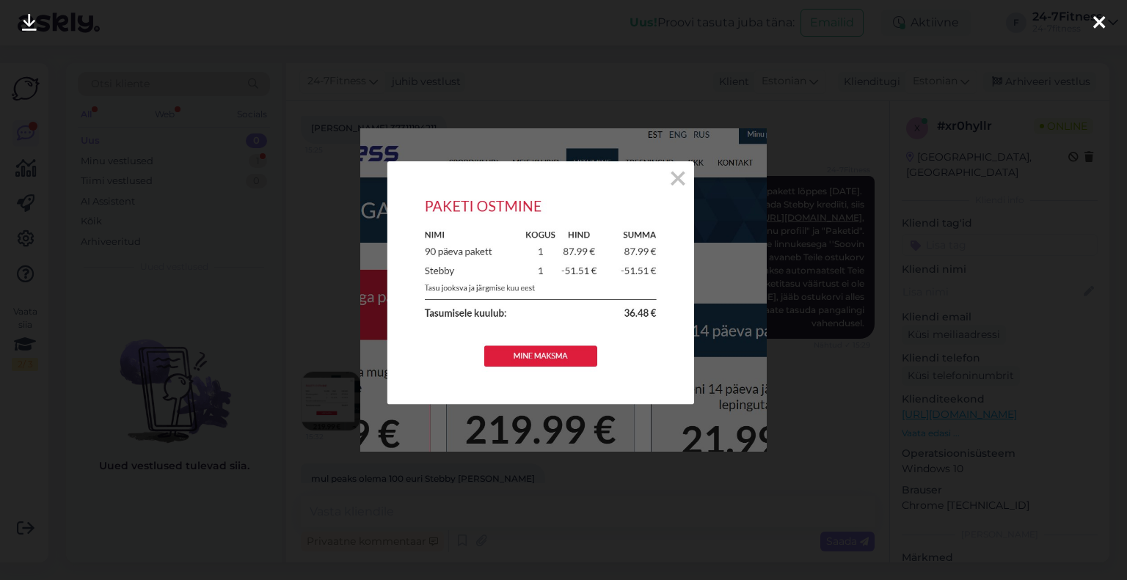
click at [1106, 24] on div at bounding box center [1098, 23] width 29 height 46
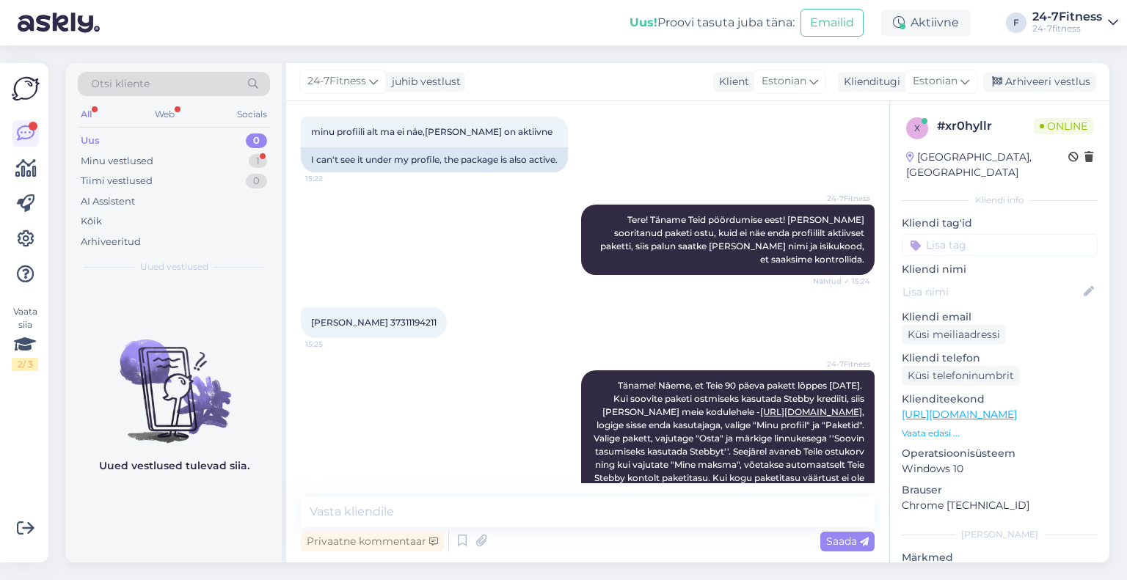
scroll to position [789, 0]
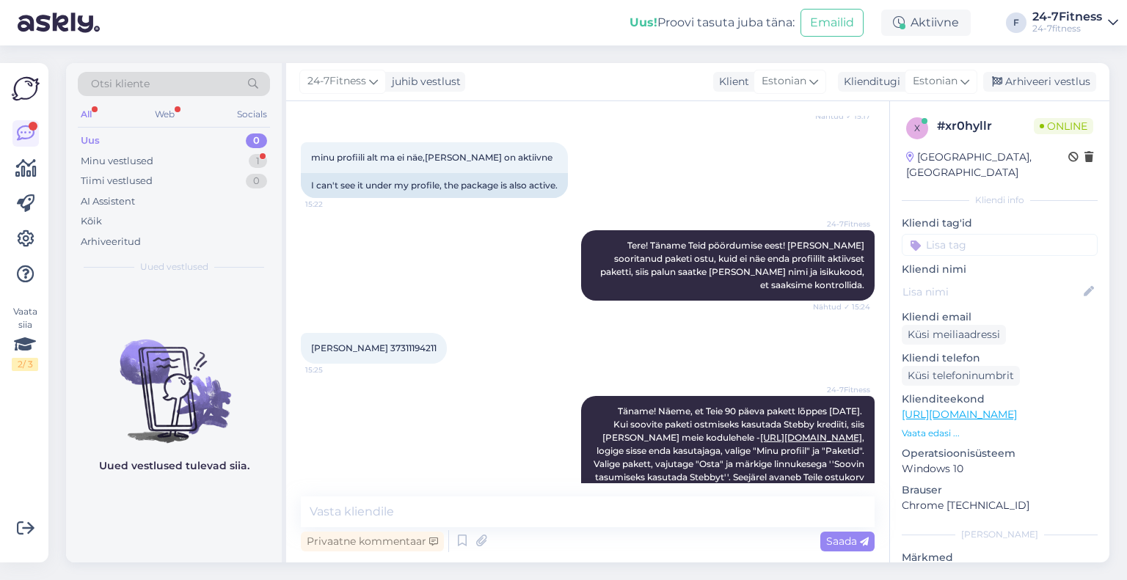
drag, startPoint x: 472, startPoint y: 324, endPoint x: 420, endPoint y: 324, distance: 52.1
click at [420, 333] on div "Aleksandr Konstantinov 37311194211 15:25" at bounding box center [374, 348] width 146 height 31
copy span "37311194211"
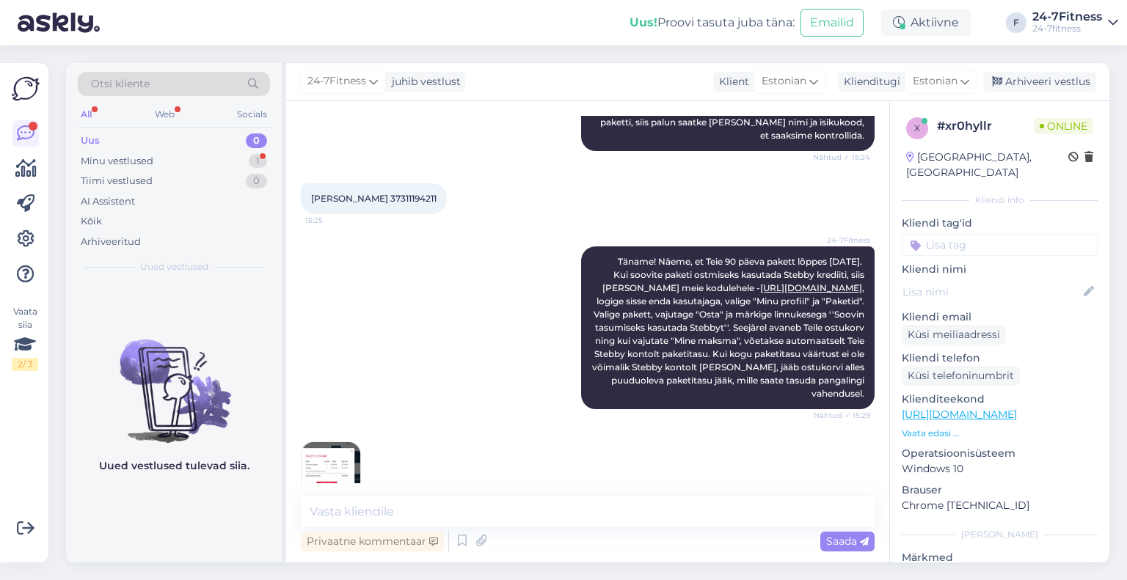
scroll to position [1009, 0]
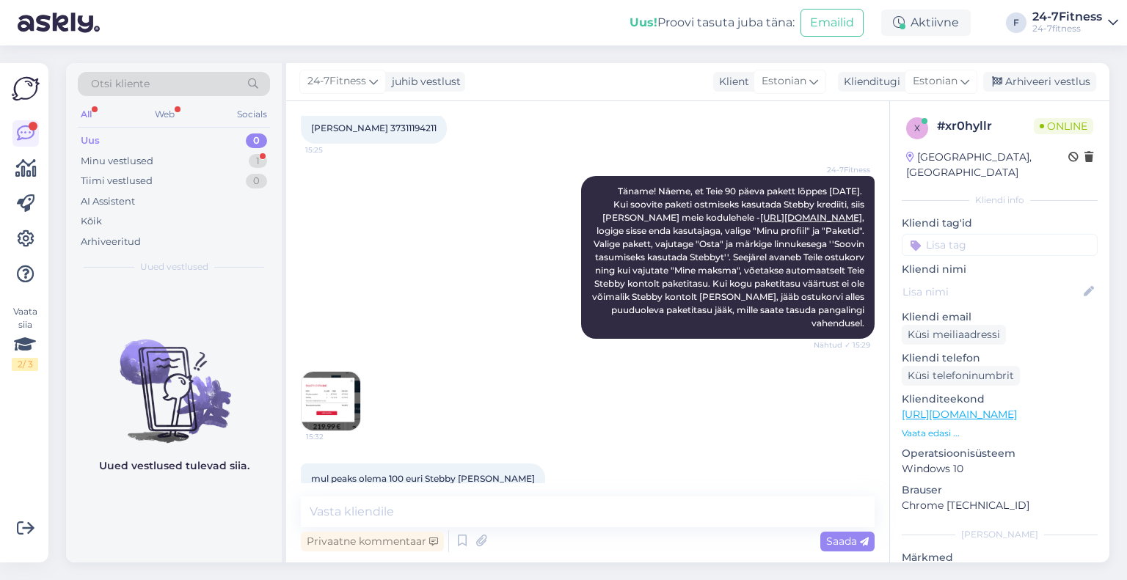
click at [347, 372] on img at bounding box center [331, 401] width 59 height 59
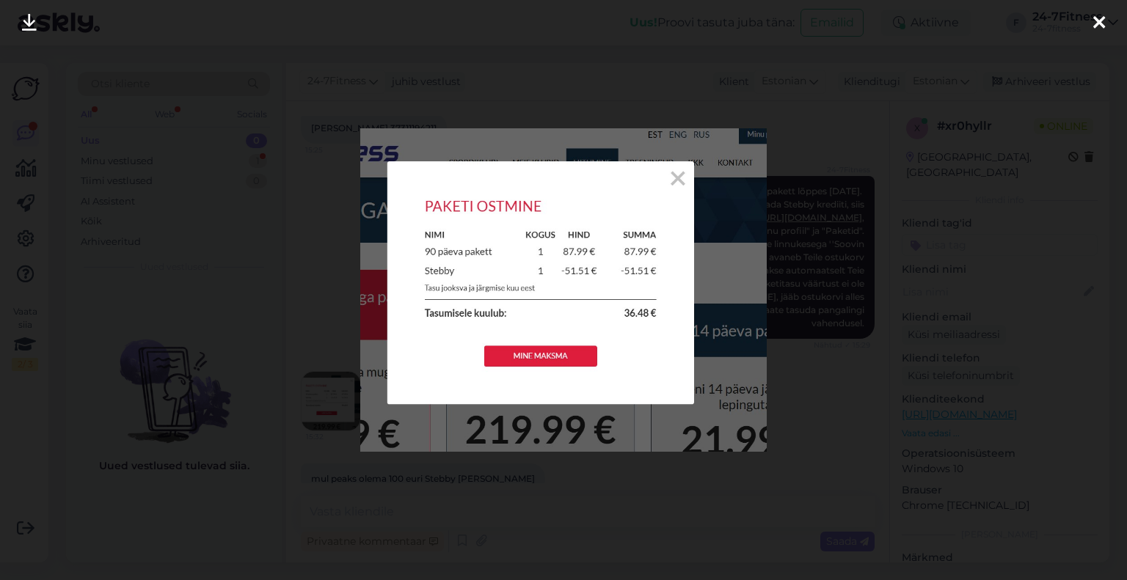
click at [1101, 23] on icon at bounding box center [1099, 23] width 12 height 19
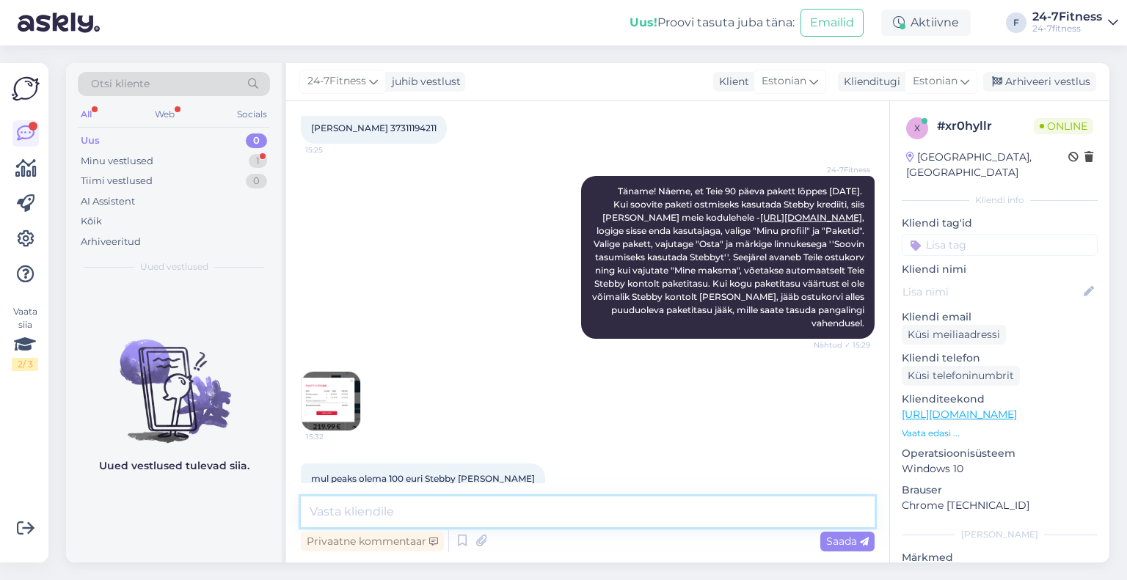
click at [446, 508] on textarea at bounding box center [588, 512] width 574 height 31
paste textarea "51.51 €"
paste textarea "Kui Teie näete, et Teie Stebby kontol on rohkem krediiti, siis palun võtke ühen…"
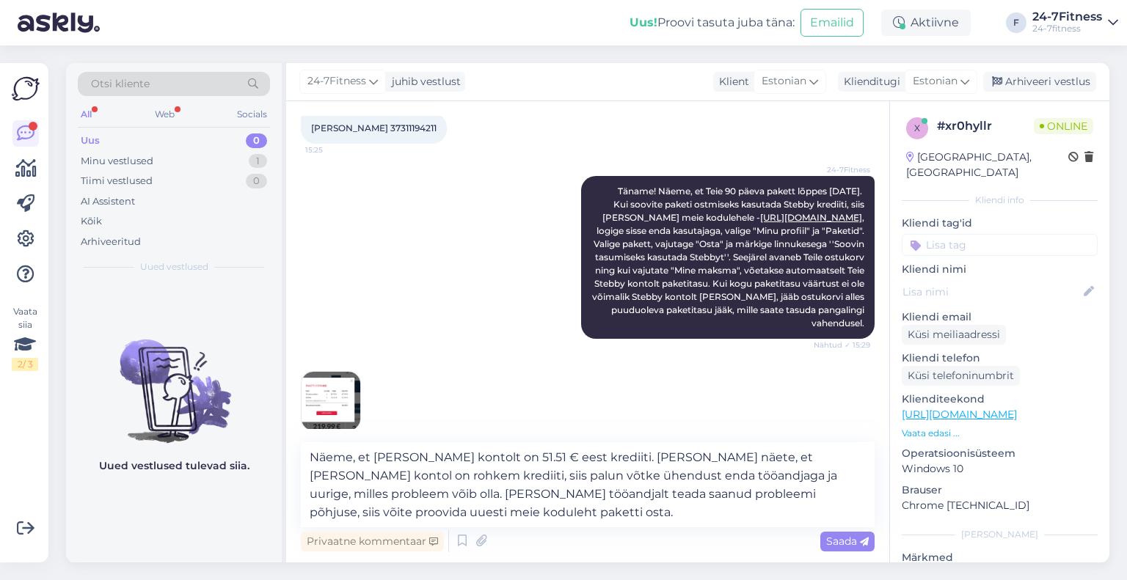
click at [330, 372] on img at bounding box center [331, 401] width 59 height 59
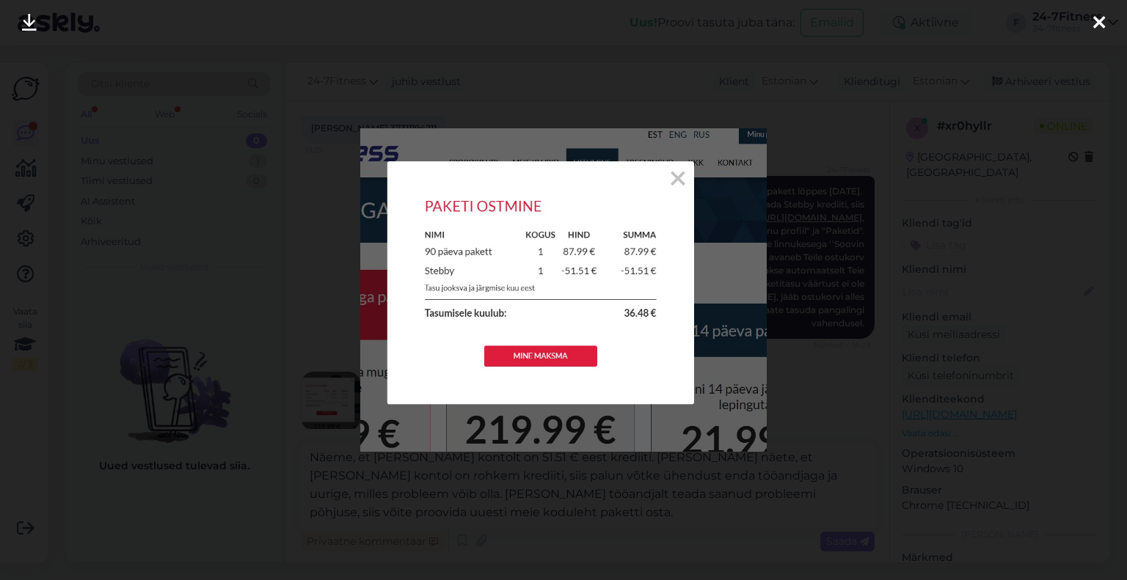
click at [689, 173] on img at bounding box center [563, 290] width 406 height 324
click at [1103, 16] on icon at bounding box center [1099, 23] width 12 height 19
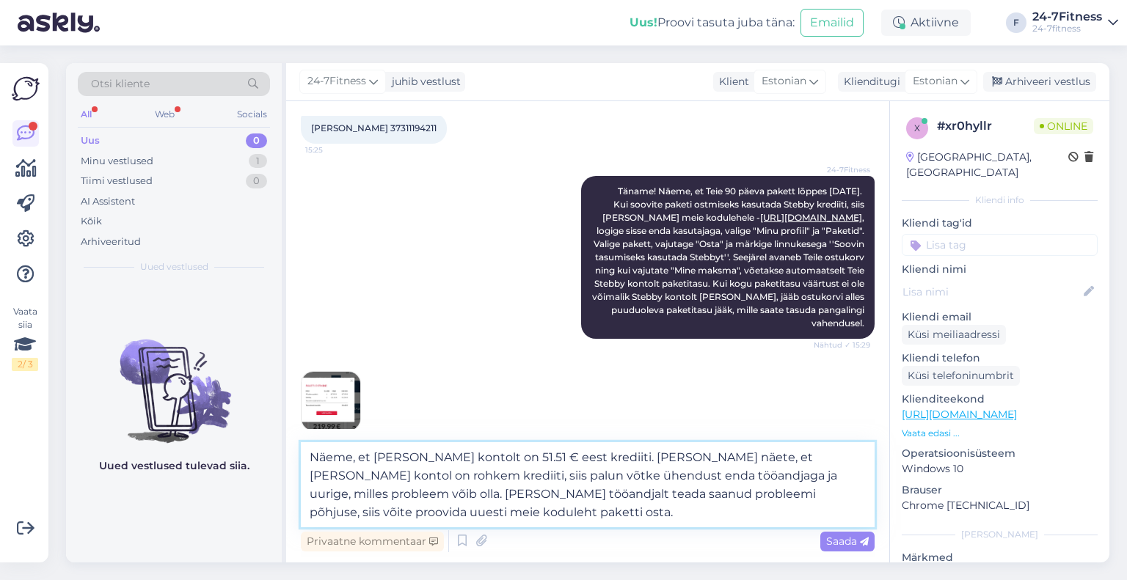
click at [508, 507] on textarea "Näeme, et Teie Stebby kontolt on 51.51 € eest krediiti. Kui Teie näete, et Teie…" at bounding box center [588, 484] width 574 height 85
click at [483, 460] on textarea "Näeme, et Teie Stebby kontolt on 51.51 € eest krediiti. Kui Teie näete, et Teie…" at bounding box center [588, 484] width 574 height 85
click at [486, 456] on textarea "Näeme, et Teie Stebby kontolt on 51.51 € eest krediiti. Kui Teie näete, et Teie…" at bounding box center [588, 484] width 574 height 85
type textarea "Näeme, et Teie Stebby kontol on 51.51 € eest krediiti. Kui Teie näete, et Teie …"
click at [849, 544] on span "Saada" at bounding box center [847, 541] width 43 height 13
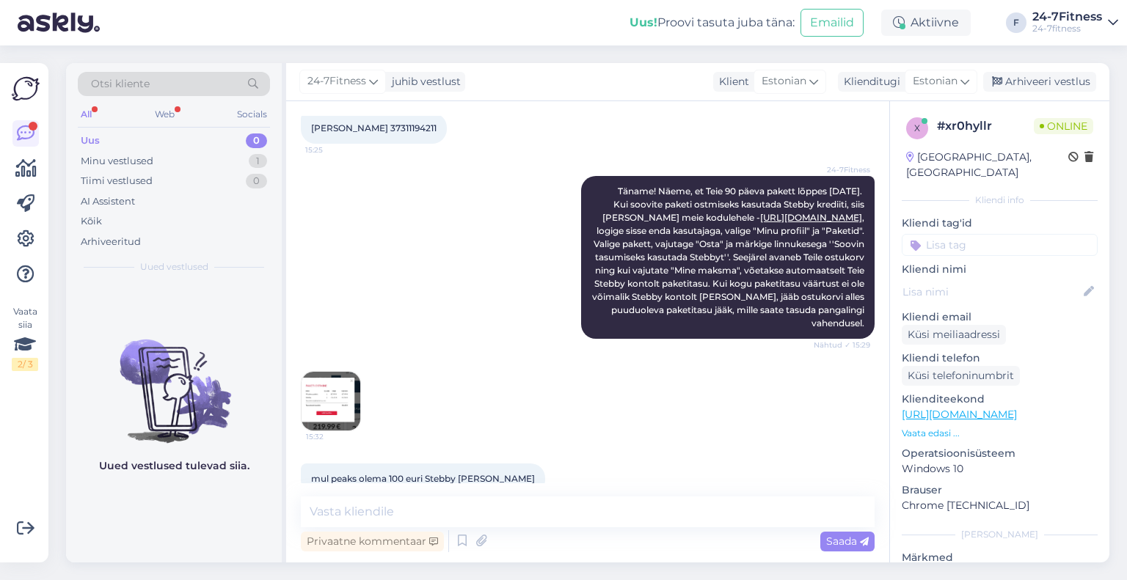
scroll to position [1139, 0]
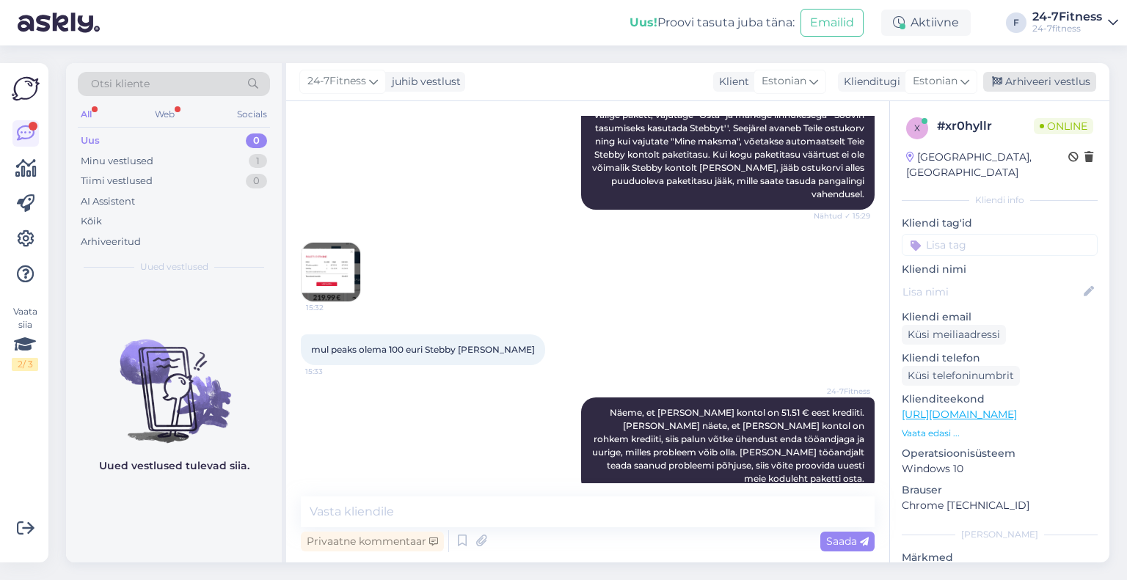
click at [1039, 78] on div "Arhiveeri vestlus" at bounding box center [1039, 82] width 113 height 20
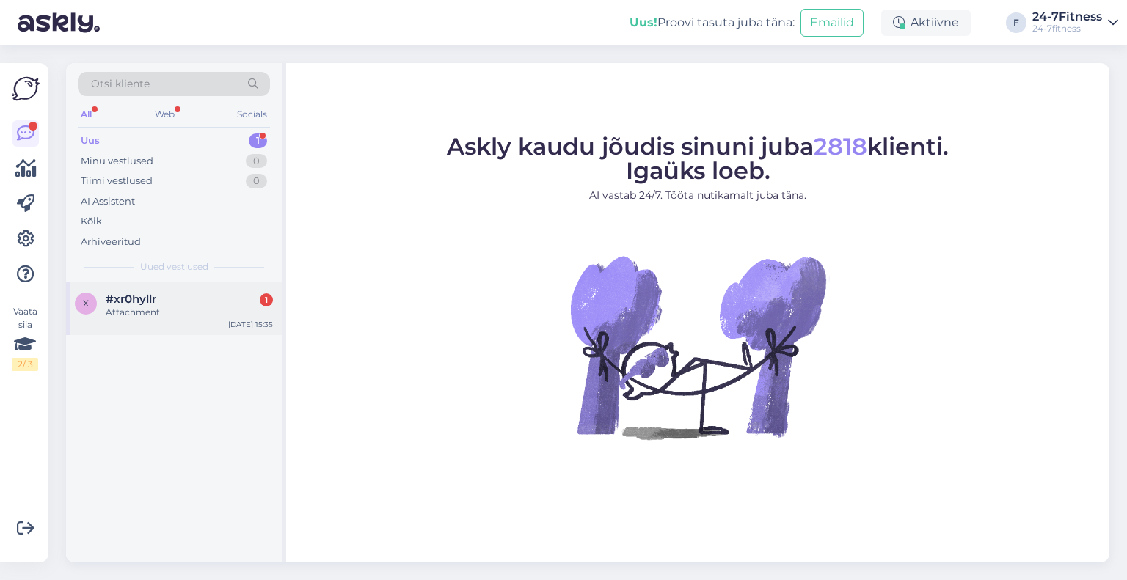
click at [141, 330] on div "x #xr0hyllr 1 Attachment [DATE] 15:35" at bounding box center [174, 308] width 216 height 53
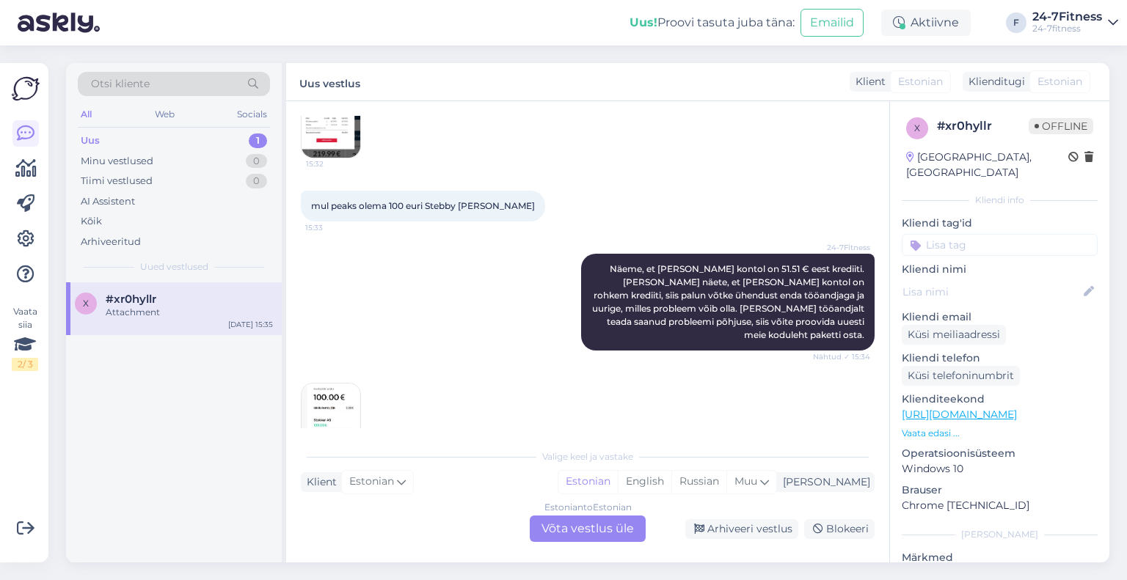
scroll to position [1285, 0]
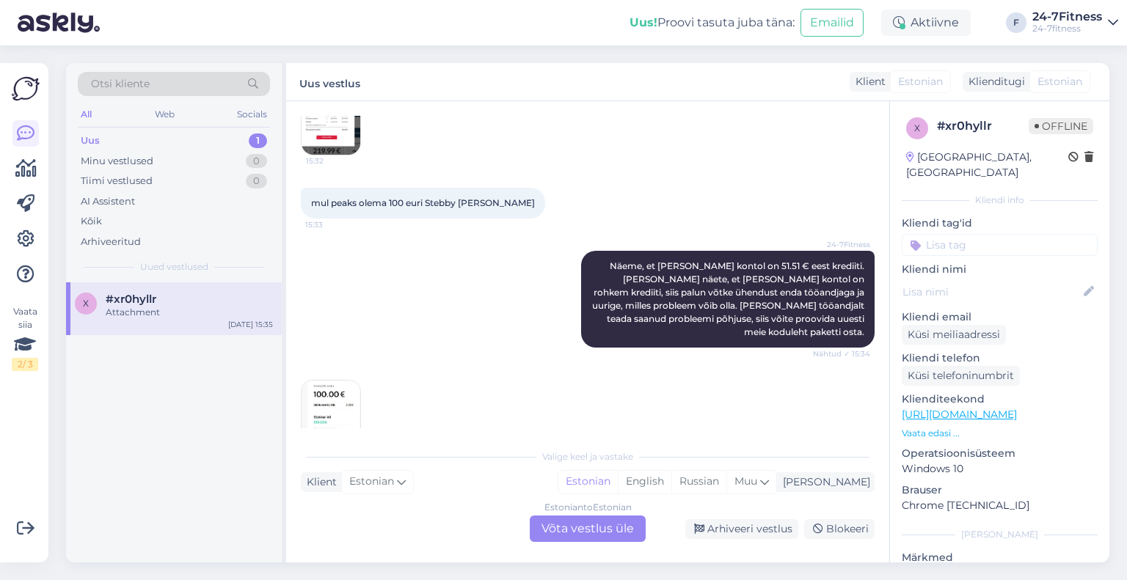
click at [319, 381] on img at bounding box center [331, 410] width 59 height 59
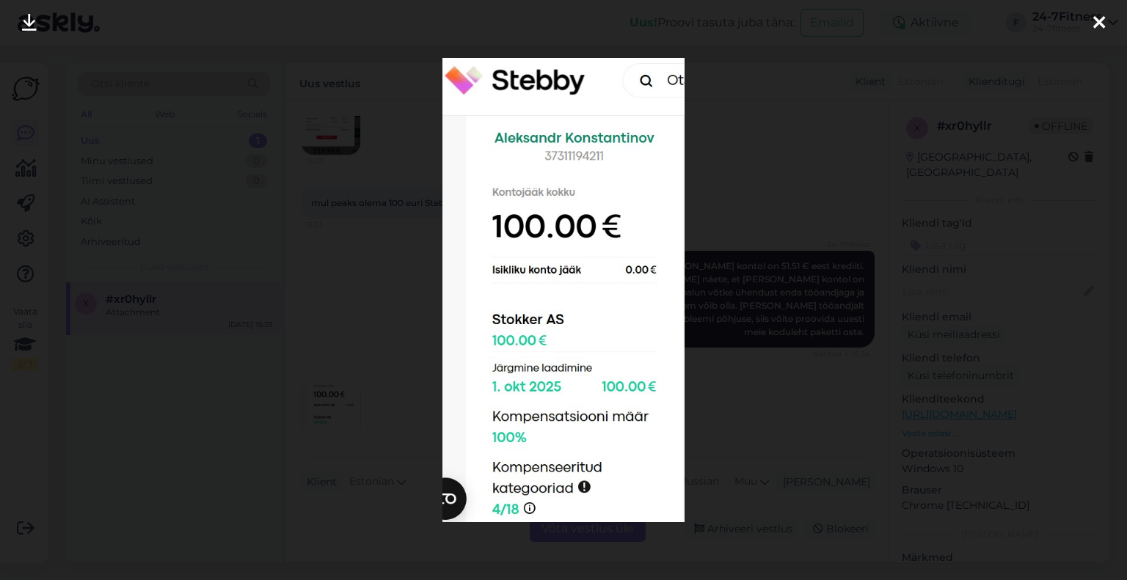
click at [1097, 14] on icon at bounding box center [1099, 23] width 12 height 19
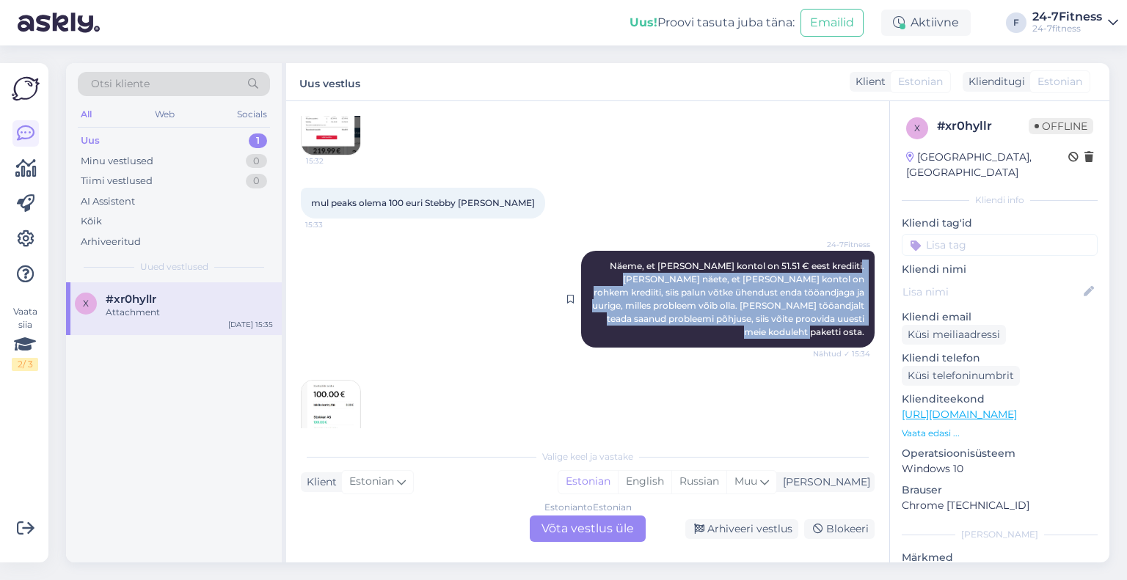
drag, startPoint x: 857, startPoint y: 303, endPoint x: 818, endPoint y: 240, distance: 74.1
click at [818, 251] on div "24-7Fitness Näeme, et [PERSON_NAME] kontol on 51.51 € eest krediiti. [PERSON_NA…" at bounding box center [727, 299] width 293 height 97
copy span "[PERSON_NAME] näete, et [PERSON_NAME] kontol on rohkem krediiti, siis palun võt…"
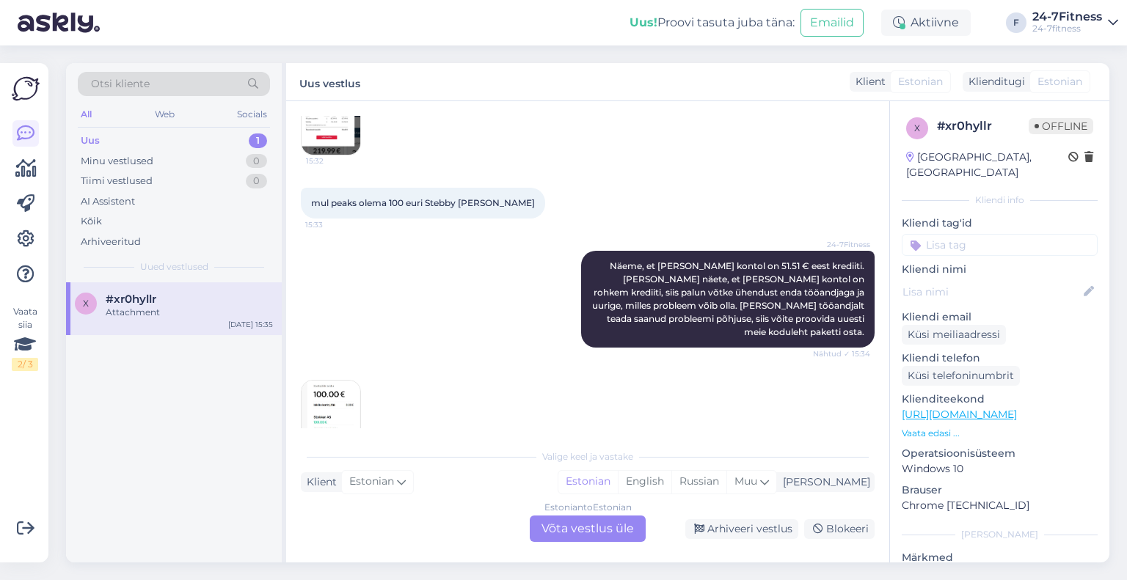
click at [567, 527] on div "Estonian to Estonian Võta vestlus üle" at bounding box center [588, 529] width 116 height 26
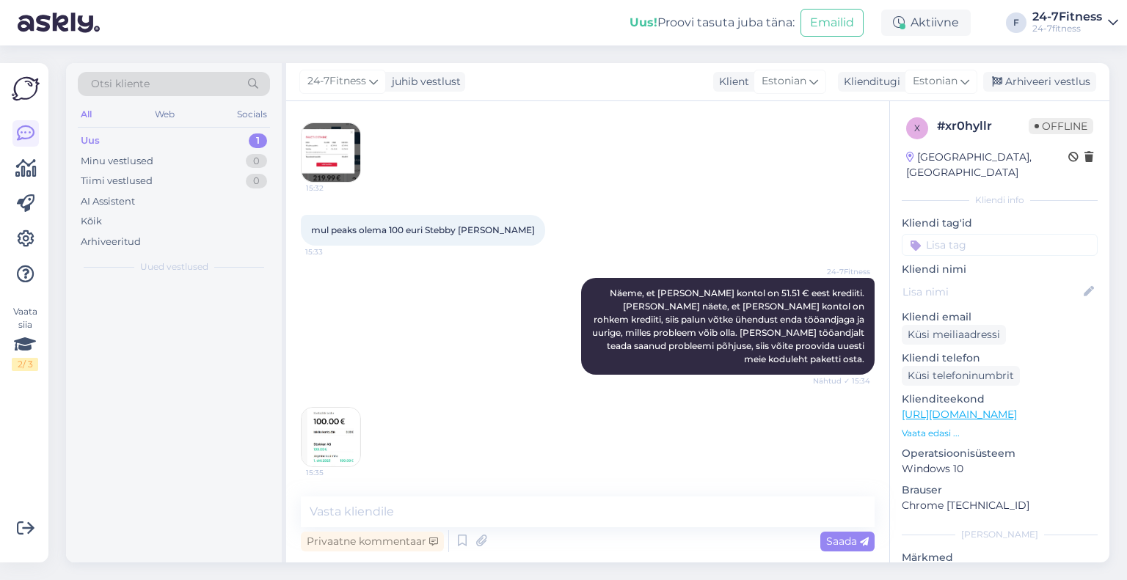
scroll to position [1230, 0]
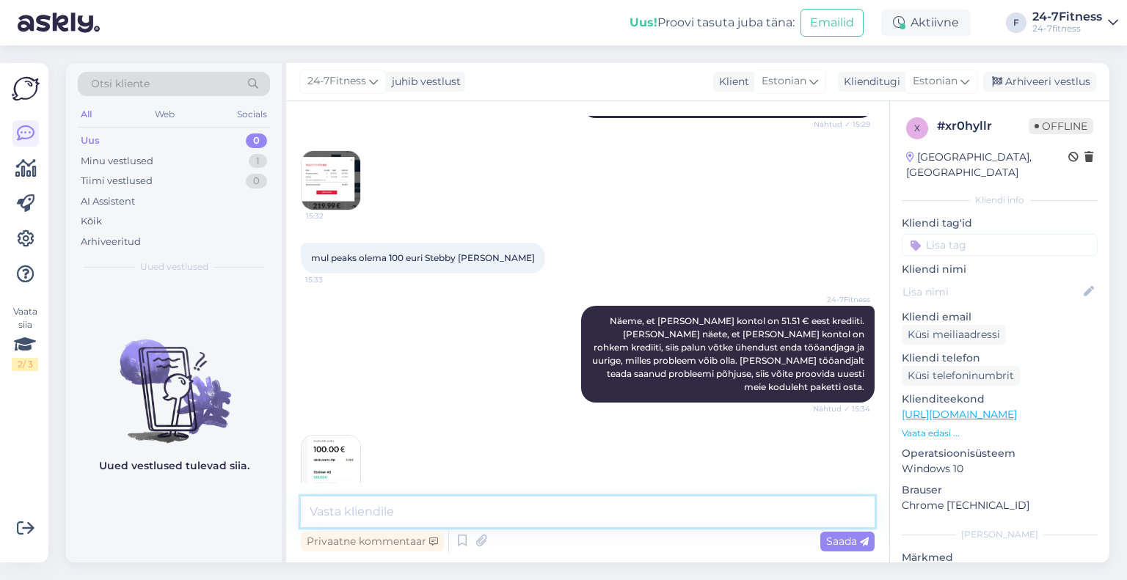
paste textarea "[PERSON_NAME] näete, et [PERSON_NAME] kontol on rohkem krediiti, siis palun võt…"
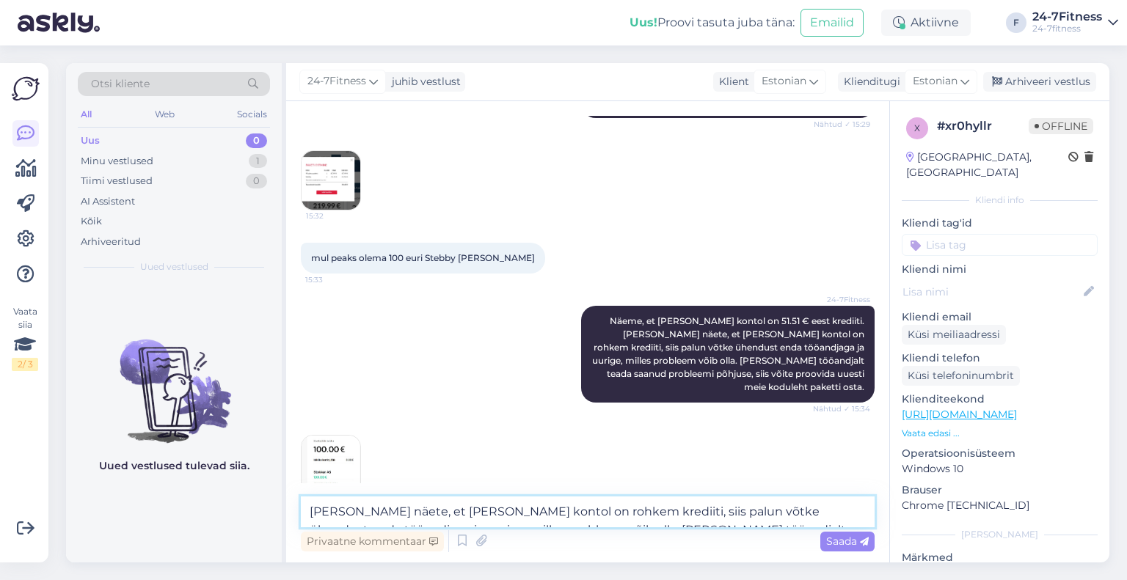
scroll to position [1267, 0]
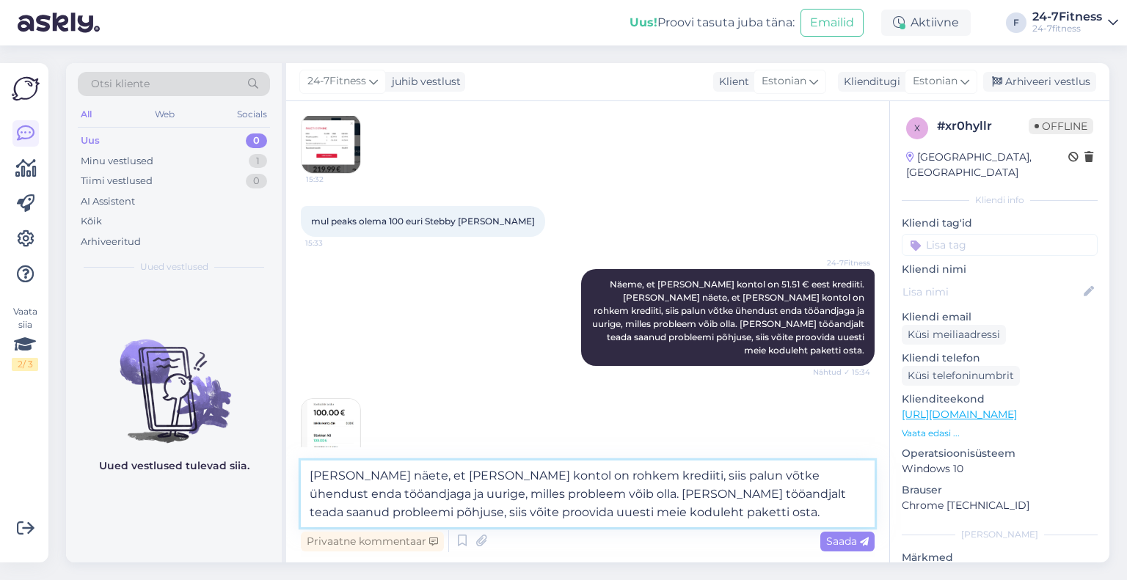
click at [690, 519] on textarea "[PERSON_NAME] näete, et [PERSON_NAME] kontol on rohkem krediiti, siis palun võt…" at bounding box center [588, 494] width 574 height 67
click at [313, 477] on textarea "Kui Teie näete, et Teie Stebby kontol on rohkem krediiti, siis palun võtke ühen…" at bounding box center [588, 494] width 574 height 67
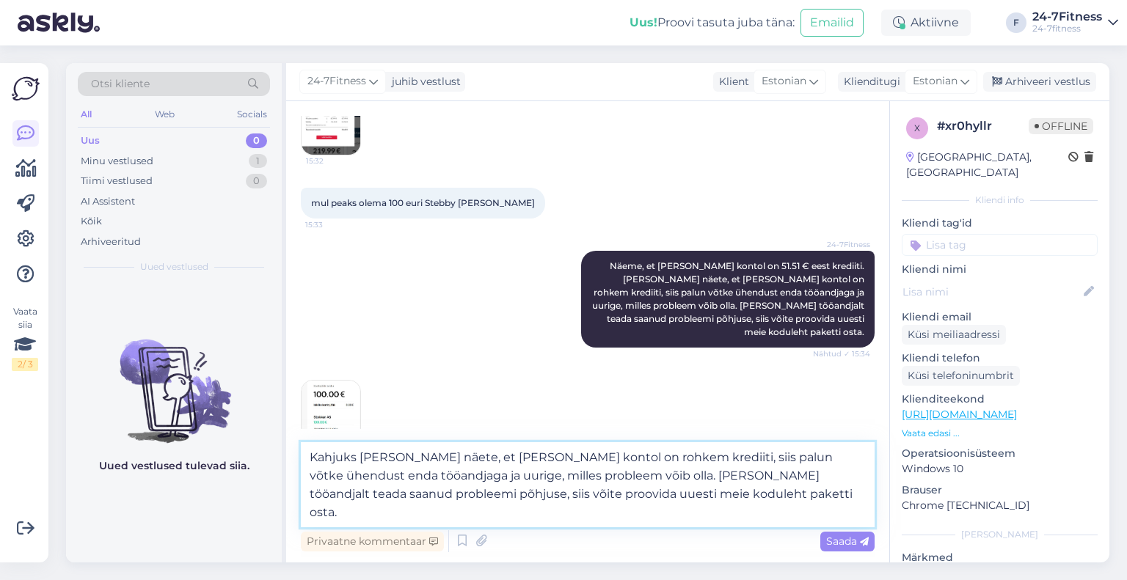
drag, startPoint x: 629, startPoint y: 456, endPoint x: 447, endPoint y: 492, distance: 185.6
click at [586, 456] on textarea "Kahjuks meil ei ole võimalik Teie Stebby kontolt muudatusi teha. Kui Teie näete…" at bounding box center [588, 484] width 574 height 85
type textarea "Kahjuks [PERSON_NAME] ole võimalik Teie Stebby kontol muudatusi teha. [PERSON_N…"
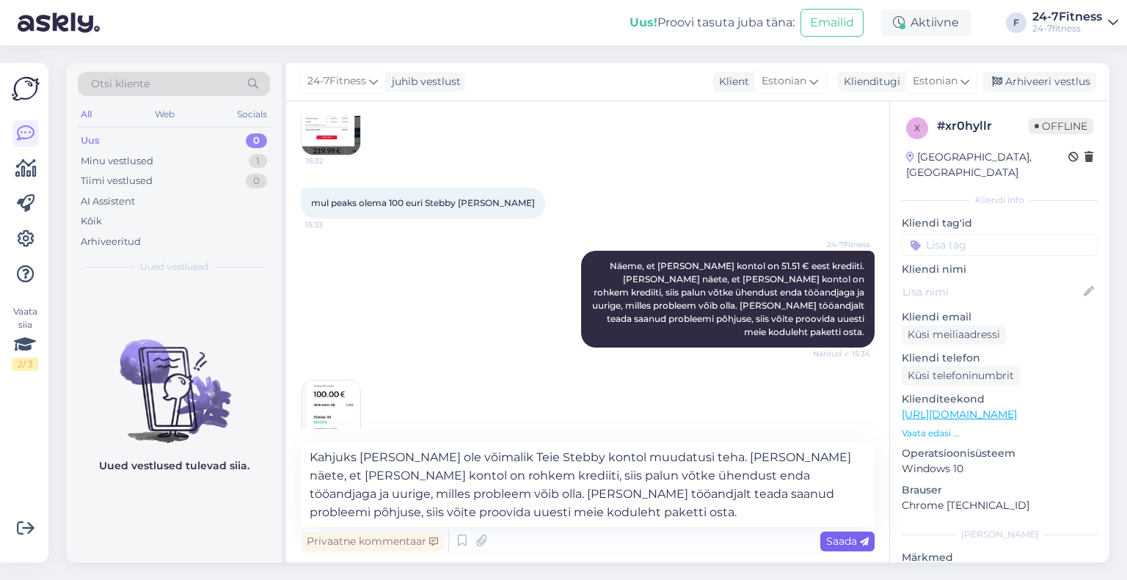
click at [829, 540] on span "Saada" at bounding box center [847, 541] width 43 height 13
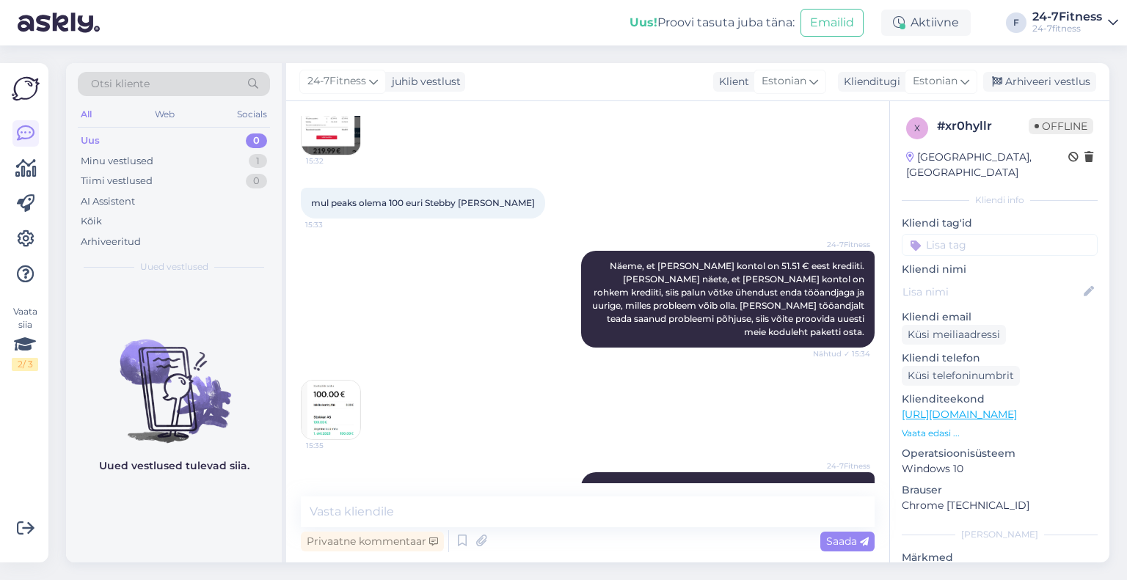
scroll to position [1359, 0]
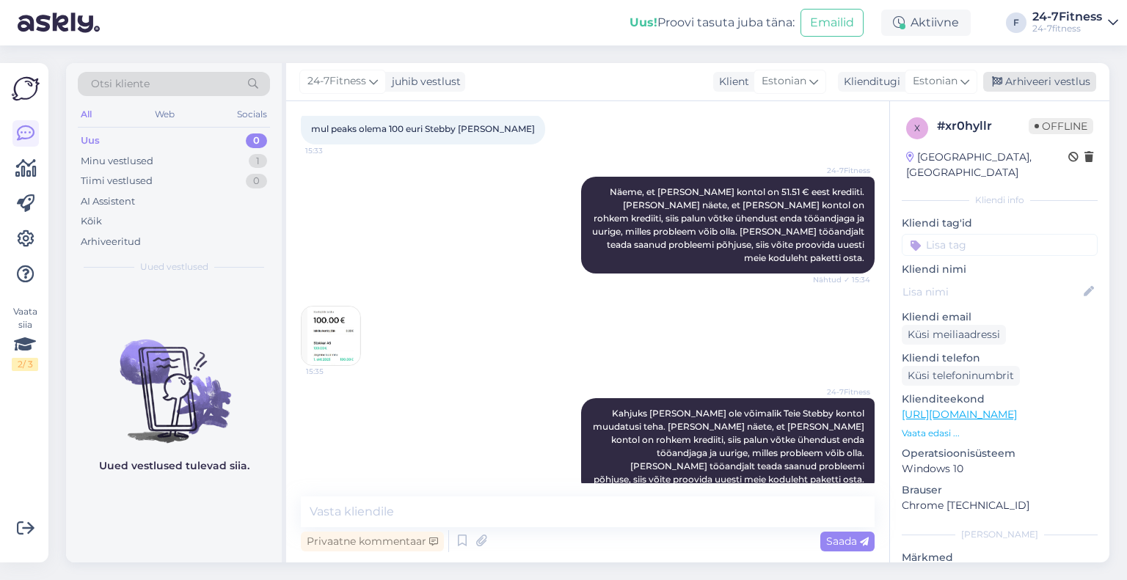
click at [1058, 84] on div "Arhiveeri vestlus" at bounding box center [1039, 82] width 113 height 20
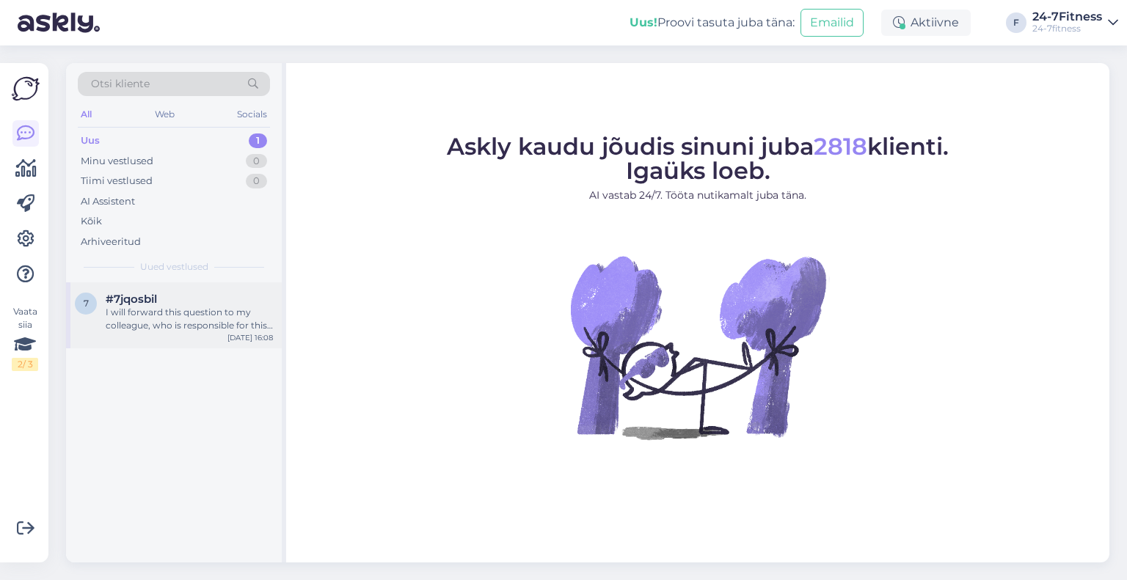
click at [176, 331] on div "I will forward this question to my colleague, who is responsible for this. The …" at bounding box center [189, 319] width 167 height 26
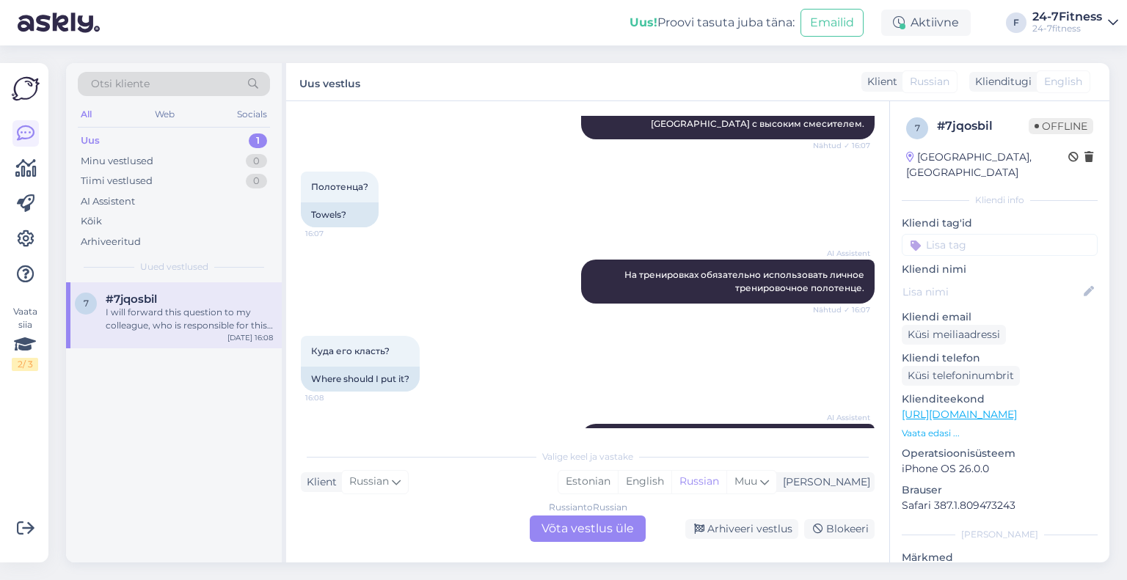
scroll to position [1511, 0]
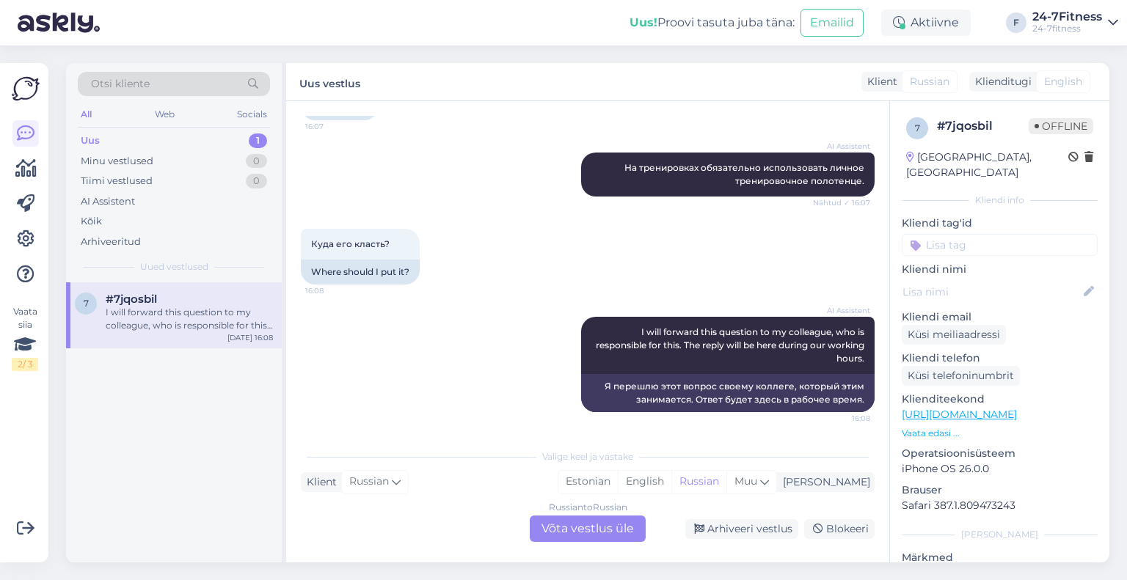
click at [600, 534] on div "Russian to Russian Võta vestlus üle" at bounding box center [588, 529] width 116 height 26
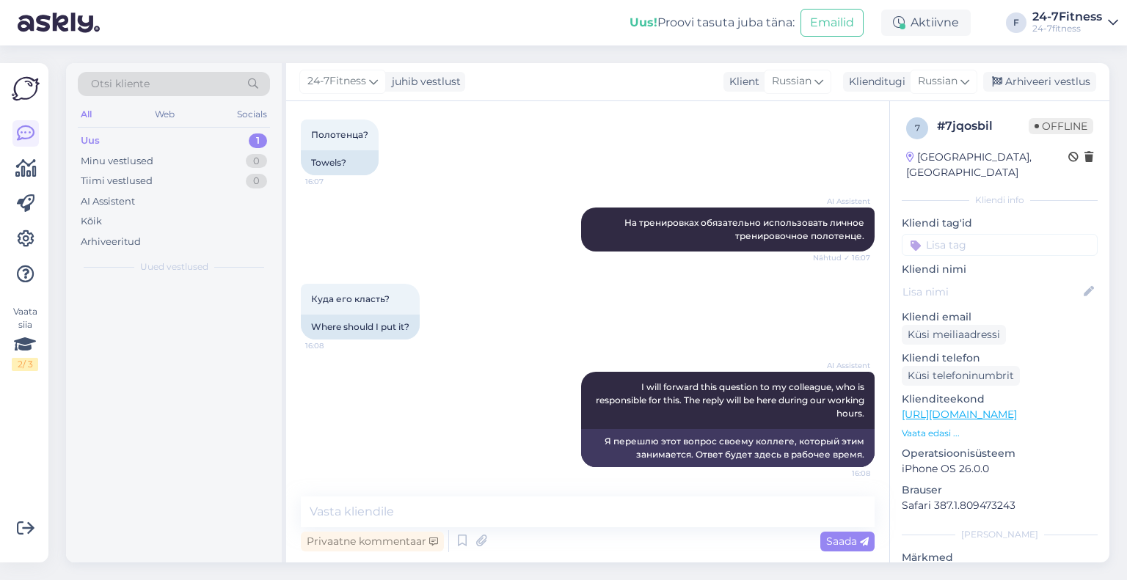
scroll to position [1456, 0]
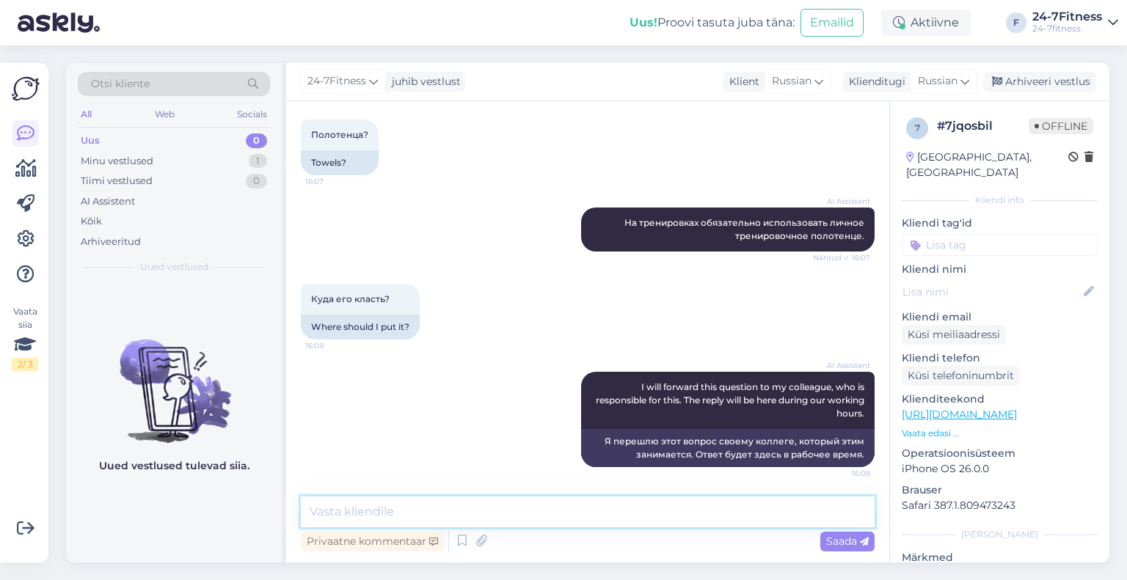
click at [516, 510] on textarea at bounding box center [588, 512] width 574 height 31
type textarea "Tere! Täname Teid pöördumise eest! Isiklikke asju on Teil võimalik hoiustada ka…"
drag, startPoint x: 821, startPoint y: 511, endPoint x: 361, endPoint y: 516, distance: 460.0
click at [276, 519] on div "Otsi kliente All Web Socials Uus 0 Minu vestlused 1 Tiimi vestlused 0 AI Assist…" at bounding box center [587, 313] width 1043 height 500
click at [957, 87] on span "Russian" at bounding box center [938, 81] width 40 height 16
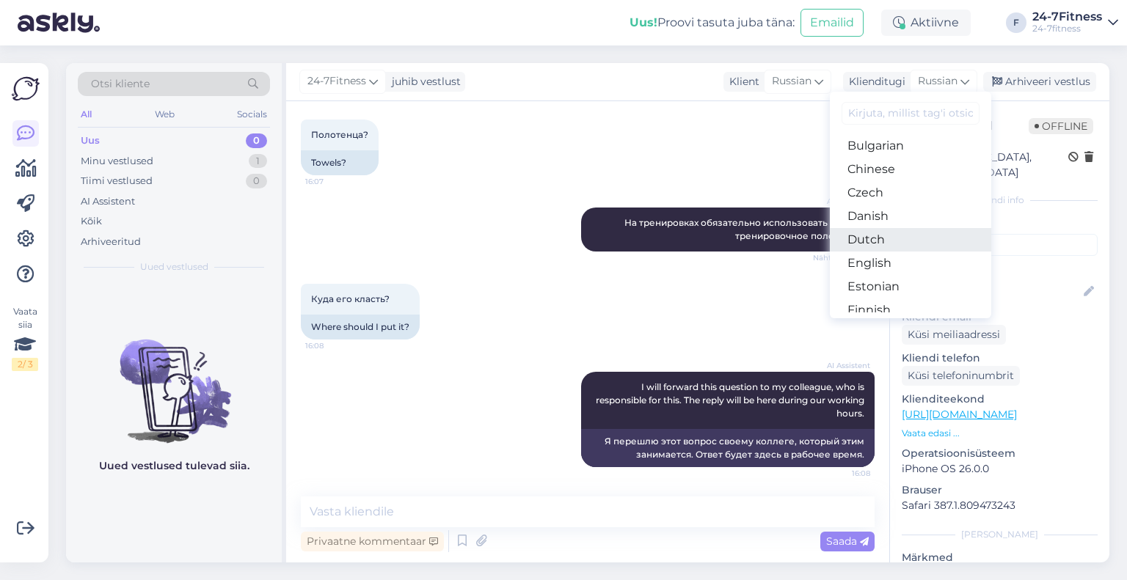
scroll to position [73, 0]
drag, startPoint x: 880, startPoint y: 261, endPoint x: 874, endPoint y: 272, distance: 12.5
click at [880, 261] on link "Estonian" at bounding box center [910, 260] width 161 height 23
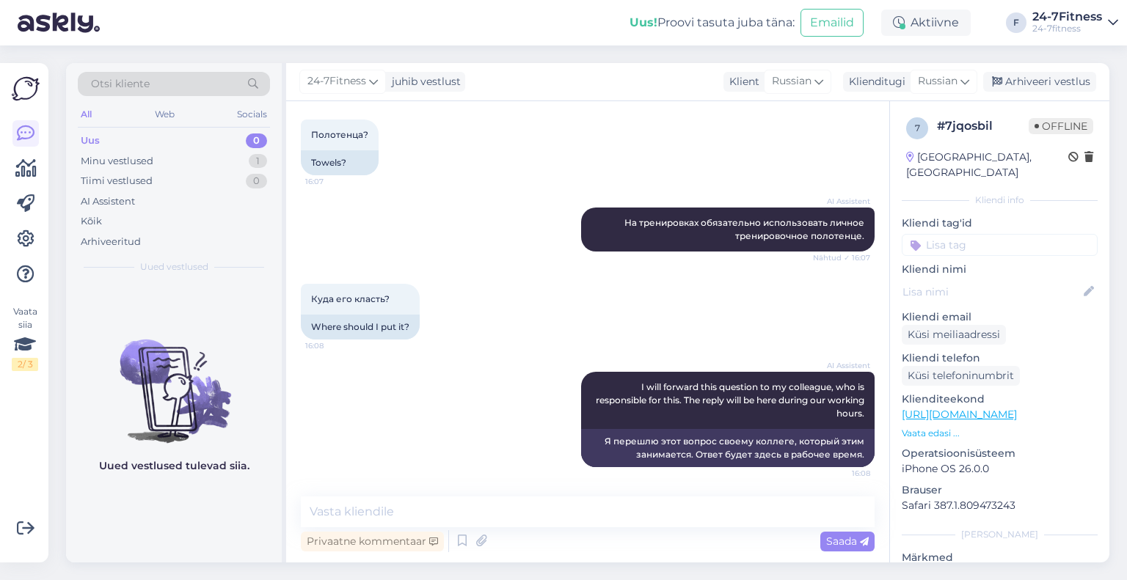
scroll to position [1476, 0]
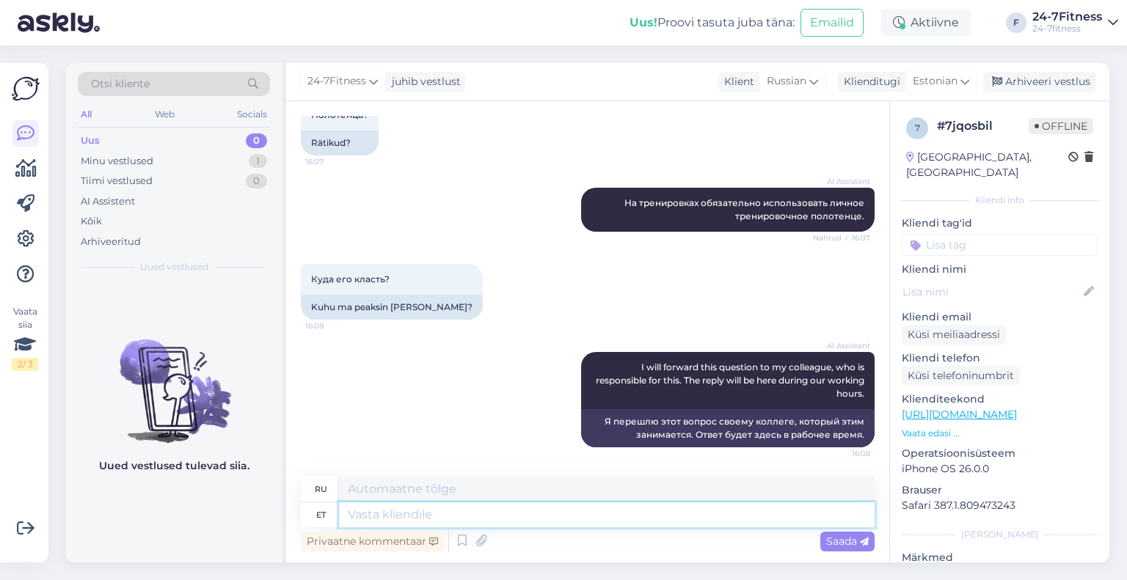
paste textarea "Tere! Täname Teid pöördumise eest! Isiklikke asju on Teil võimalik hoiustada ka…"
type textarea "Tere! Täname Teid pöördumise eest! Isiklikke asju on Teil võimalik hoiustada ka…"
type textarea "Здравствуйте! Спасибо, что обратились к нам! Вы можете оставить свои личные вещ…"
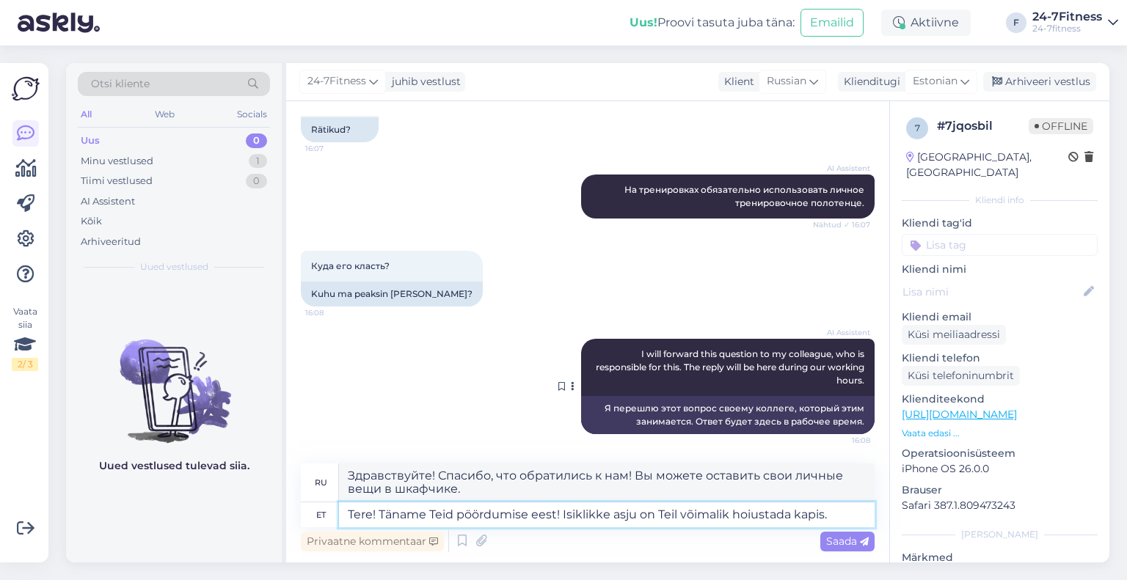
scroll to position [1489, 0]
type textarea "Tere! Täname Teid pöördumise eest! Isiklikke asju on Teil võimalik hoiustada ka…"
click at [841, 550] on div "Saada" at bounding box center [847, 542] width 54 height 20
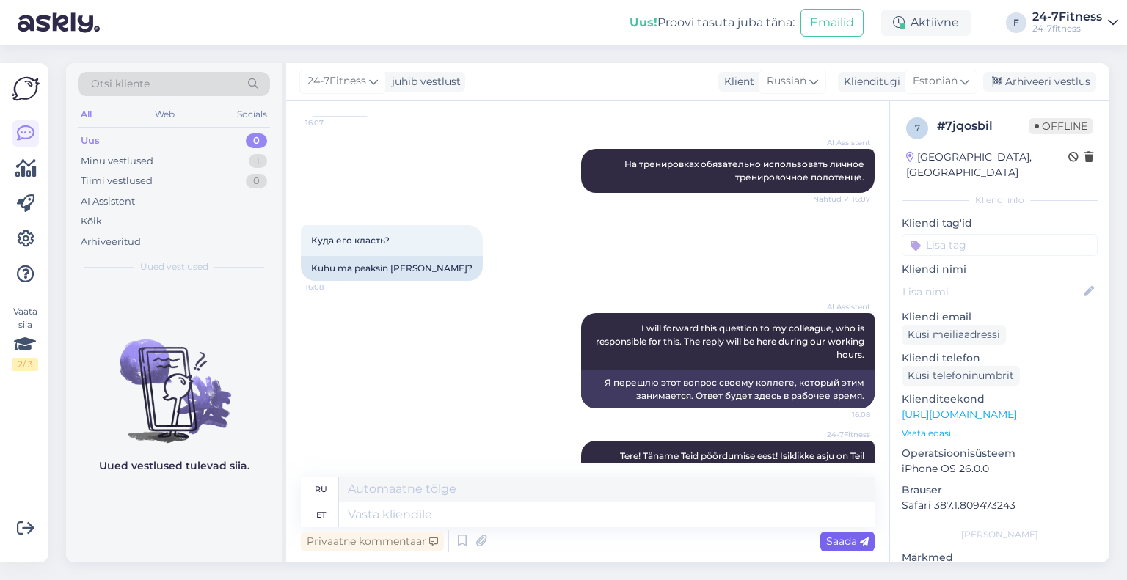
scroll to position [1591, 0]
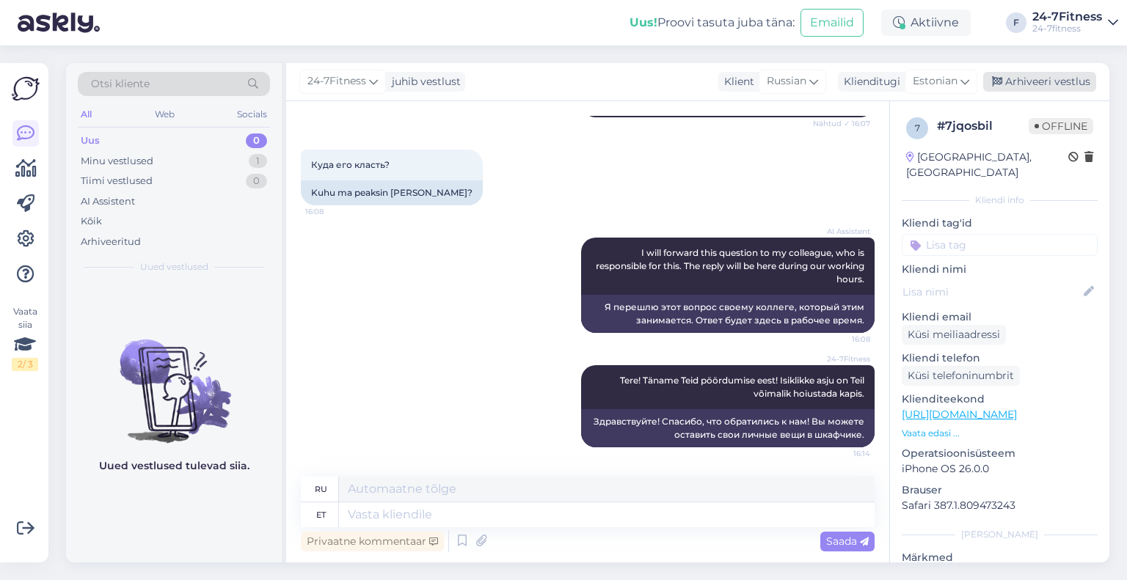
click at [1035, 80] on div "Arhiveeri vestlus" at bounding box center [1039, 82] width 113 height 20
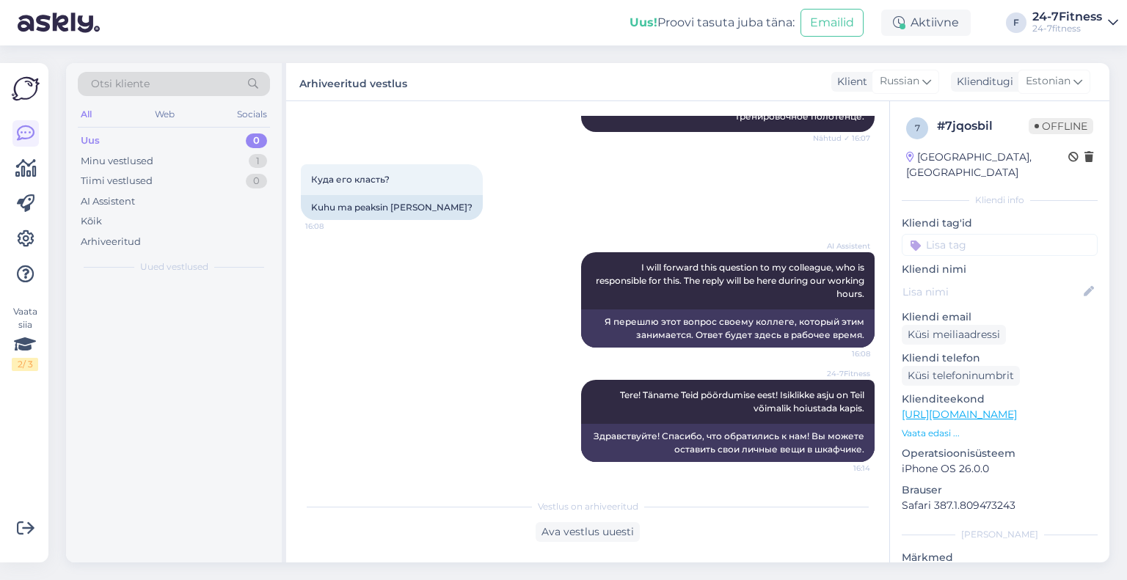
scroll to position [1576, 0]
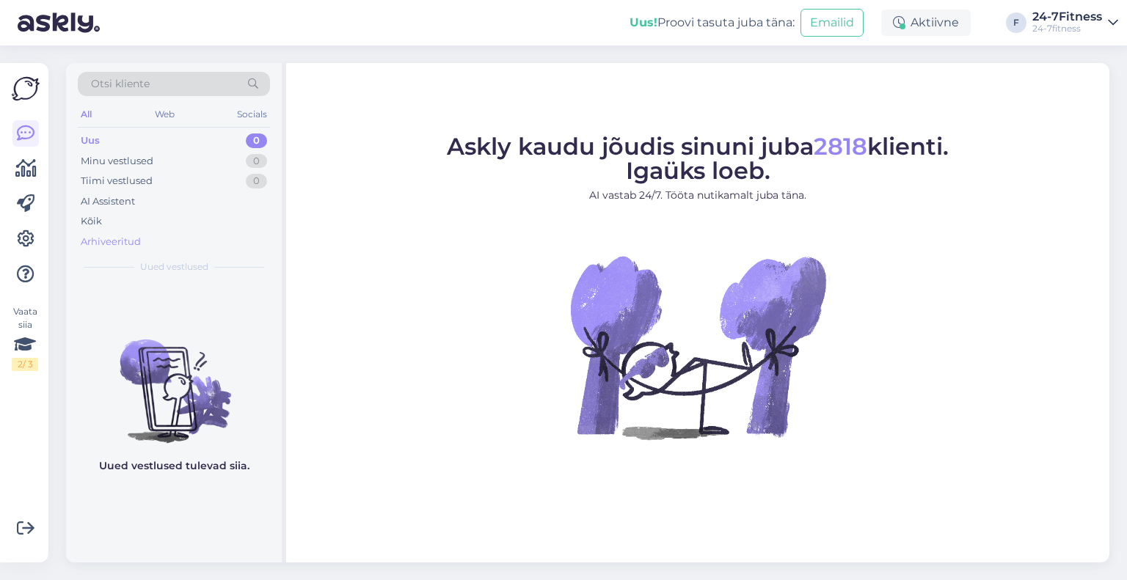
click at [122, 240] on div "Arhiveeritud" at bounding box center [111, 242] width 60 height 15
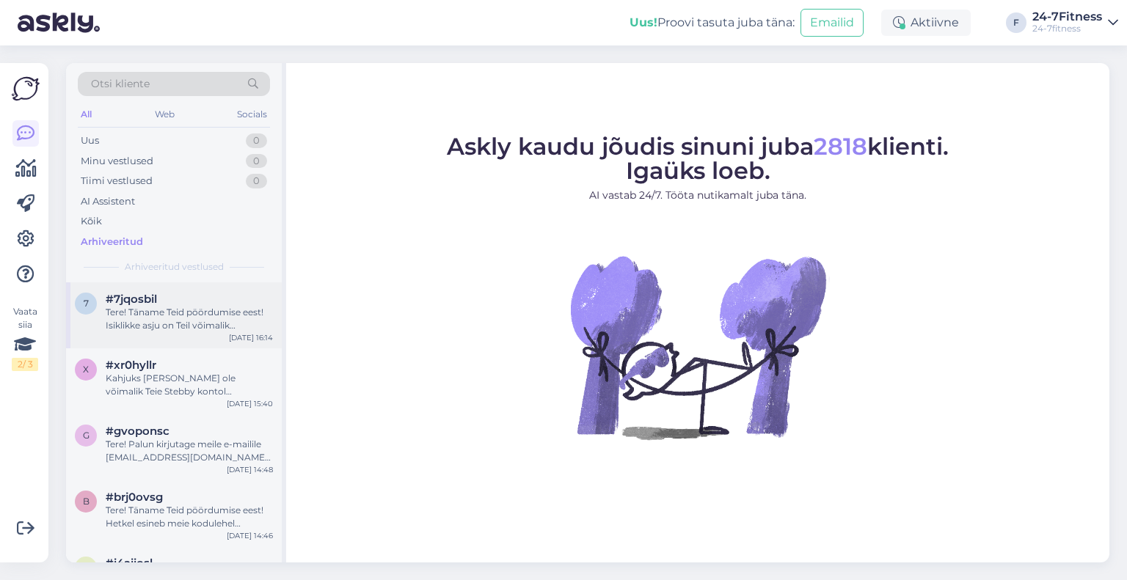
click at [192, 343] on div "7 #7jqosbil Tere! Täname Teid pöördumise eest! Isiklikke asju on Teil võimalik …" at bounding box center [174, 315] width 216 height 66
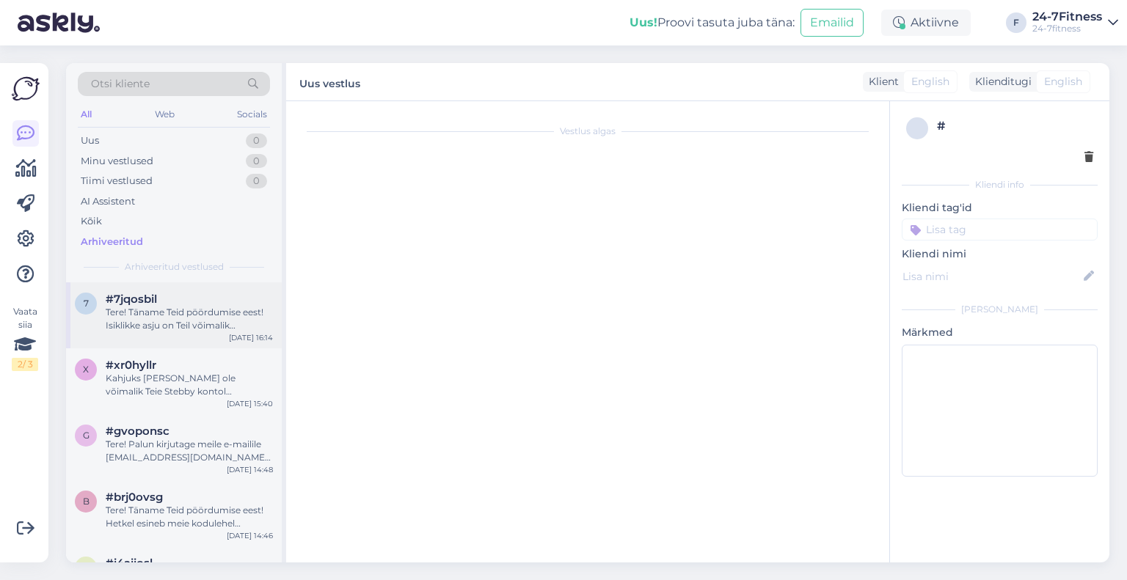
scroll to position [1576, 0]
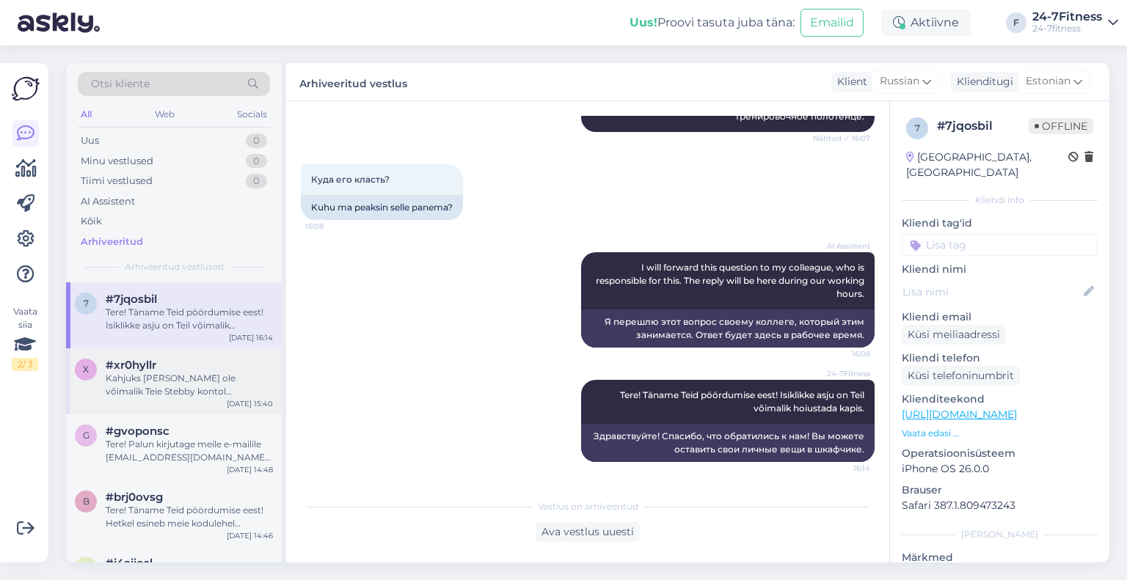
click at [159, 379] on div "Kahjuks [PERSON_NAME] ole võimalik Teie Stebby kontol muudatusi teha. [PERSON_N…" at bounding box center [189, 385] width 167 height 26
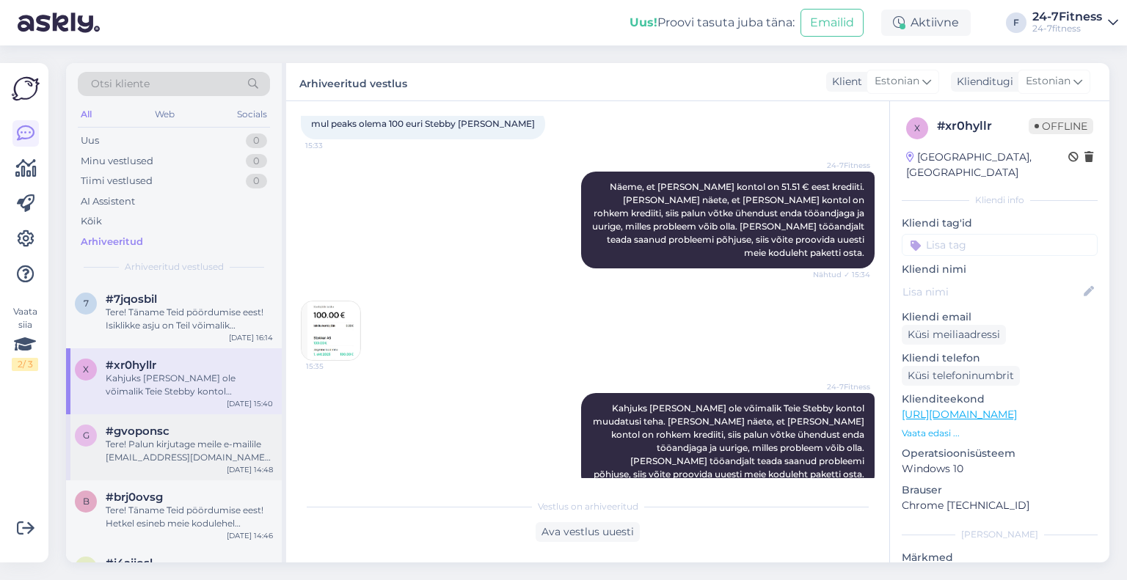
click at [148, 445] on div "Tere! Palun kirjutage meile e-mailile [EMAIL_ADDRESS][DOMAIN_NAME], et saaksime…" at bounding box center [189, 451] width 167 height 26
